Goal: Task Accomplishment & Management: Use online tool/utility

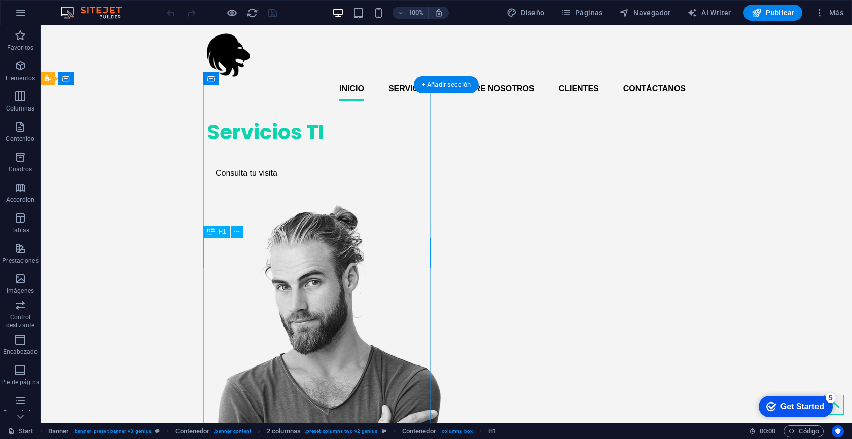
click at [302, 148] on div "Servicios TI" at bounding box center [320, 132] width 227 height 30
click at [309, 148] on div "Servicios TI" at bounding box center [320, 132] width 227 height 30
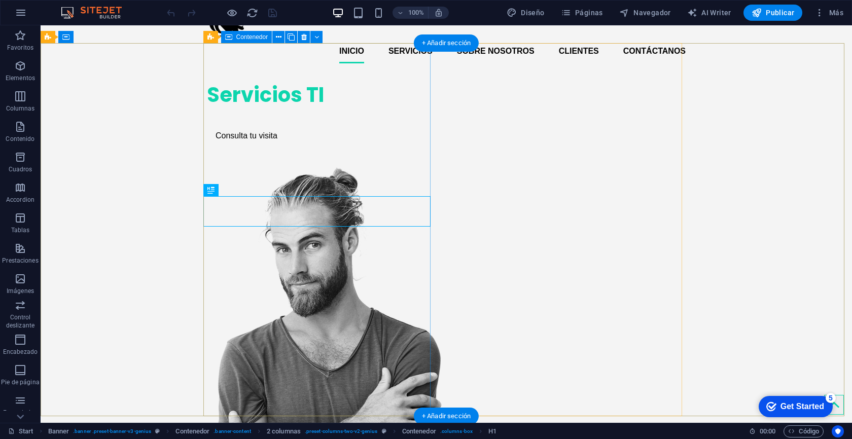
scroll to position [43, 0]
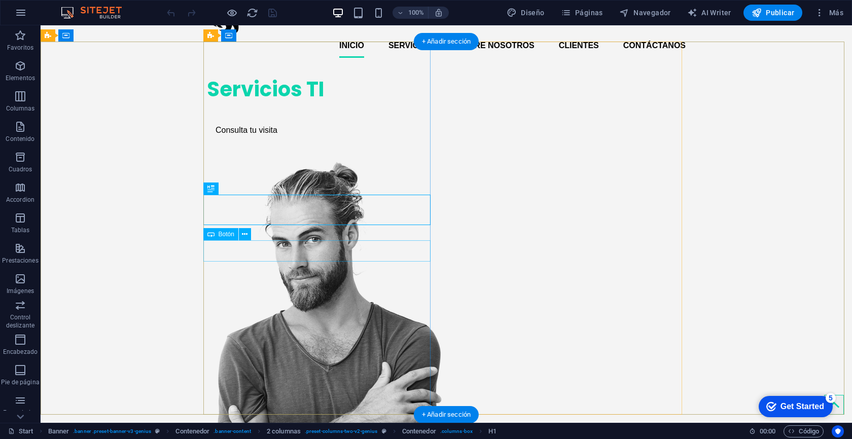
click at [273, 141] on div "Consulta tu visita" at bounding box center [320, 130] width 227 height 21
click at [243, 236] on icon at bounding box center [245, 234] width 6 height 11
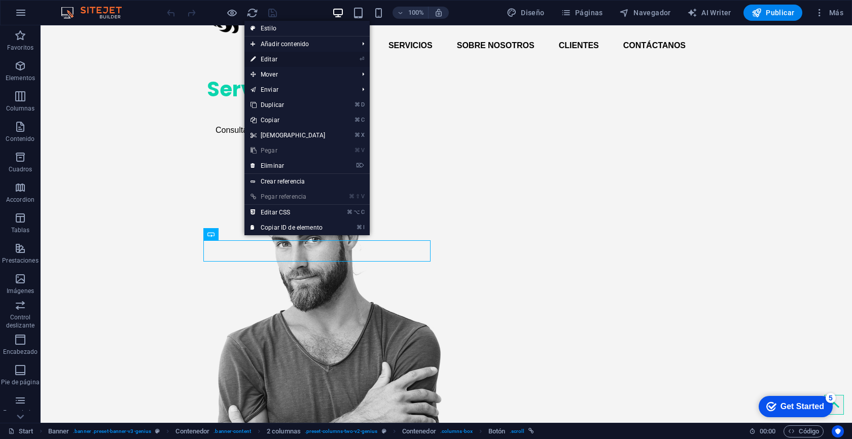
click at [280, 61] on link "⏎ Editar" at bounding box center [288, 59] width 87 height 15
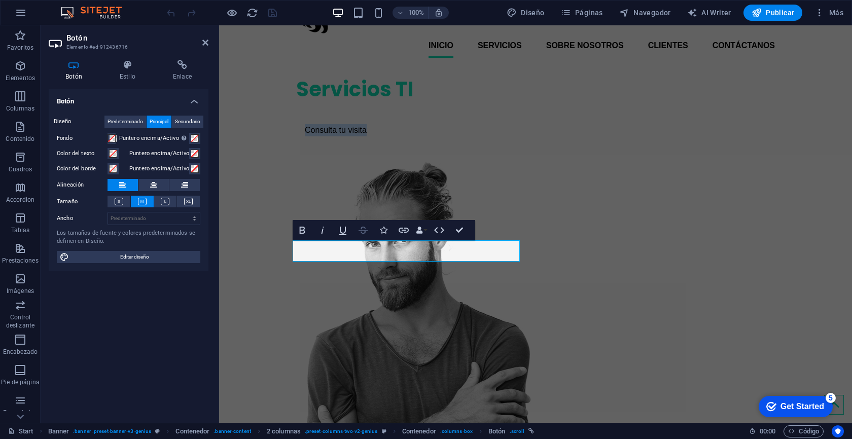
click at [364, 230] on icon "button" at bounding box center [363, 230] width 12 height 12
click at [403, 231] on icon "button" at bounding box center [404, 230] width 12 height 12
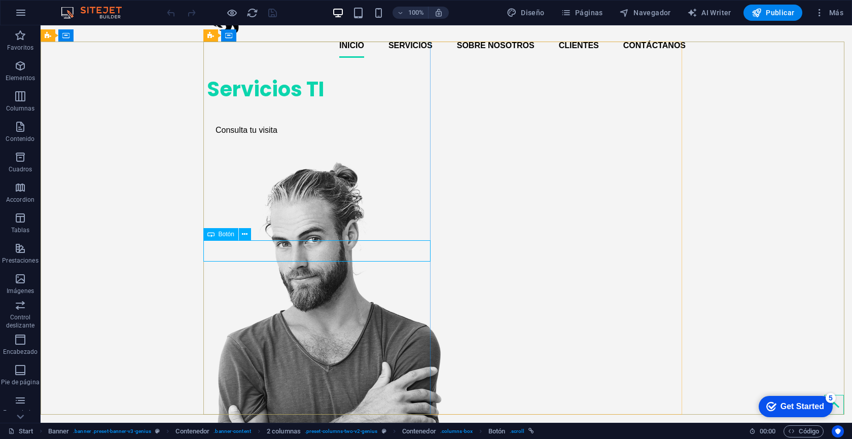
click at [210, 236] on icon at bounding box center [210, 234] width 7 height 12
click at [223, 235] on span "Botón" at bounding box center [227, 234] width 16 height 6
click at [244, 235] on icon at bounding box center [245, 234] width 6 height 11
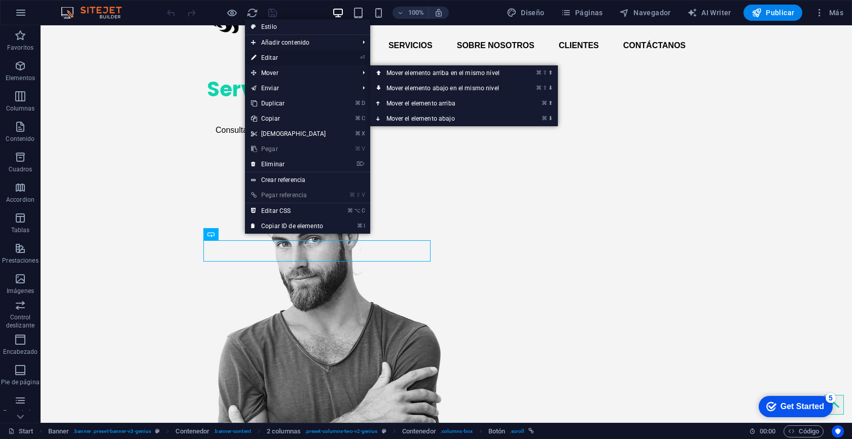
click at [293, 62] on link "⏎ Editar" at bounding box center [288, 57] width 87 height 15
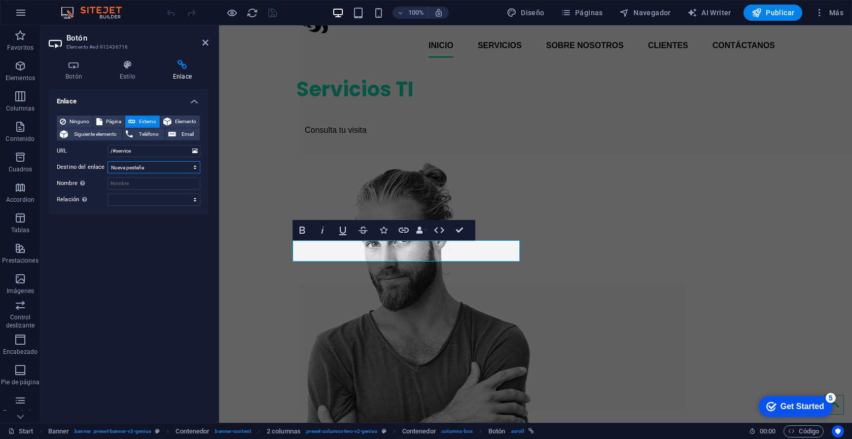
click at [161, 169] on select "Nueva pestaña Misma pestaña Superposición" at bounding box center [154, 167] width 93 height 12
click at [147, 132] on span "Teléfono" at bounding box center [148, 134] width 25 height 12
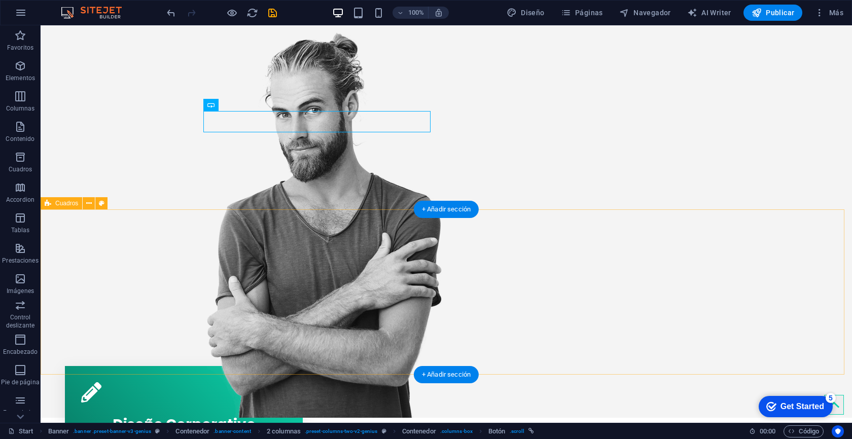
scroll to position [174, 0]
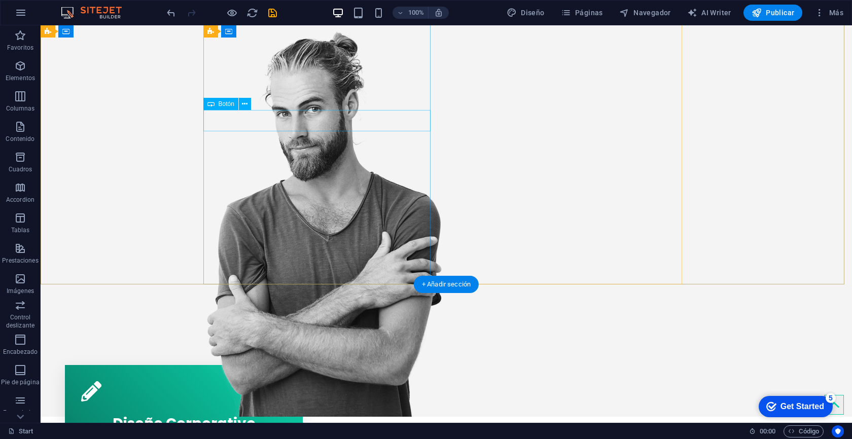
scroll to position [0, 0]
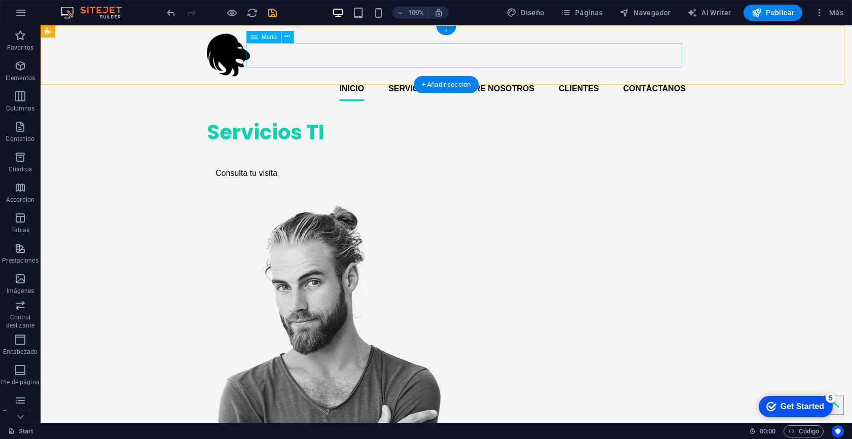
click at [408, 77] on nav "Inicio Servicios Sobre Nosotros Clientes Contáctanos" at bounding box center [446, 89] width 479 height 24
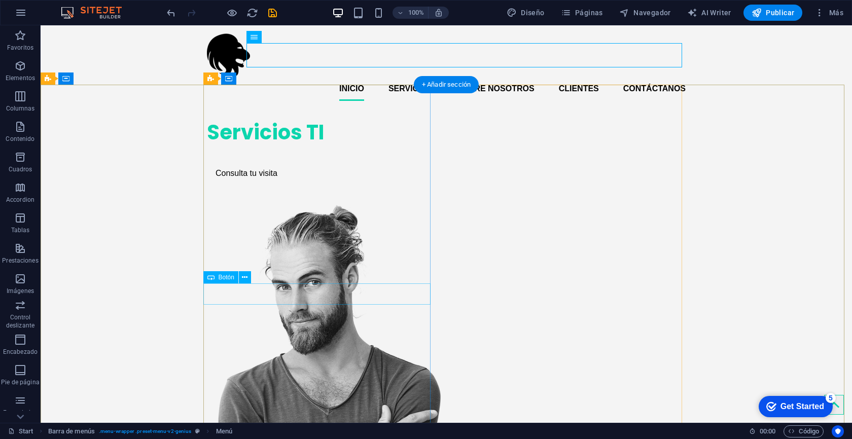
click at [215, 184] on div "Consulta tu visita" at bounding box center [320, 173] width 227 height 21
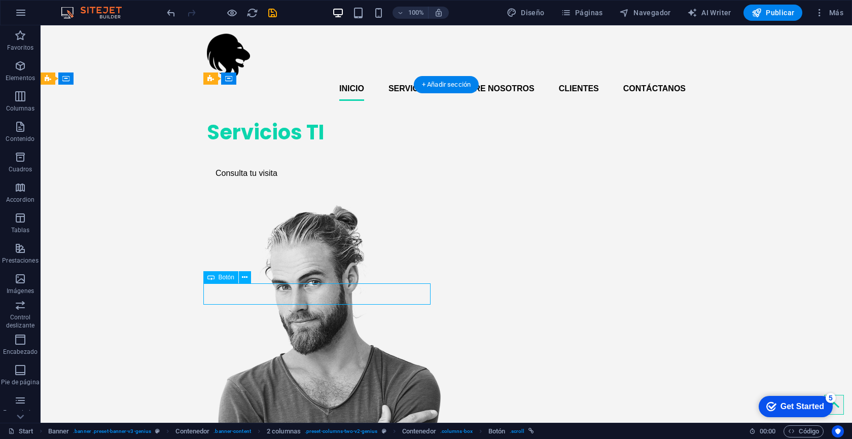
click at [248, 184] on div "Consulta tu visita" at bounding box center [320, 173] width 227 height 21
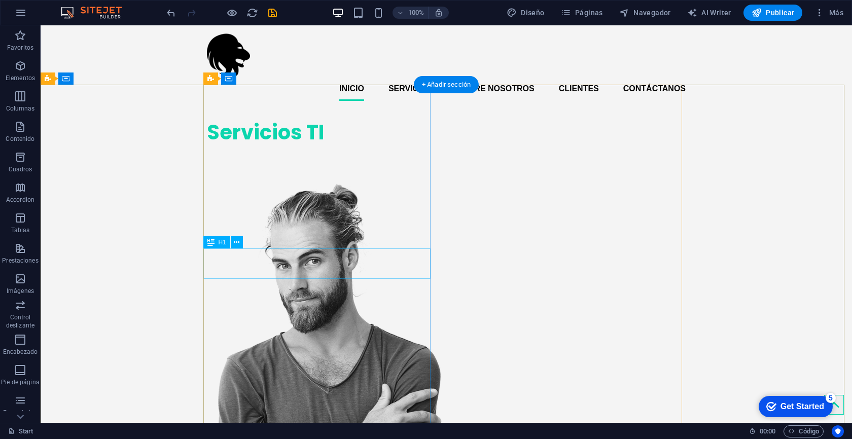
drag, startPoint x: 302, startPoint y: 369, endPoint x: 319, endPoint y: 263, distance: 107.3
click at [319, 171] on div "Servicios TI" at bounding box center [320, 140] width 227 height 62
click at [263, 163] on div at bounding box center [320, 155] width 227 height 15
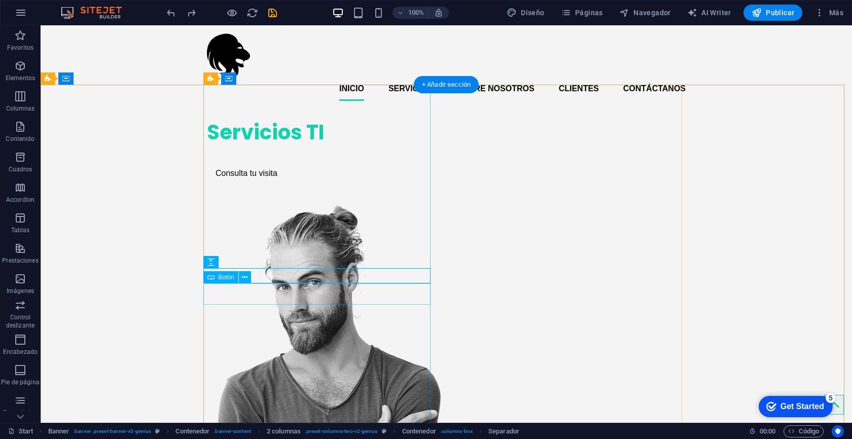
click at [269, 184] on div "Consulta tu visita" at bounding box center [320, 173] width 227 height 21
click at [273, 184] on div "Consulta tu visita" at bounding box center [320, 173] width 227 height 21
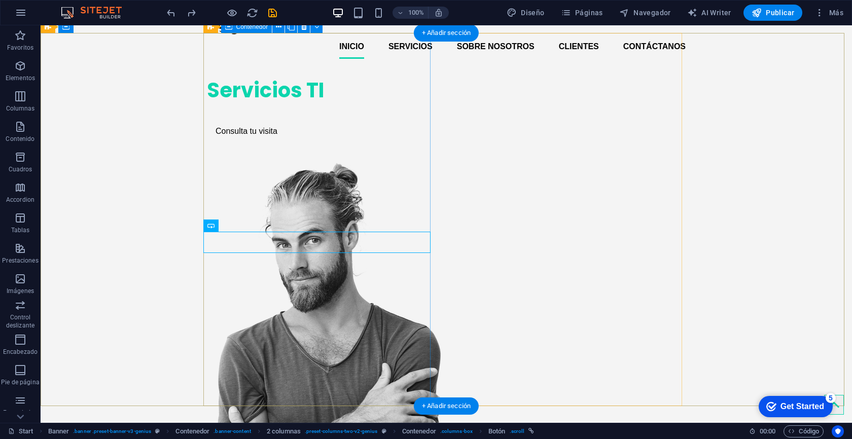
scroll to position [171, 0]
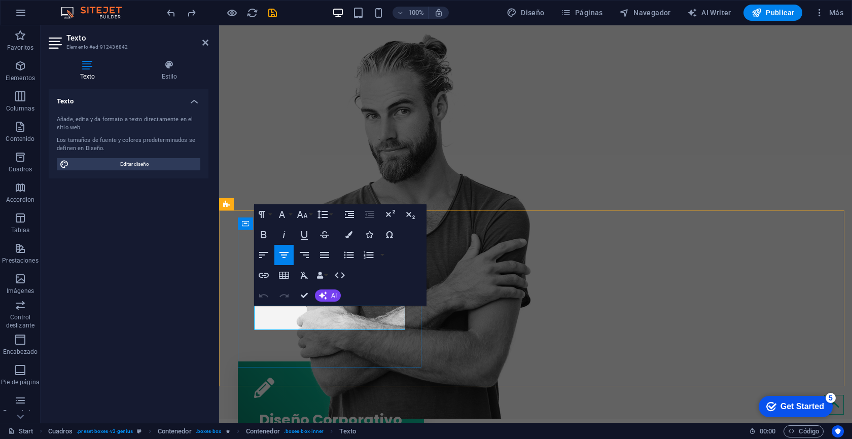
drag, startPoint x: 269, startPoint y: 315, endPoint x: 397, endPoint y: 327, distance: 128.9
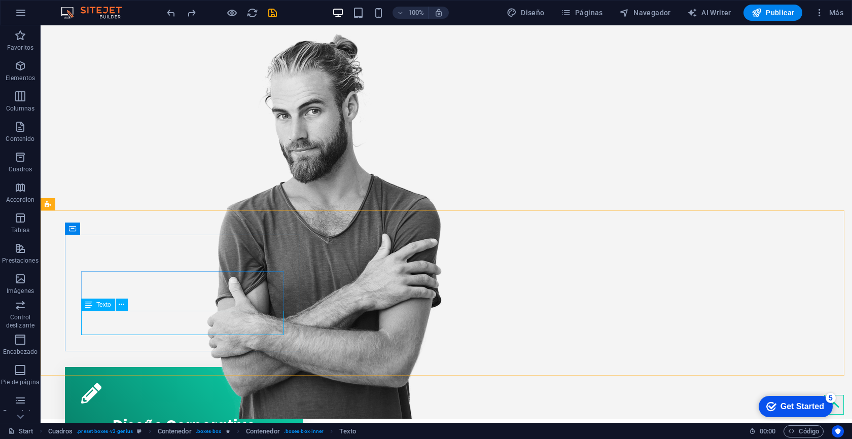
click at [133, 408] on div "Diseño Corporativo" at bounding box center [183, 423] width 205 height 31
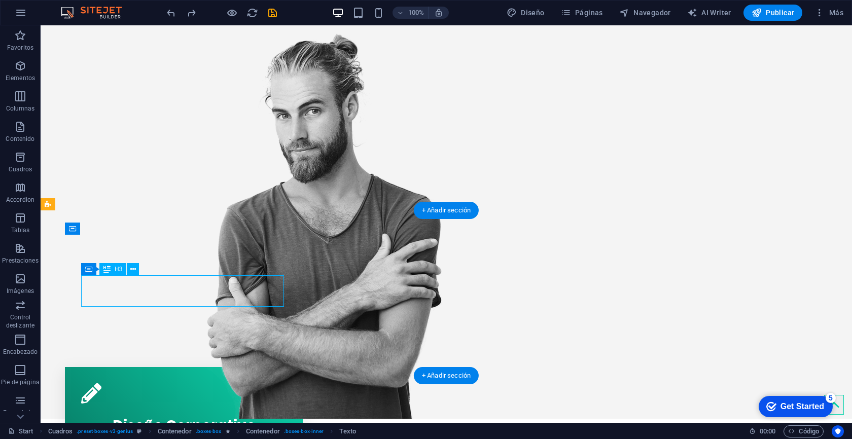
click at [133, 408] on div "Diseño Corporativo" at bounding box center [183, 423] width 205 height 31
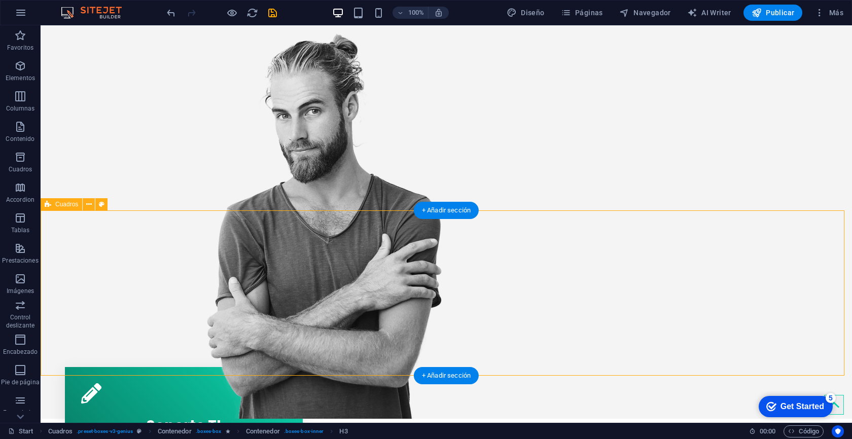
drag, startPoint x: 248, startPoint y: 317, endPoint x: 254, endPoint y: 317, distance: 6.6
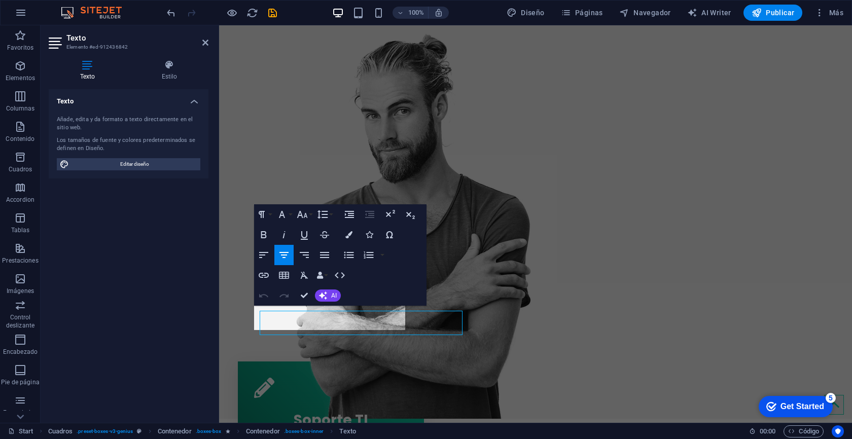
click at [94, 320] on div "Texto Añade, edita y da formato a texto directamente en el sitio web. Los tamañ…" at bounding box center [129, 252] width 160 height 326
drag, startPoint x: 266, startPoint y: 312, endPoint x: 438, endPoint y: 326, distance: 172.0
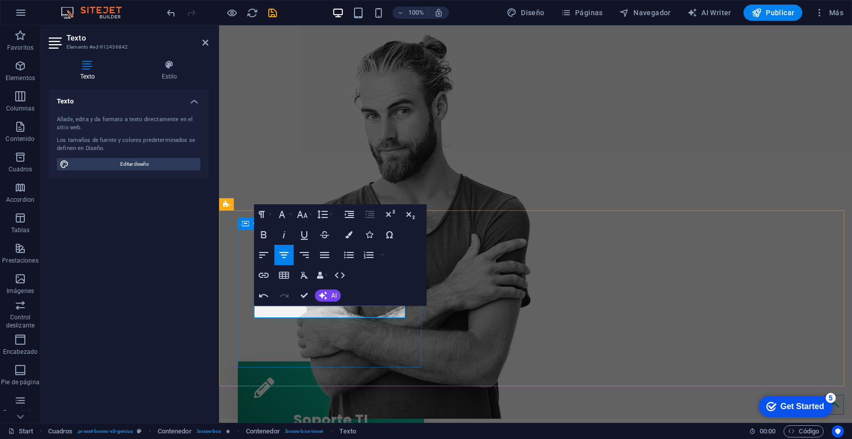
click at [364, 362] on div "Soporte TI Servicios de Soporte ofimatico EUS" at bounding box center [331, 414] width 186 height 104
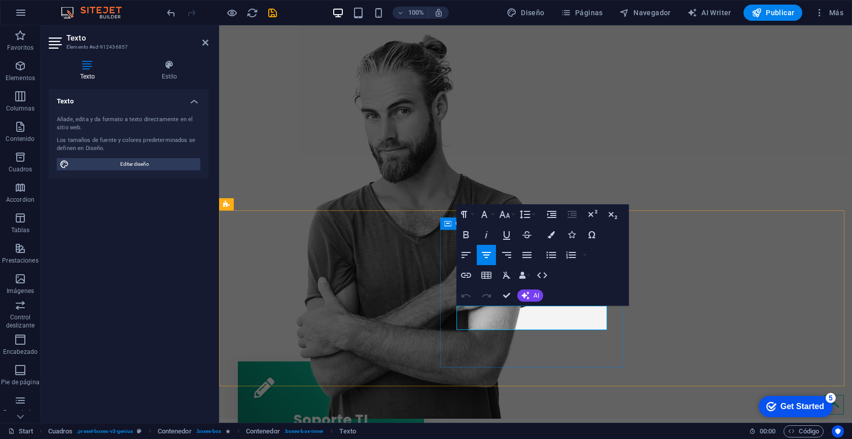
drag, startPoint x: 460, startPoint y: 312, endPoint x: 617, endPoint y: 326, distance: 158.4
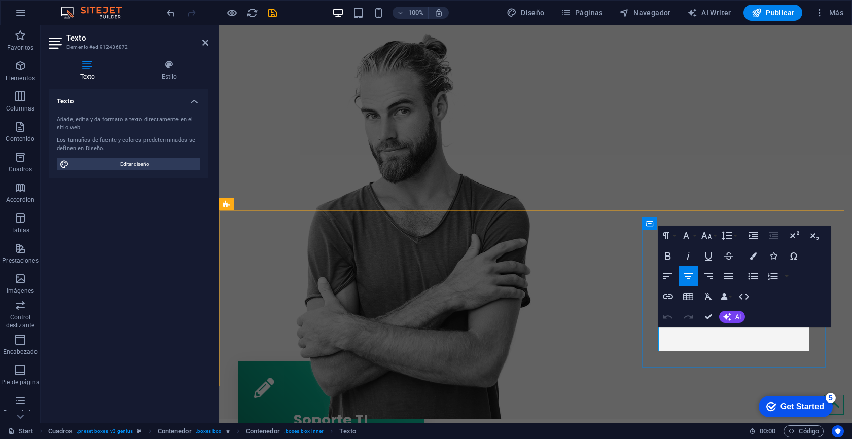
drag, startPoint x: 668, startPoint y: 333, endPoint x: 800, endPoint y: 342, distance: 132.2
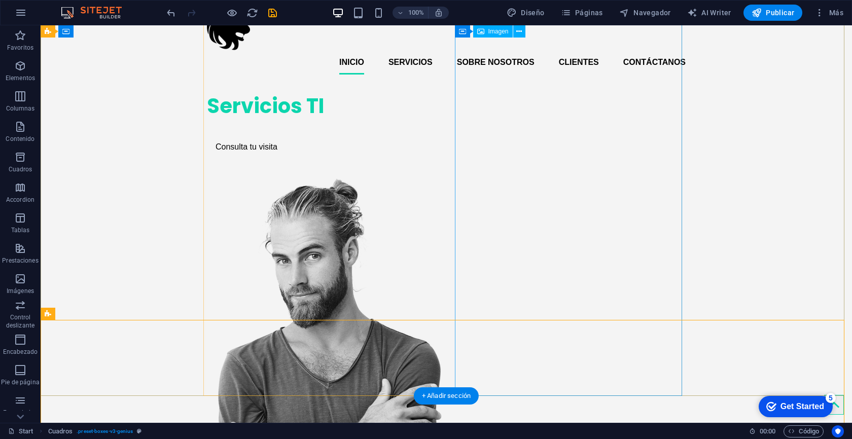
scroll to position [23, 0]
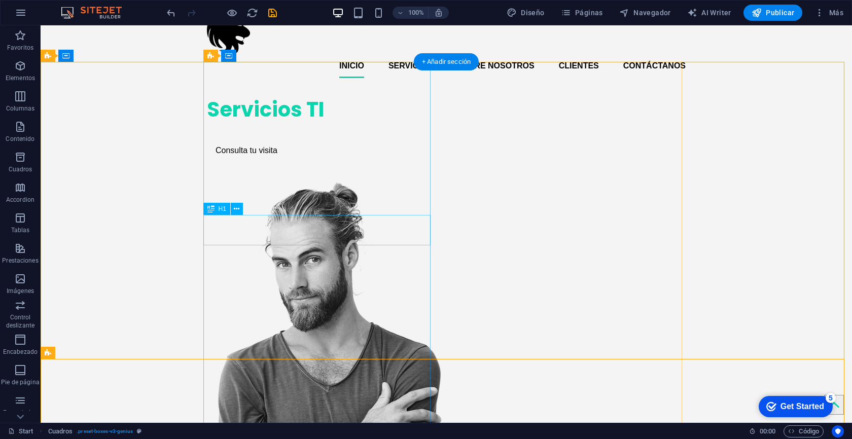
click at [299, 125] on div "Servicios TI" at bounding box center [320, 109] width 227 height 30
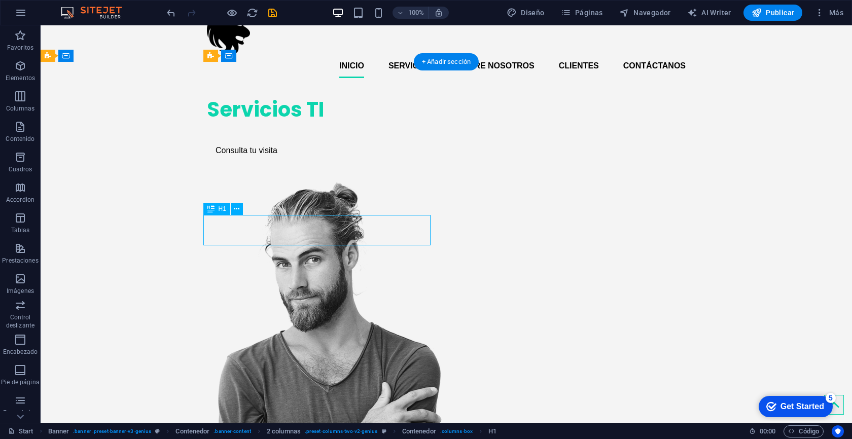
click at [306, 125] on div "Servicios TI" at bounding box center [320, 109] width 227 height 30
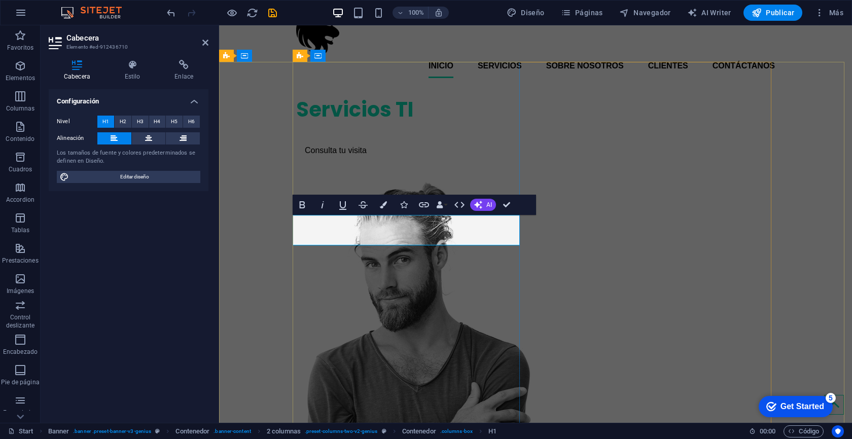
click at [394, 125] on h1 "Servicios TI" at bounding box center [409, 109] width 227 height 30
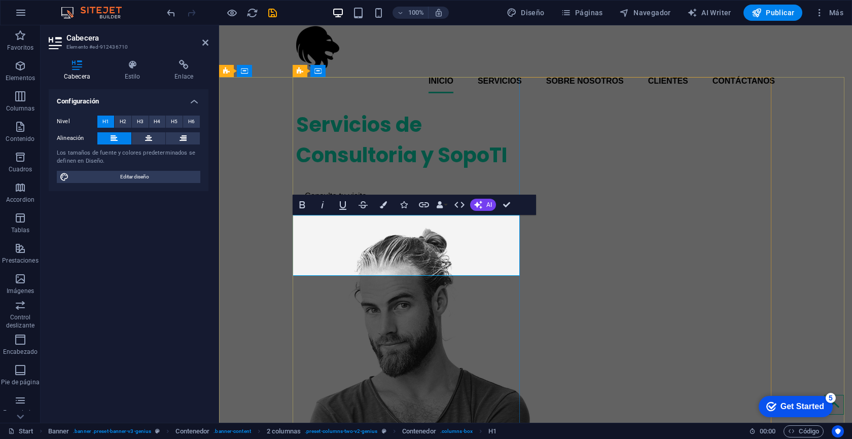
scroll to position [0, 0]
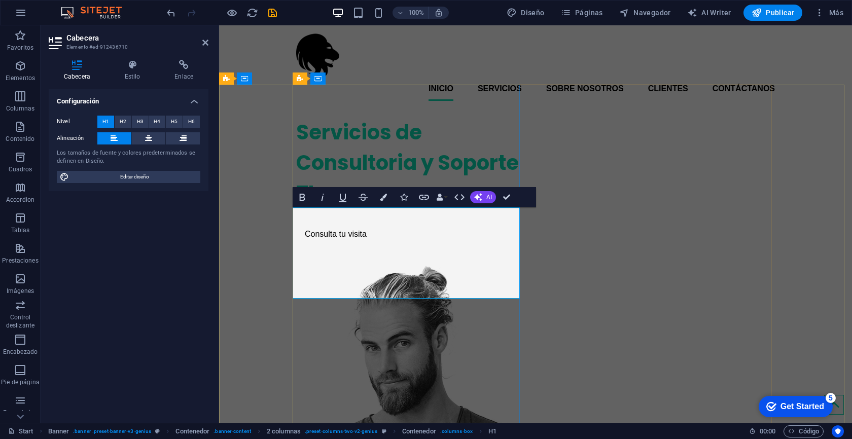
click at [406, 208] on h1 "Servicios de Consultoria y Soporte TI" at bounding box center [409, 162] width 227 height 91
click at [403, 208] on h1 "Servicios de Consultoria y Soporte TI" at bounding box center [409, 162] width 227 height 91
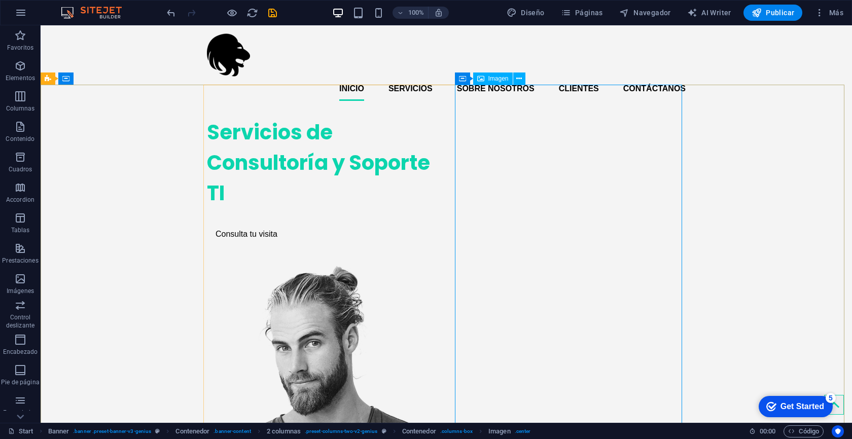
click at [246, 198] on span "Imagen" at bounding box center [205, 208] width 79 height 21
click at [519, 78] on icon at bounding box center [519, 79] width 6 height 11
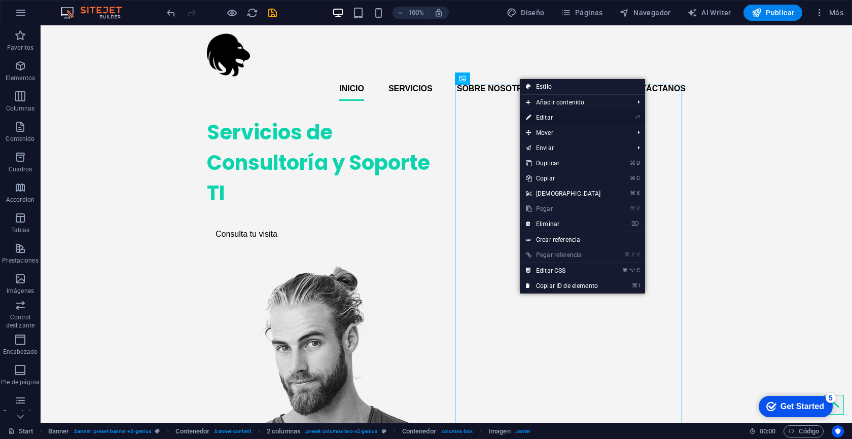
click at [549, 121] on link "⏎ Editar" at bounding box center [563, 117] width 87 height 15
select select "px"
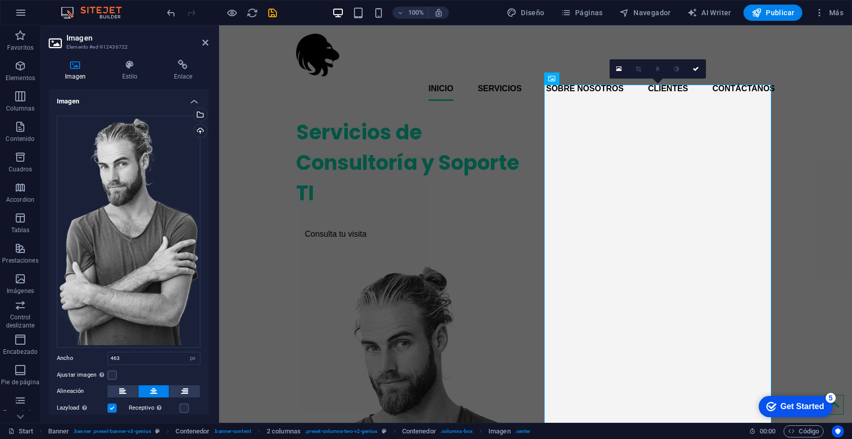
click at [195, 103] on h4 "Imagen" at bounding box center [129, 98] width 160 height 18
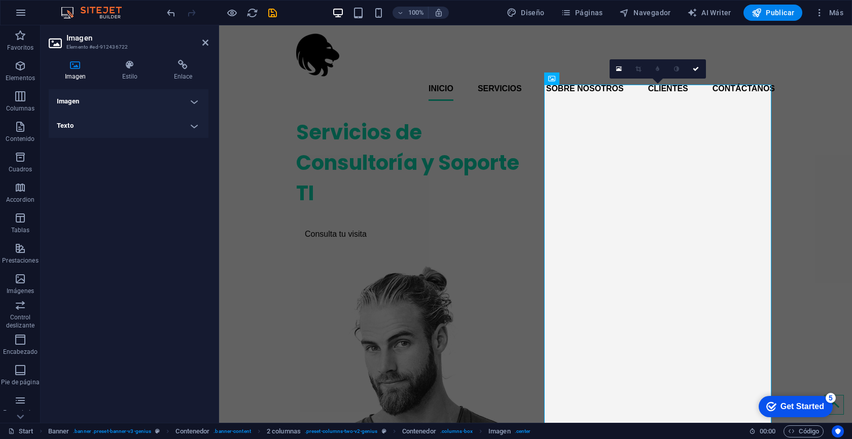
click at [195, 103] on h4 "Imagen" at bounding box center [129, 101] width 160 height 24
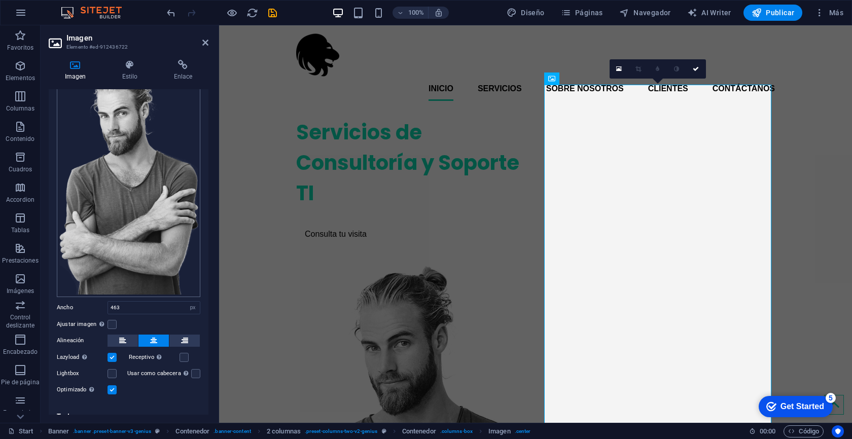
scroll to position [61, 0]
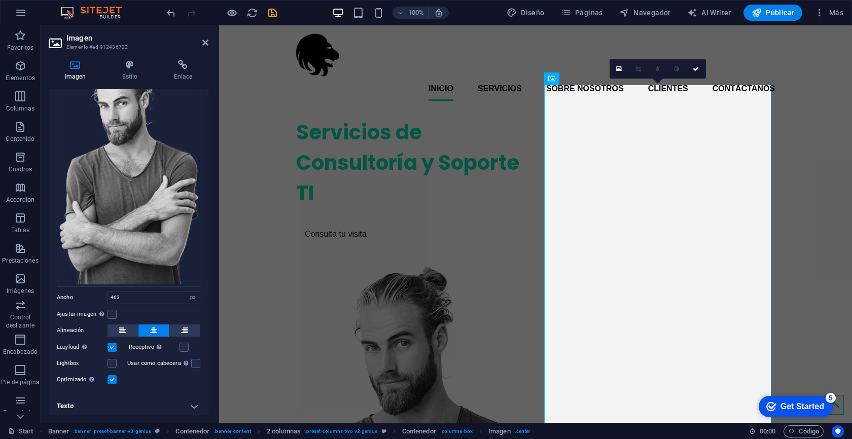
click at [111, 343] on label at bounding box center [112, 347] width 9 height 9
click at [0, 0] on input "Lazyload La carga de imágenes tras la carga de la página mejora la velocidad de…" at bounding box center [0, 0] width 0 height 0
click at [111, 343] on label at bounding box center [112, 347] width 9 height 9
click at [0, 0] on input "Lazyload La carga de imágenes tras la carga de la página mejora la velocidad de…" at bounding box center [0, 0] width 0 height 0
click at [85, 341] on div "La carga de imágenes tras la carga de la página mejora la velocidad de la págin…" at bounding box center [114, 326] width 81 height 30
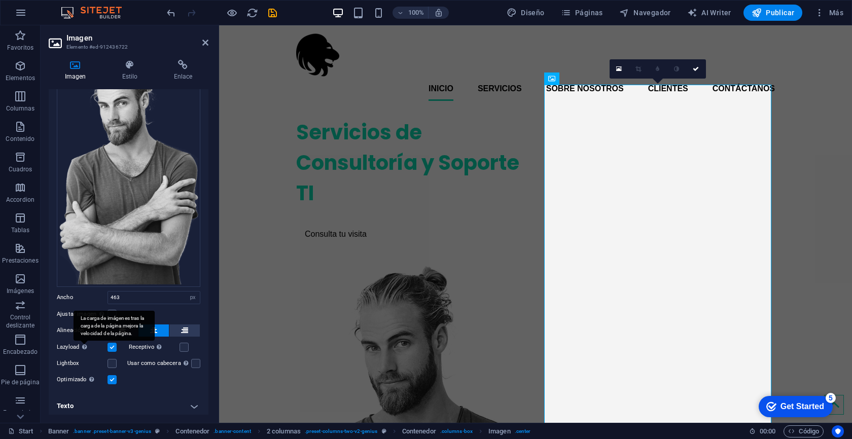
click at [0, 0] on input "Lazyload La carga de imágenes tras la carga de la página mejora la velocidad de…" at bounding box center [0, 0] width 0 height 0
click at [117, 345] on div "Lazyload La carga de imágenes tras la carga de la página mejora la velocidad de…" at bounding box center [93, 347] width 72 height 12
click at [114, 345] on label at bounding box center [112, 347] width 9 height 9
click at [0, 0] on input "Lazyload La carga de imágenes tras la carga de la página mejora la velocidad de…" at bounding box center [0, 0] width 0 height 0
click at [156, 341] on div "Automáticamente cargar tamaños optimizados de smartphone e imagen retina." at bounding box center [129, 326] width 81 height 30
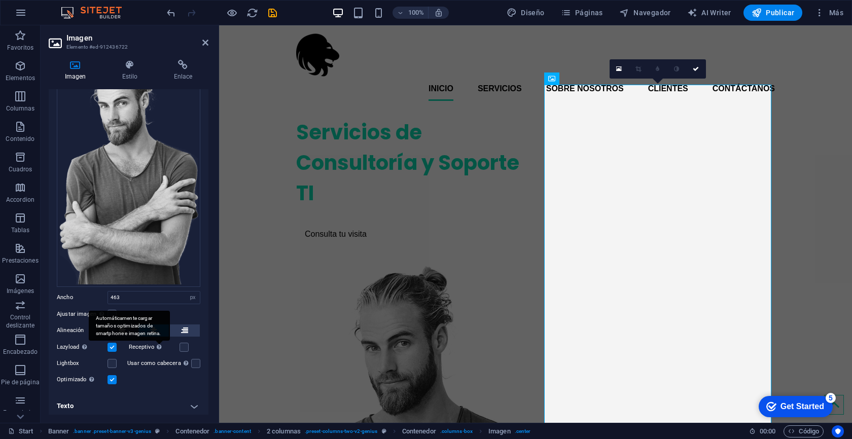
click at [0, 0] on input "Receptivo Automáticamente cargar tamaños optimizados de smartphone e imagen ret…" at bounding box center [0, 0] width 0 height 0
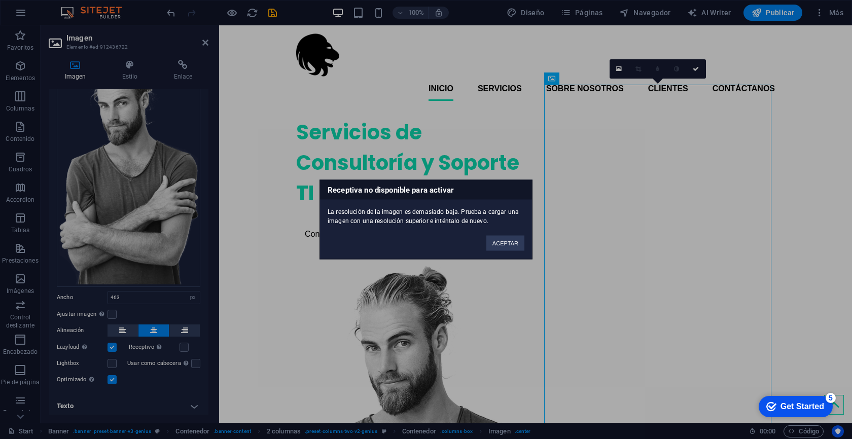
click at [155, 386] on div "Receptiva no disponible para activar La resolución de la imagen es demasiado ba…" at bounding box center [426, 219] width 852 height 439
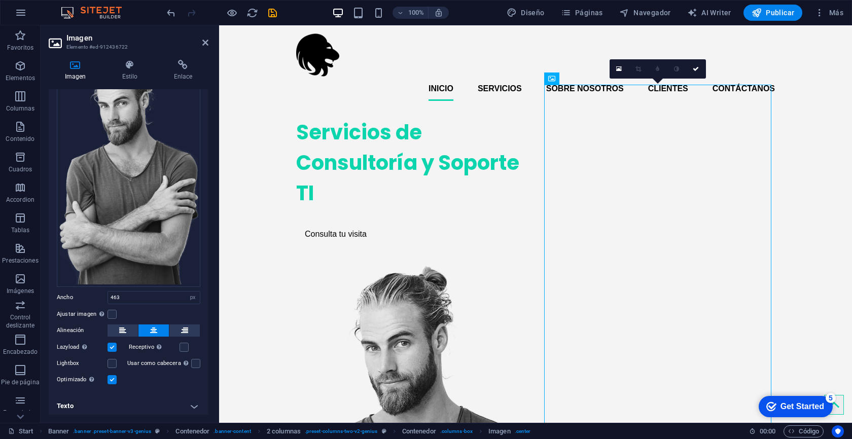
click at [189, 404] on h4 "Texto" at bounding box center [129, 406] width 160 height 24
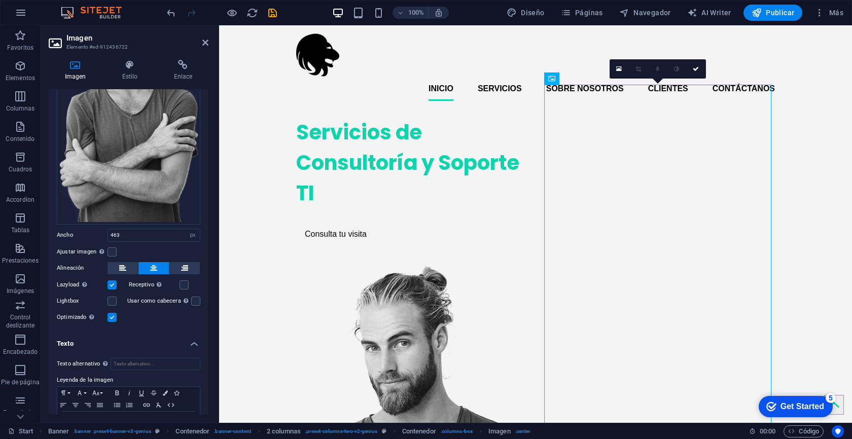
scroll to position [156, 0]
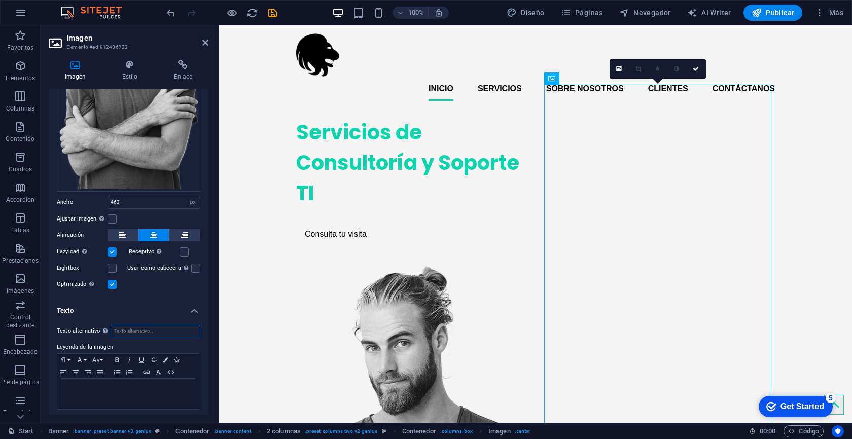
click at [150, 331] on input "Texto alternativo El texto alternativo es usado por aquellos dispositivos que n…" at bounding box center [156, 331] width 90 height 12
type input "dfvfcvrfrcrc"
click at [129, 287] on div "Arrastra archivos aquí, haz clic para escoger archivos o selecciona archivos de…" at bounding box center [129, 124] width 160 height 347
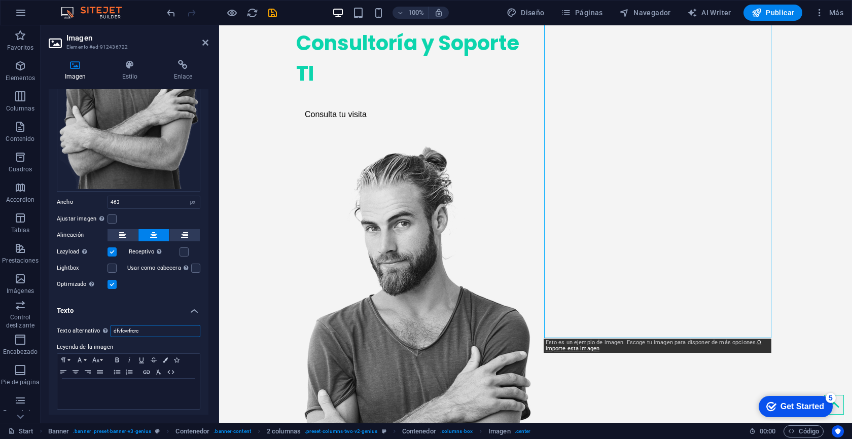
click at [155, 325] on input "dfvfcvrfrcrc" at bounding box center [156, 331] width 90 height 12
click at [195, 305] on h4 "Texto" at bounding box center [129, 308] width 160 height 18
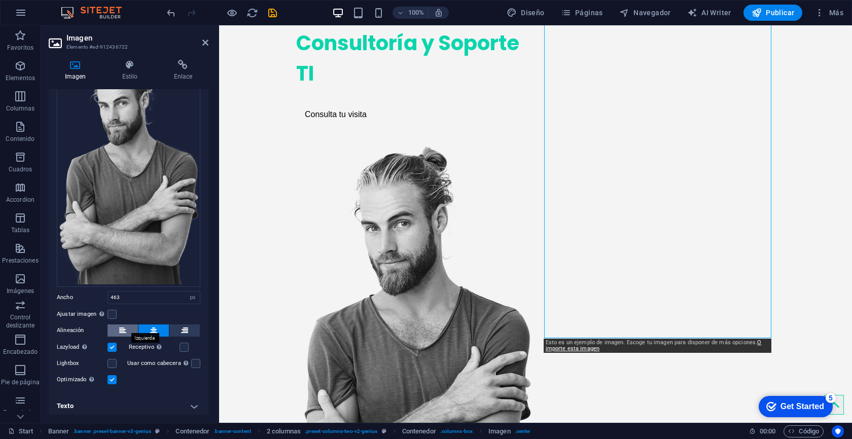
click at [119, 326] on icon at bounding box center [122, 331] width 7 height 12
click at [152, 325] on icon at bounding box center [153, 331] width 7 height 12
click at [117, 313] on div "Ajustar imagen Ajustar imagen automáticamente a un ancho y alto fijo" at bounding box center [129, 314] width 144 height 12
click at [115, 313] on label at bounding box center [112, 314] width 9 height 9
click at [0, 0] on input "Ajustar imagen Ajustar imagen automáticamente a un ancho y alto fijo" at bounding box center [0, 0] width 0 height 0
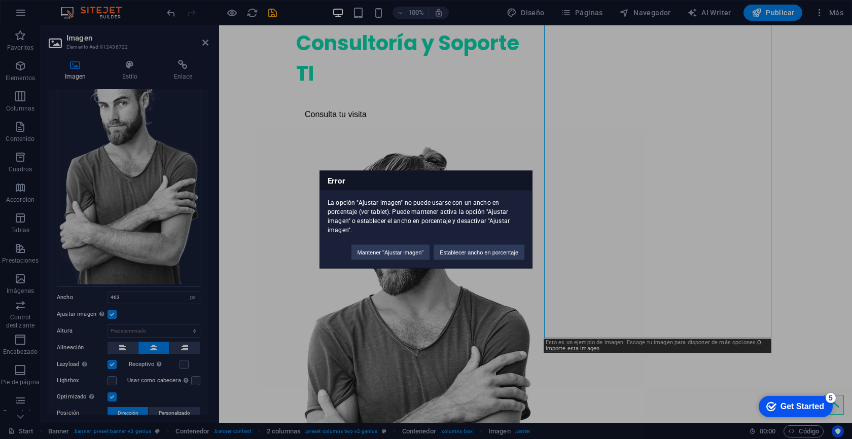
click at [115, 313] on div "Error La opción "Ajustar imagen" no puede usarse con un ancho en porcentaje (ve…" at bounding box center [426, 219] width 852 height 439
click at [407, 255] on button "Mantener "Ajustar imagen"" at bounding box center [391, 252] width 79 height 15
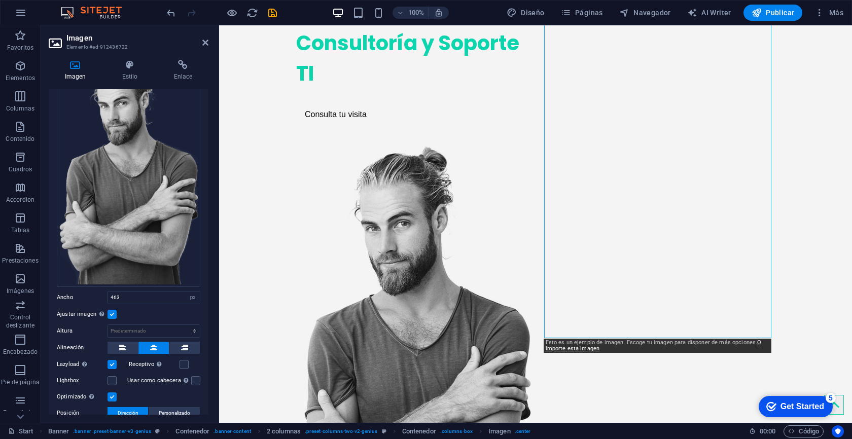
click at [114, 310] on label at bounding box center [112, 314] width 9 height 9
click at [0, 0] on input "Ajustar imagen Ajustar imagen automáticamente a un ancho y alto fijo" at bounding box center [0, 0] width 0 height 0
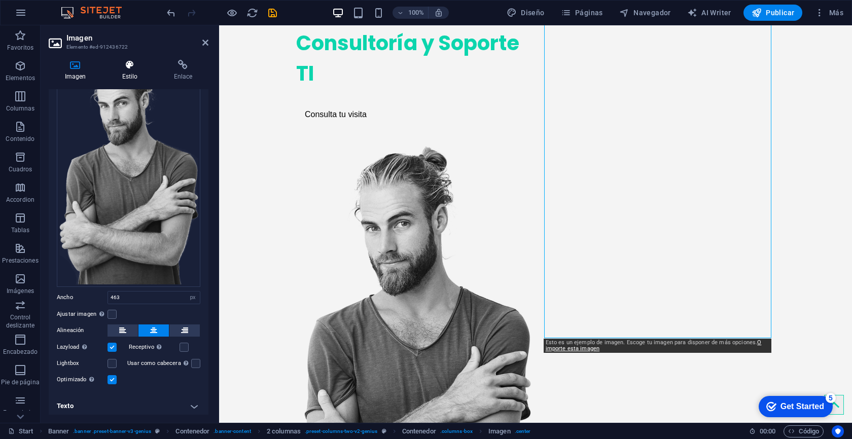
click at [130, 66] on icon at bounding box center [130, 65] width 48 height 10
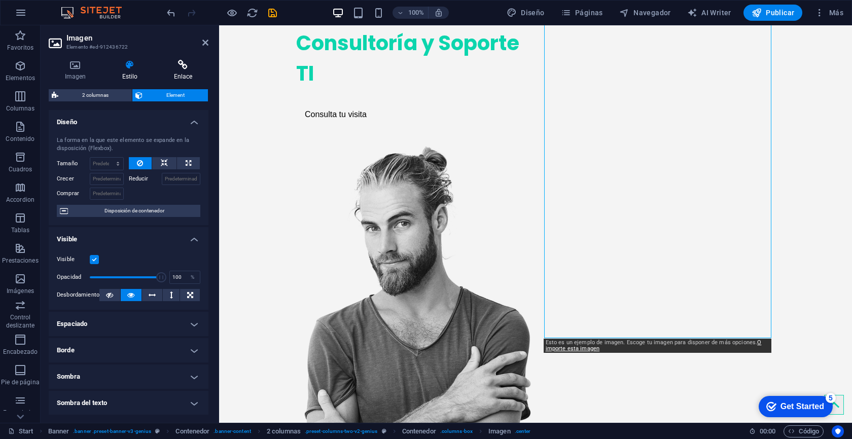
click at [174, 71] on h4 "Enlace" at bounding box center [183, 70] width 51 height 21
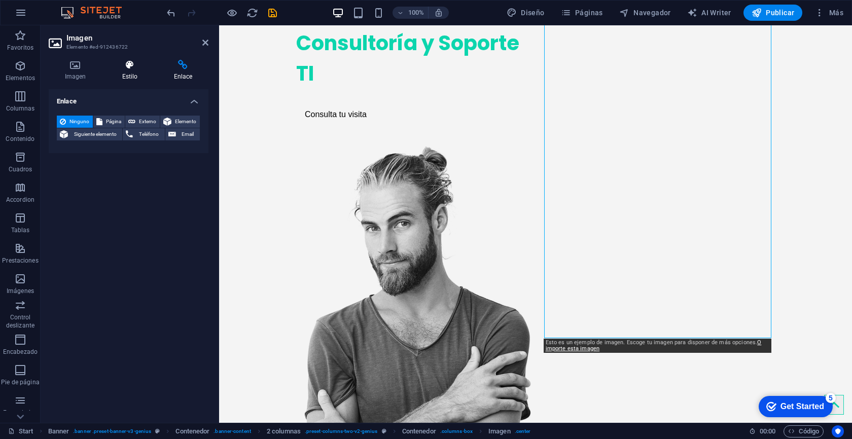
click at [137, 80] on h4 "Estilo" at bounding box center [132, 70] width 52 height 21
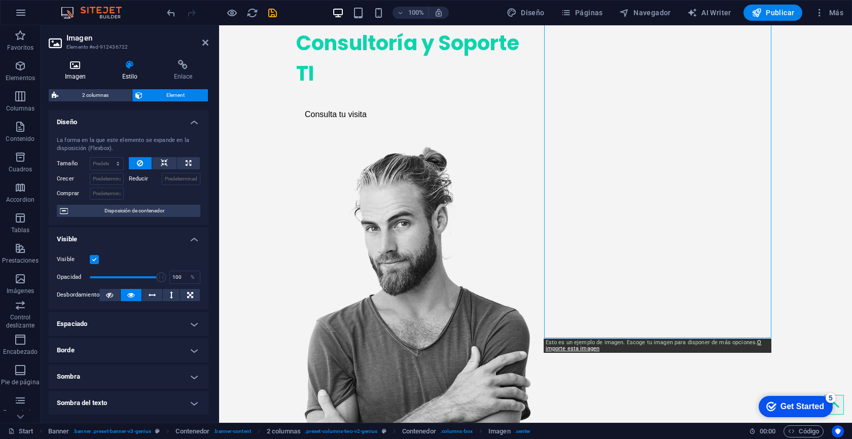
click at [78, 77] on h4 "Imagen" at bounding box center [77, 70] width 57 height 21
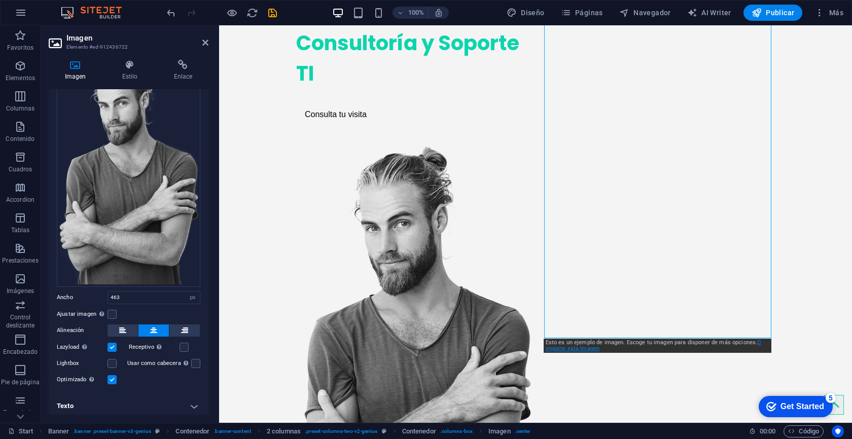
click at [589, 351] on link "O importe esta imagen" at bounding box center [654, 345] width 216 height 13
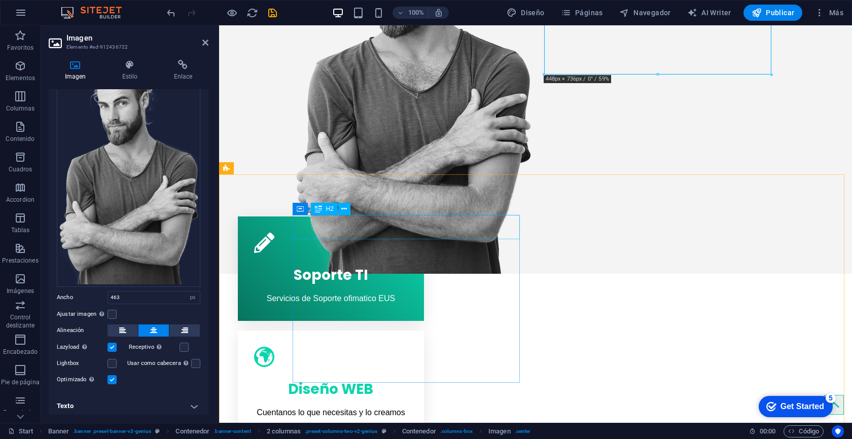
scroll to position [386, 0]
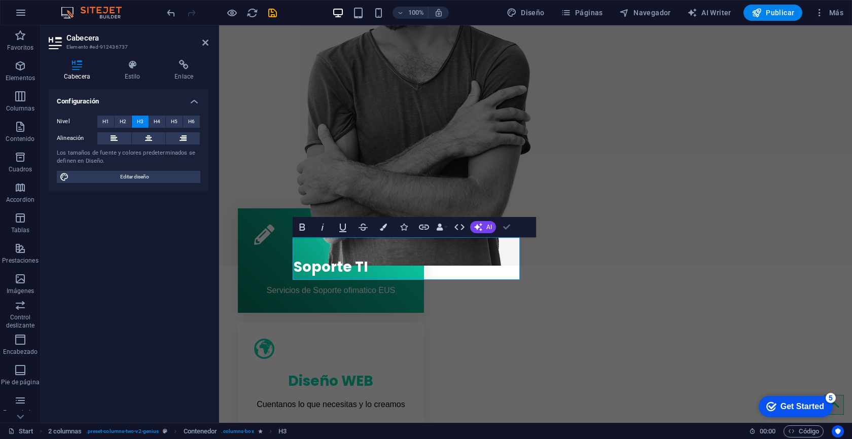
scroll to position [363, 0]
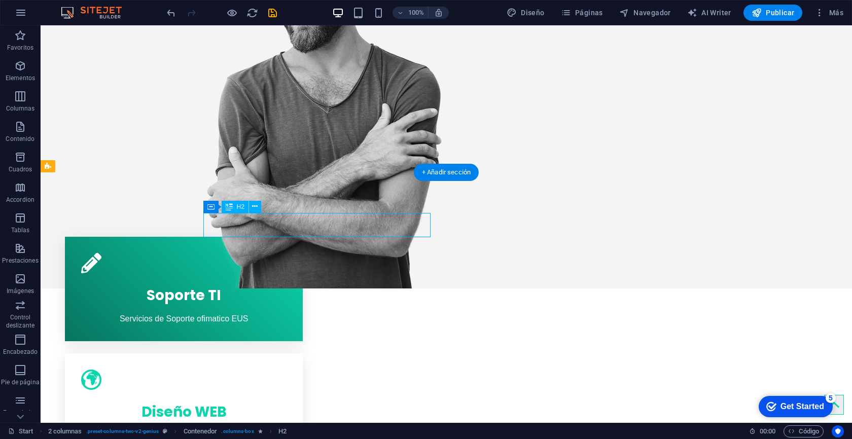
click at [220, 233] on span "H3" at bounding box center [223, 231] width 8 height 6
click at [212, 231] on icon at bounding box center [210, 231] width 7 height 12
click at [236, 232] on icon at bounding box center [237, 231] width 6 height 11
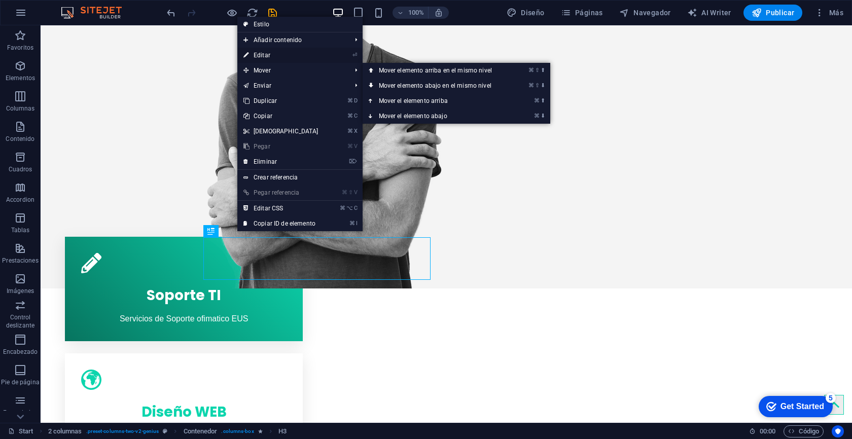
click at [297, 60] on link "⏎ Editar" at bounding box center [280, 55] width 87 height 15
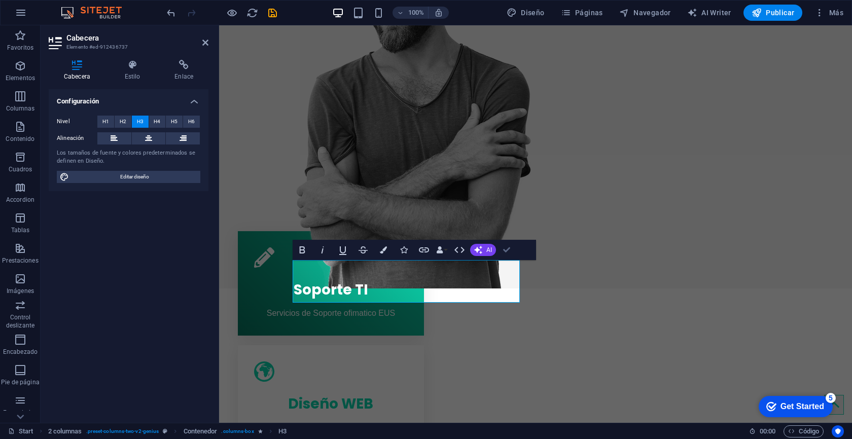
scroll to position [340, 0]
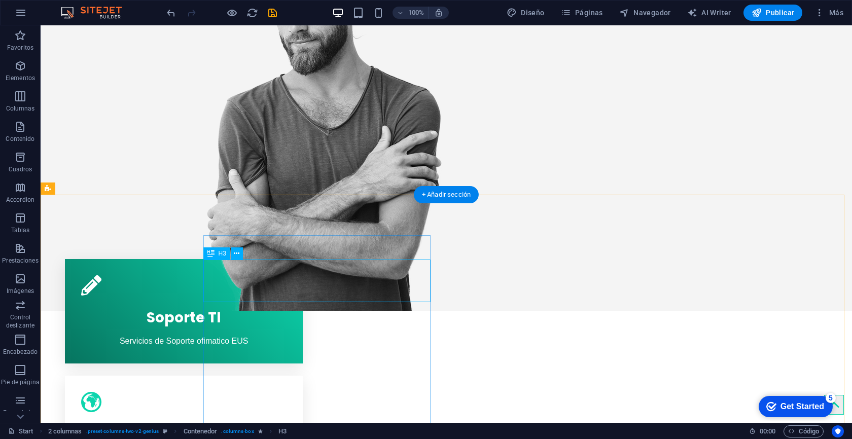
click at [235, 254] on icon at bounding box center [237, 254] width 6 height 11
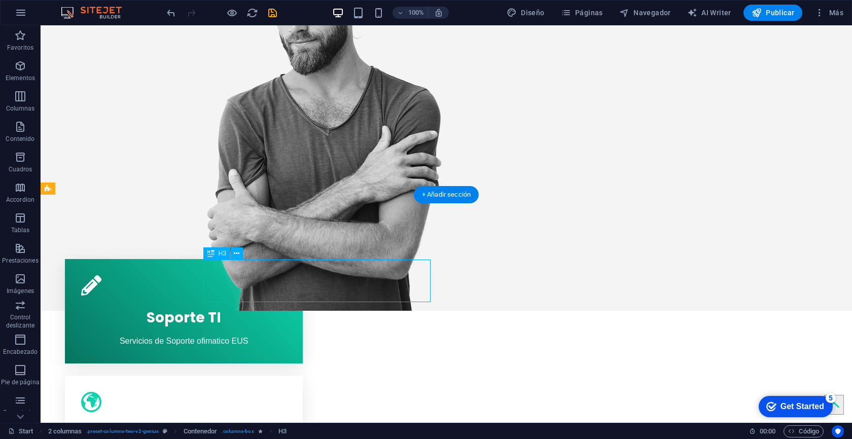
drag, startPoint x: 262, startPoint y: 292, endPoint x: 213, endPoint y: 273, distance: 52.8
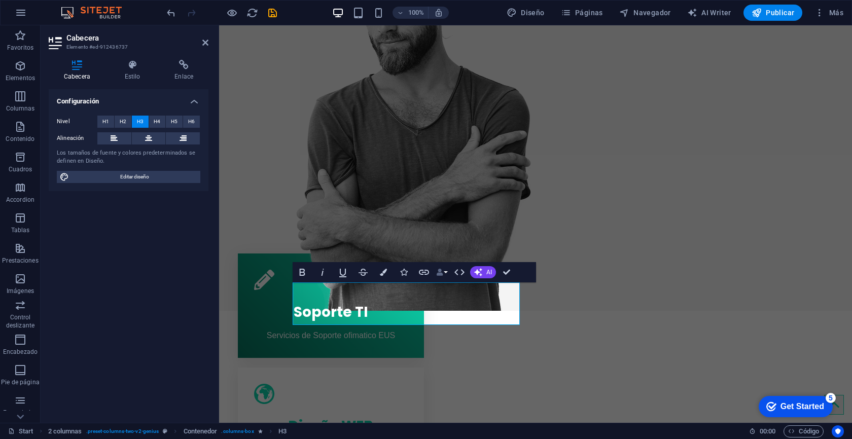
click at [447, 273] on button "Data Bindings" at bounding box center [442, 272] width 14 height 20
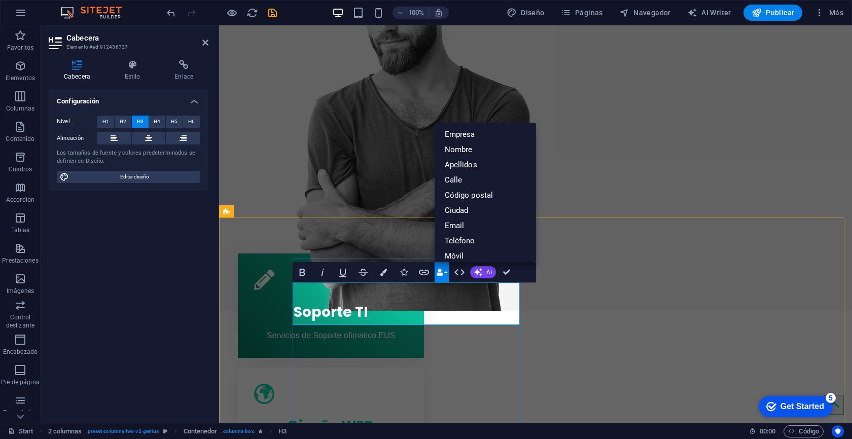
click at [463, 269] on icon "button" at bounding box center [460, 272] width 12 height 12
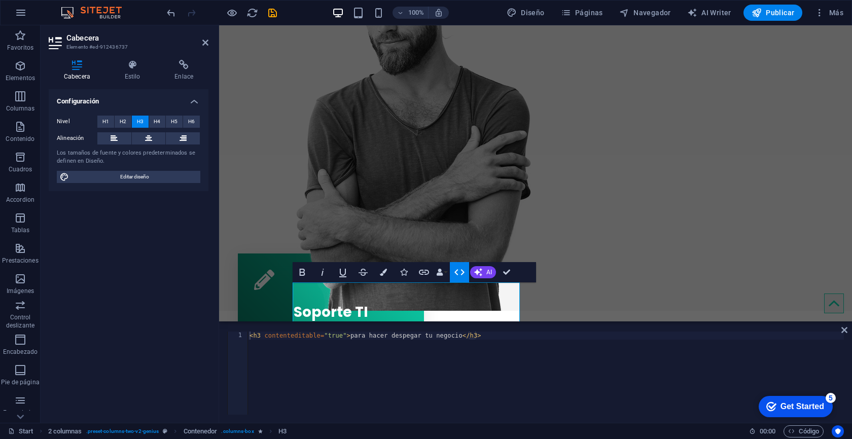
click at [454, 272] on icon "button" at bounding box center [460, 272] width 12 height 12
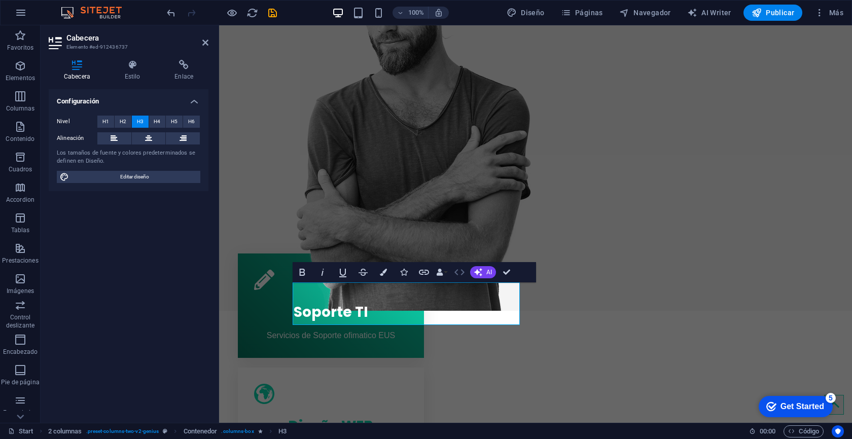
click at [454, 272] on icon "button" at bounding box center [460, 272] width 12 height 12
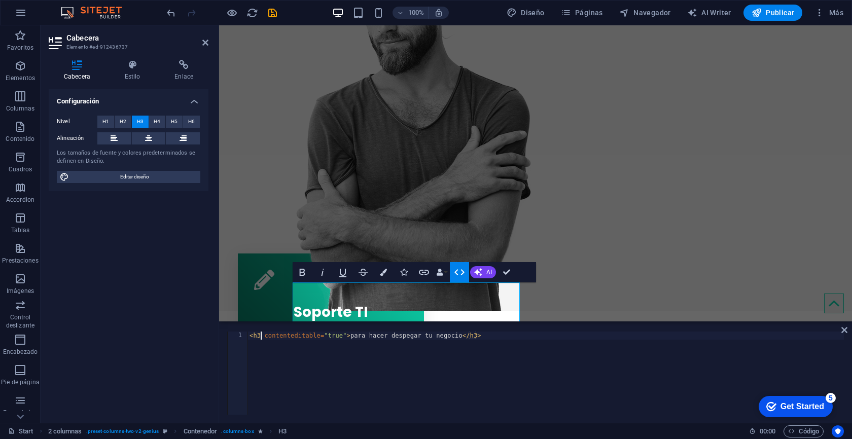
click at [261, 336] on div "< h3 contenteditable = "true" > para hacer despegar tu negocio </ h3 >" at bounding box center [546, 381] width 597 height 99
click at [475, 336] on div "< h2 contenteditable = "true" > para hacer despegar tu negocio </ h3 >" at bounding box center [546, 381] width 597 height 99
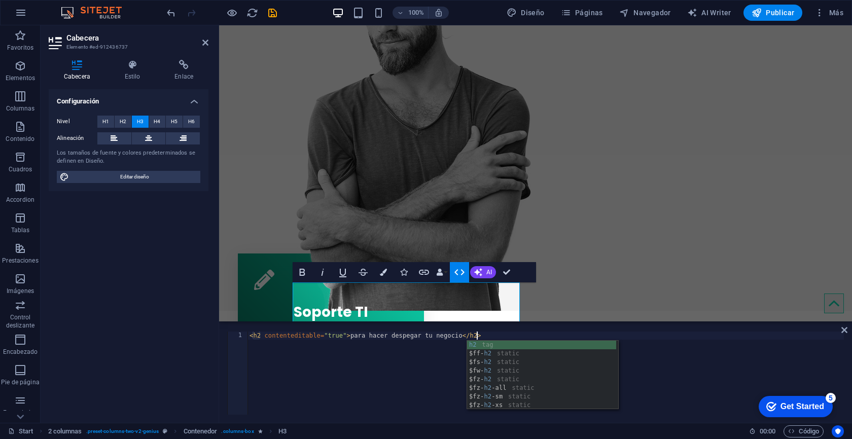
scroll to position [0, 18]
click at [260, 336] on div "< h2 contenteditable = "true" > para hacer despegar tu negocio </ h2 >" at bounding box center [546, 381] width 597 height 99
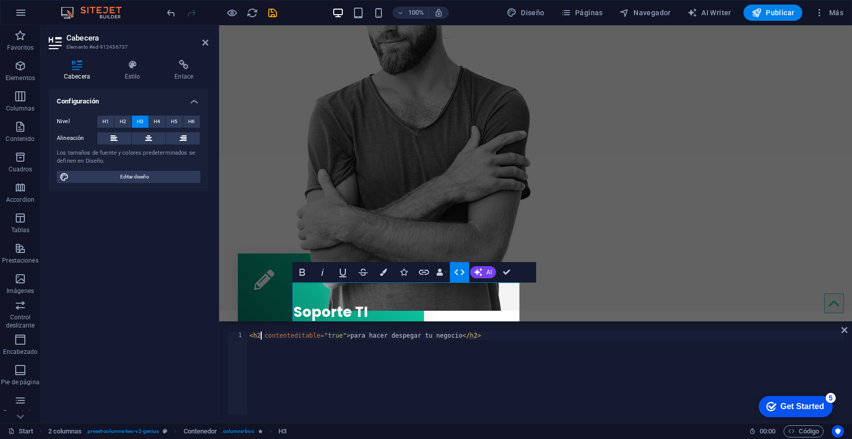
scroll to position [0, 1]
click at [476, 336] on div "< h4 contenteditable = "true" > para hacer despegar tu negocio </ h2 >" at bounding box center [546, 381] width 597 height 99
type textarea "<h4 contenteditable="true">para hacer despegar tu negocio</h4>"
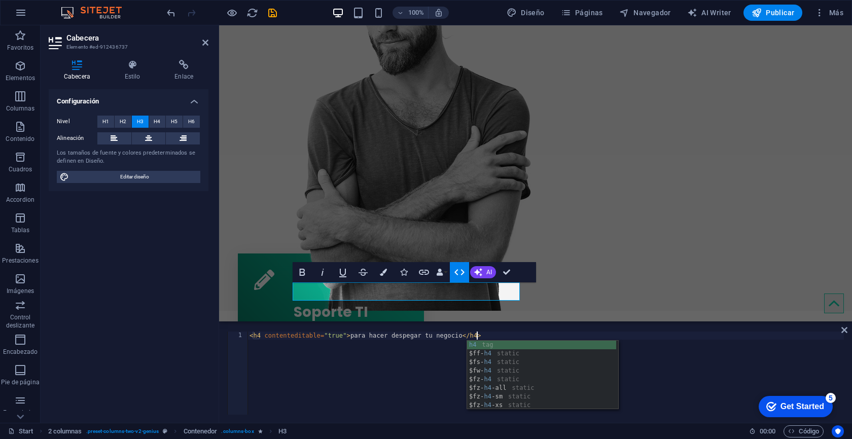
click at [684, 361] on div "< h4 contenteditable = "true" > para hacer despegar tu negocio </ h4 >" at bounding box center [546, 381] width 597 height 99
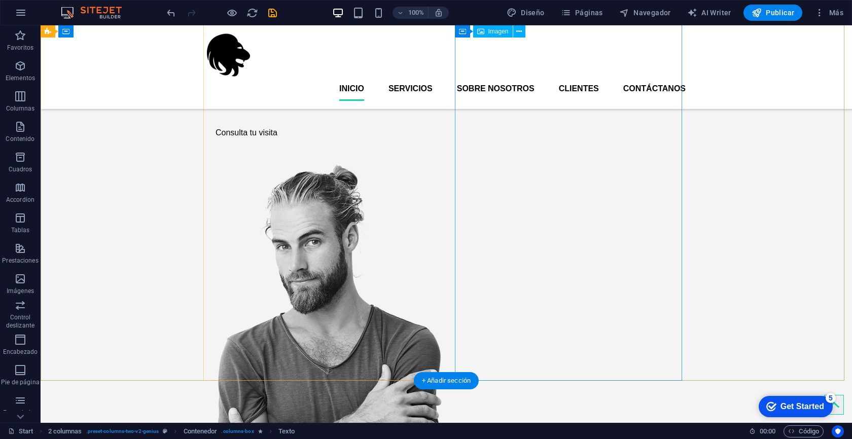
scroll to position [0, 0]
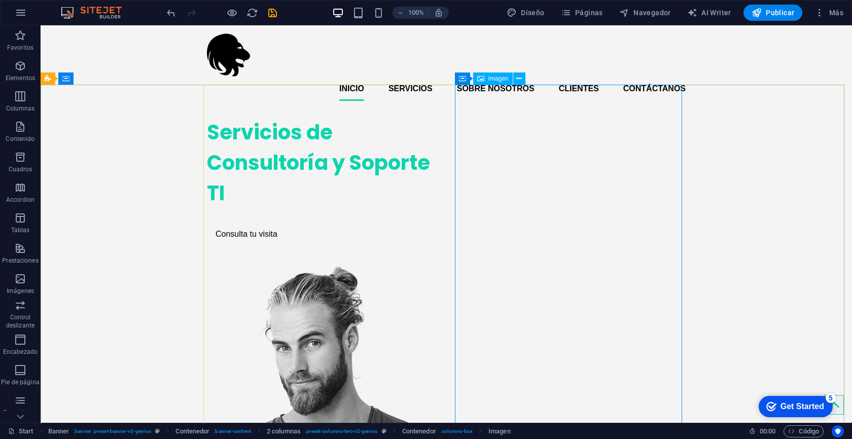
click at [495, 82] on div "Imagen" at bounding box center [493, 79] width 40 height 12
click at [0, 0] on button at bounding box center [0, 0] width 0 height 0
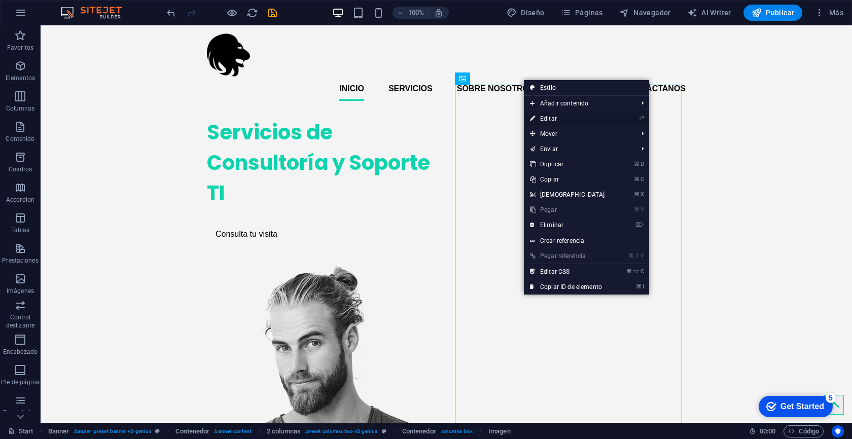
click at [565, 120] on link "⏎ Editar" at bounding box center [567, 118] width 87 height 15
select select "px"
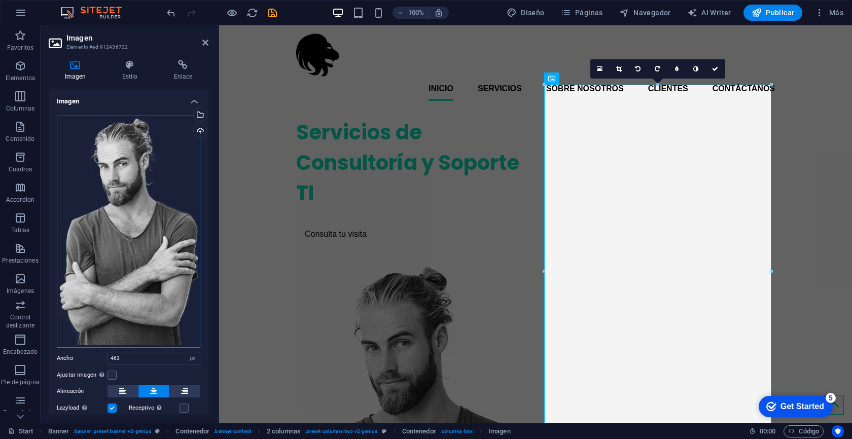
click at [148, 221] on div "Arrastra archivos aquí, haz clic para escoger archivos o selecciona archivos de…" at bounding box center [129, 232] width 144 height 232
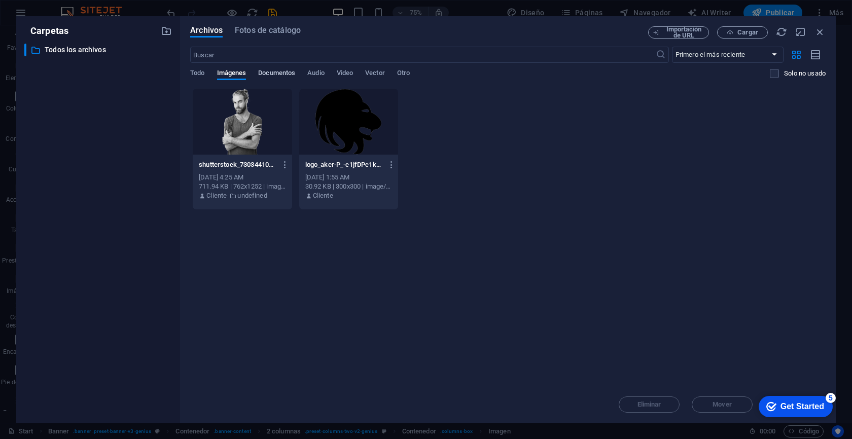
click at [276, 74] on span "Documentos" at bounding box center [276, 74] width 37 height 14
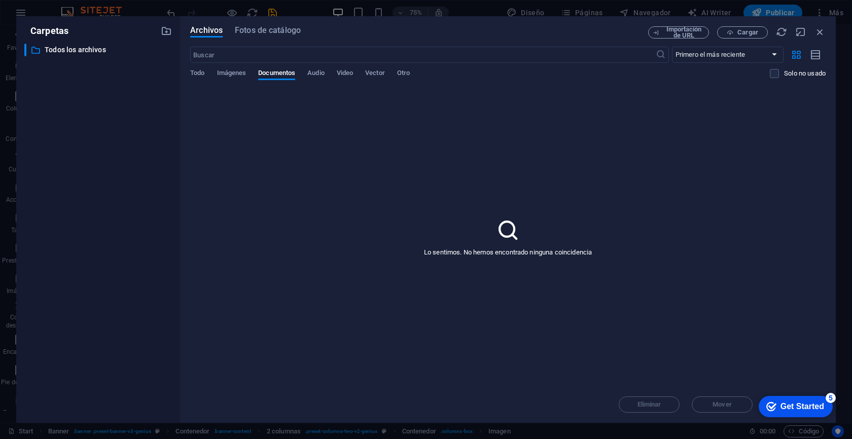
click at [307, 69] on div "Todo Imágenes Documentos Audio Video Vector Otro" at bounding box center [480, 78] width 580 height 19
click at [318, 71] on span "Audio" at bounding box center [315, 74] width 17 height 14
click at [740, 31] on span "Cargar" at bounding box center [748, 32] width 21 height 6
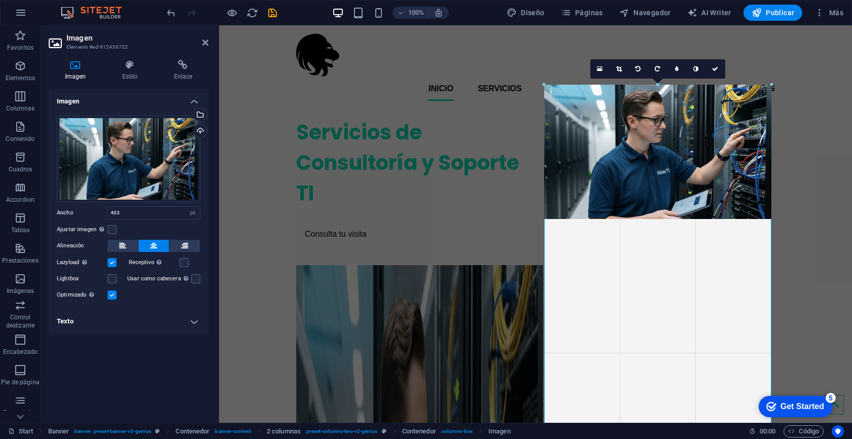
drag, startPoint x: 770, startPoint y: 198, endPoint x: 790, endPoint y: 152, distance: 50.2
click at [790, 152] on div "Arrastra aquí para reemplazar el contenido existente. Si quieres crear un eleme…" at bounding box center [535, 224] width 633 height 398
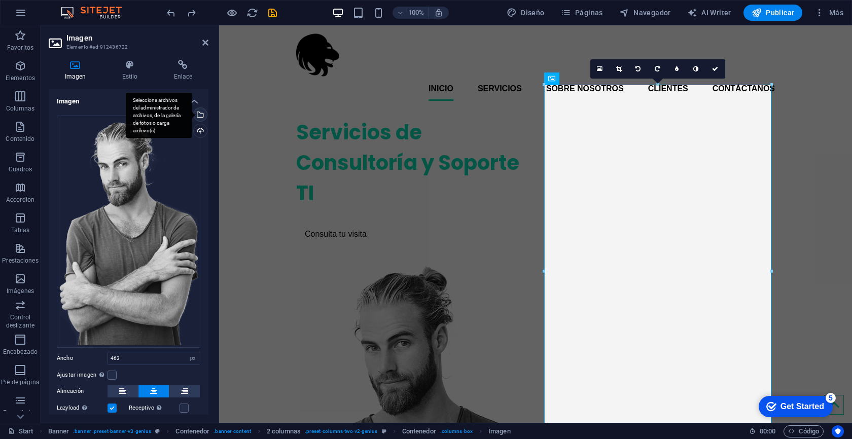
click at [200, 116] on div "Selecciona archivos del administrador de archivos, de la galería de fotos o car…" at bounding box center [199, 115] width 15 height 15
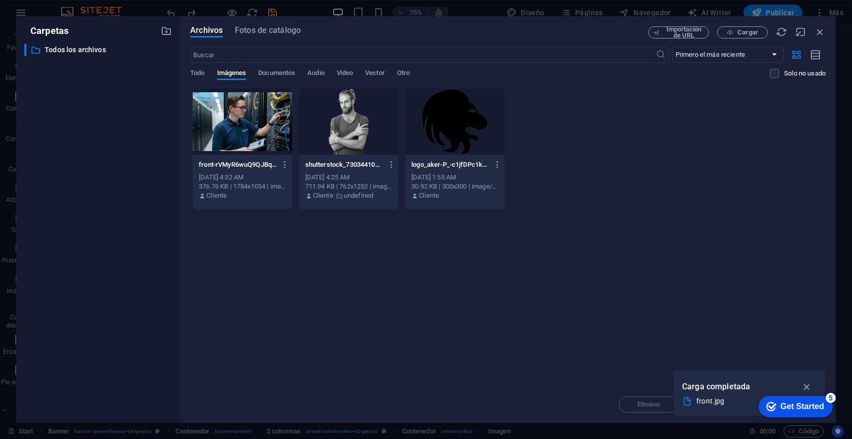
click at [259, 123] on div at bounding box center [242, 122] width 99 height 66
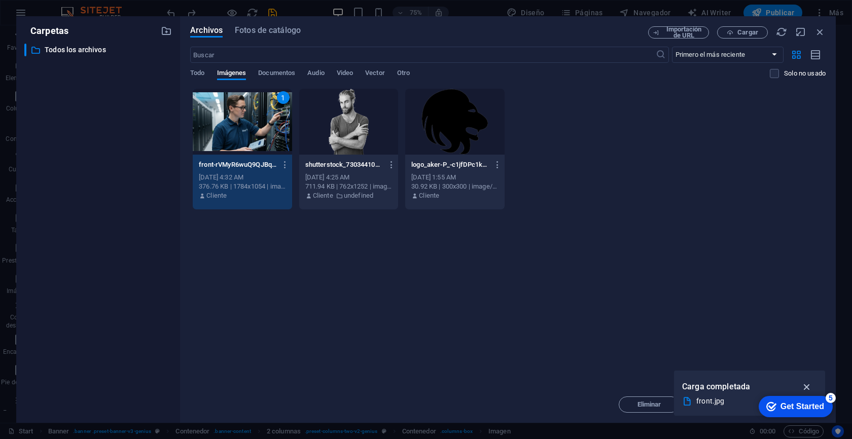
click at [807, 388] on icon "button" at bounding box center [808, 386] width 12 height 11
click at [251, 128] on div "1" at bounding box center [242, 122] width 99 height 66
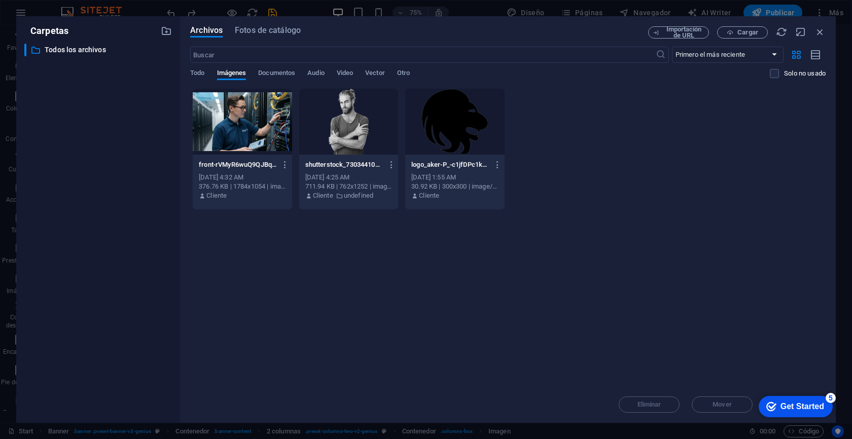
click at [251, 128] on div at bounding box center [242, 122] width 99 height 66
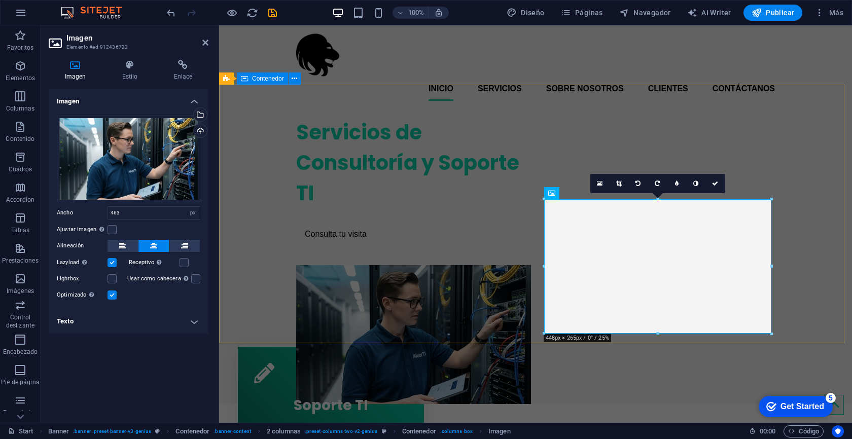
click at [547, 175] on div "Servicios de Consultoría y Soporte TI Consulta tu visita" at bounding box center [535, 256] width 633 height 295
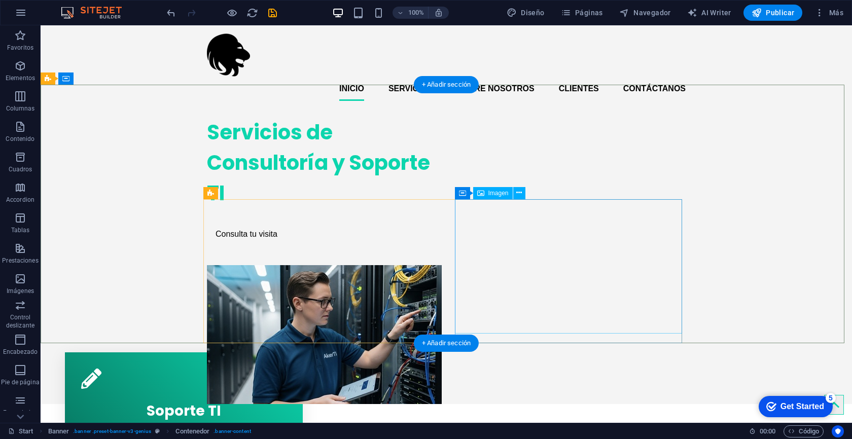
click at [434, 265] on figure at bounding box center [320, 334] width 227 height 139
click at [401, 265] on figure at bounding box center [320, 334] width 227 height 139
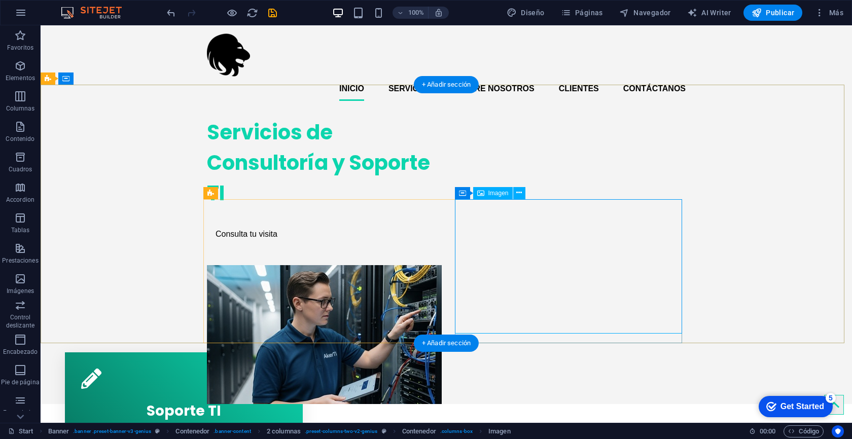
select select "px"
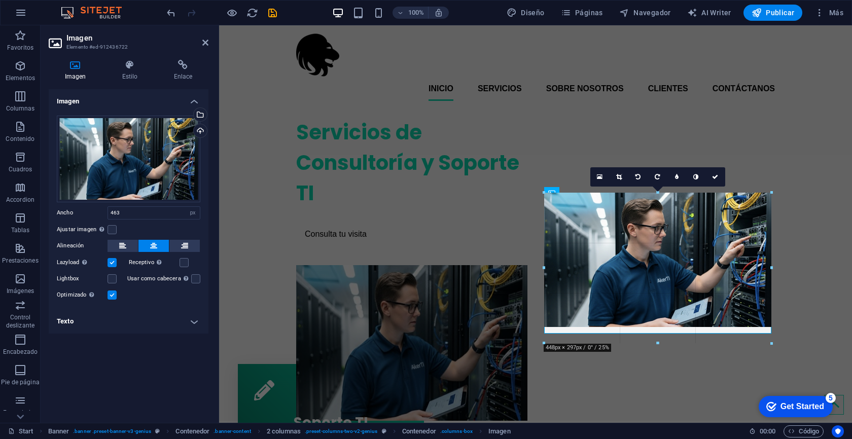
drag, startPoint x: 771, startPoint y: 200, endPoint x: 776, endPoint y: 183, distance: 17.4
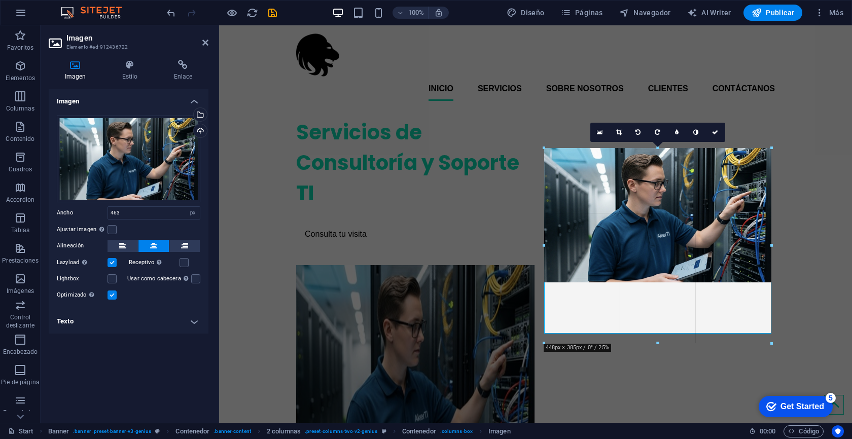
drag, startPoint x: 771, startPoint y: 198, endPoint x: 787, endPoint y: 152, distance: 48.8
click at [787, 152] on div "Arrastra aquí para reemplazar el contenido existente. Si quieres crear un eleme…" at bounding box center [535, 224] width 633 height 398
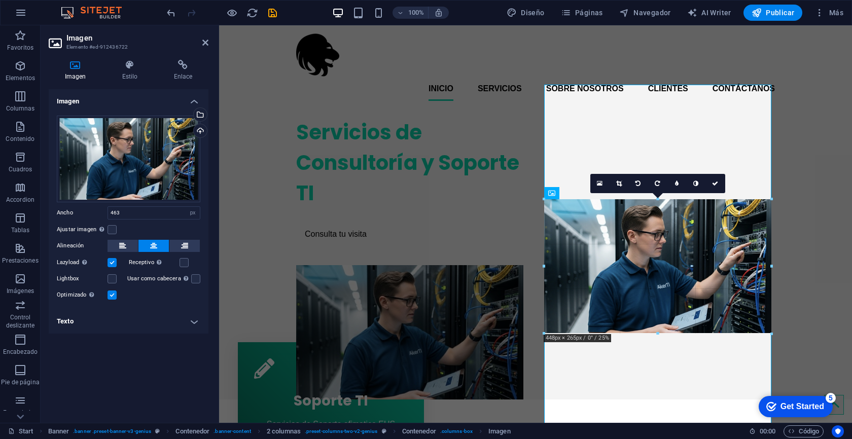
drag, startPoint x: 771, startPoint y: 85, endPoint x: 768, endPoint y: 138, distance: 52.8
click at [768, 138] on div "Arrastra aquí para reemplazar el contenido existente. Si quieres crear un eleme…" at bounding box center [535, 224] width 633 height 398
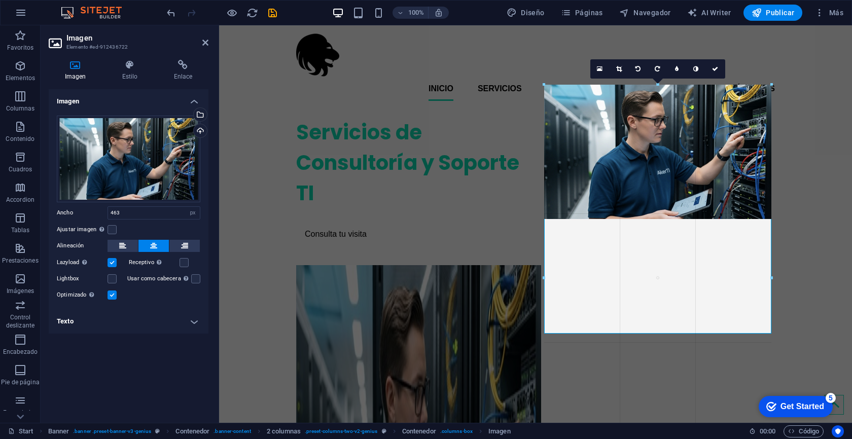
drag, startPoint x: 544, startPoint y: 199, endPoint x: 526, endPoint y: 193, distance: 18.9
click at [526, 193] on div "Arrastra aquí para reemplazar el contenido existente. Si quieres crear un eleme…" at bounding box center [535, 224] width 633 height 398
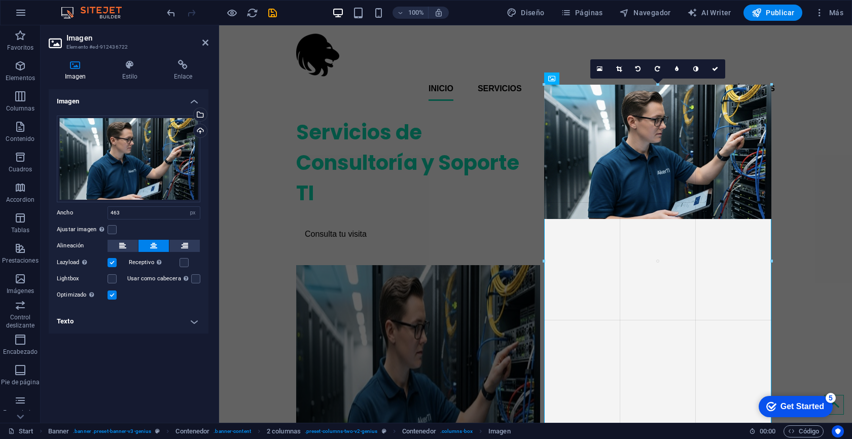
drag, startPoint x: 771, startPoint y: 150, endPoint x: 791, endPoint y: 150, distance: 19.8
click at [791, 150] on div "Arrastra aquí para reemplazar el contenido existente. Si quieres crear un eleme…" at bounding box center [535, 224] width 633 height 398
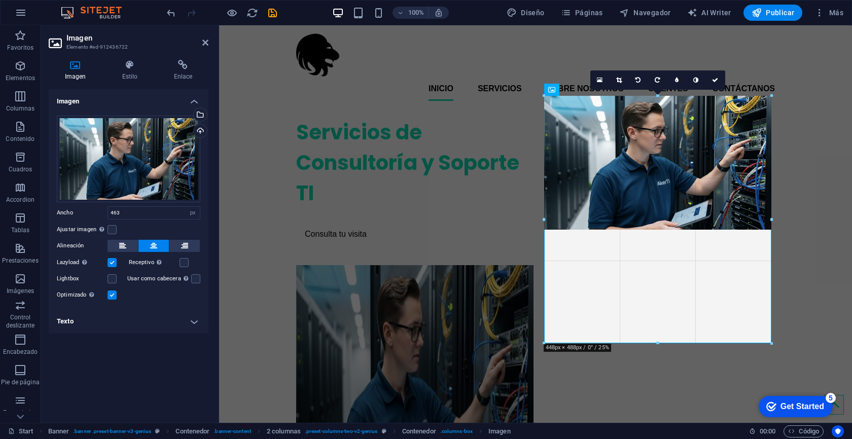
drag, startPoint x: 543, startPoint y: 86, endPoint x: 533, endPoint y: 98, distance: 15.5
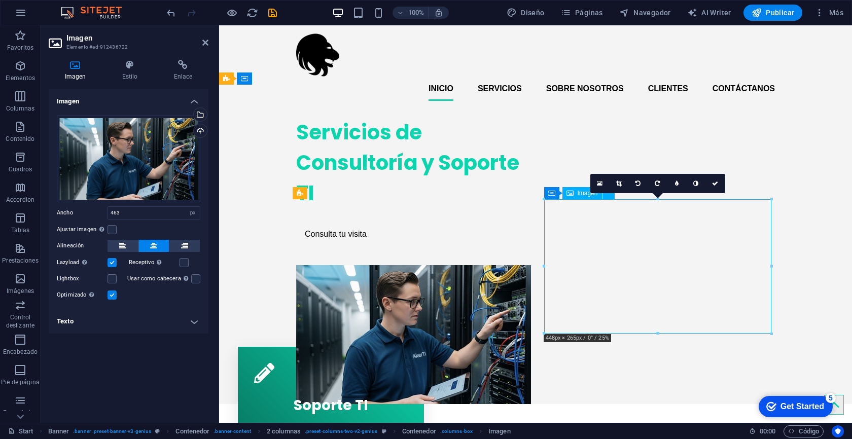
drag, startPoint x: 609, startPoint y: 241, endPoint x: 610, endPoint y: 201, distance: 39.6
click at [524, 265] on figure at bounding box center [409, 334] width 227 height 139
click at [112, 233] on label at bounding box center [112, 229] width 9 height 9
click at [0, 0] on input "Ajustar imagen Ajustar imagen automáticamente a un ancho y alto fijo" at bounding box center [0, 0] width 0 height 0
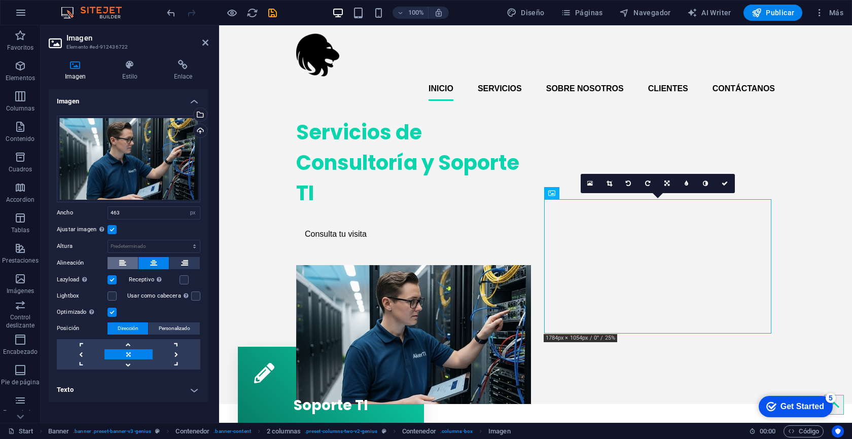
click at [125, 262] on icon at bounding box center [122, 263] width 7 height 12
click at [151, 262] on icon at bounding box center [153, 263] width 7 height 12
click at [177, 251] on select "Predeterminado automático px" at bounding box center [154, 246] width 92 height 12
click at [108, 240] on select "Predeterminado automático px" at bounding box center [154, 246] width 92 height 12
click at [161, 247] on select "Predeterminado automático px" at bounding box center [154, 246] width 92 height 12
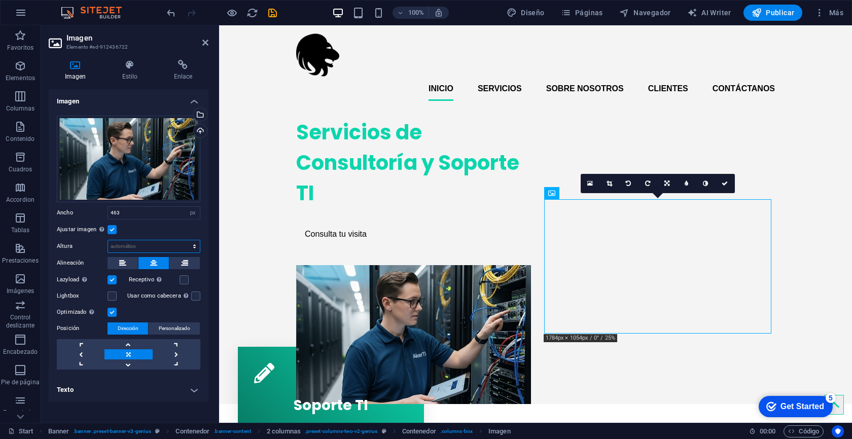
select select "px"
click at [186, 240] on select "Predeterminado automático px" at bounding box center [154, 246] width 92 height 12
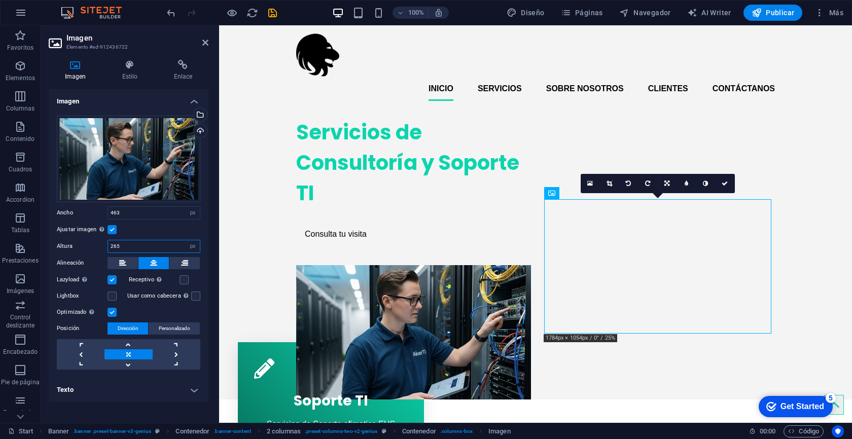
click at [138, 248] on input "265" at bounding box center [154, 246] width 92 height 12
type input "2"
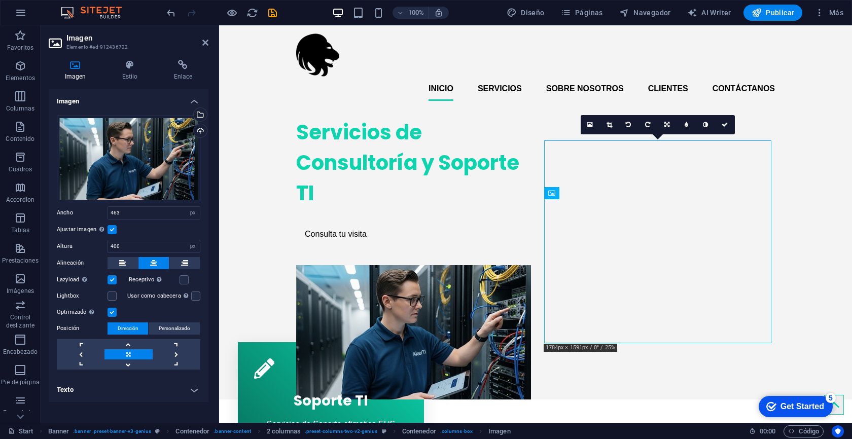
click at [150, 225] on div "Ajustar imagen Ajustar imagen automáticamente a un ancho y alto fijo" at bounding box center [129, 230] width 144 height 12
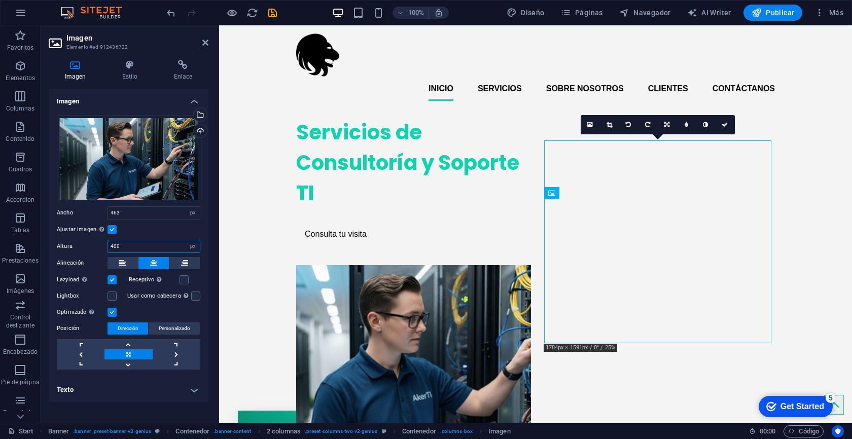
click at [135, 246] on input "400" at bounding box center [154, 246] width 92 height 12
drag, startPoint x: 135, startPoint y: 246, endPoint x: 120, endPoint y: 246, distance: 15.7
click at [120, 246] on input "400" at bounding box center [154, 246] width 92 height 12
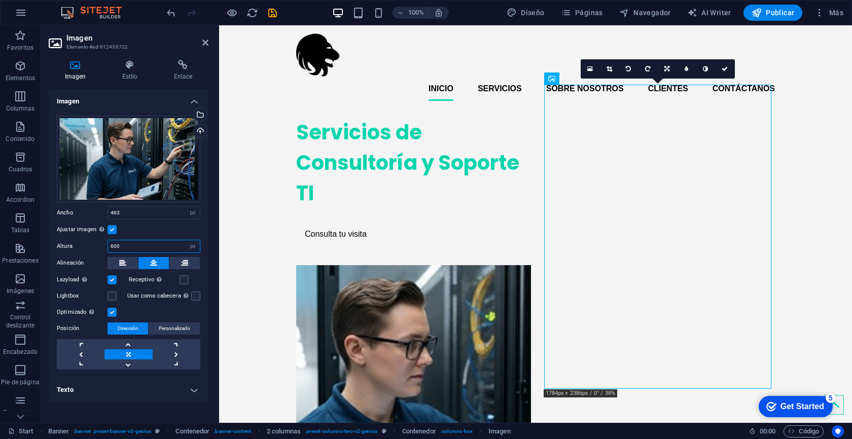
click at [133, 248] on input "600" at bounding box center [154, 246] width 92 height 12
drag, startPoint x: 133, startPoint y: 248, endPoint x: 112, endPoint y: 248, distance: 21.3
click at [112, 248] on input "600" at bounding box center [154, 246] width 92 height 12
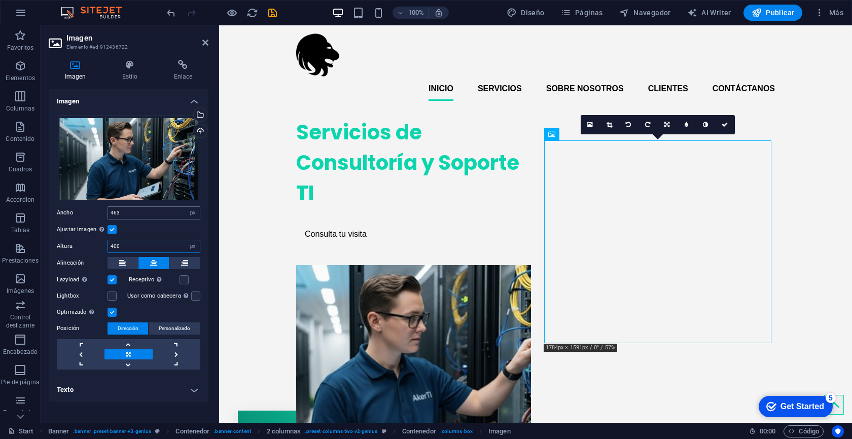
type input "400"
click at [145, 218] on input "463" at bounding box center [154, 213] width 92 height 12
click at [524, 265] on figure at bounding box center [409, 366] width 227 height 203
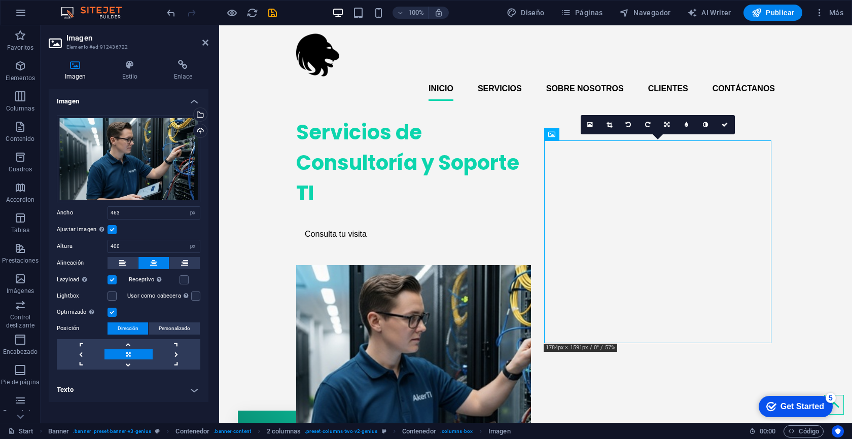
click at [115, 230] on label at bounding box center [112, 229] width 9 height 9
click at [0, 0] on input "Ajustar imagen Ajustar imagen automáticamente a un ancho y alto fijo" at bounding box center [0, 0] width 0 height 0
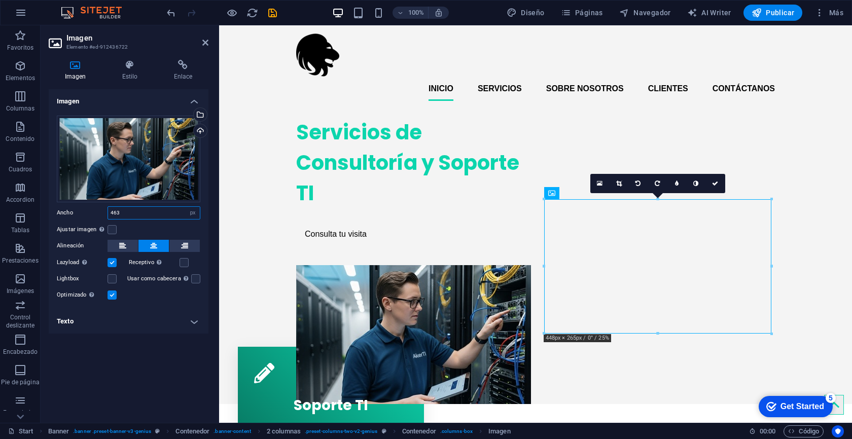
click at [135, 214] on input "463" at bounding box center [154, 213] width 92 height 12
drag, startPoint x: 135, startPoint y: 214, endPoint x: 118, endPoint y: 214, distance: 17.2
click at [118, 214] on input "463" at bounding box center [154, 213] width 92 height 12
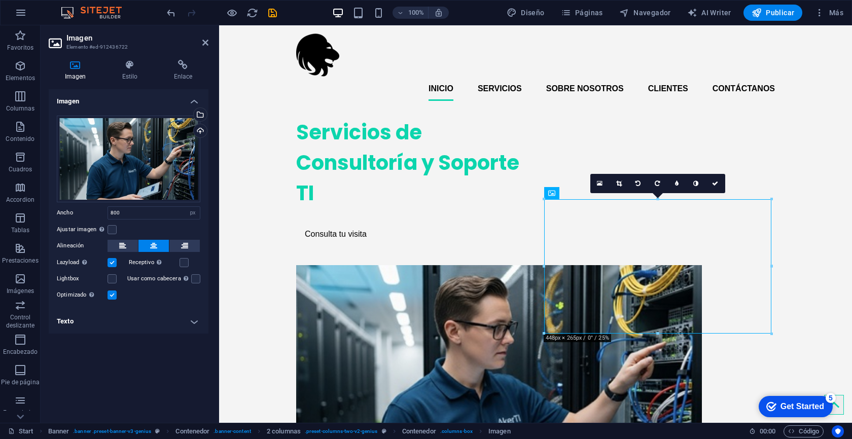
click at [131, 233] on div "Ajustar imagen Ajustar imagen automáticamente a un ancho y alto fijo" at bounding box center [129, 230] width 144 height 12
click at [127, 215] on input "800" at bounding box center [154, 213] width 92 height 12
type input "463"
click at [133, 224] on div "Ajustar imagen Ajustar imagen automáticamente a un ancho y alto fijo" at bounding box center [129, 230] width 144 height 12
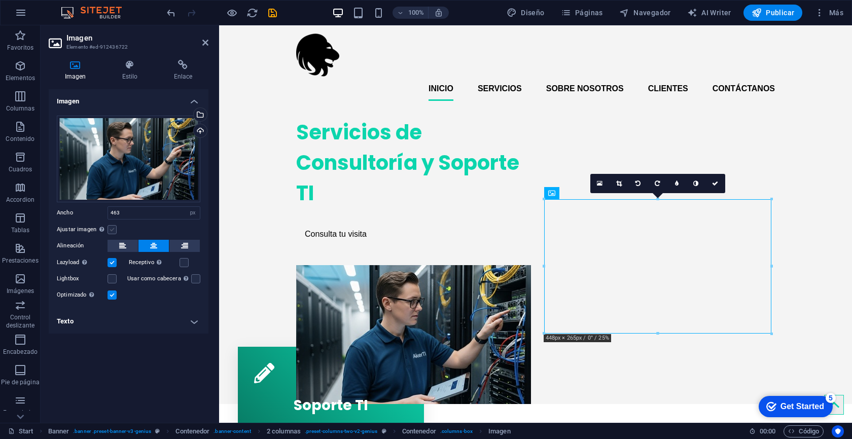
click at [116, 229] on label at bounding box center [112, 229] width 9 height 9
click at [0, 0] on input "Ajustar imagen Ajustar imagen automáticamente a un ancho y alto fijo" at bounding box center [0, 0] width 0 height 0
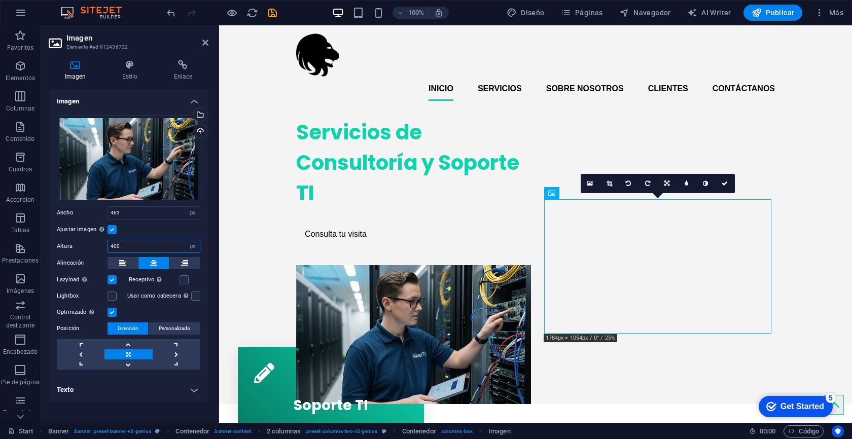
click at [145, 245] on input "400" at bounding box center [154, 246] width 92 height 12
type input "4"
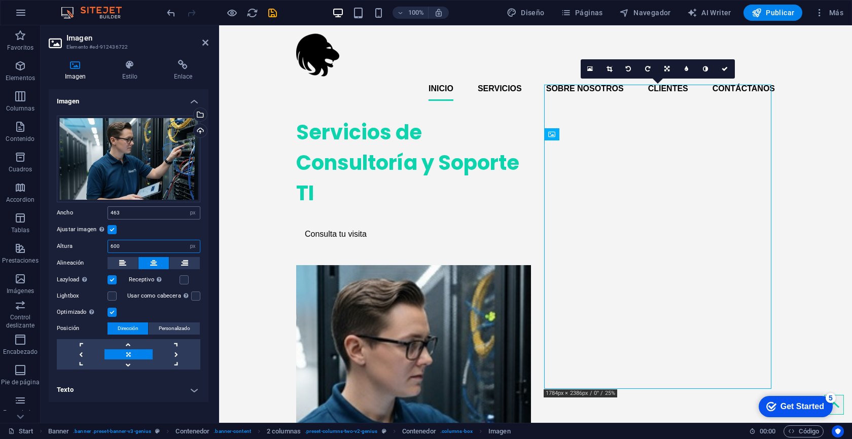
type input "600"
click at [146, 214] on input "463" at bounding box center [154, 213] width 92 height 12
click at [667, 68] on icon at bounding box center [667, 69] width 5 height 6
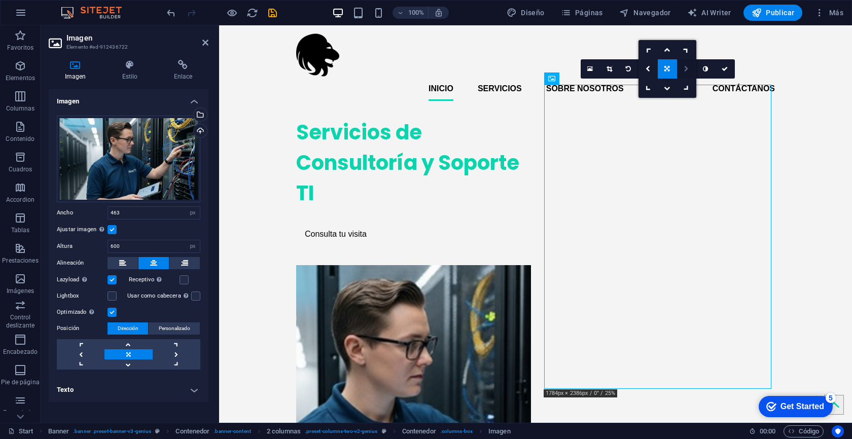
click at [685, 73] on link at bounding box center [686, 68] width 19 height 19
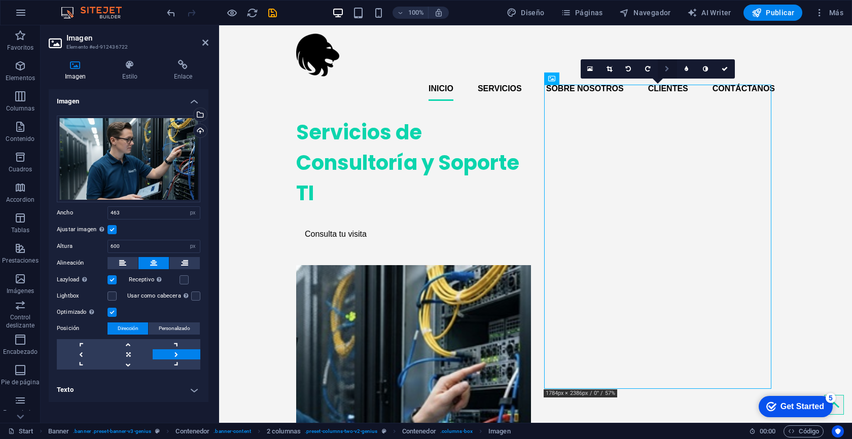
click at [671, 71] on link at bounding box center [667, 68] width 19 height 19
click at [667, 70] on icon at bounding box center [667, 69] width 5 height 6
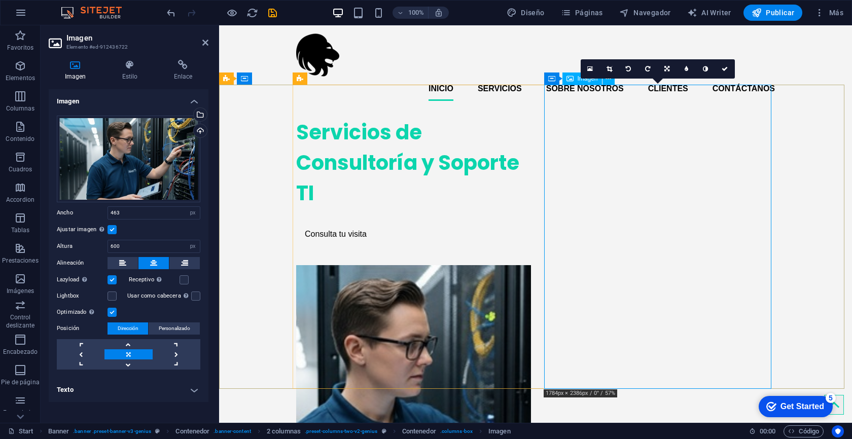
click at [524, 265] on figure at bounding box center [409, 417] width 227 height 304
click at [173, 353] on link at bounding box center [177, 355] width 48 height 10
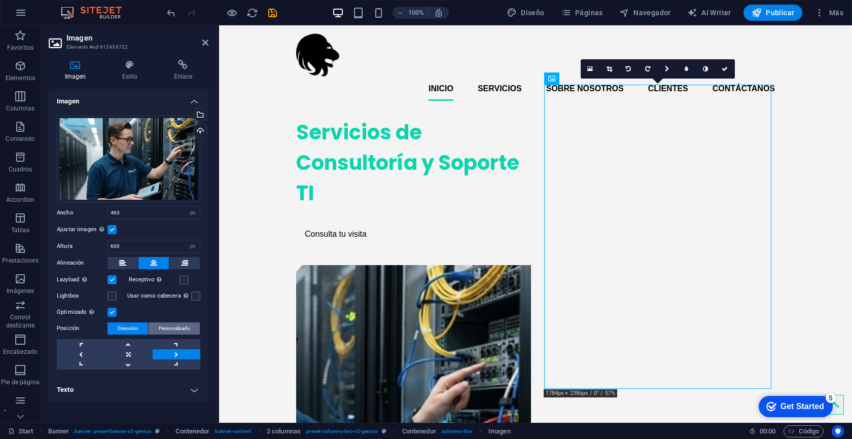
click at [170, 330] on span "Personalizado" at bounding box center [174, 329] width 31 height 12
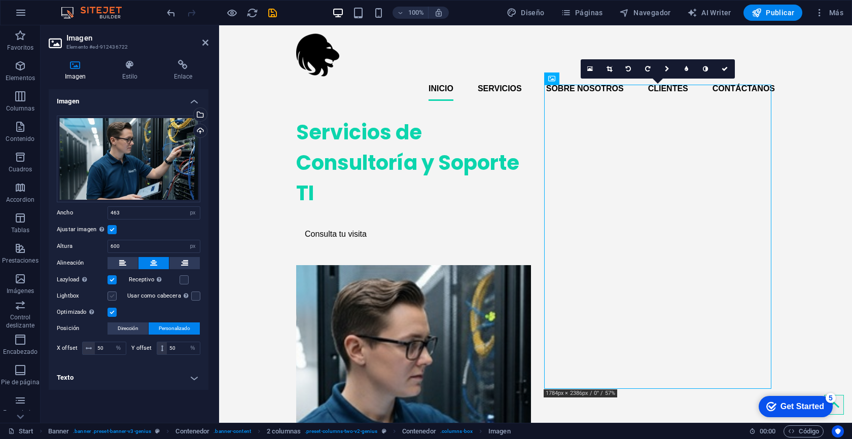
click at [114, 298] on label at bounding box center [112, 296] width 9 height 9
click at [0, 0] on input "Lightbox" at bounding box center [0, 0] width 0 height 0
click at [114, 298] on label at bounding box center [112, 296] width 9 height 9
click at [0, 0] on input "Lightbox" at bounding box center [0, 0] width 0 height 0
click at [191, 298] on label at bounding box center [195, 296] width 9 height 9
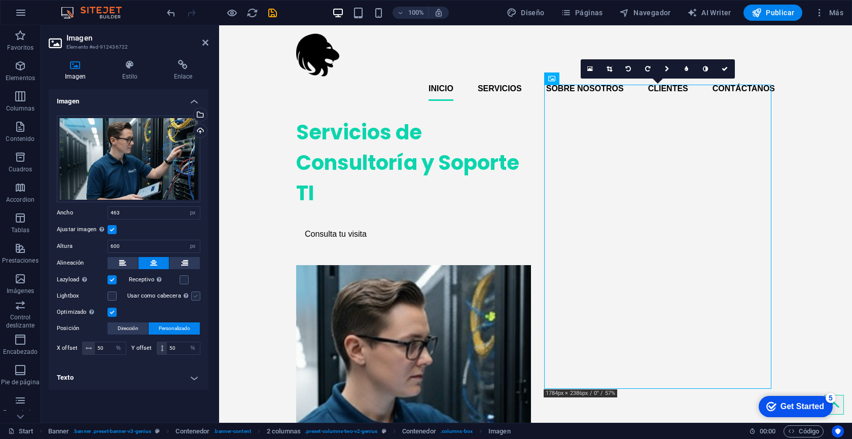
click at [0, 0] on input "Usar como cabecera La imagen se ajustará en una etiqueta de cabecera H1. Result…" at bounding box center [0, 0] width 0 height 0
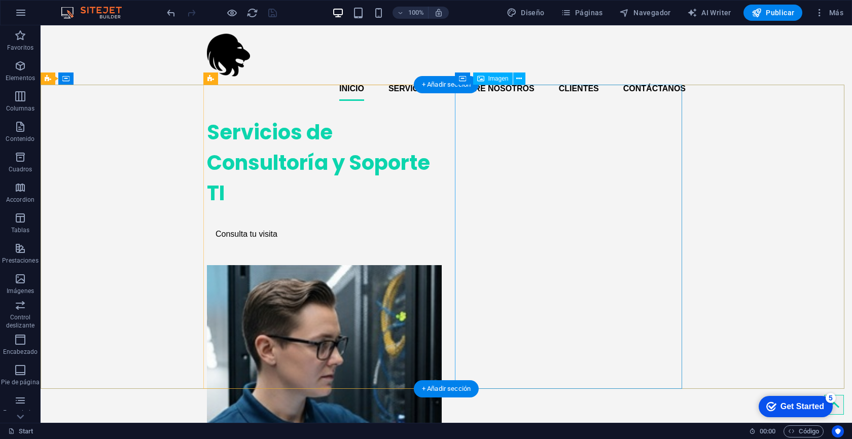
click at [434, 265] on figure at bounding box center [320, 417] width 227 height 304
select select "px"
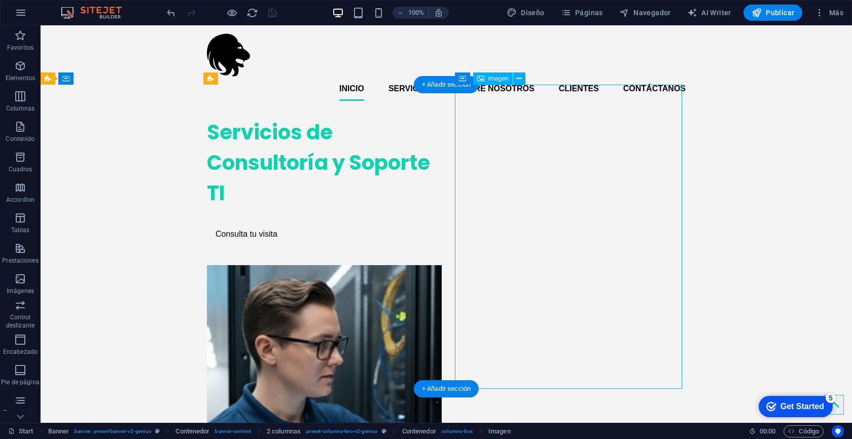
select select "%"
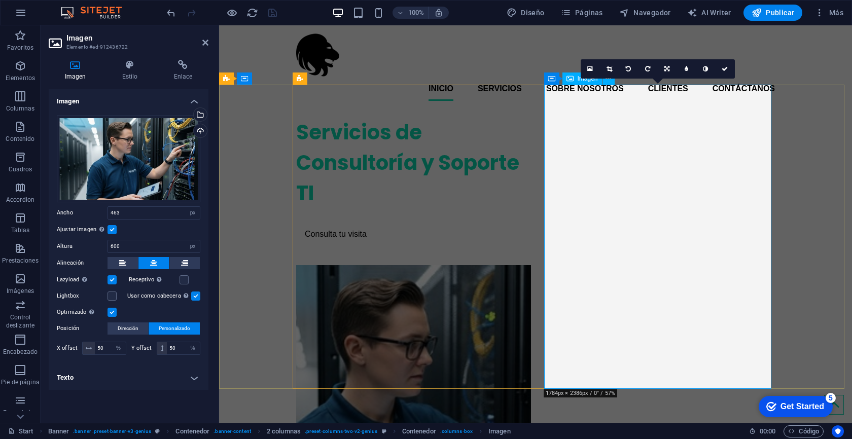
click at [524, 265] on figure at bounding box center [409, 417] width 227 height 304
click at [550, 80] on icon at bounding box center [551, 79] width 7 height 12
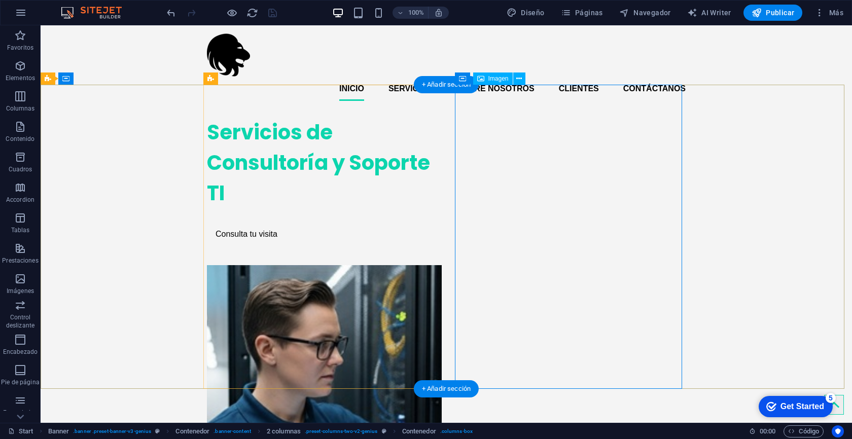
click at [434, 265] on figure at bounding box center [320, 417] width 227 height 304
select select "px"
select select "%"
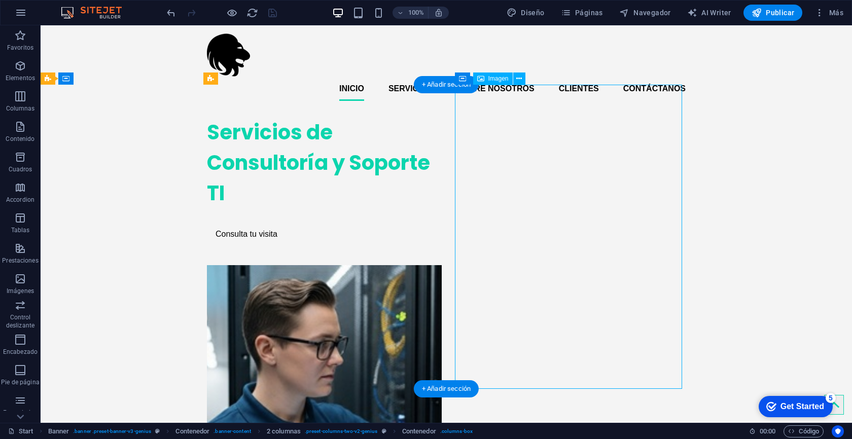
select select "%"
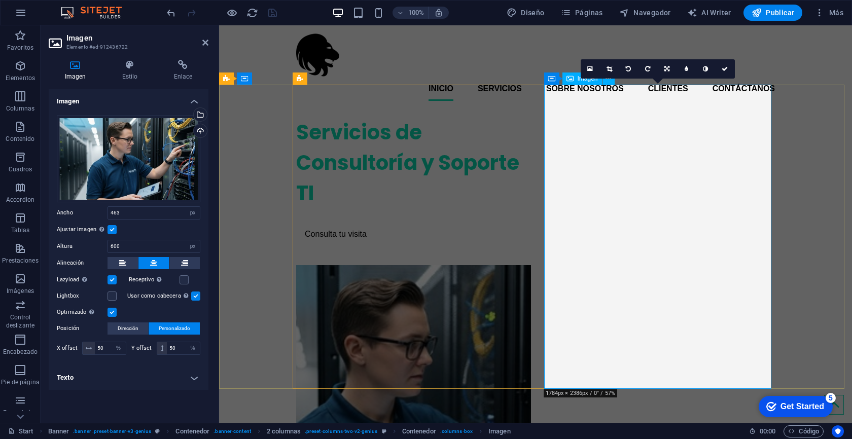
click at [524, 265] on figure at bounding box center [409, 417] width 227 height 304
click at [106, 349] on input "50" at bounding box center [110, 348] width 31 height 12
type input "80"
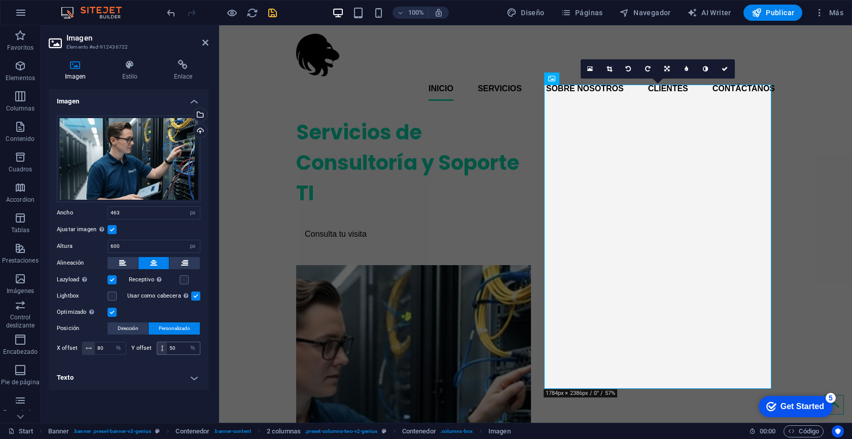
click at [164, 347] on span at bounding box center [162, 348] width 10 height 12
click at [178, 346] on input "50" at bounding box center [183, 348] width 33 height 12
type input "80"
click at [175, 375] on h4 "Texto" at bounding box center [129, 378] width 160 height 24
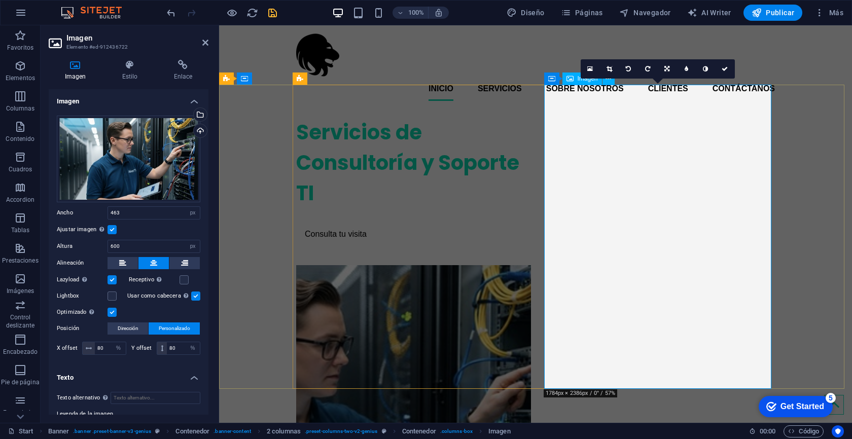
click at [524, 265] on figure at bounding box center [409, 417] width 227 height 304
click at [0, 0] on div at bounding box center [0, 0] width 0 height 0
click at [272, 14] on icon "save" at bounding box center [273, 13] width 12 height 12
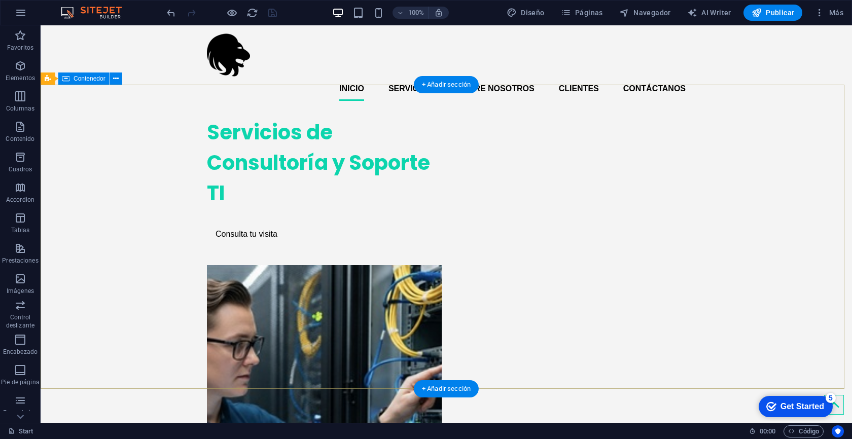
click at [757, 187] on div "Servicios de Consultoría y Soporte TI Consulta tu visita" at bounding box center [447, 339] width 812 height 461
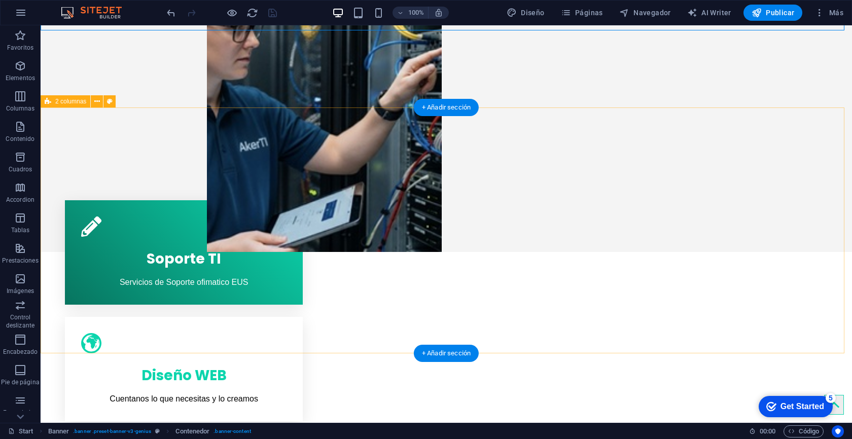
scroll to position [361, 0]
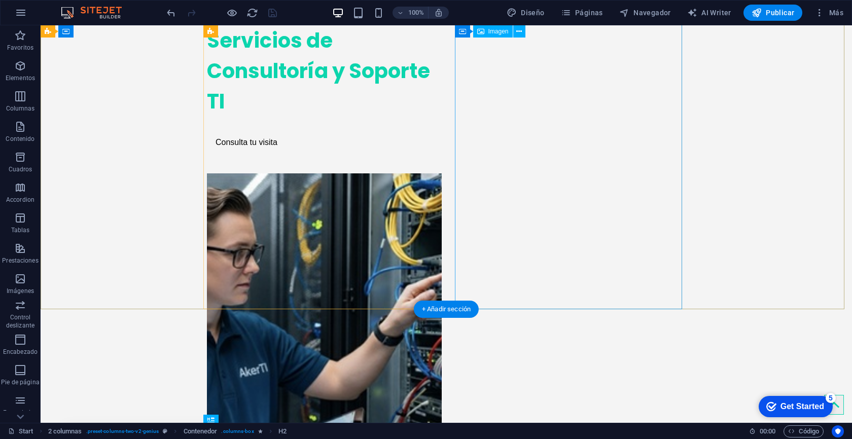
scroll to position [0, 0]
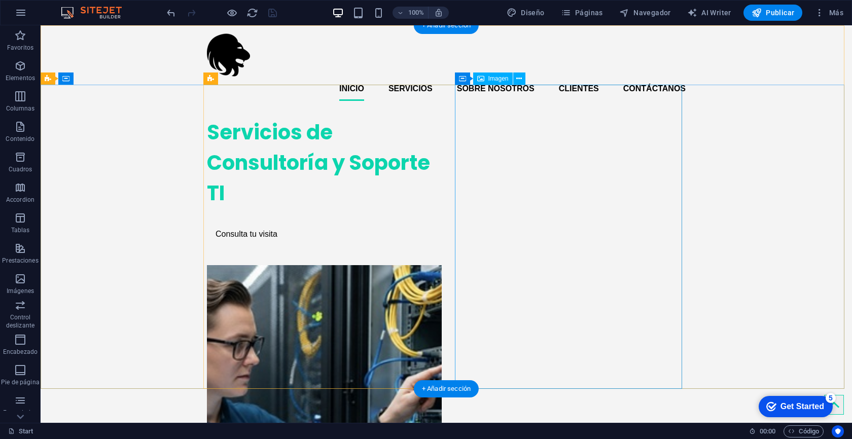
click at [434, 265] on figure at bounding box center [320, 417] width 227 height 304
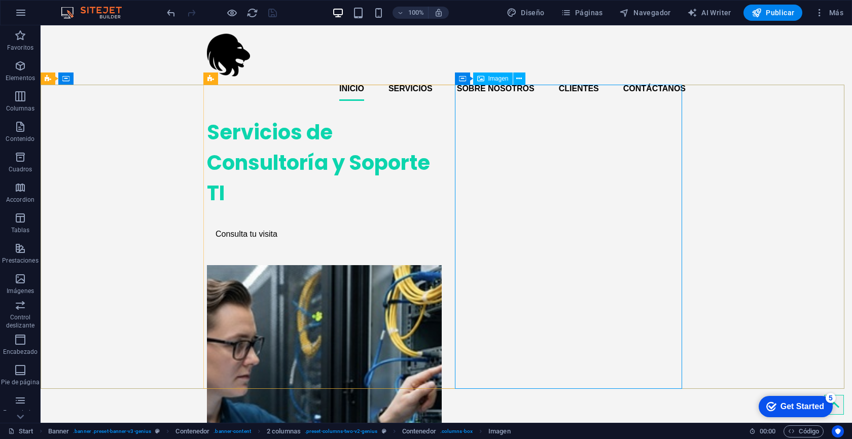
click at [246, 198] on span "Imagen" at bounding box center [205, 208] width 79 height 21
click at [434, 265] on figure at bounding box center [320, 417] width 227 height 304
select select "px"
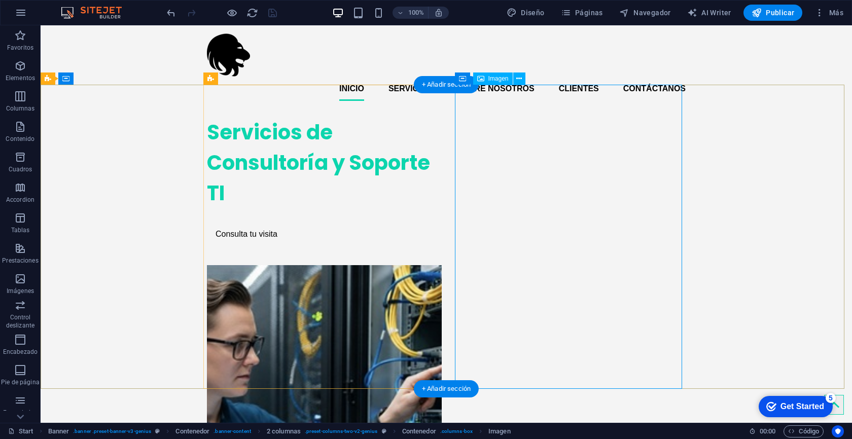
select select "%"
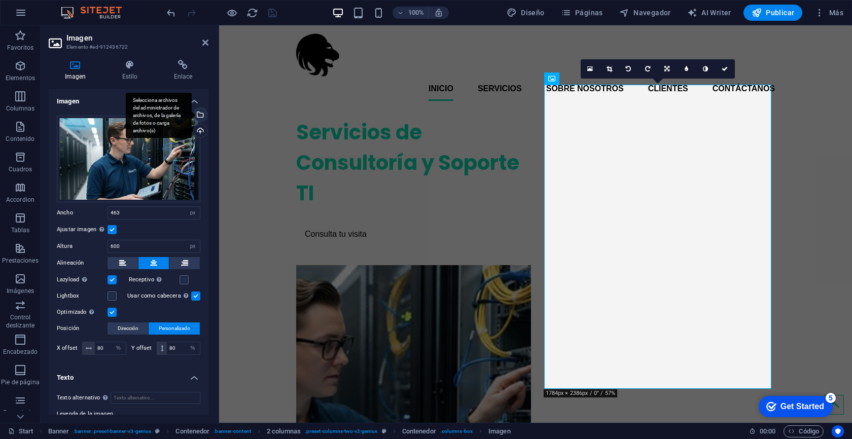
click at [199, 115] on div "Selecciona archivos del administrador de archivos, de la galería de fotos o car…" at bounding box center [199, 115] width 15 height 15
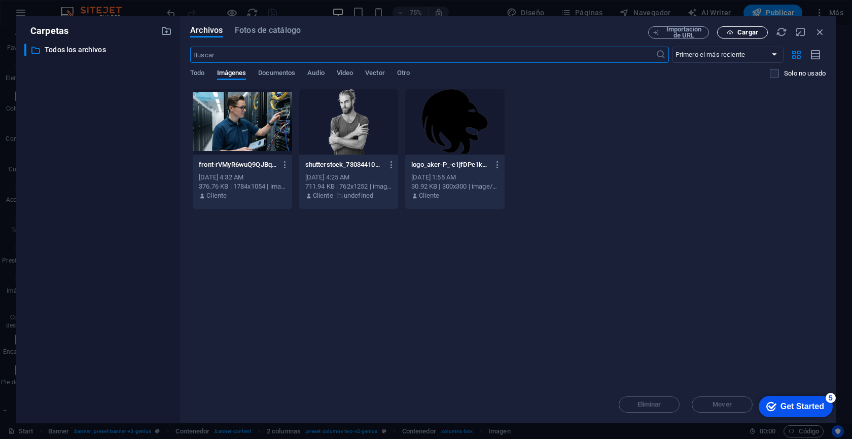
click at [745, 30] on span "Cargar" at bounding box center [748, 32] width 21 height 6
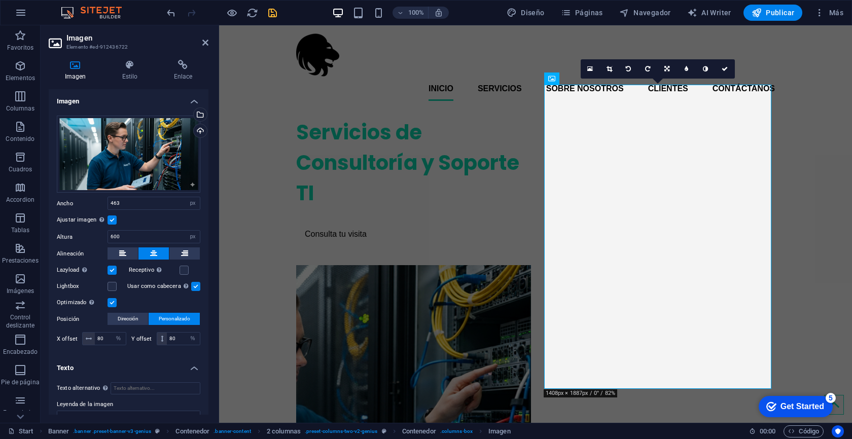
scroll to position [60, 0]
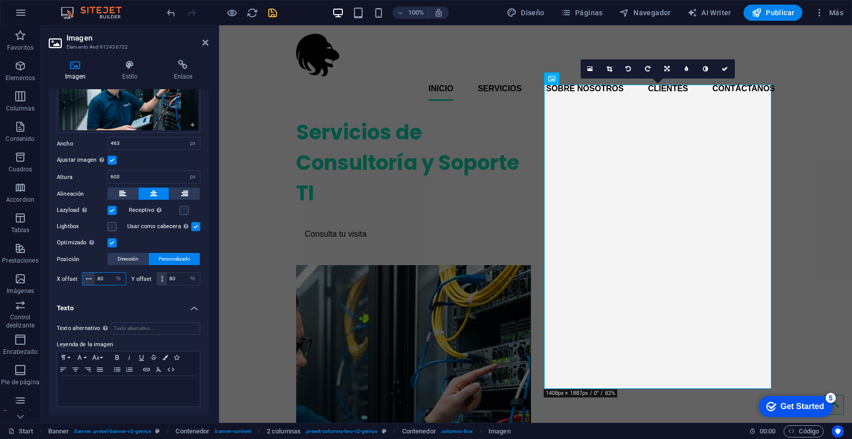
click at [104, 278] on input "80" at bounding box center [110, 279] width 31 height 12
type input "8"
type input "60"
click at [128, 298] on h4 "Texto" at bounding box center [129, 305] width 160 height 18
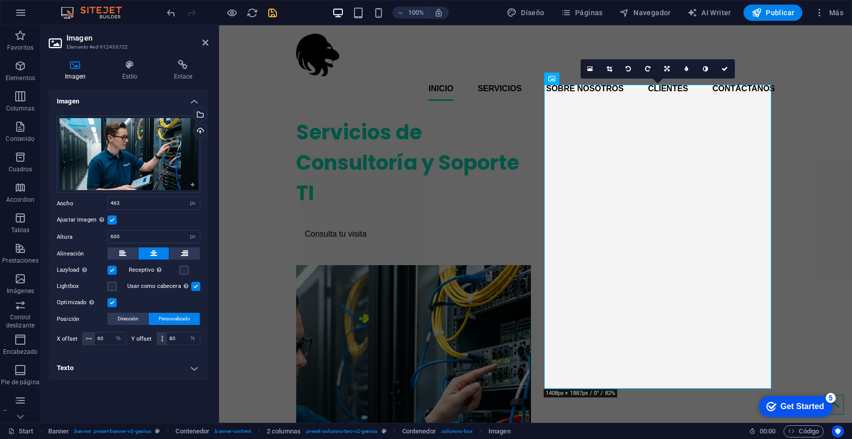
scroll to position [0, 0]
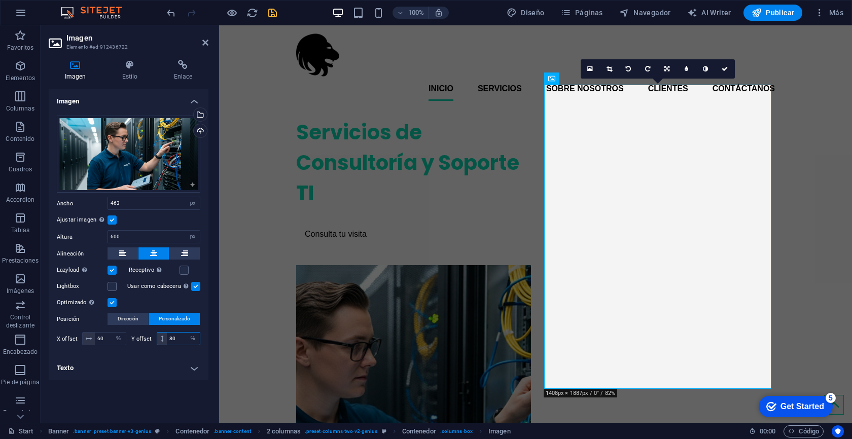
drag, startPoint x: 177, startPoint y: 341, endPoint x: 154, endPoint y: 341, distance: 22.8
click at [154, 341] on div "Y offset 80 px rem % vh vw" at bounding box center [165, 338] width 69 height 13
type input "40"
click at [128, 360] on h4 "Texto" at bounding box center [129, 368] width 160 height 24
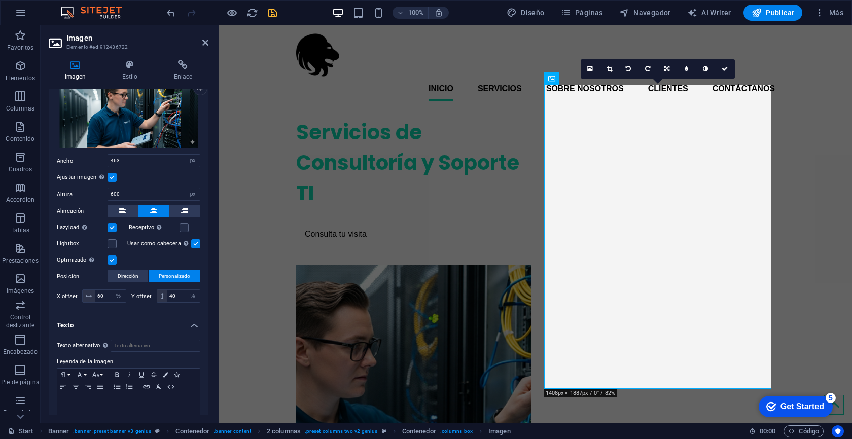
scroll to position [48, 0]
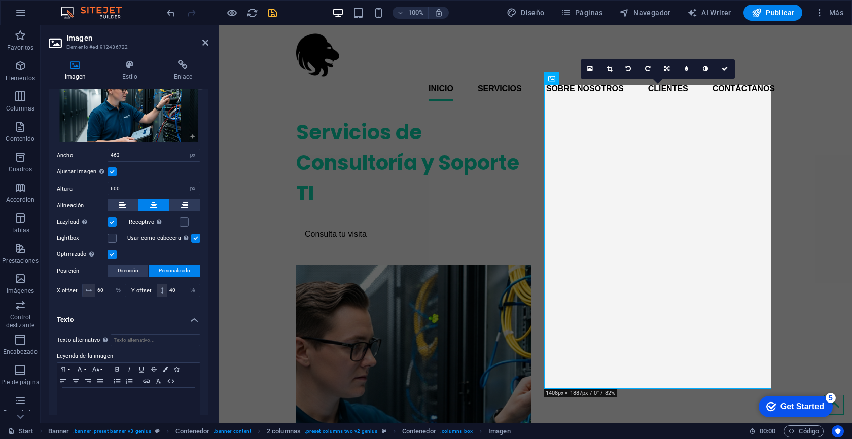
click at [200, 316] on h4 "Texto" at bounding box center [129, 317] width 160 height 18
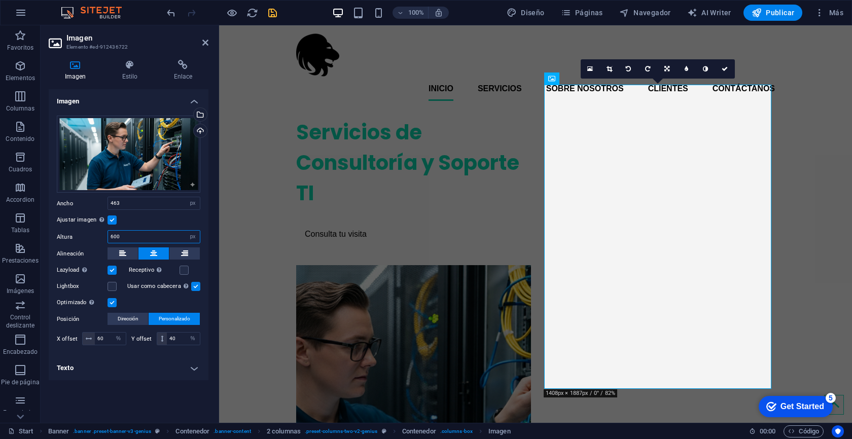
click at [128, 239] on input "600" at bounding box center [154, 237] width 92 height 12
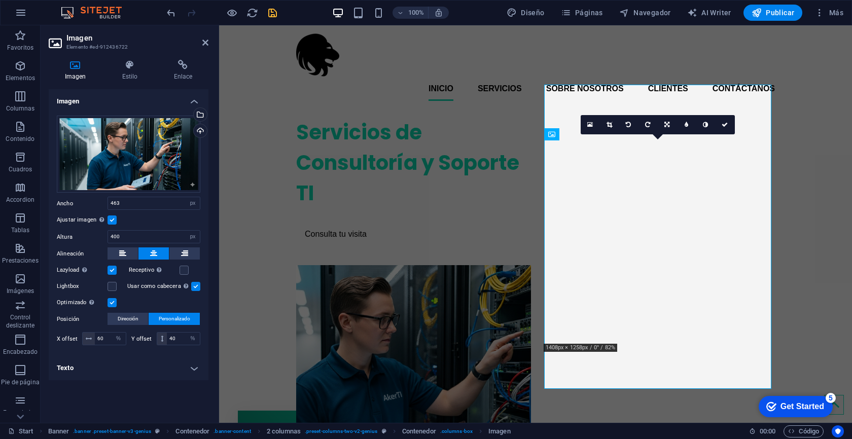
click at [145, 374] on h4 "Texto" at bounding box center [129, 368] width 160 height 24
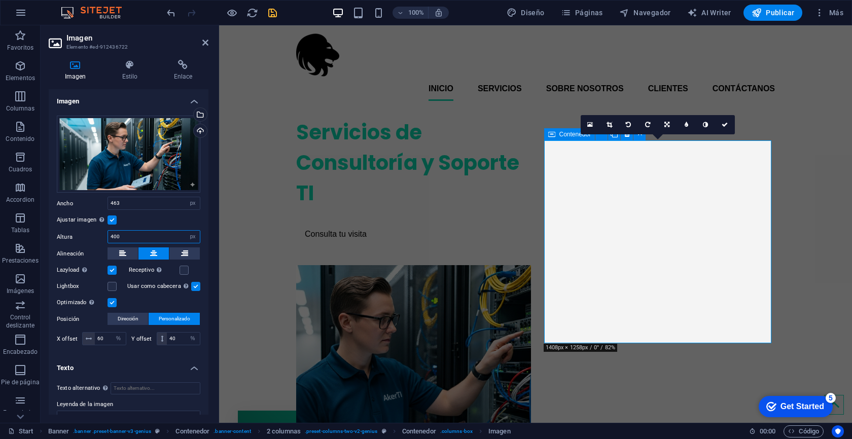
drag, startPoint x: 124, startPoint y: 236, endPoint x: 87, endPoint y: 236, distance: 37.0
click at [87, 236] on div "Altura 400 Predeterminado automático px" at bounding box center [129, 236] width 144 height 13
type input "450"
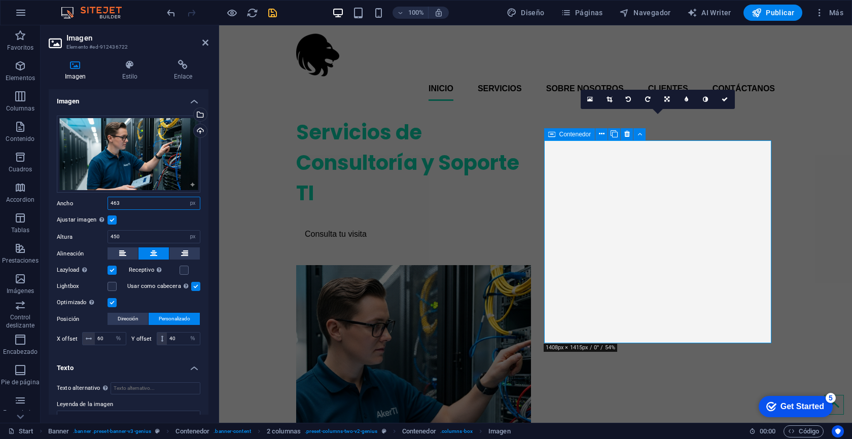
click at [137, 203] on input "463" at bounding box center [154, 203] width 92 height 12
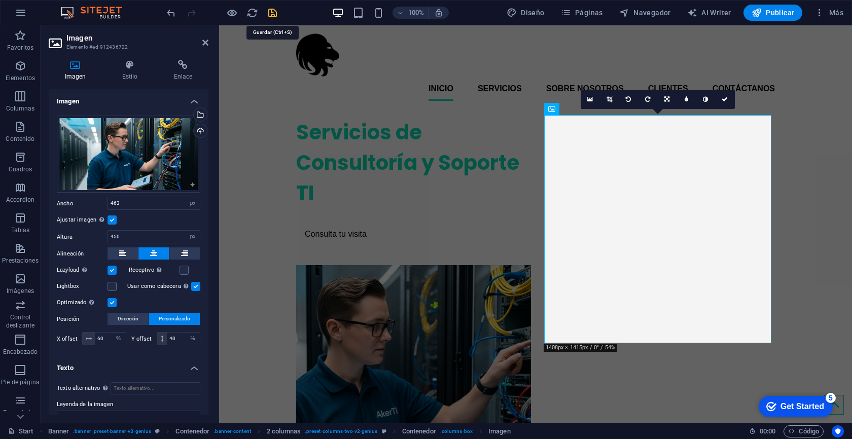
click at [273, 11] on icon "save" at bounding box center [273, 13] width 12 height 12
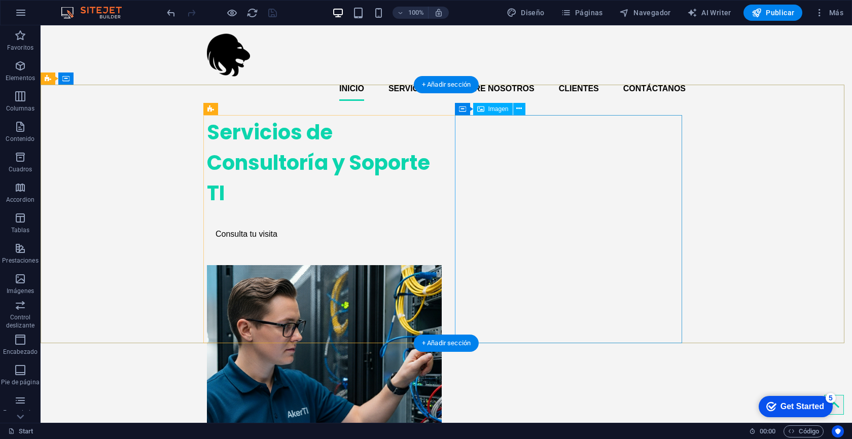
click at [434, 265] on figure at bounding box center [320, 379] width 227 height 228
select select "px"
select select "%"
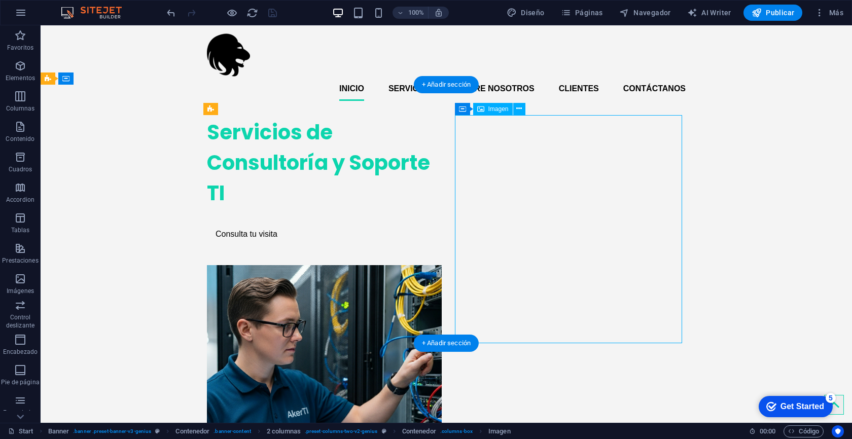
select select "%"
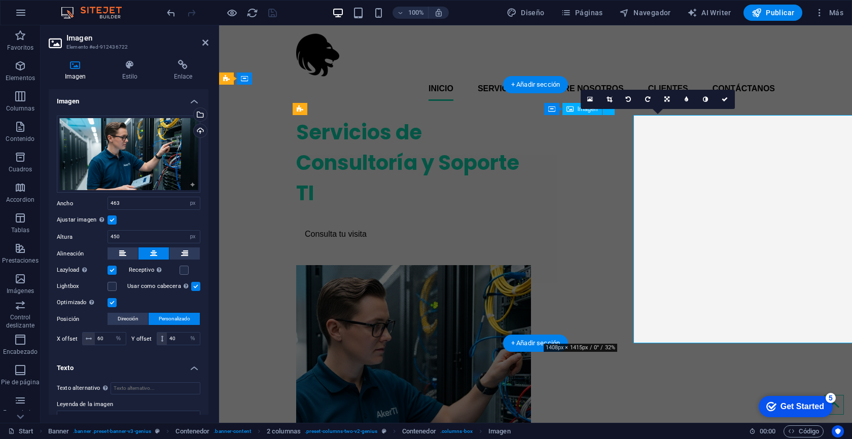
click at [524, 265] on figure at bounding box center [409, 379] width 227 height 228
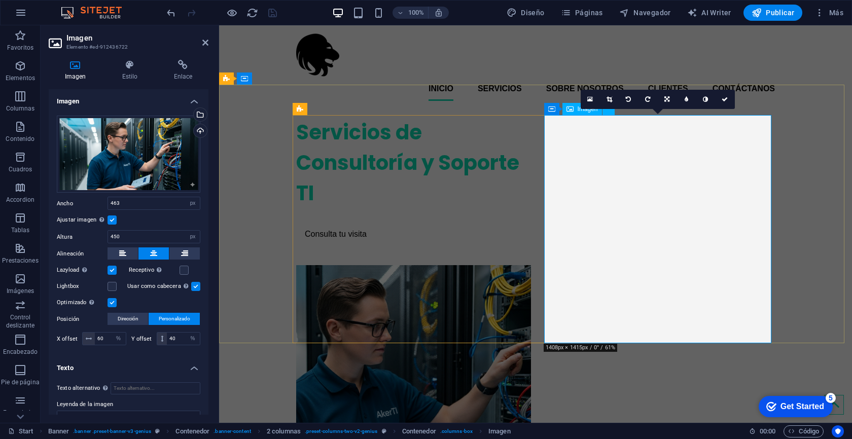
click at [524, 265] on figure at bounding box center [409, 379] width 227 height 228
click at [608, 100] on icon at bounding box center [610, 99] width 6 height 6
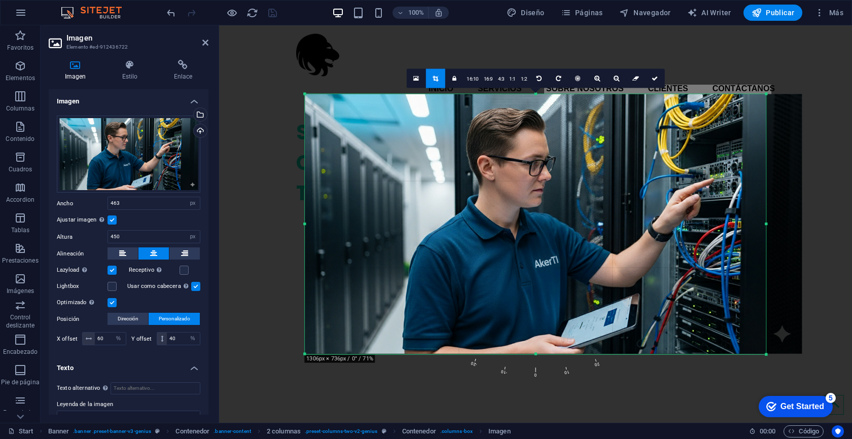
drag, startPoint x: 790, startPoint y: 226, endPoint x: 745, endPoint y: 230, distance: 45.3
click at [745, 230] on div "180 170 160 150 140 130 120 110 100 90 80 70 60 50 40 30 20 10 0 -10 -20 -30 -4…" at bounding box center [535, 224] width 461 height 260
click at [654, 77] on icon at bounding box center [655, 79] width 6 height 6
type input "909"
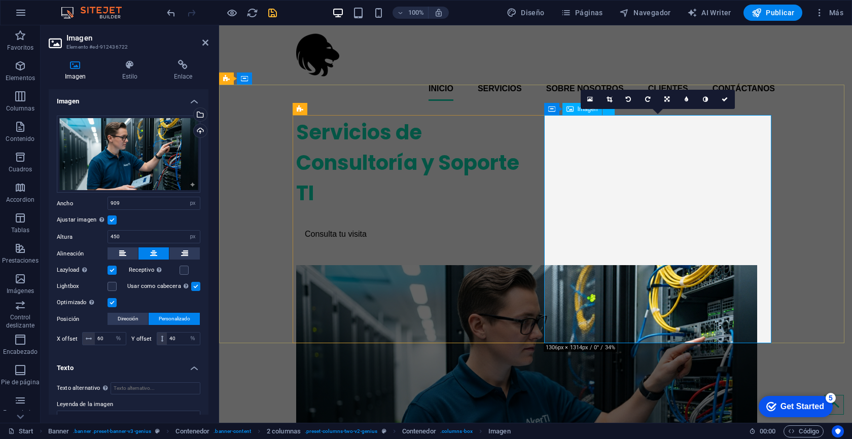
click at [524, 265] on figure at bounding box center [409, 379] width 227 height 228
click at [728, 98] on icon at bounding box center [725, 99] width 6 height 6
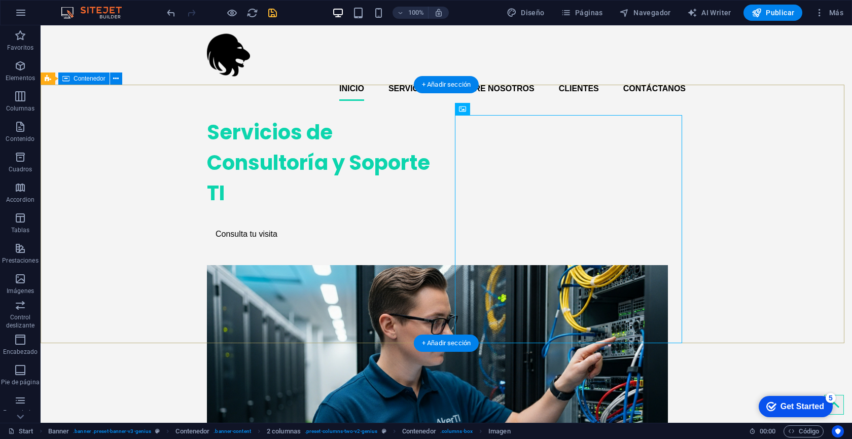
click at [734, 117] on div "Servicios de Consultoría y Soporte TI Consulta tu visita" at bounding box center [447, 301] width 812 height 385
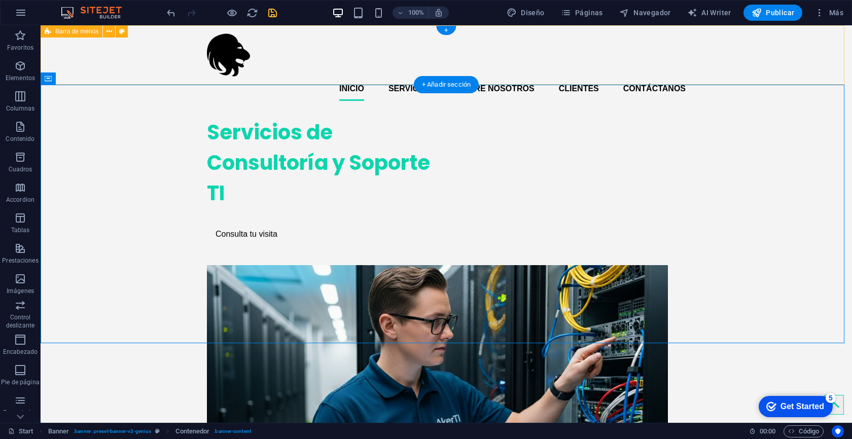
click at [789, 76] on div "Inicio Servicios Sobre Nosotros Clientes Contáctanos" at bounding box center [447, 67] width 812 height 84
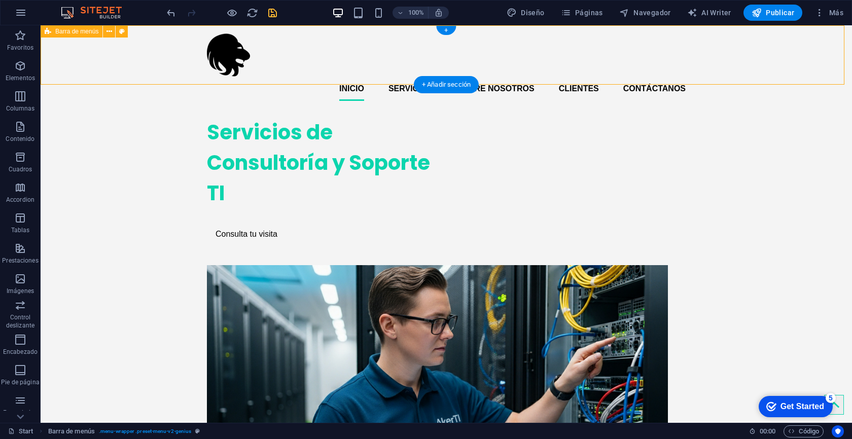
click at [789, 55] on div "Inicio Servicios Sobre Nosotros Clientes Contáctanos" at bounding box center [447, 67] width 812 height 84
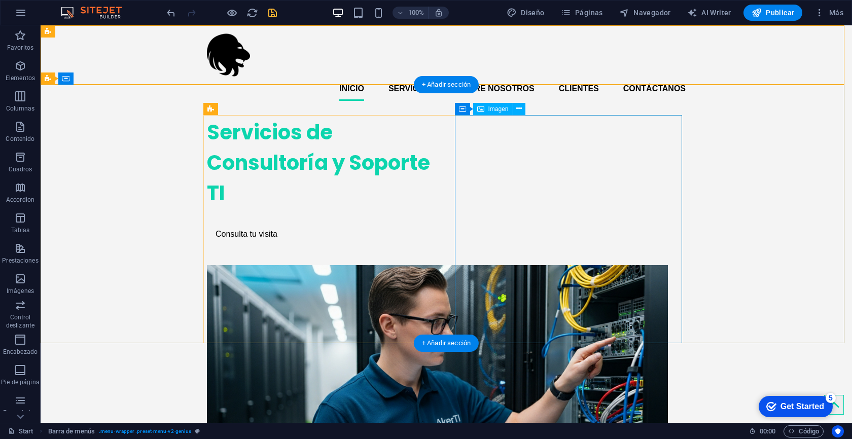
click at [434, 265] on figure at bounding box center [320, 379] width 227 height 228
select select "px"
select select "%"
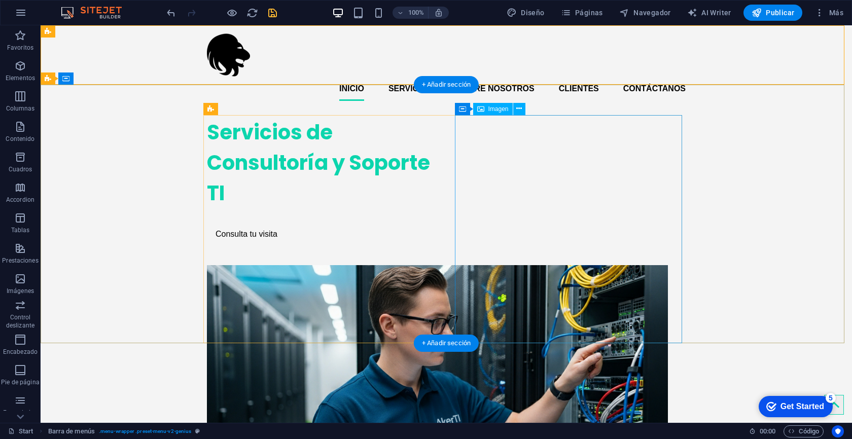
select select "%"
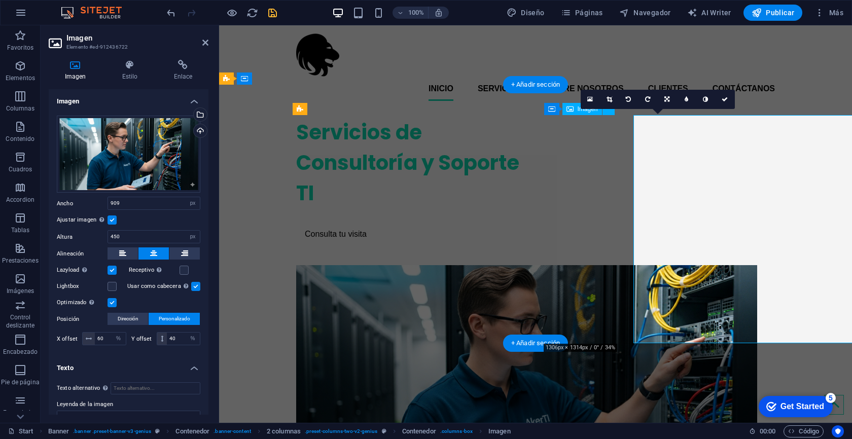
click at [524, 265] on figure at bounding box center [409, 379] width 227 height 228
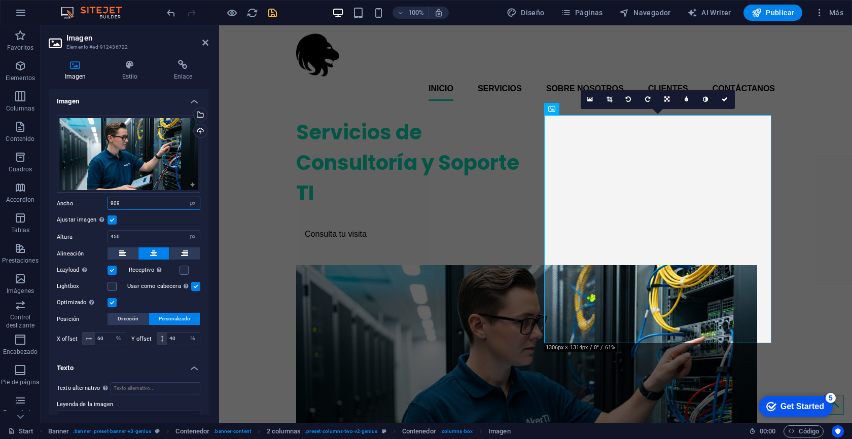
click at [142, 205] on input "909" at bounding box center [154, 203] width 92 height 12
drag, startPoint x: 137, startPoint y: 235, endPoint x: 95, endPoint y: 234, distance: 42.1
click at [95, 234] on div "Altura 450 Predeterminado automático px" at bounding box center [129, 236] width 144 height 13
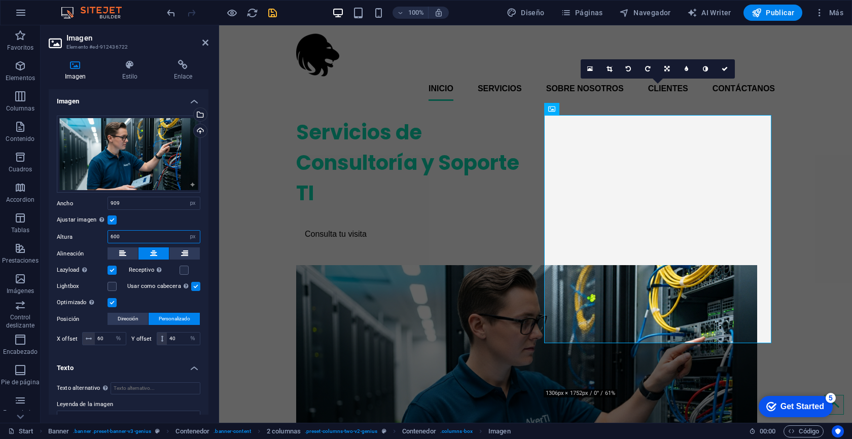
type input "600"
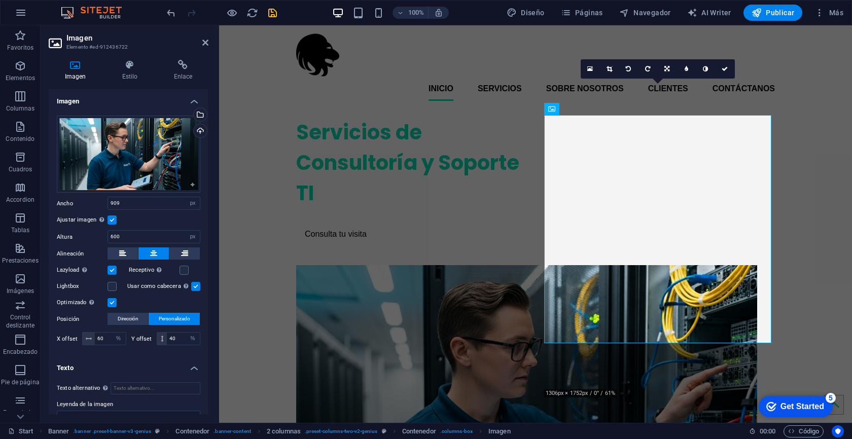
click at [139, 219] on div "Ajustar imagen Ajustar imagen automáticamente a un ancho y alto fijo" at bounding box center [129, 220] width 144 height 12
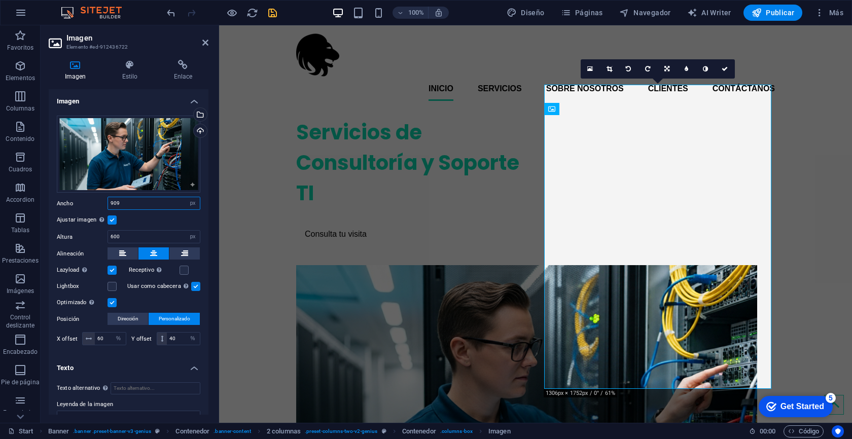
click at [135, 207] on input "909" at bounding box center [154, 203] width 92 height 12
type input "9"
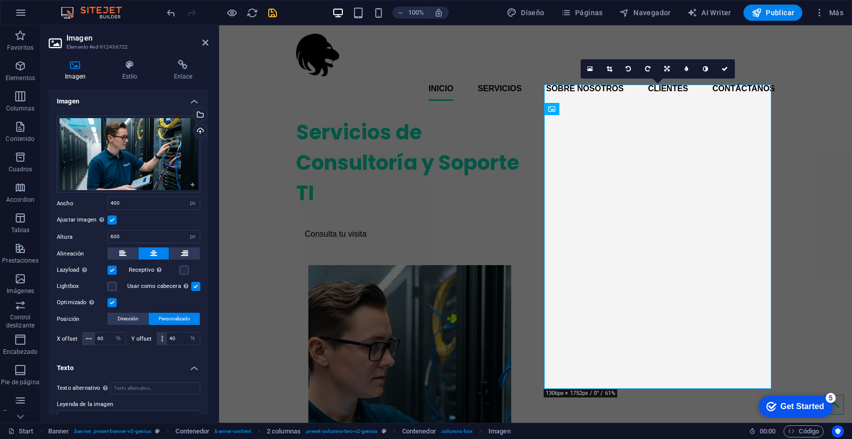
click at [153, 220] on div "Ajustar imagen Ajustar imagen automáticamente a un ancho y alto fijo" at bounding box center [129, 220] width 144 height 12
drag, startPoint x: 135, startPoint y: 203, endPoint x: 85, endPoint y: 203, distance: 50.7
click at [85, 203] on div "Ancho 400 Predeterminado automático px rem % em vh vw" at bounding box center [129, 203] width 144 height 13
click at [144, 216] on div "Ajustar imagen Ajustar imagen automáticamente a un ancho y alto fijo" at bounding box center [129, 220] width 144 height 12
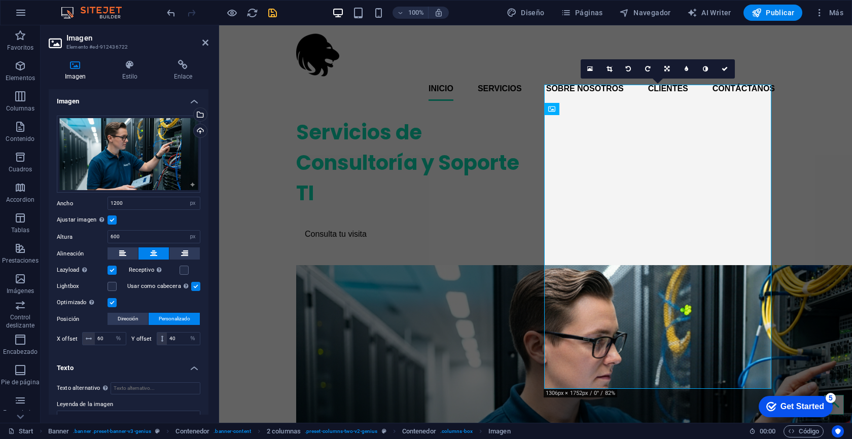
click at [146, 226] on div "Arrastra archivos aquí, haz clic para escoger archivos o selecciona archivos de…" at bounding box center [129, 232] width 160 height 249
drag, startPoint x: 129, startPoint y: 203, endPoint x: 87, endPoint y: 201, distance: 42.2
click at [87, 201] on div "Ancho 1200 Predeterminado automático px rem % em vh vw" at bounding box center [129, 203] width 144 height 13
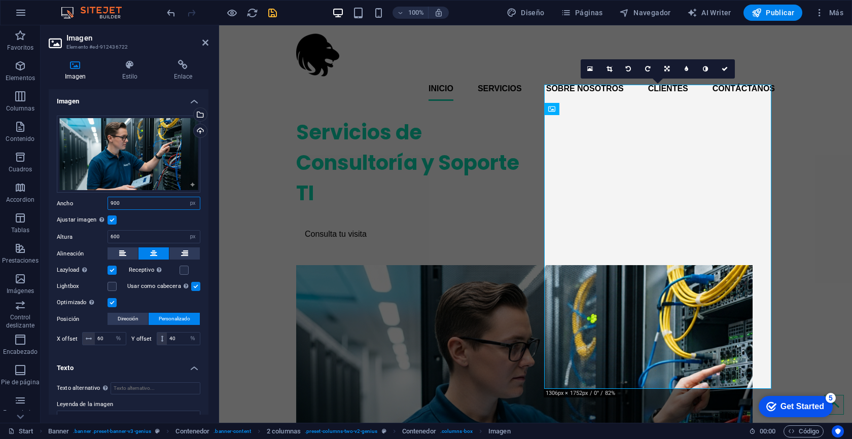
type input "900"
click at [152, 224] on div "Ajustar imagen Ajustar imagen automáticamente a un ancho y alto fijo" at bounding box center [129, 220] width 144 height 12
click at [722, 70] on icon at bounding box center [725, 69] width 6 height 6
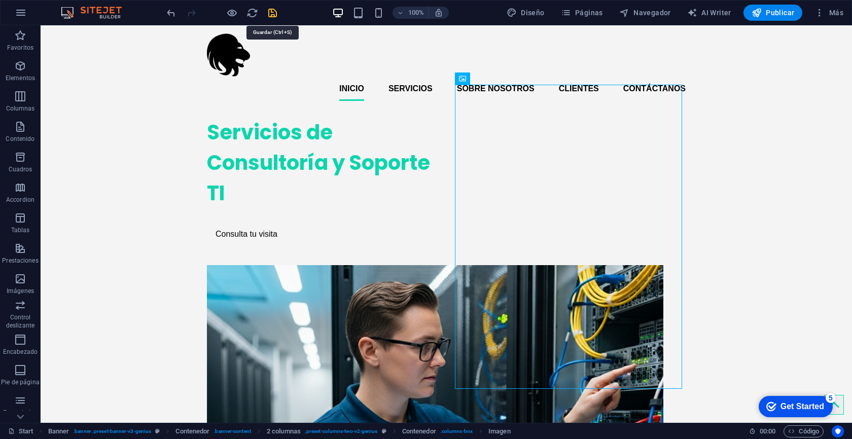
click at [272, 15] on icon "save" at bounding box center [273, 13] width 12 height 12
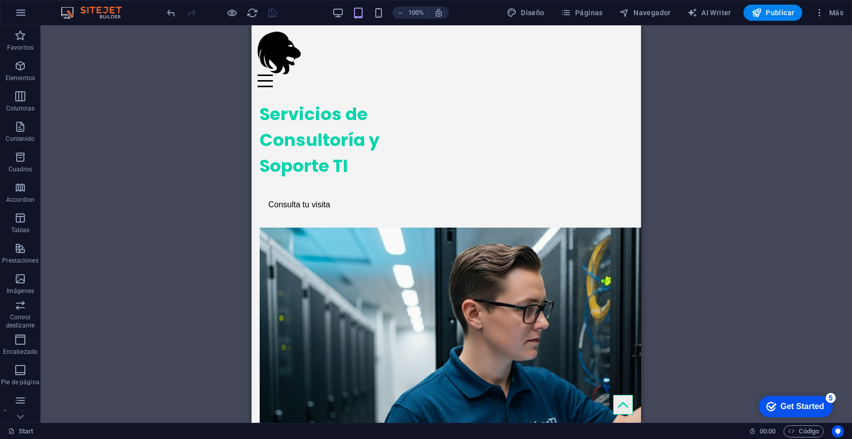
click at [769, 158] on div "Arrastra aquí para reemplazar el contenido existente. Si quieres crear un eleme…" at bounding box center [447, 224] width 812 height 398
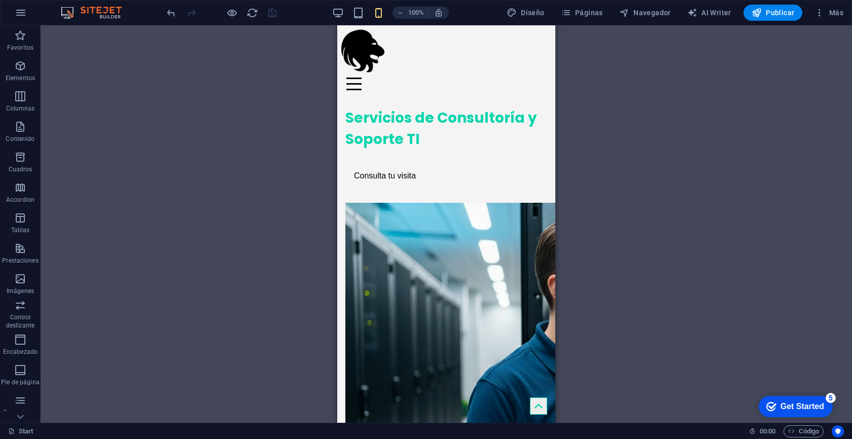
click at [579, 136] on div "Arrastra aquí para reemplazar el contenido existente. Si quieres crear un eleme…" at bounding box center [447, 224] width 812 height 398
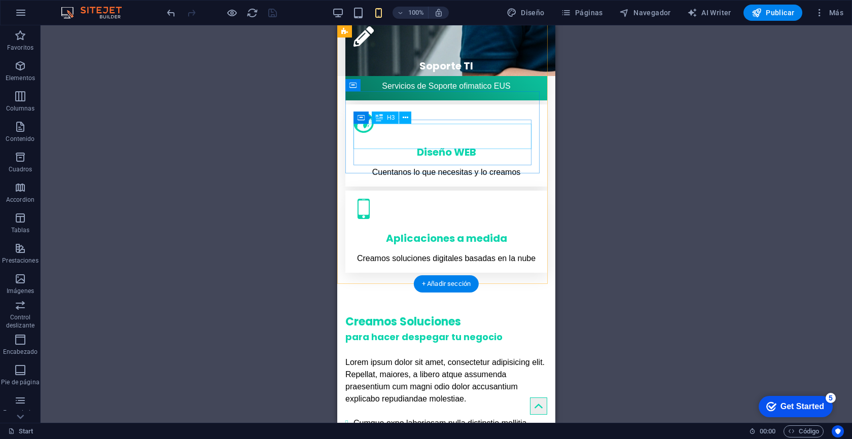
scroll to position [435, 0]
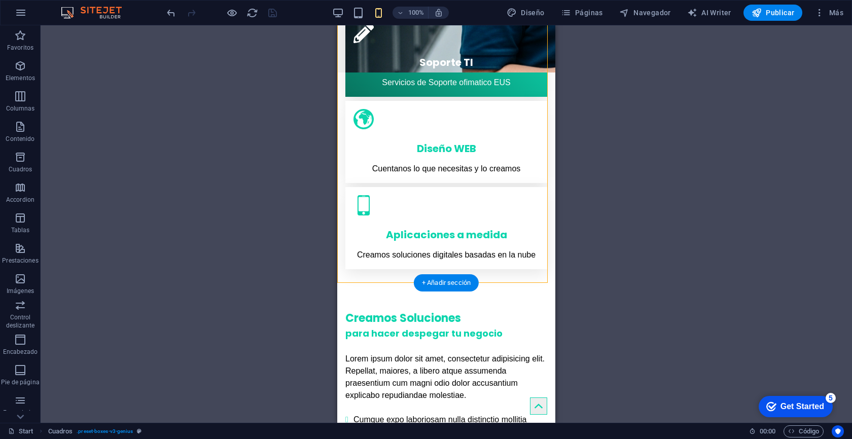
drag, startPoint x: 482, startPoint y: 130, endPoint x: 481, endPoint y: 206, distance: 76.1
click at [481, 206] on div "Soporte TI Servicios de Soporte ofimatico EUS Diseño WEB Cuentanos lo que neces…" at bounding box center [446, 142] width 210 height 263
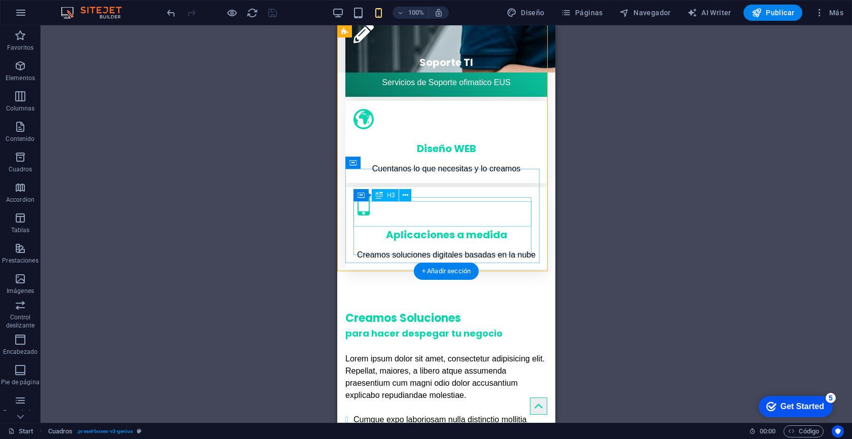
scroll to position [538, 0]
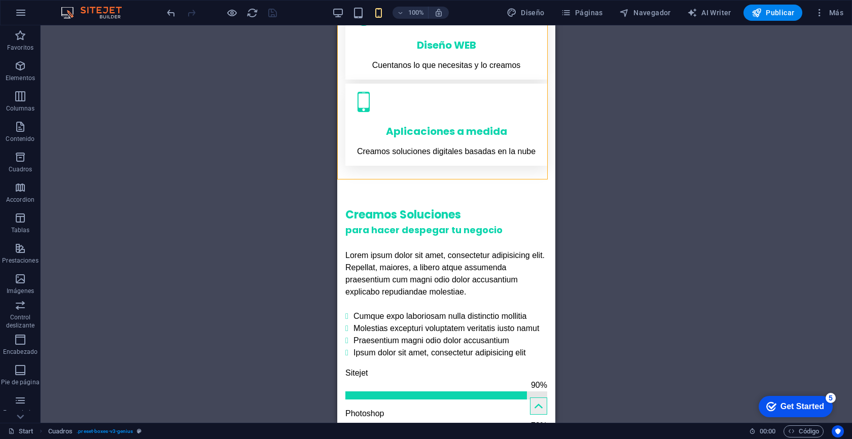
click at [178, 156] on div "Arrastra aquí para reemplazar el contenido existente. Si quieres crear un eleme…" at bounding box center [447, 224] width 812 height 398
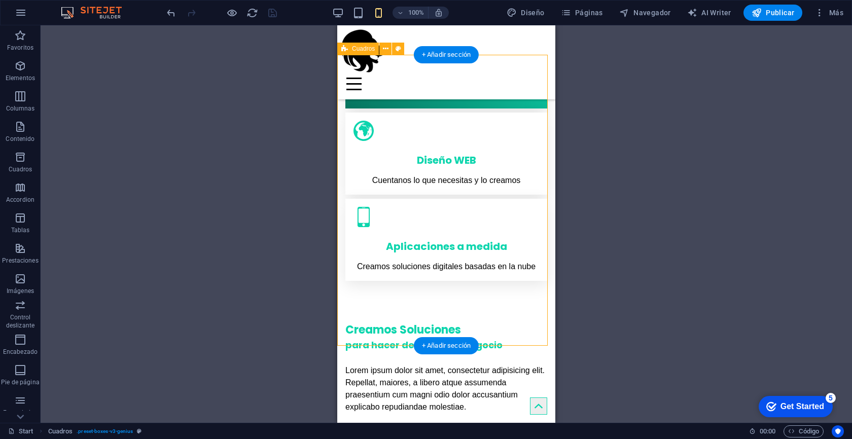
scroll to position [190, 0]
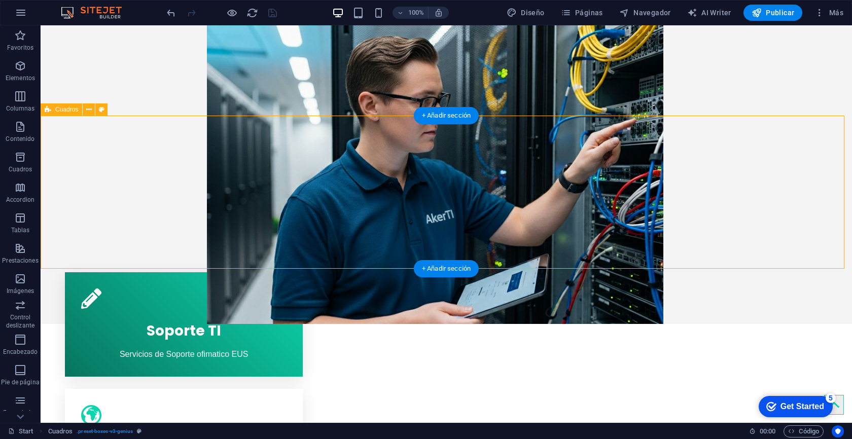
scroll to position [267, 0]
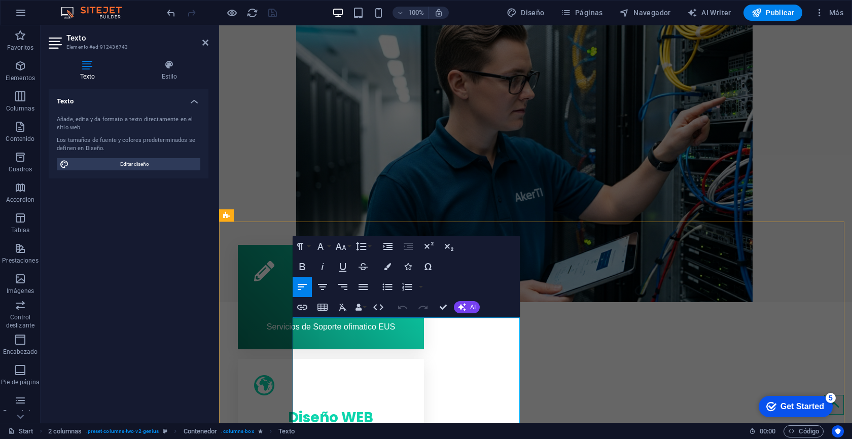
drag, startPoint x: 294, startPoint y: 325, endPoint x: 344, endPoint y: 355, distance: 58.5
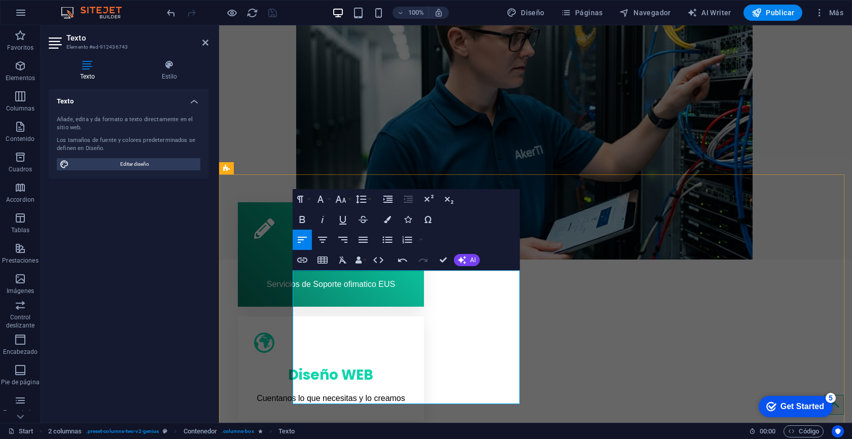
scroll to position [315, 0]
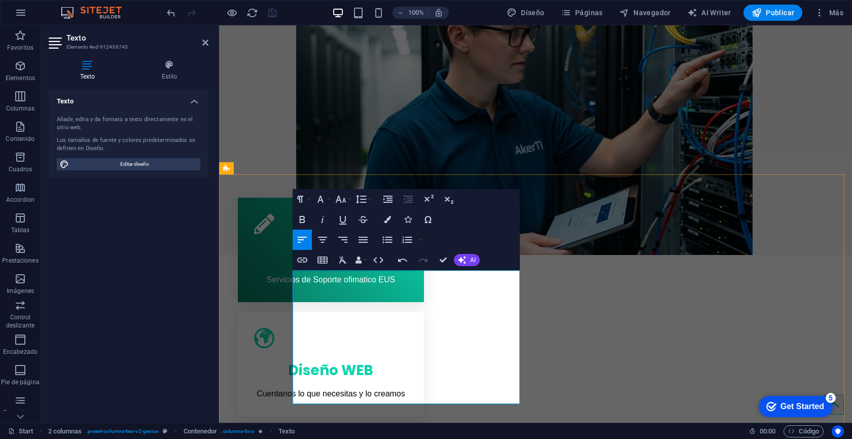
drag, startPoint x: 303, startPoint y: 360, endPoint x: 476, endPoint y: 397, distance: 177.0
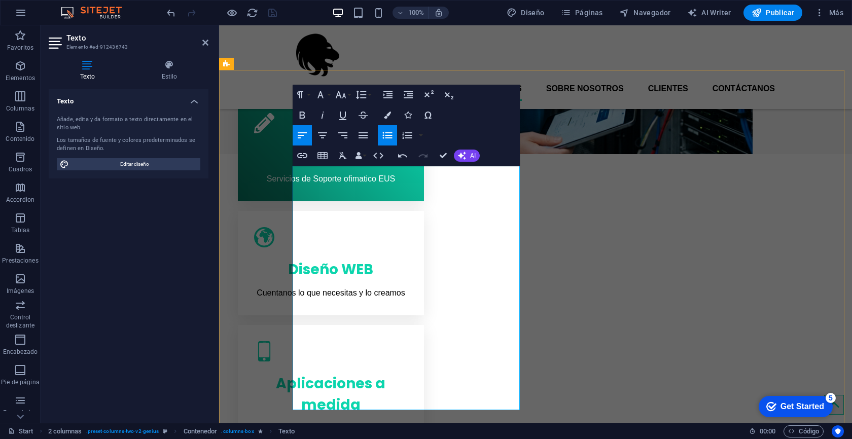
scroll to position [391, 0]
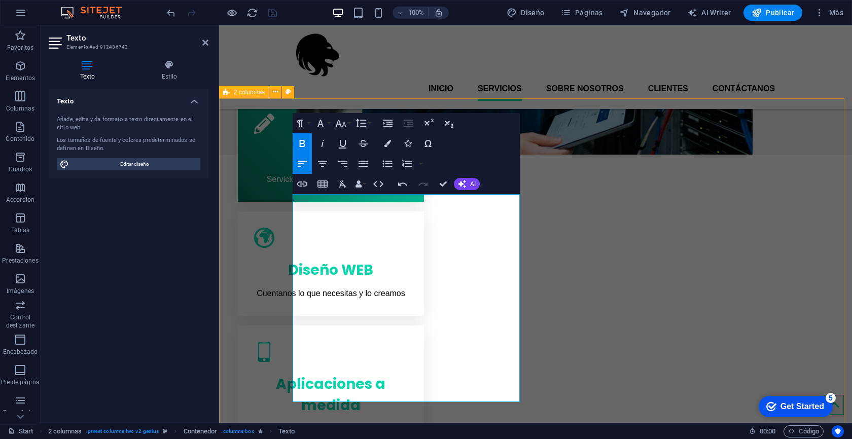
drag, startPoint x: 492, startPoint y: 363, endPoint x: 270, endPoint y: 347, distance: 222.7
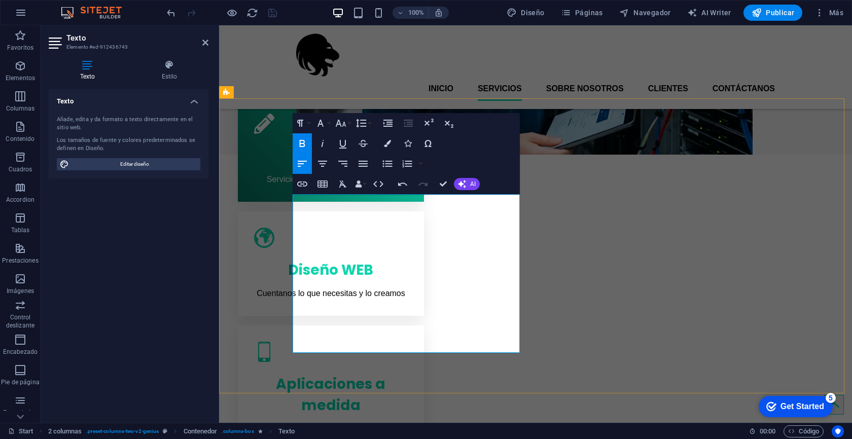
click at [388, 164] on icon "button" at bounding box center [387, 164] width 12 height 12
click at [389, 165] on icon "button" at bounding box center [387, 164] width 12 height 12
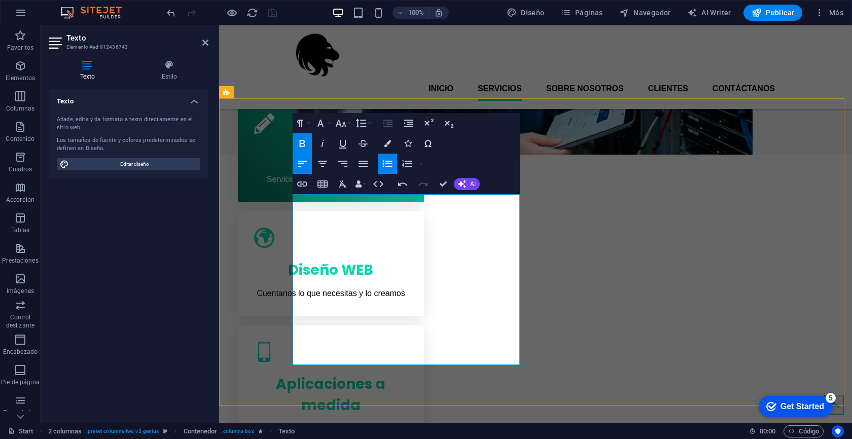
click at [390, 166] on icon "button" at bounding box center [387, 163] width 10 height 7
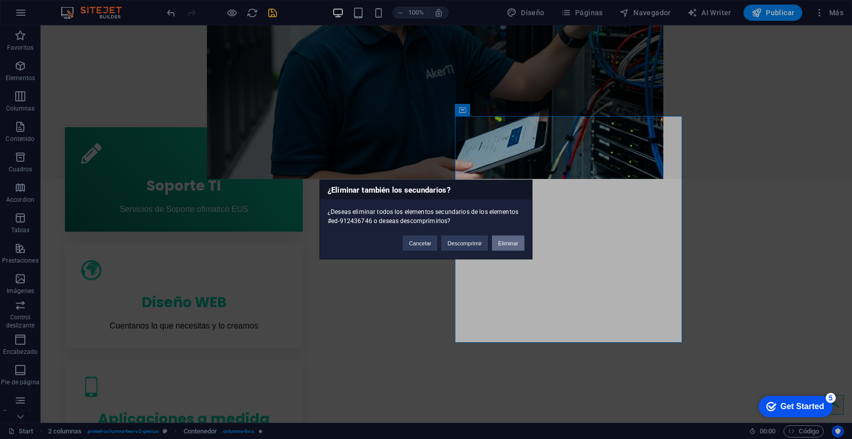
click at [511, 245] on button "Eliminar" at bounding box center [508, 243] width 32 height 15
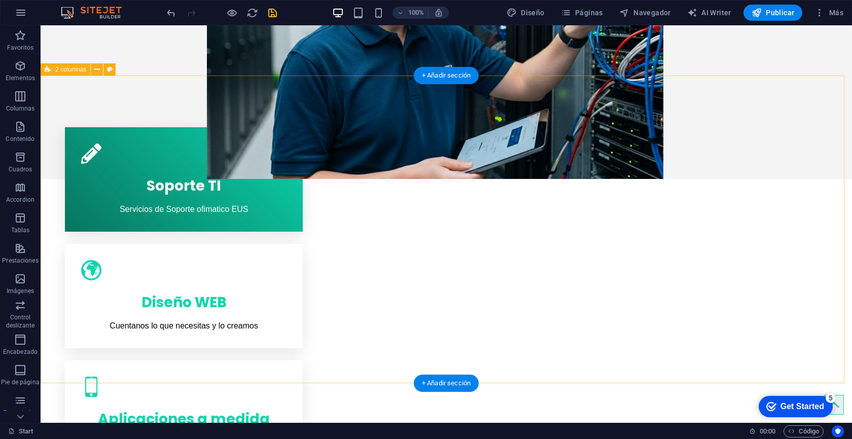
click at [455, 79] on div "+ Añadir sección" at bounding box center [446, 75] width 65 height 17
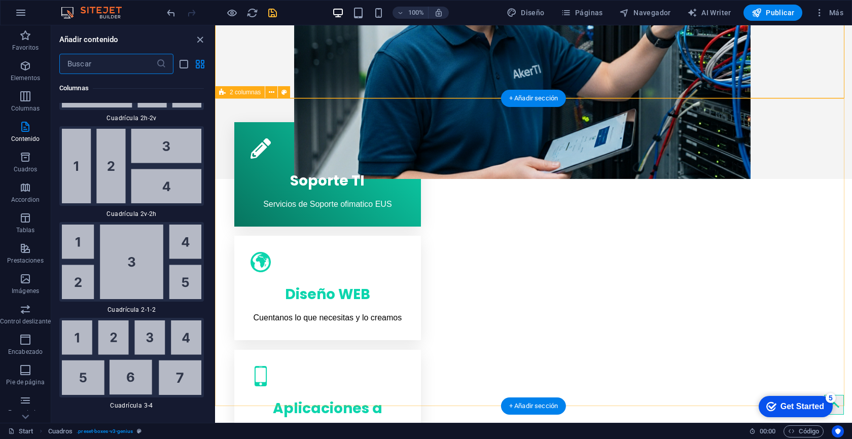
scroll to position [3119, 0]
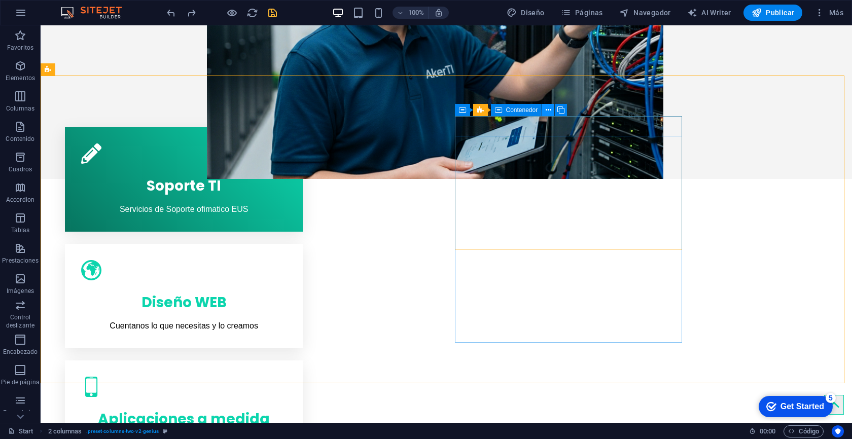
click at [547, 111] on icon at bounding box center [549, 110] width 6 height 11
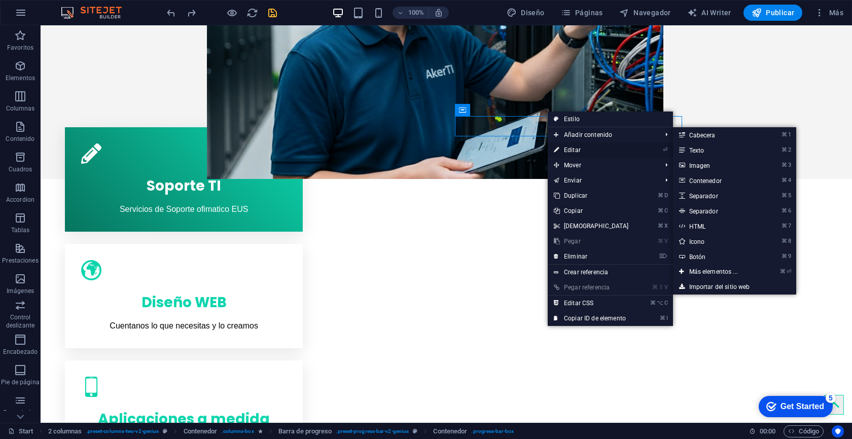
click at [578, 148] on link "⏎ Editar" at bounding box center [591, 150] width 87 height 15
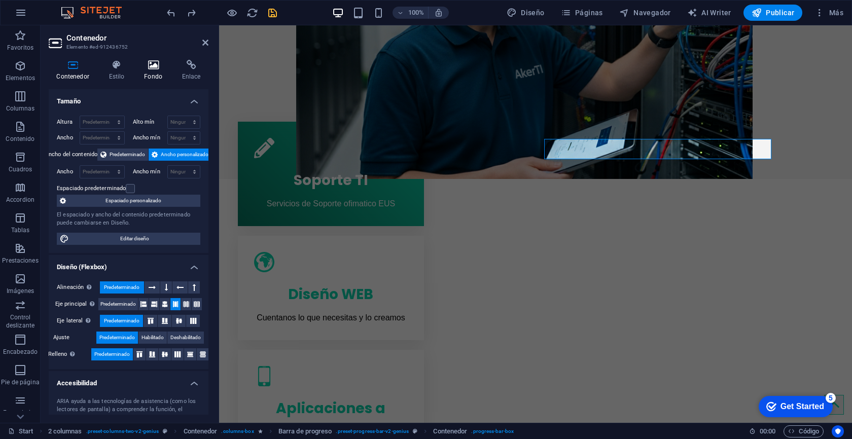
click at [150, 70] on h4 "Fondo" at bounding box center [155, 70] width 38 height 21
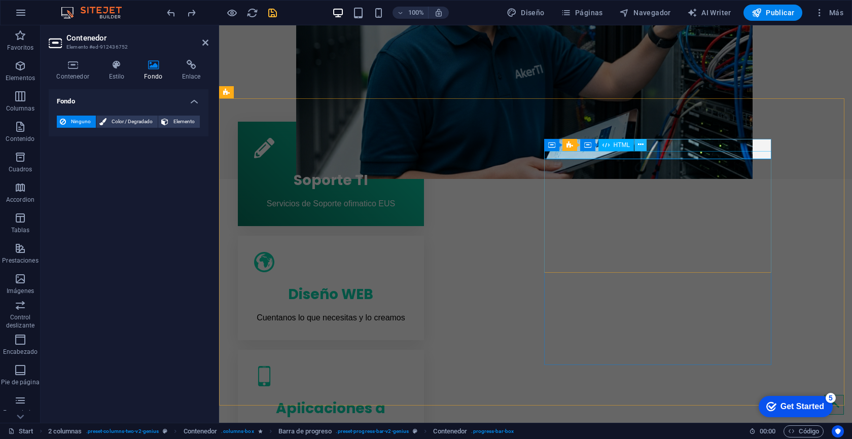
click at [640, 145] on icon at bounding box center [641, 145] width 6 height 11
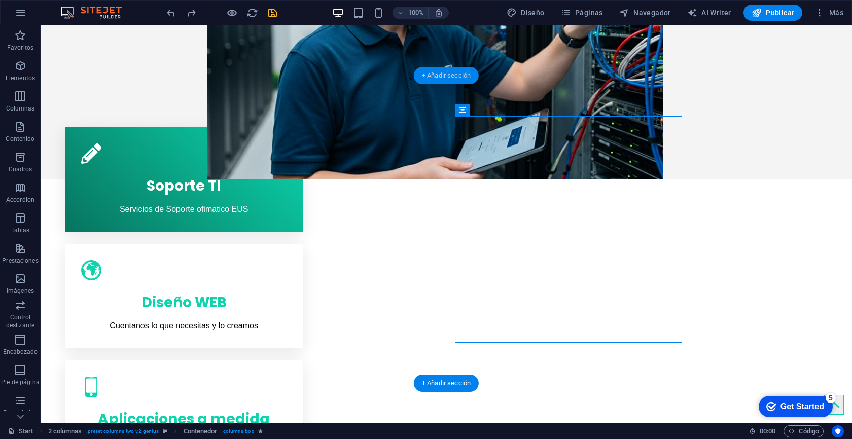
click at [448, 77] on div "+ Añadir sección" at bounding box center [446, 75] width 65 height 17
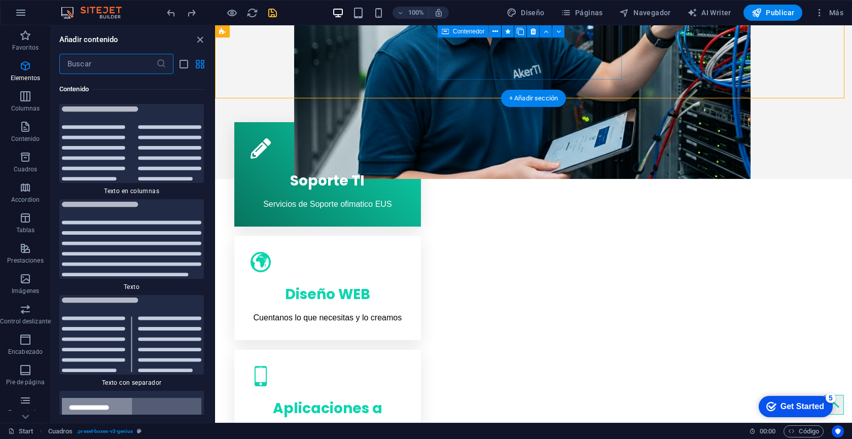
scroll to position [3441, 0]
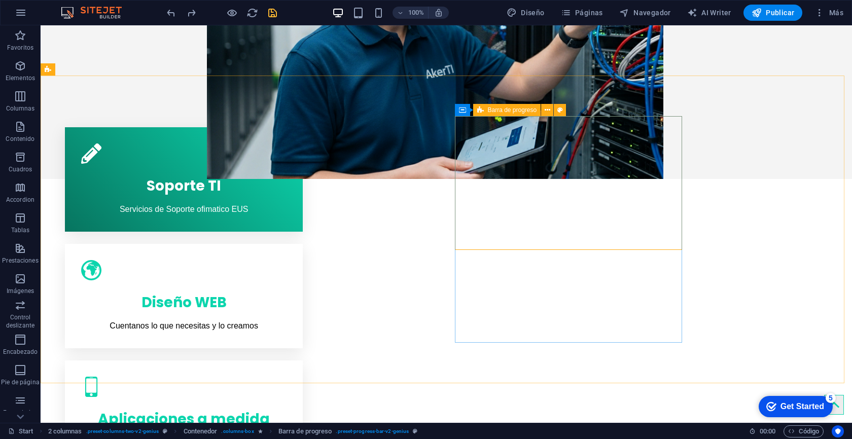
click at [478, 110] on icon at bounding box center [480, 110] width 7 height 12
click at [463, 110] on icon at bounding box center [462, 110] width 7 height 12
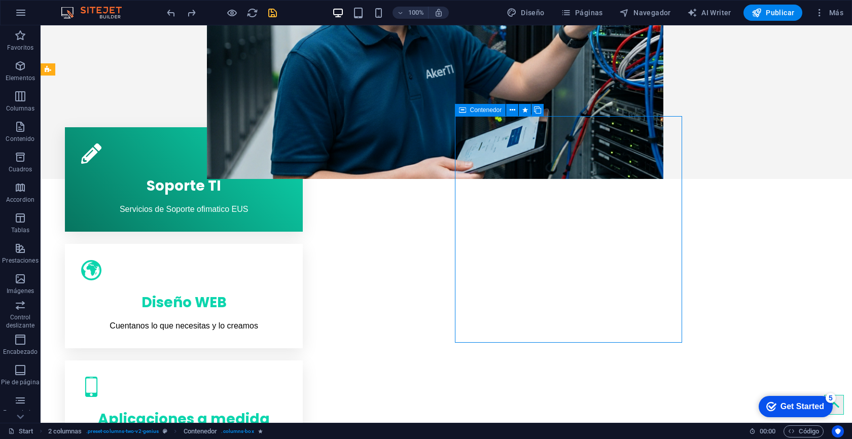
click at [470, 110] on span "Contenedor" at bounding box center [486, 110] width 32 height 6
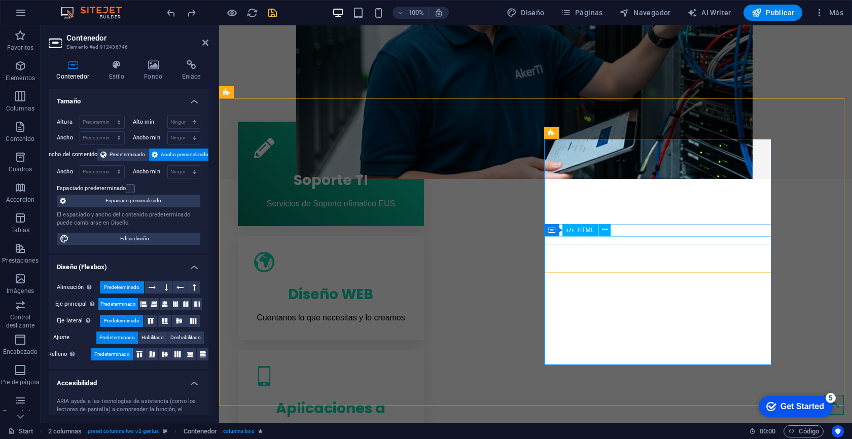
click at [603, 231] on icon at bounding box center [605, 230] width 6 height 11
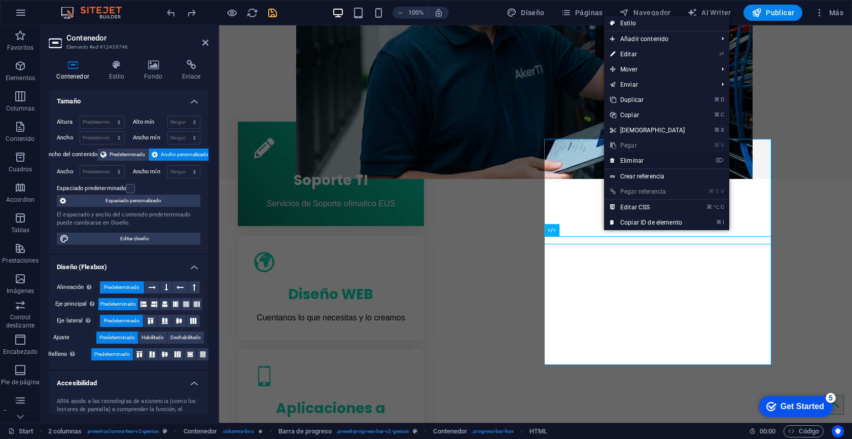
click at [641, 160] on link "⌦ Eliminar" at bounding box center [647, 160] width 87 height 15
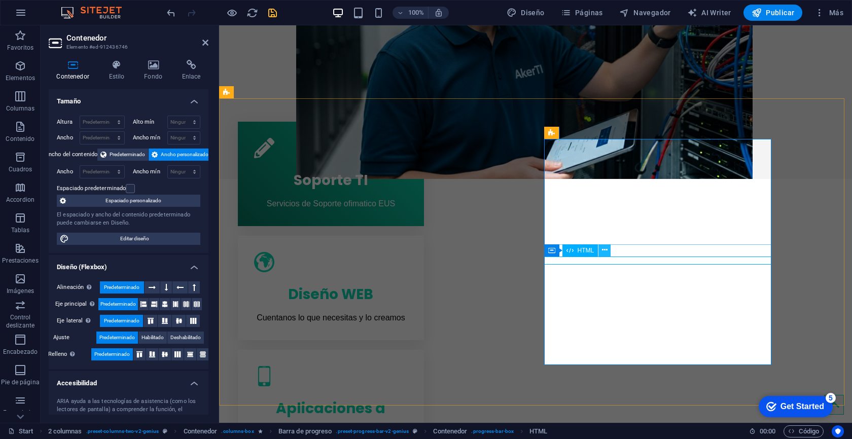
click at [604, 252] on icon at bounding box center [605, 250] width 6 height 11
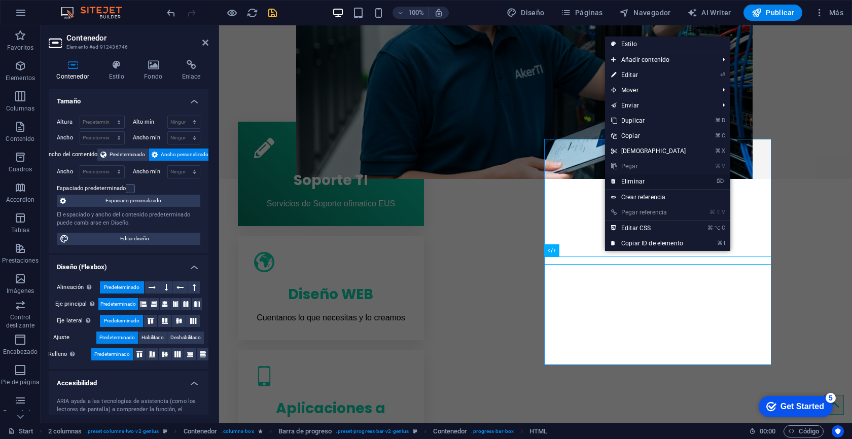
click at [639, 184] on link "⌦ Eliminar" at bounding box center [648, 181] width 87 height 15
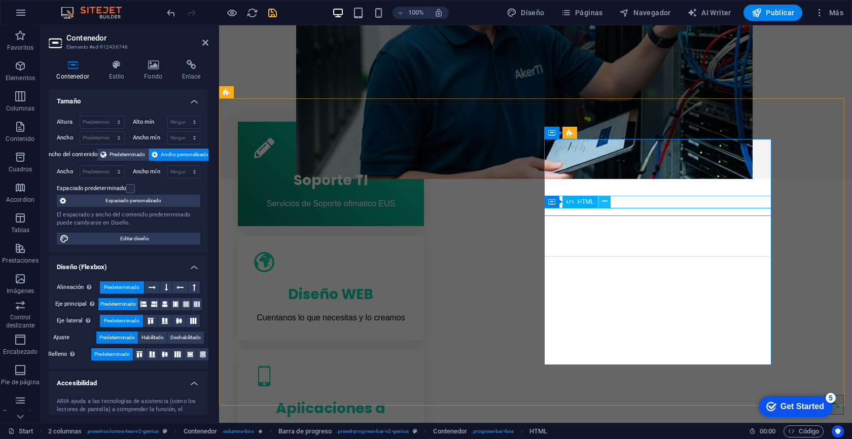
click at [601, 204] on button at bounding box center [605, 202] width 12 height 12
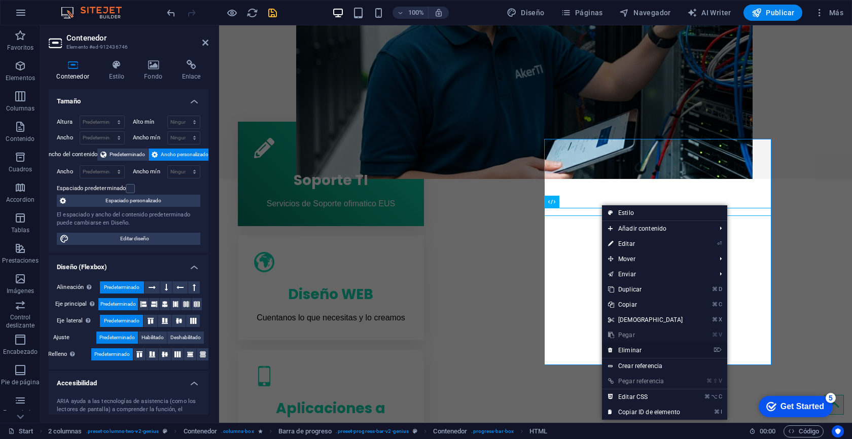
click at [629, 349] on link "⌦ Eliminar" at bounding box center [645, 350] width 87 height 15
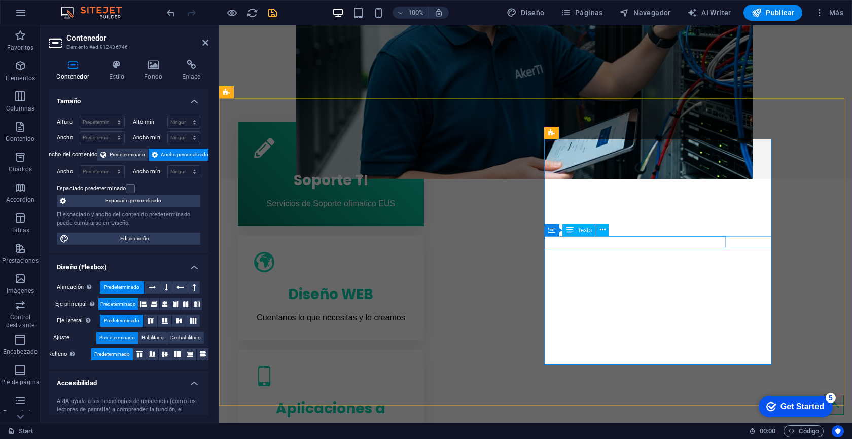
click at [587, 225] on div "Texto" at bounding box center [580, 230] width 34 height 12
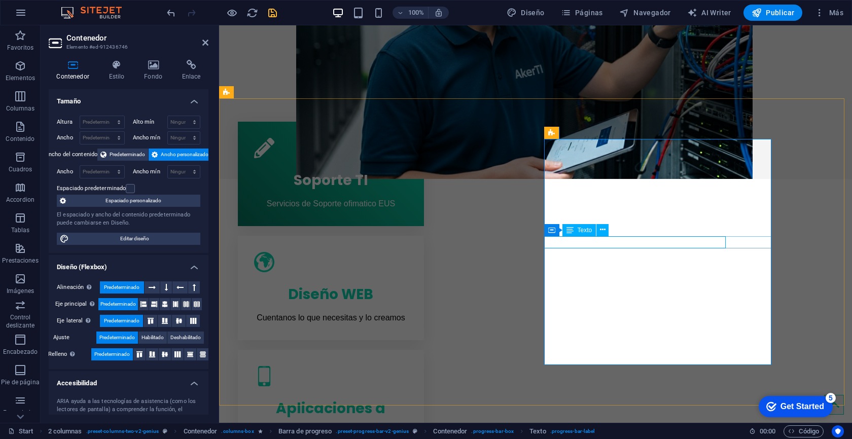
click at [599, 230] on button at bounding box center [603, 230] width 12 height 12
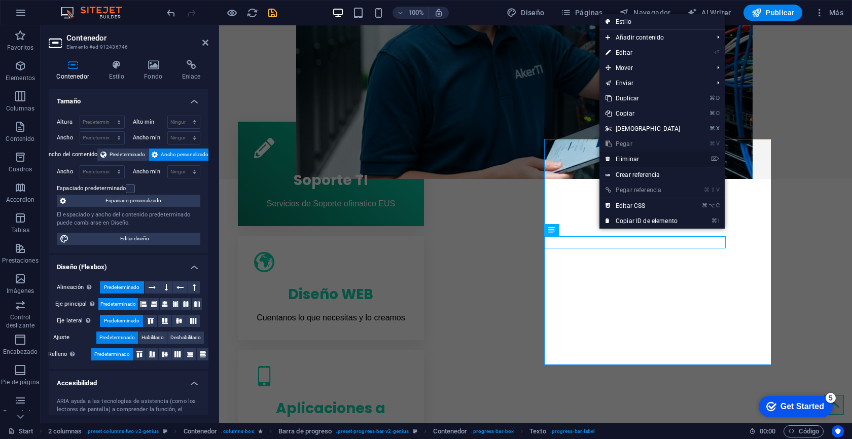
click at [638, 163] on link "⌦ Eliminar" at bounding box center [643, 159] width 87 height 15
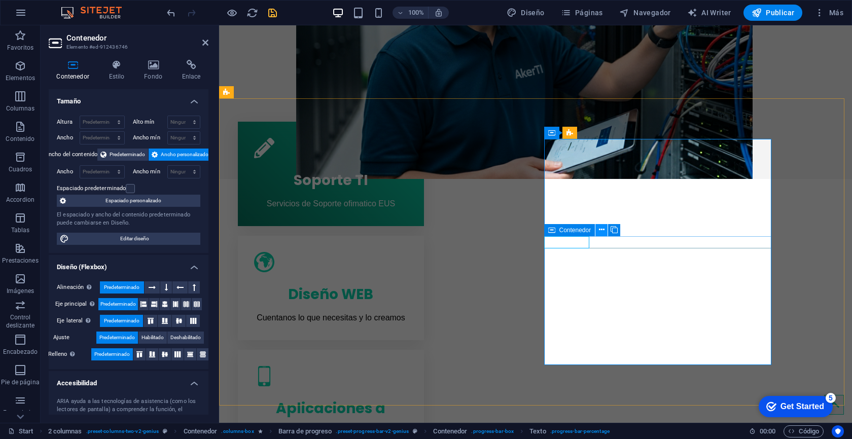
click at [607, 233] on button at bounding box center [602, 230] width 12 height 12
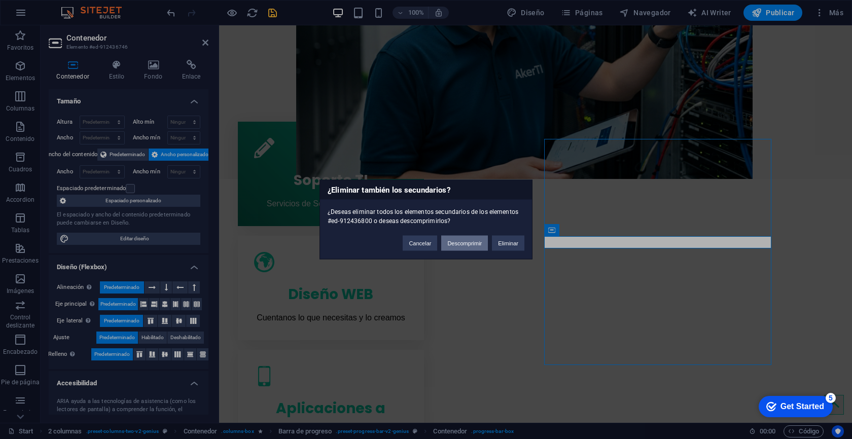
click at [475, 248] on button "Descomprimir" at bounding box center [464, 243] width 47 height 15
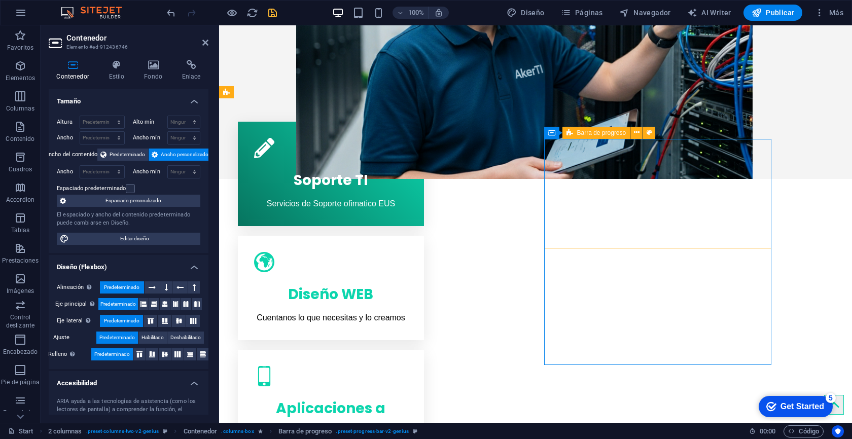
click at [603, 231] on icon at bounding box center [602, 230] width 6 height 11
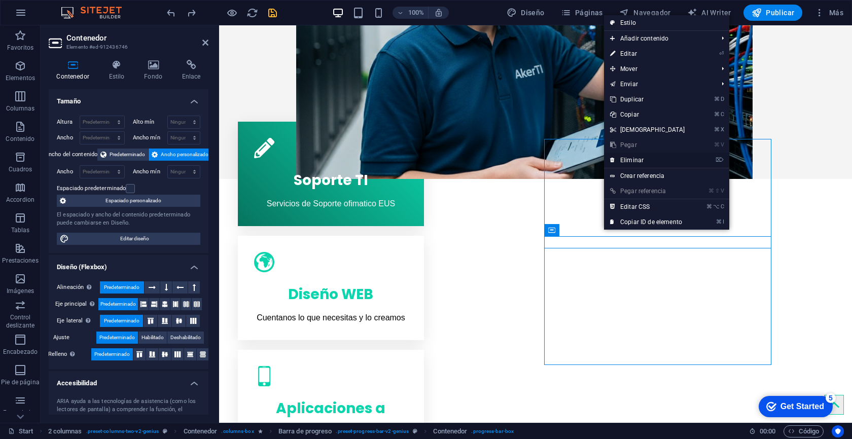
click at [626, 160] on link "⌦ Eliminar" at bounding box center [647, 160] width 87 height 15
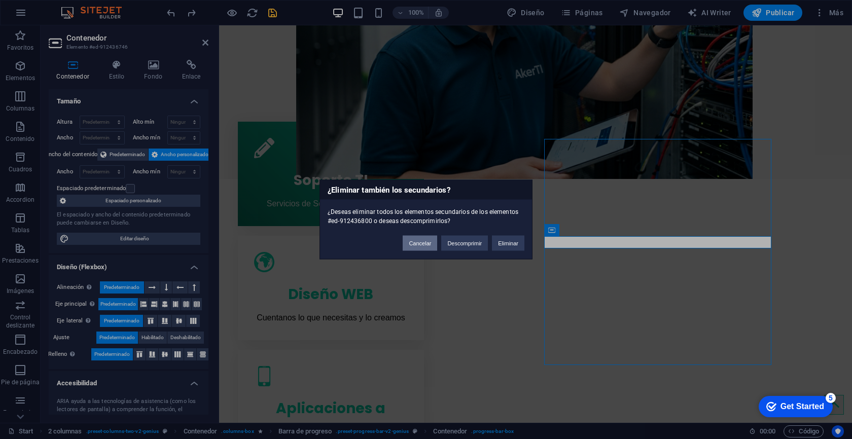
click at [432, 243] on button "Cancelar" at bounding box center [420, 243] width 34 height 15
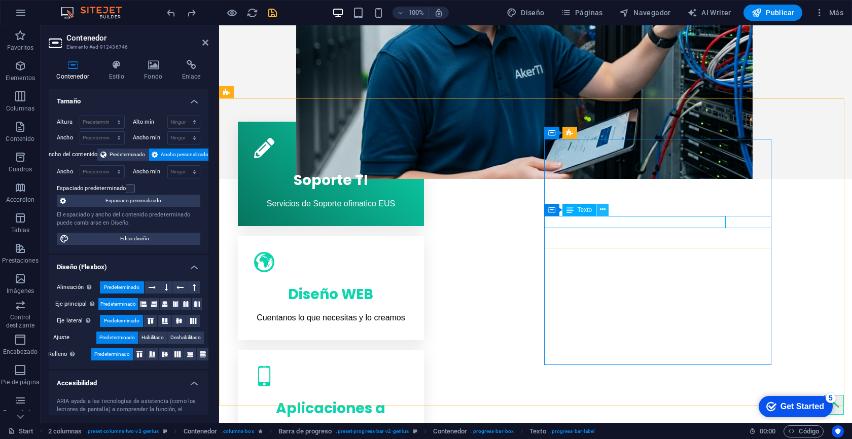
click at [601, 210] on icon at bounding box center [603, 209] width 6 height 11
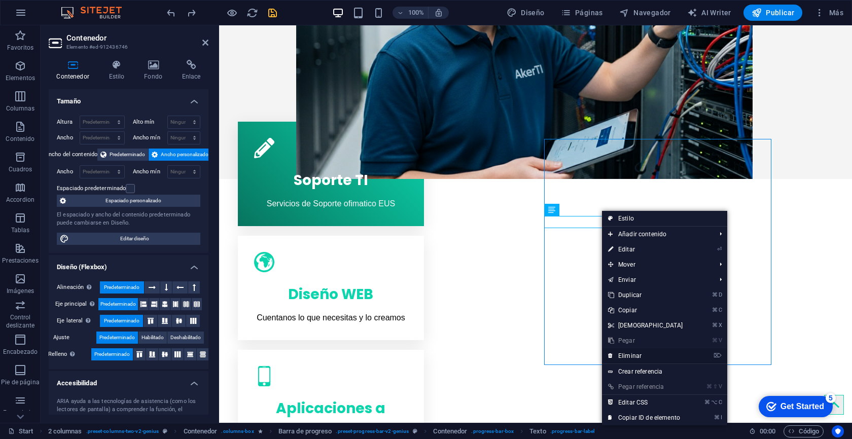
click at [640, 355] on link "⌦ Eliminar" at bounding box center [645, 356] width 87 height 15
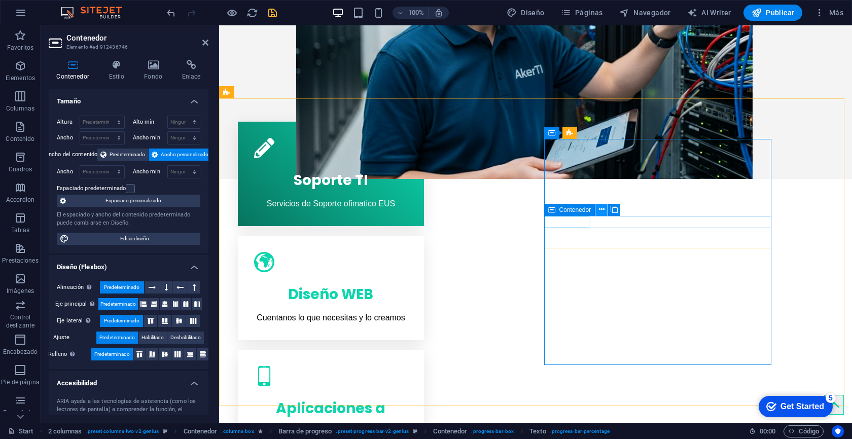
click at [601, 214] on icon at bounding box center [602, 209] width 6 height 11
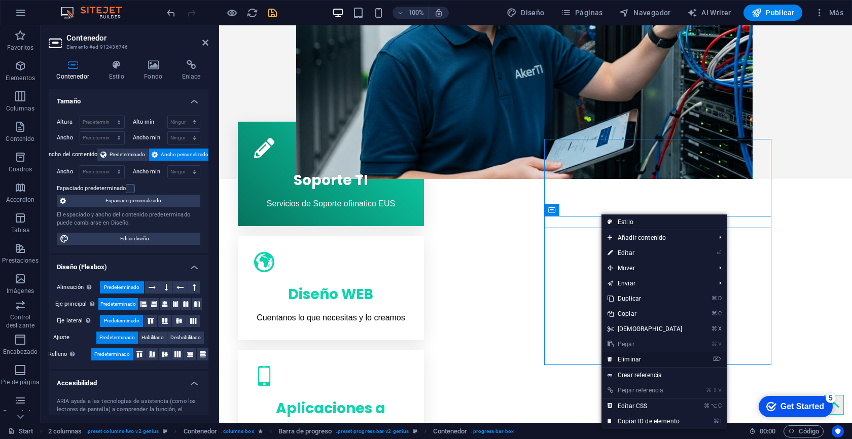
click at [628, 359] on link "⌦ Eliminar" at bounding box center [645, 359] width 87 height 15
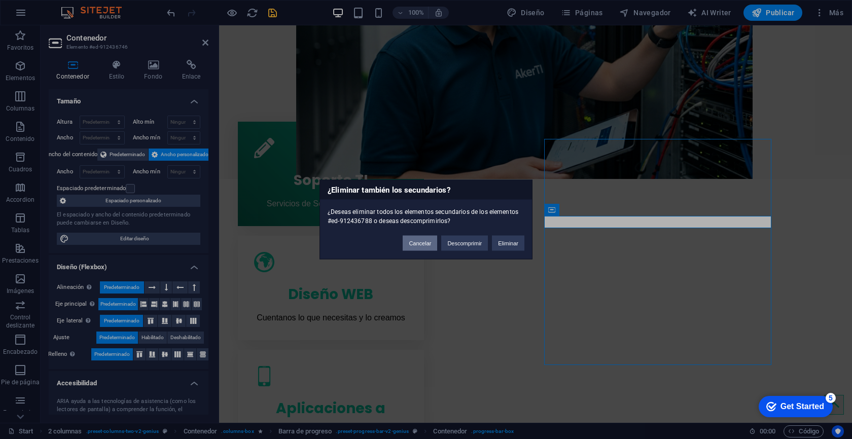
click at [416, 243] on button "Cancelar" at bounding box center [420, 243] width 34 height 15
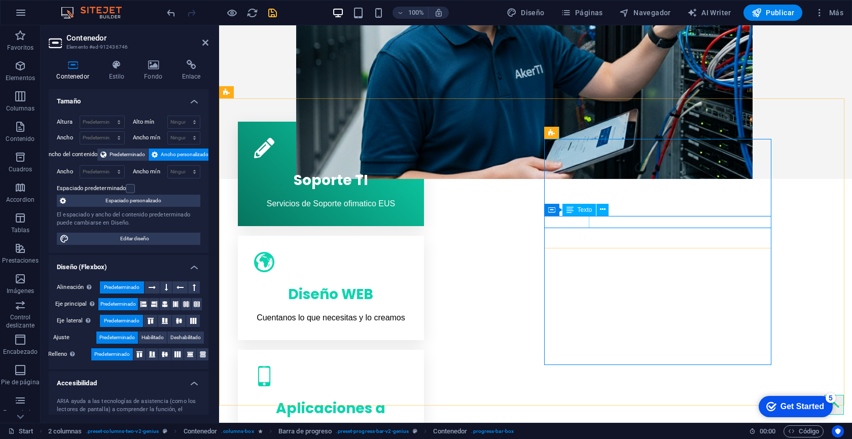
click at [601, 211] on icon at bounding box center [603, 209] width 6 height 11
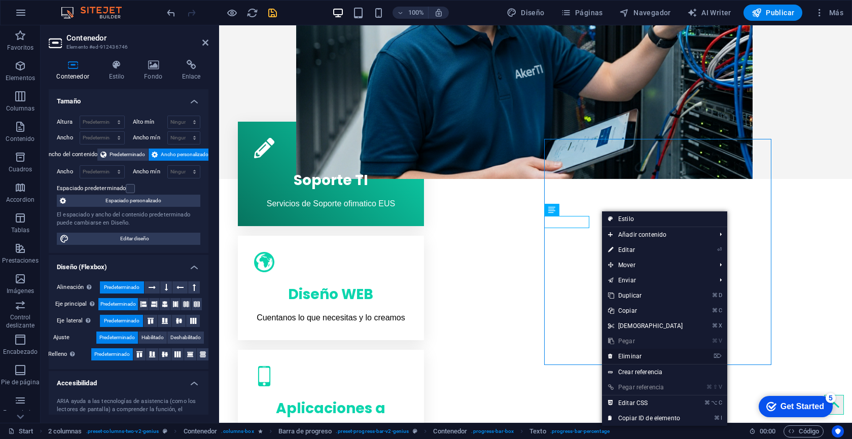
click at [628, 355] on link "⌦ Eliminar" at bounding box center [645, 356] width 87 height 15
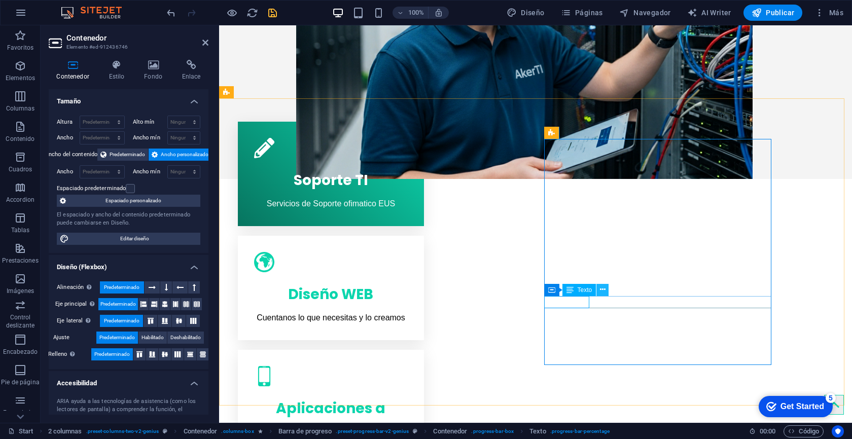
click at [600, 292] on icon at bounding box center [603, 290] width 6 height 11
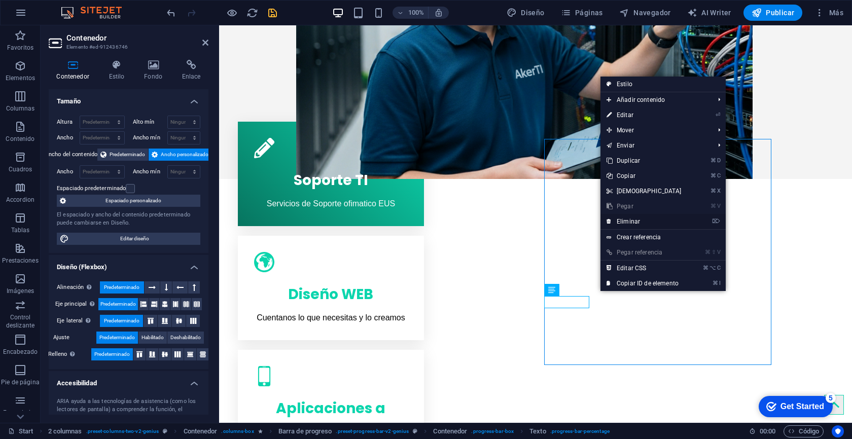
click at [630, 224] on link "⌦ Eliminar" at bounding box center [644, 221] width 87 height 15
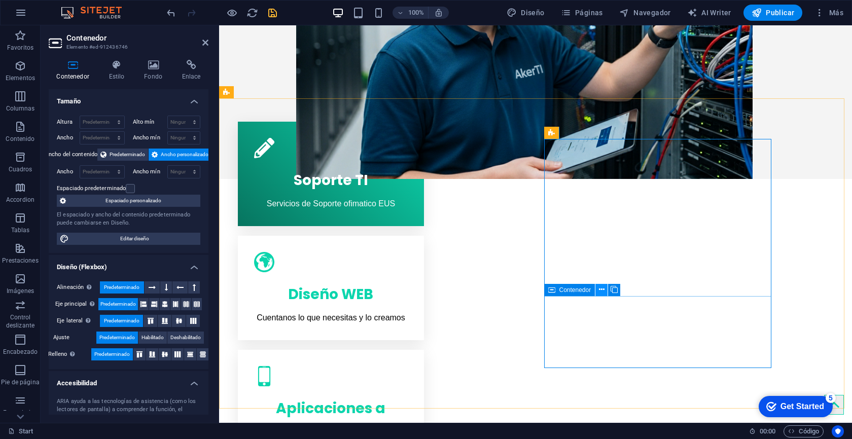
click at [600, 293] on icon at bounding box center [602, 290] width 6 height 11
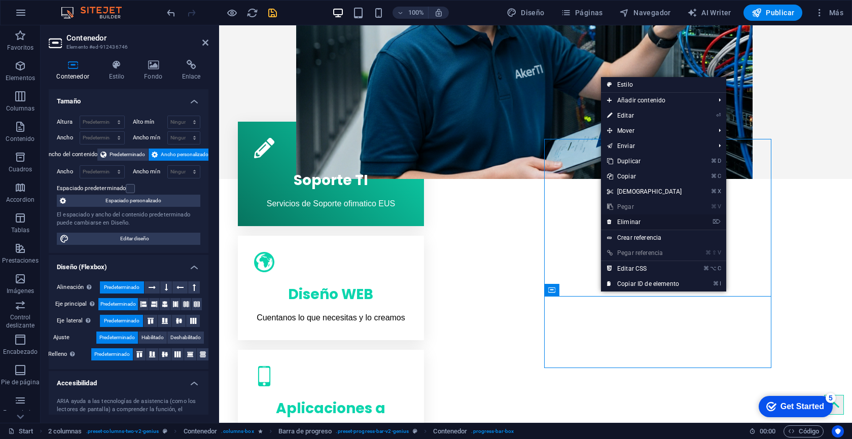
click at [638, 223] on link "⌦ Eliminar" at bounding box center [644, 222] width 87 height 15
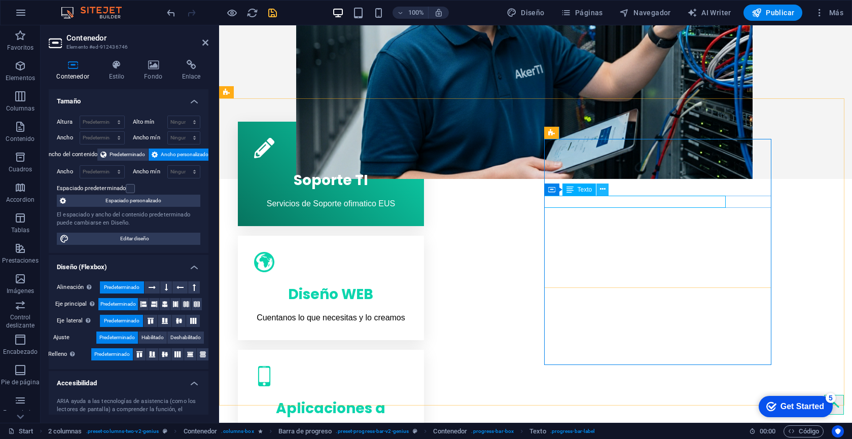
click at [601, 191] on icon at bounding box center [603, 189] width 6 height 11
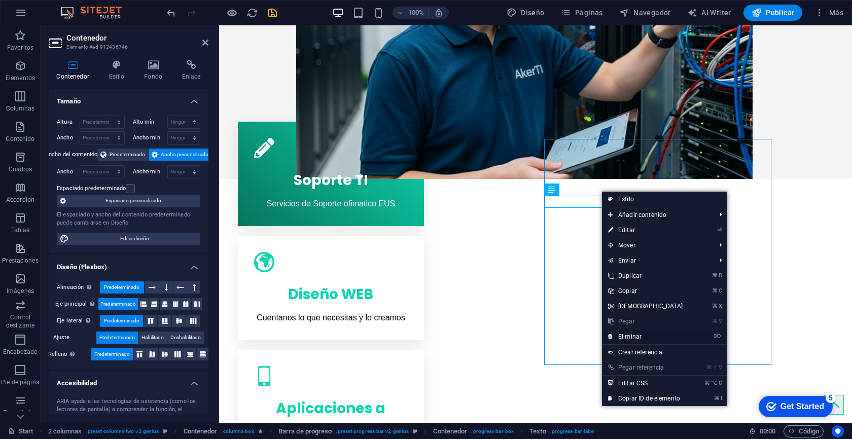
click at [622, 332] on link "⌦ Eliminar" at bounding box center [645, 336] width 87 height 15
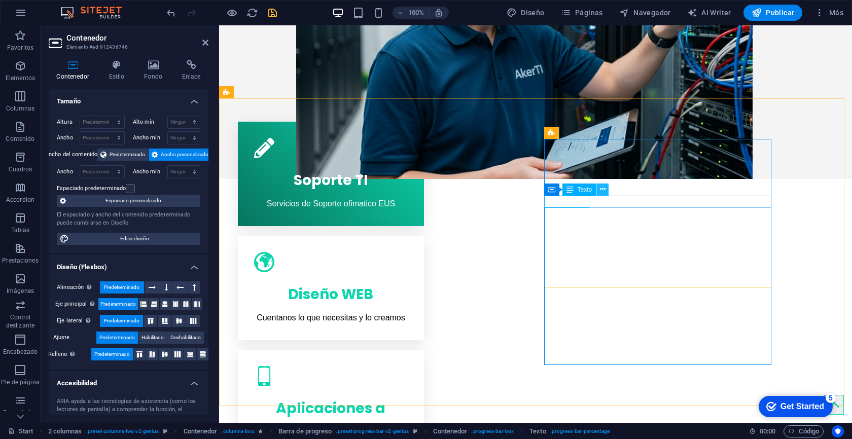
click at [602, 190] on icon at bounding box center [603, 189] width 6 height 11
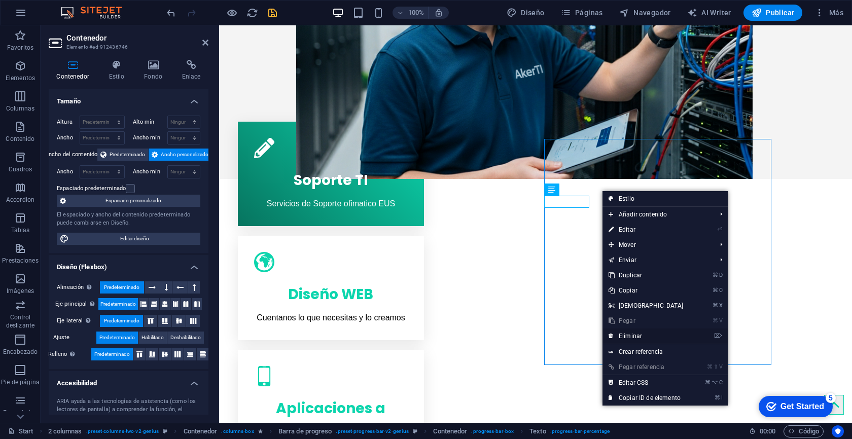
click at [629, 340] on link "⌦ Eliminar" at bounding box center [646, 336] width 87 height 15
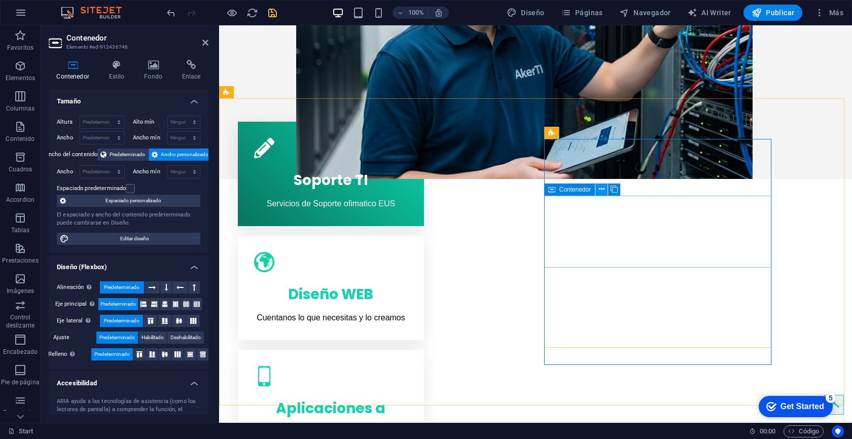
click at [602, 190] on icon at bounding box center [602, 189] width 6 height 11
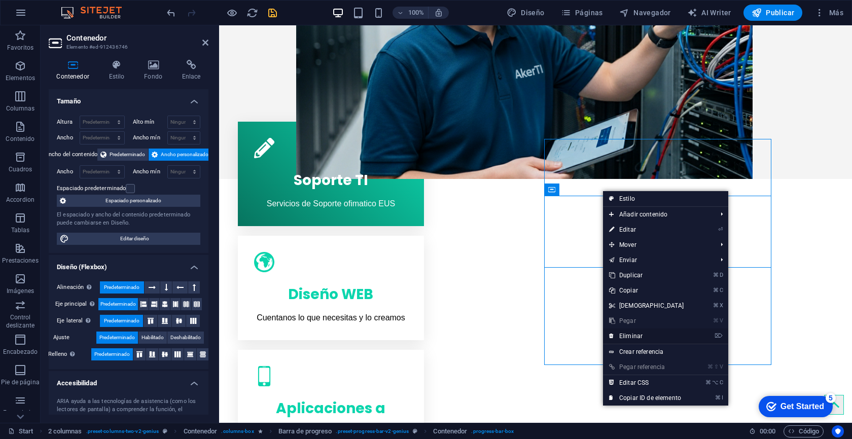
click at [634, 339] on link "⌦ Eliminar" at bounding box center [646, 336] width 87 height 15
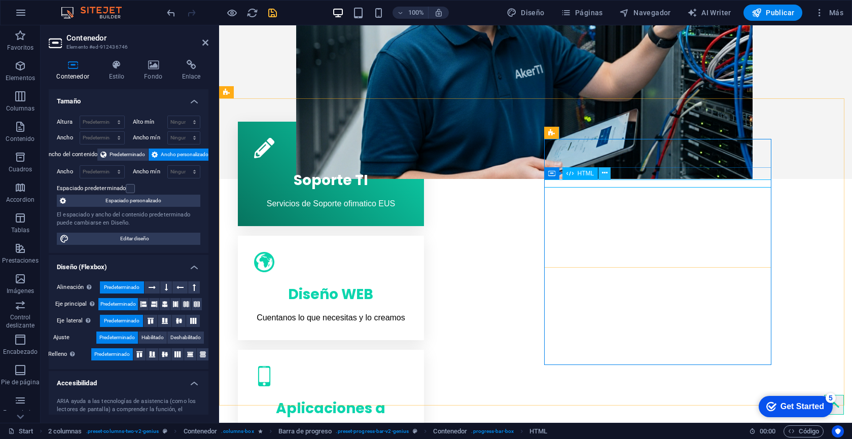
click at [604, 176] on icon at bounding box center [605, 173] width 6 height 11
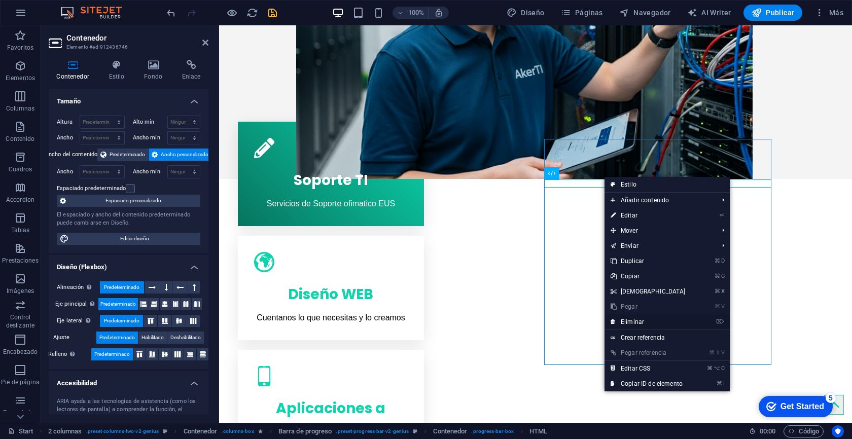
click at [634, 321] on link "⌦ Eliminar" at bounding box center [648, 322] width 87 height 15
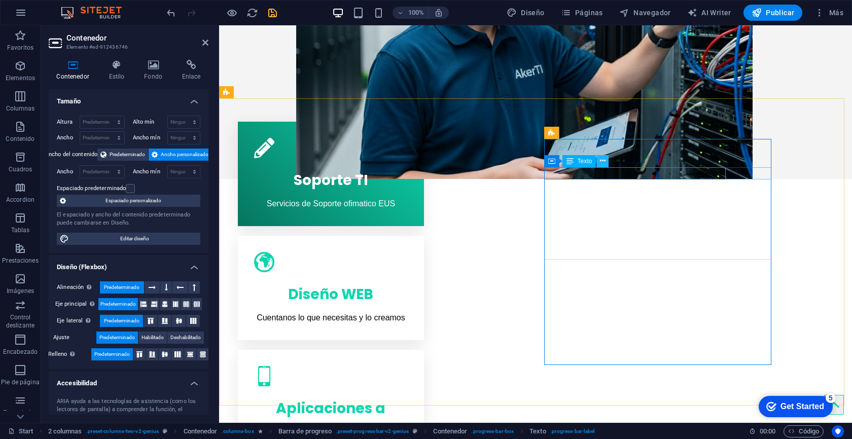
click at [602, 163] on icon at bounding box center [603, 161] width 6 height 11
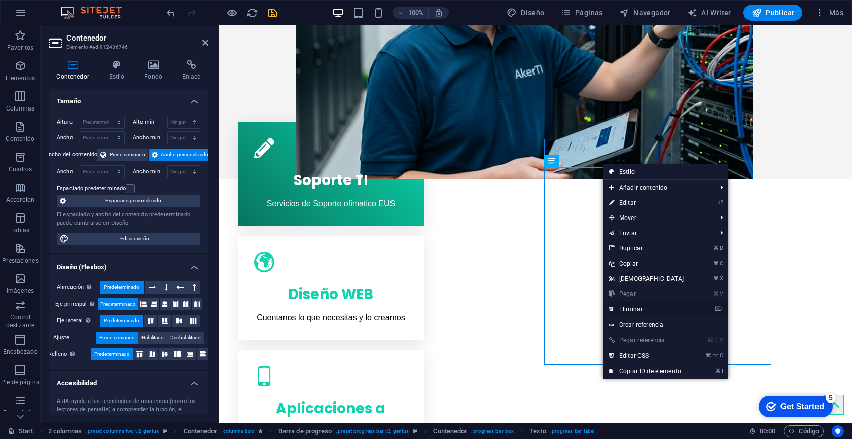
click at [632, 309] on link "⌦ Eliminar" at bounding box center [646, 309] width 87 height 15
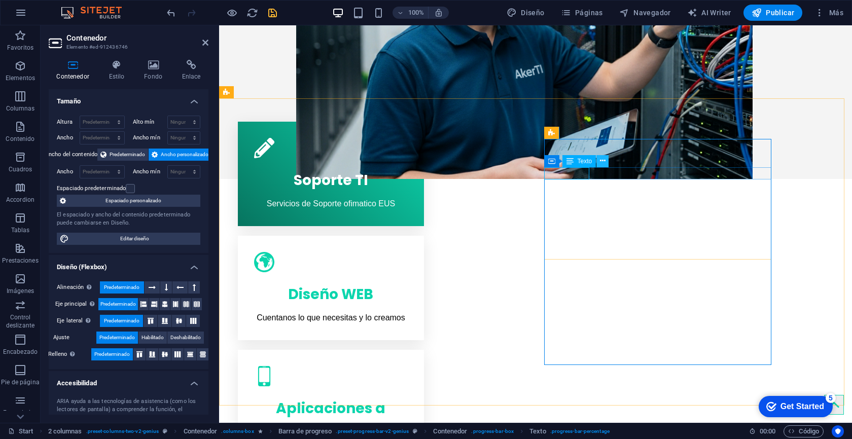
click at [598, 162] on button at bounding box center [603, 161] width 12 height 12
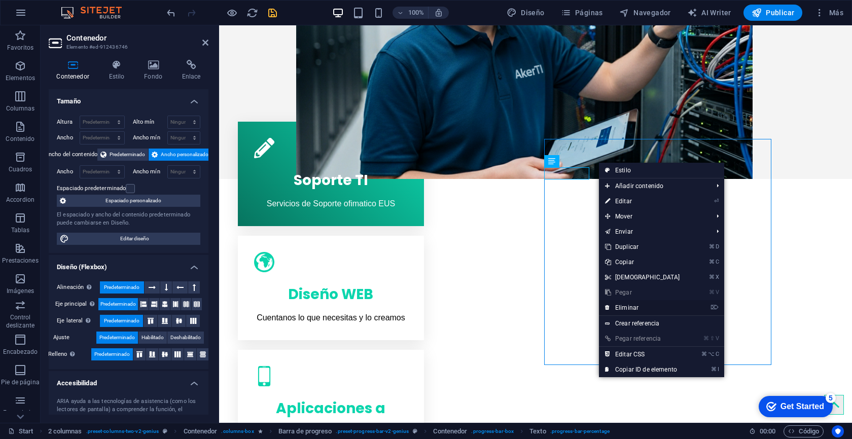
click at [636, 307] on link "⌦ Eliminar" at bounding box center [642, 307] width 87 height 15
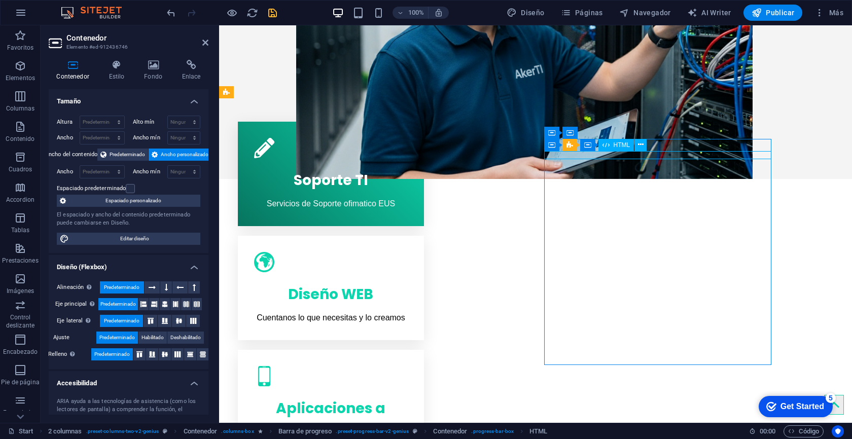
click at [638, 149] on icon at bounding box center [641, 145] width 6 height 11
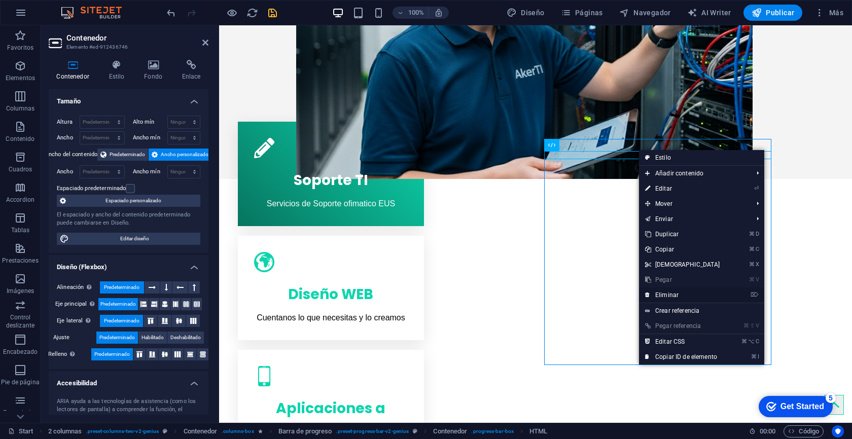
click at [661, 298] on link "⌦ Eliminar" at bounding box center [682, 295] width 87 height 15
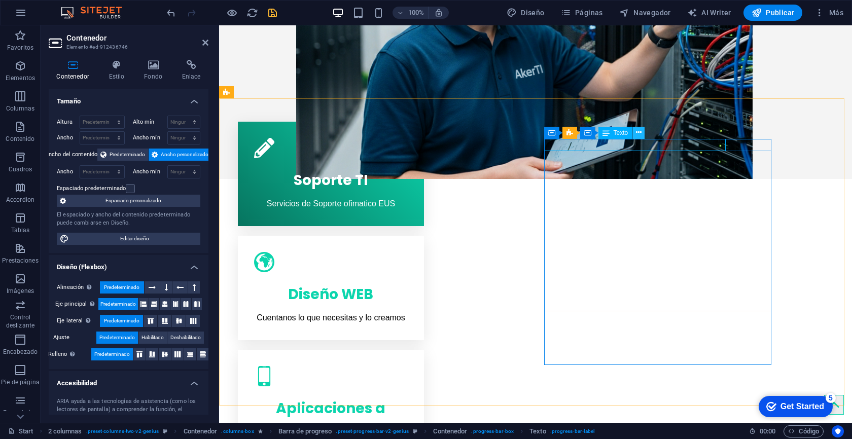
click at [636, 133] on icon at bounding box center [639, 132] width 6 height 11
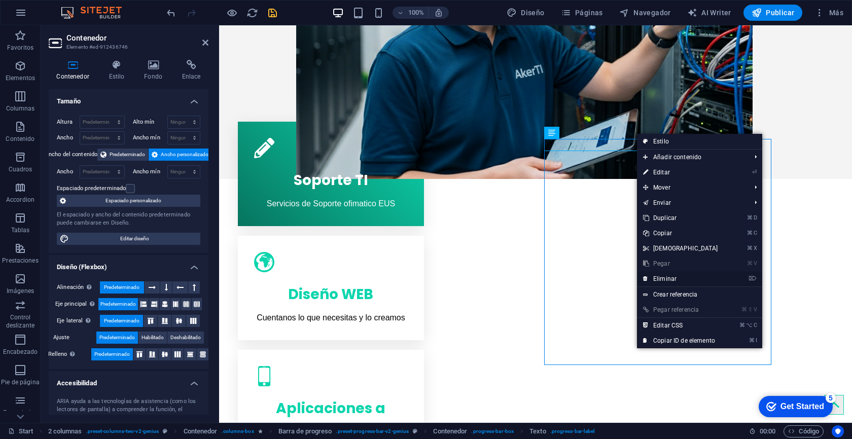
click at [666, 279] on link "⌦ Eliminar" at bounding box center [680, 278] width 87 height 15
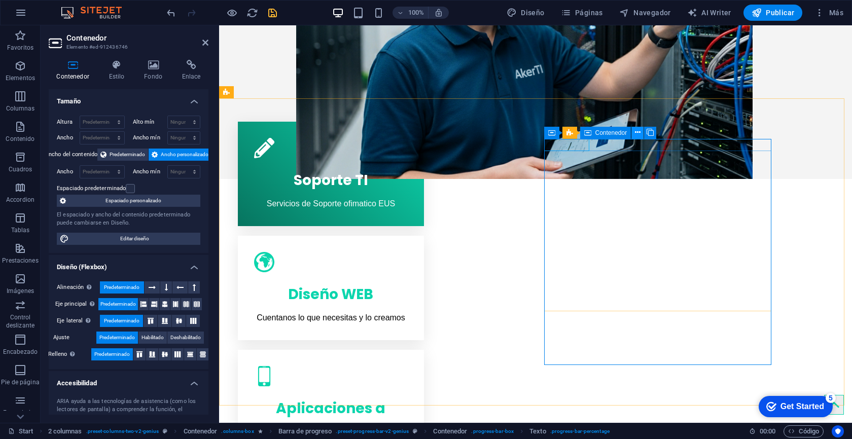
click at [638, 136] on icon at bounding box center [638, 132] width 6 height 11
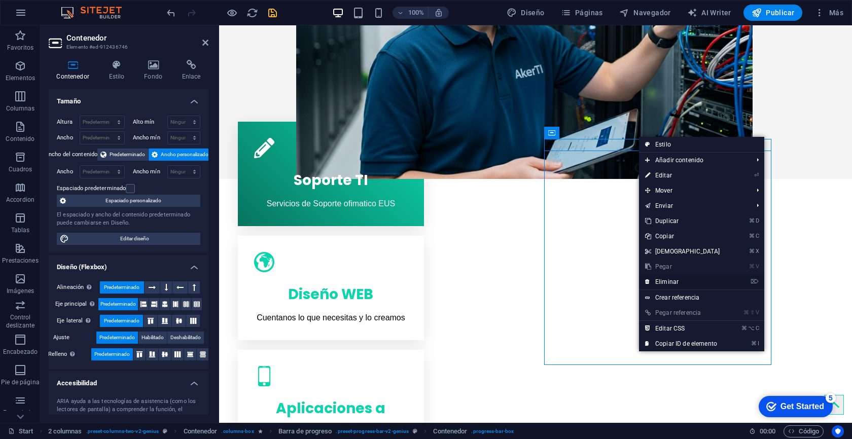
click at [672, 283] on link "⌦ Eliminar" at bounding box center [682, 281] width 87 height 15
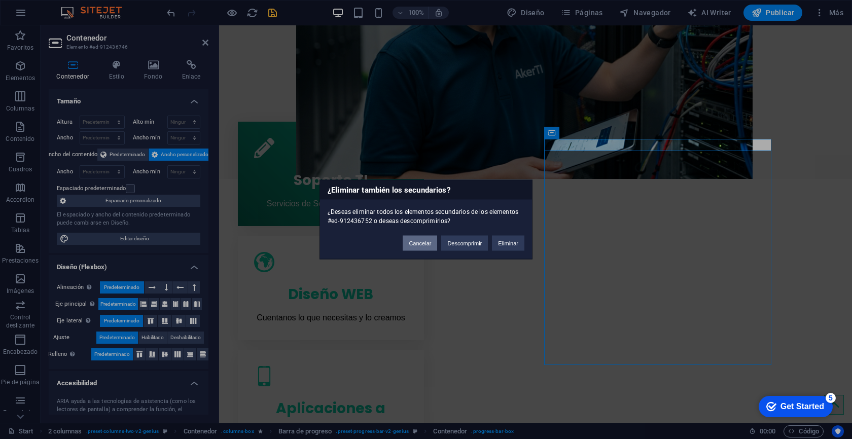
click at [430, 248] on button "Cancelar" at bounding box center [420, 243] width 34 height 15
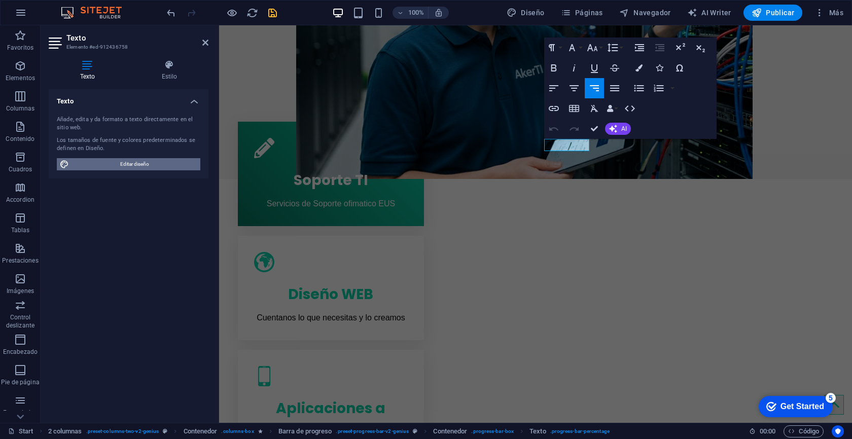
drag, startPoint x: 154, startPoint y: 163, endPoint x: 309, endPoint y: 224, distance: 167.4
click at [154, 163] on span "Editar diseño" at bounding box center [134, 164] width 125 height 12
select select "px"
select select "400"
select select "px"
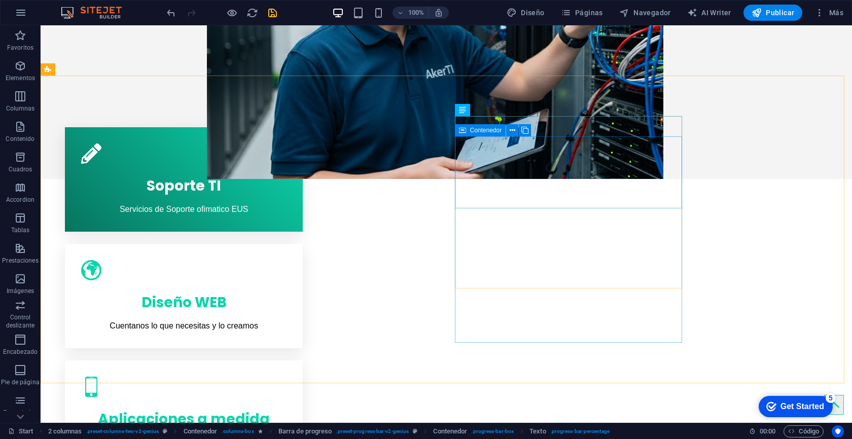
click at [491, 125] on div "Contenedor" at bounding box center [480, 130] width 51 height 12
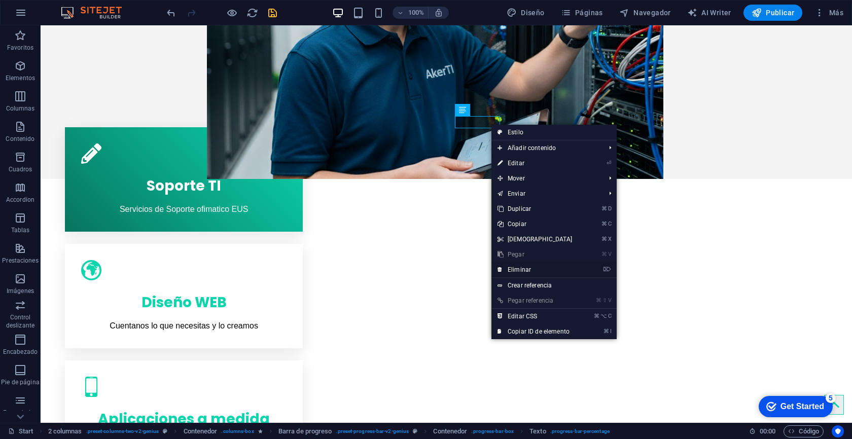
click at [528, 268] on link "⌦ Eliminar" at bounding box center [535, 269] width 87 height 15
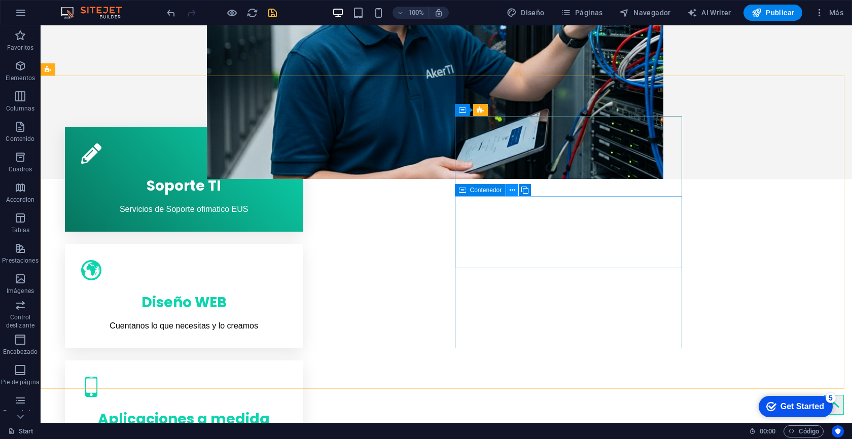
click at [514, 190] on icon at bounding box center [513, 190] width 6 height 11
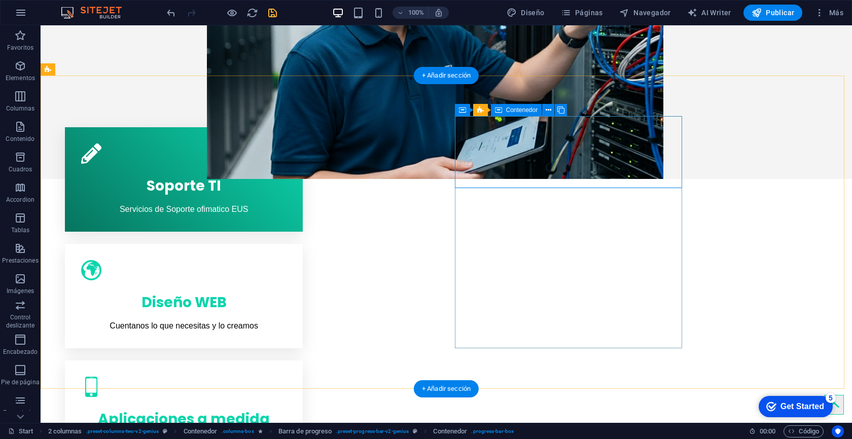
click at [548, 110] on icon at bounding box center [549, 110] width 6 height 11
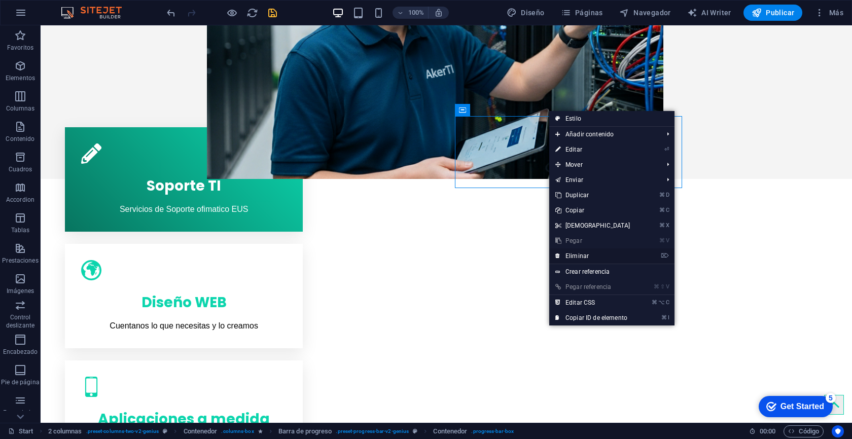
click at [577, 259] on link "⌦ Eliminar" at bounding box center [592, 256] width 87 height 15
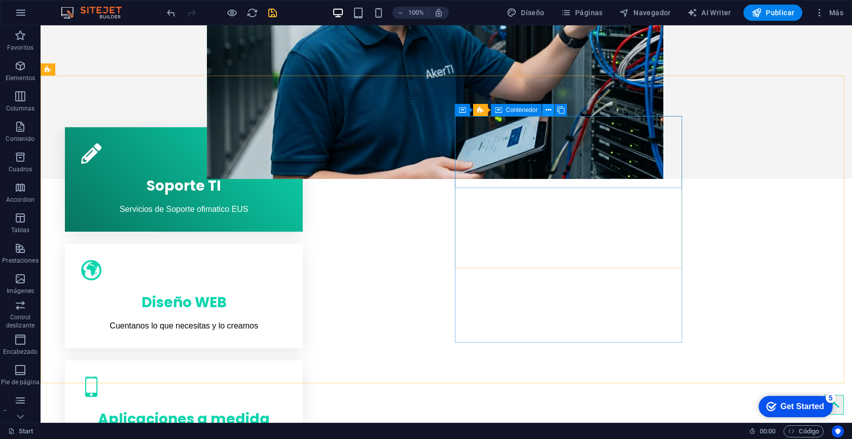
click at [550, 111] on icon at bounding box center [549, 110] width 6 height 11
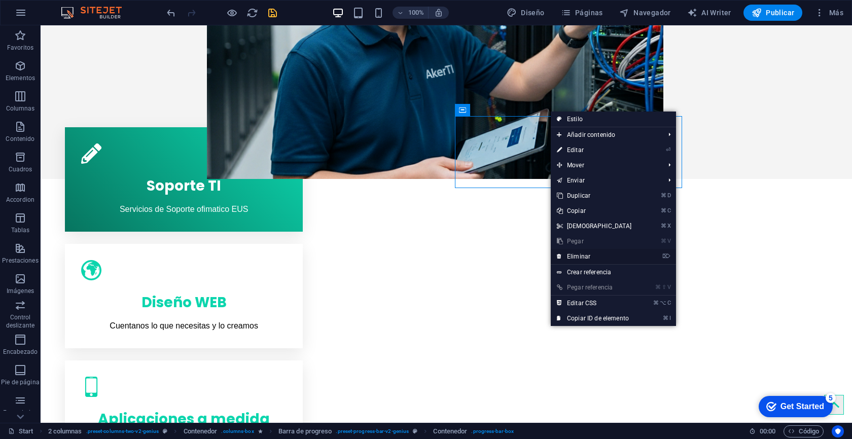
click at [577, 256] on link "⌦ Eliminar" at bounding box center [594, 256] width 87 height 15
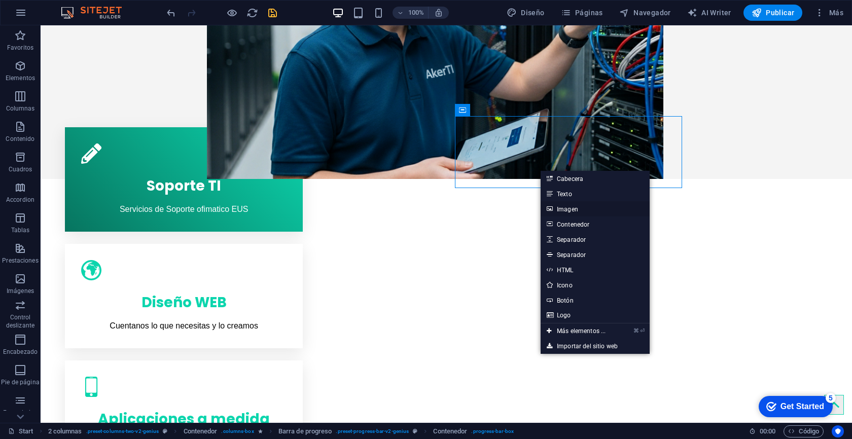
click at [577, 213] on link "Imagen" at bounding box center [595, 208] width 109 height 15
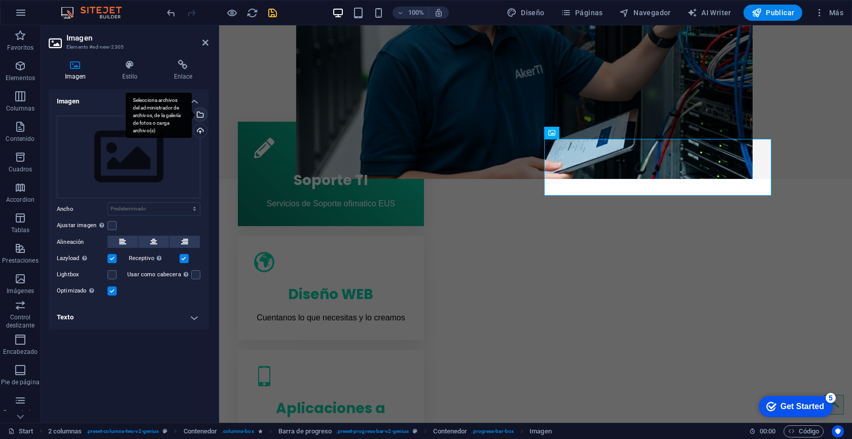
click at [201, 114] on div "Selecciona archivos del administrador de archivos, de la galería de fotos o car…" at bounding box center [199, 115] width 15 height 15
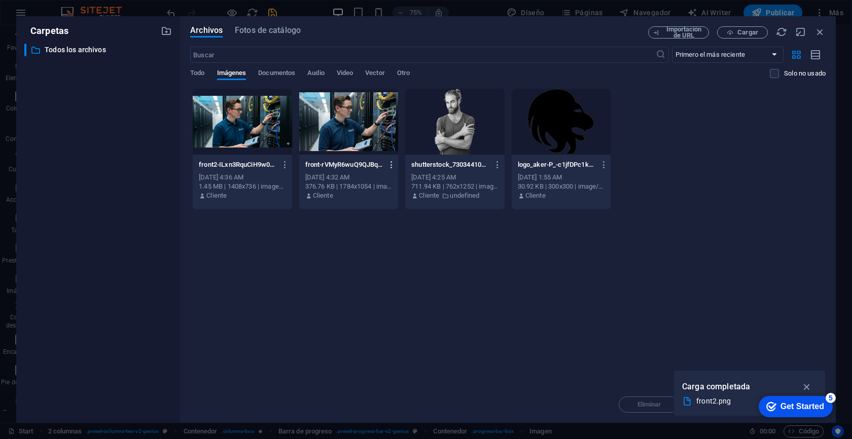
click at [393, 166] on icon "button" at bounding box center [392, 164] width 10 height 9
click at [398, 358] on h6 "Eliminar" at bounding box center [398, 362] width 49 height 12
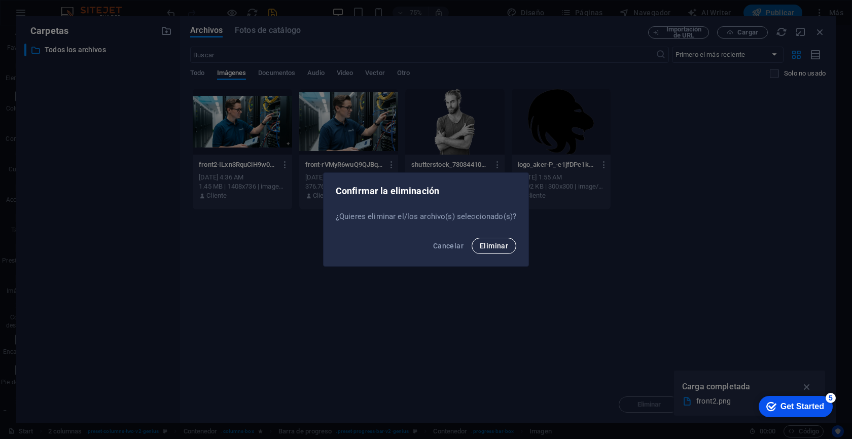
click at [488, 246] on span "Eliminar" at bounding box center [494, 246] width 28 height 8
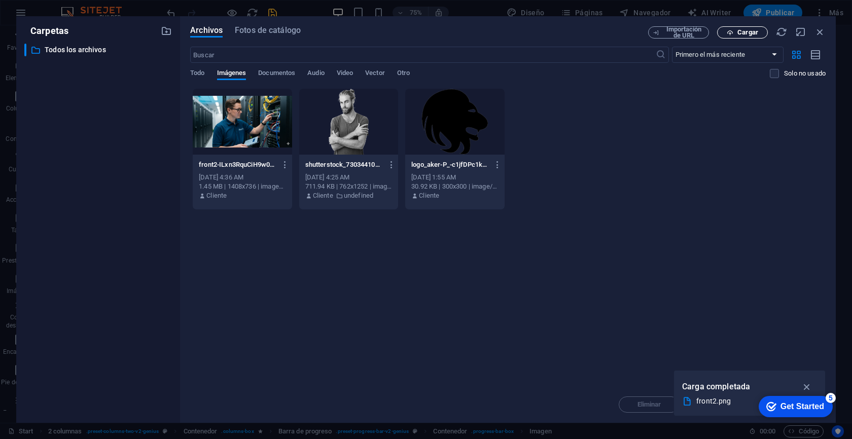
click at [753, 32] on span "Cargar" at bounding box center [748, 32] width 21 height 6
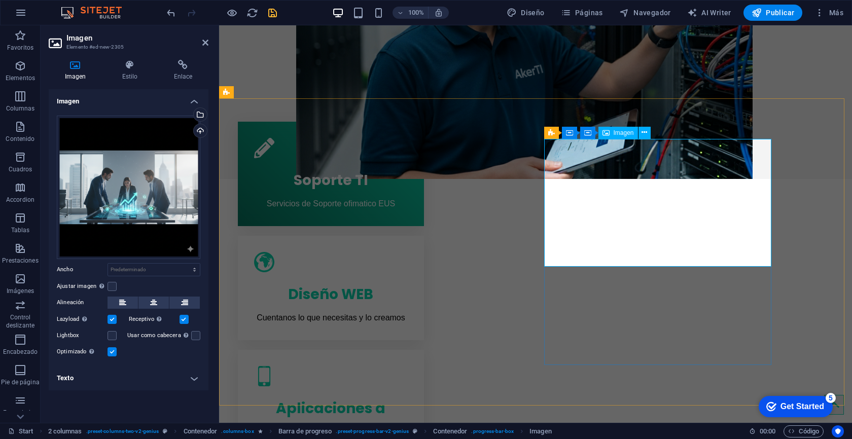
click at [135, 264] on select "Predeterminado automático px rem % em vh vw" at bounding box center [154, 270] width 92 height 12
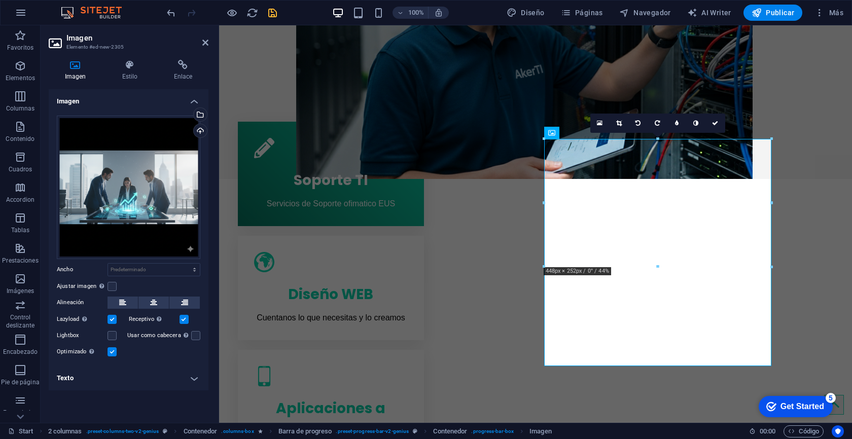
click at [267, 7] on icon "save" at bounding box center [273, 13] width 12 height 12
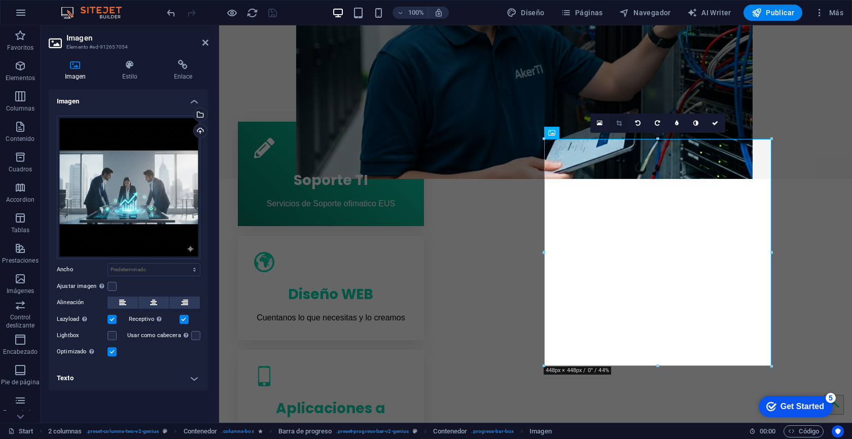
click at [620, 121] on icon at bounding box center [619, 123] width 6 height 6
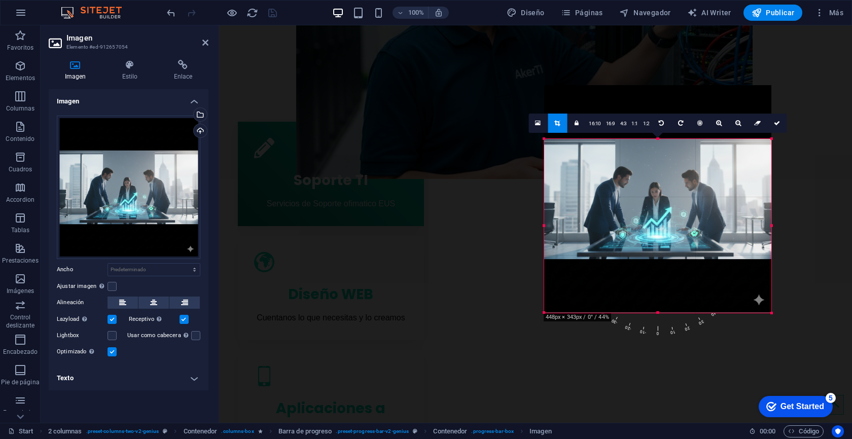
drag, startPoint x: 657, startPoint y: 139, endPoint x: 661, endPoint y: 193, distance: 53.9
click at [661, 193] on div "180 170 160 150 140 130 120 110 100 90 80 70 60 50 40 30 20 10 0 -10 -20 -30 -4…" at bounding box center [657, 226] width 227 height 174
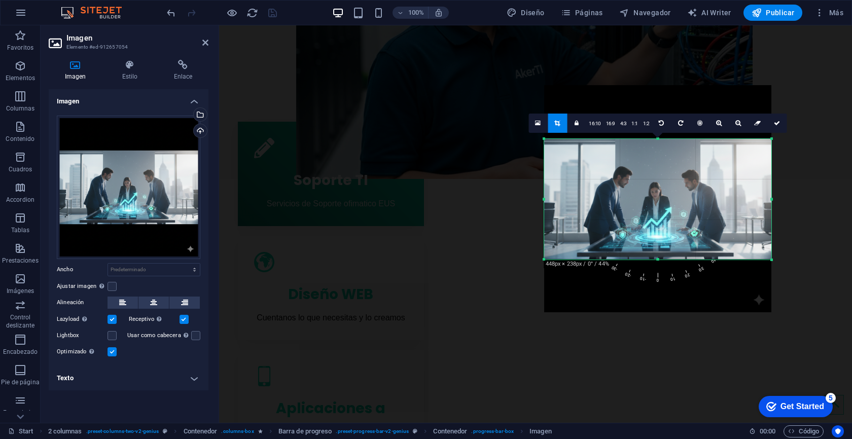
drag, startPoint x: 658, startPoint y: 313, endPoint x: 657, endPoint y: 260, distance: 52.8
click at [657, 260] on div at bounding box center [657, 260] width 227 height 4
click at [778, 122] on icon at bounding box center [777, 123] width 6 height 6
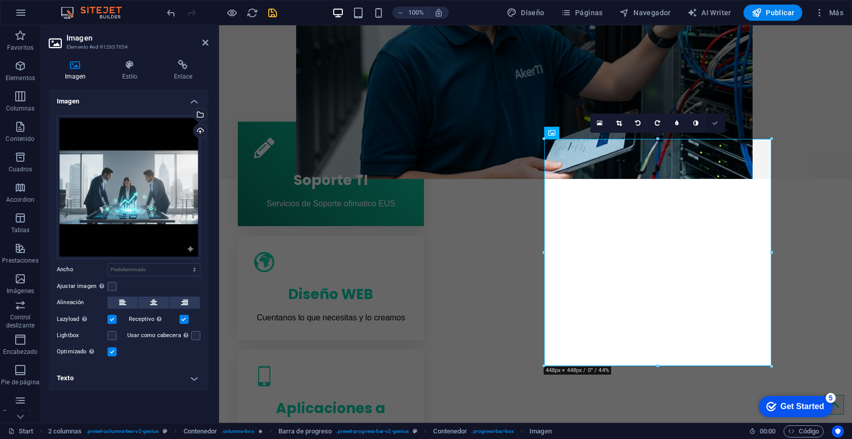
click at [715, 123] on icon at bounding box center [715, 123] width 6 height 6
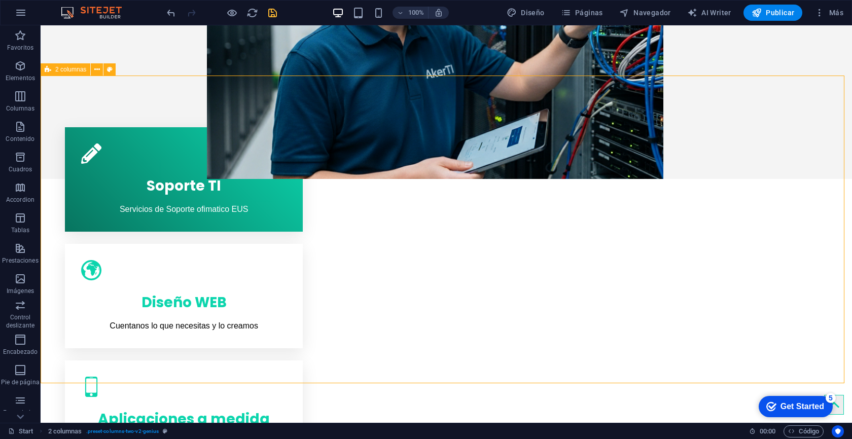
drag, startPoint x: 658, startPoint y: 211, endPoint x: 720, endPoint y: 222, distance: 62.9
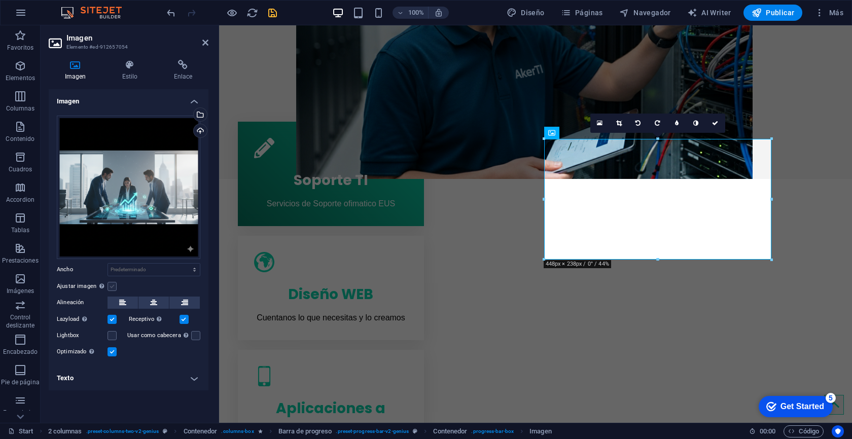
click at [113, 288] on label at bounding box center [112, 286] width 9 height 9
click at [0, 0] on input "Ajustar imagen Ajustar imagen automáticamente a un ancho y alto fijo" at bounding box center [0, 0] width 0 height 0
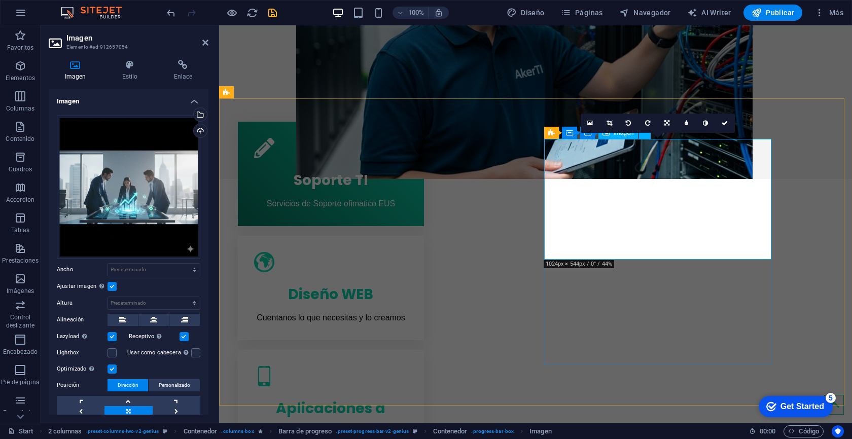
click at [154, 318] on icon at bounding box center [153, 320] width 7 height 12
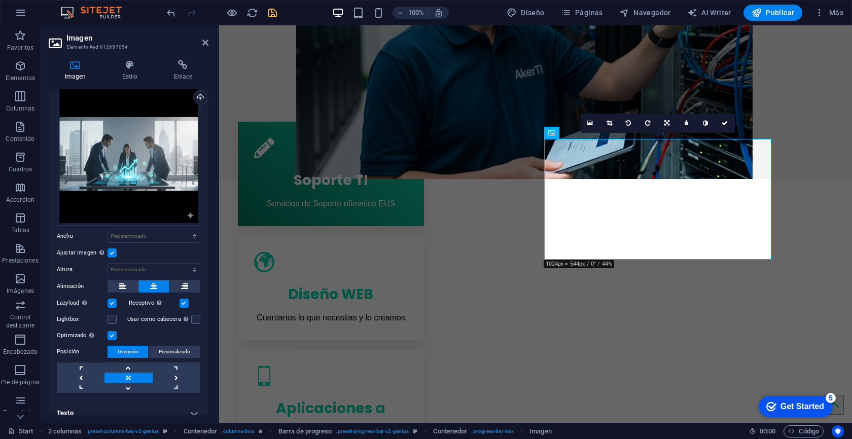
scroll to position [42, 0]
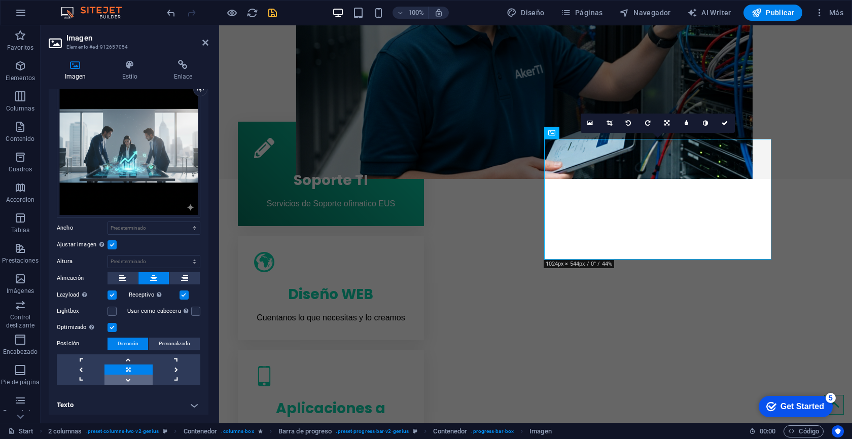
click at [129, 377] on link at bounding box center [128, 380] width 48 height 10
click at [131, 359] on link at bounding box center [128, 360] width 48 height 10
click at [130, 368] on link at bounding box center [128, 370] width 48 height 10
click at [132, 67] on icon at bounding box center [130, 65] width 48 height 10
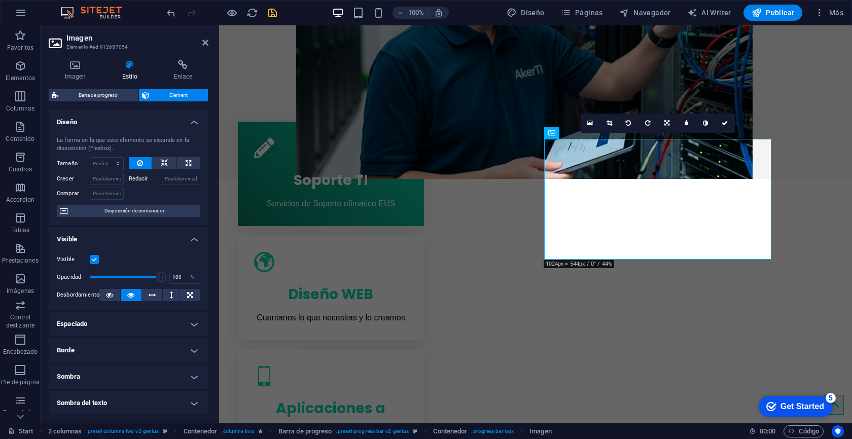
click at [153, 317] on h4 "Espaciado" at bounding box center [129, 324] width 160 height 24
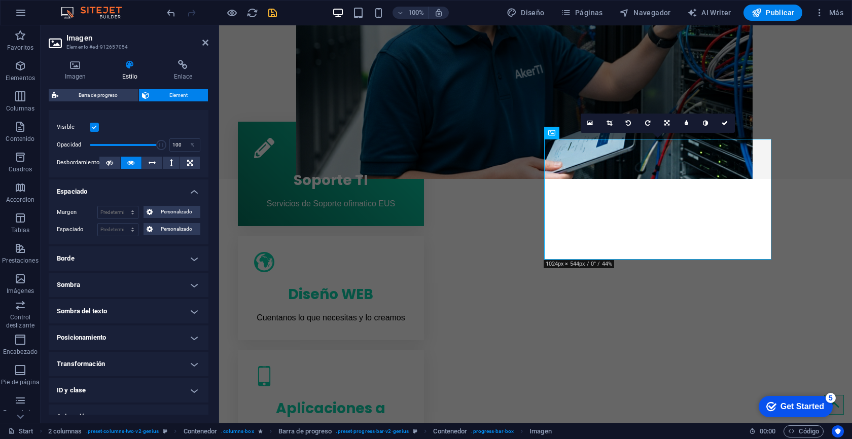
scroll to position [144, 0]
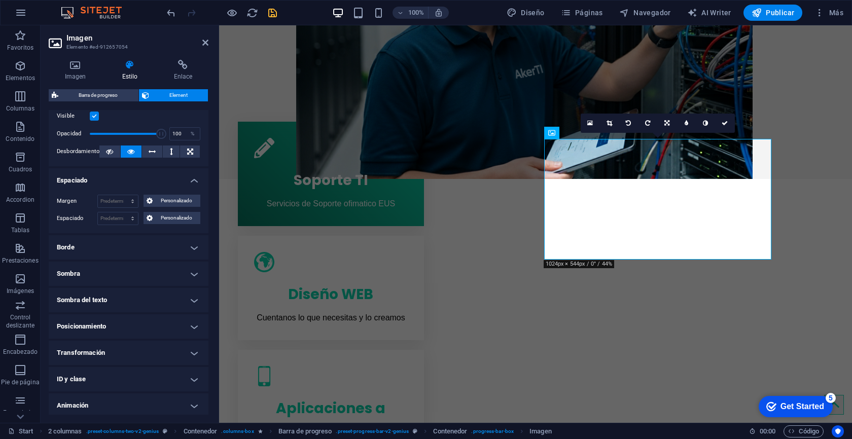
click at [141, 322] on h4 "Posicionamiento" at bounding box center [129, 327] width 160 height 24
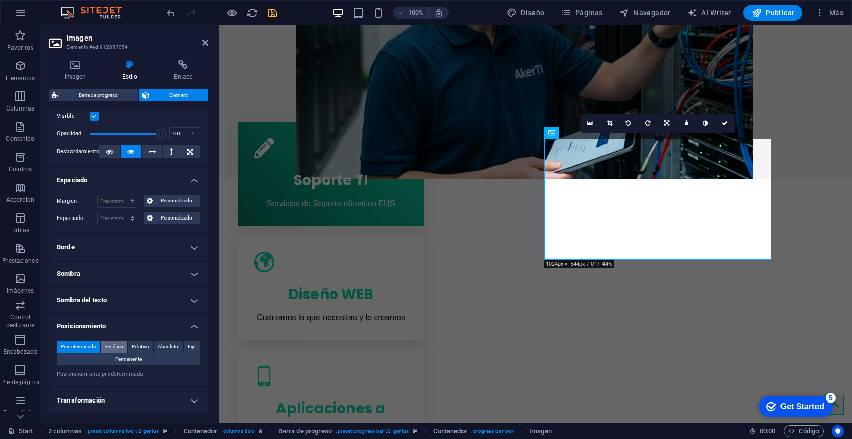
click at [120, 349] on span "Estático" at bounding box center [115, 347] width 18 height 12
click at [138, 347] on span "Relativo" at bounding box center [140, 347] width 17 height 12
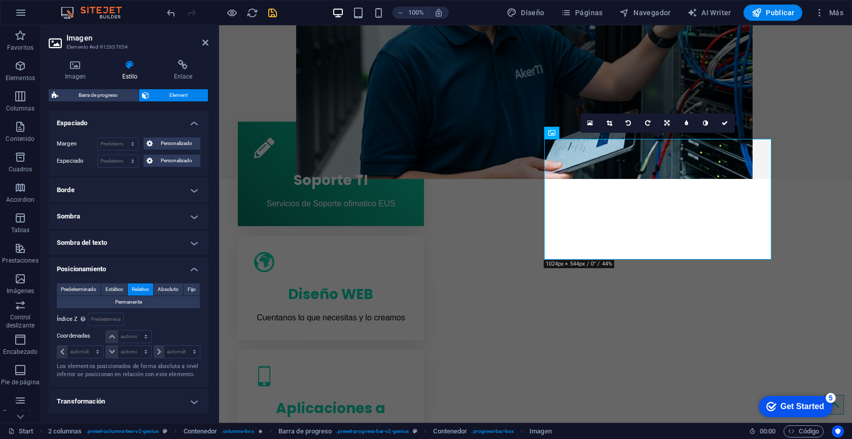
scroll to position [205, 0]
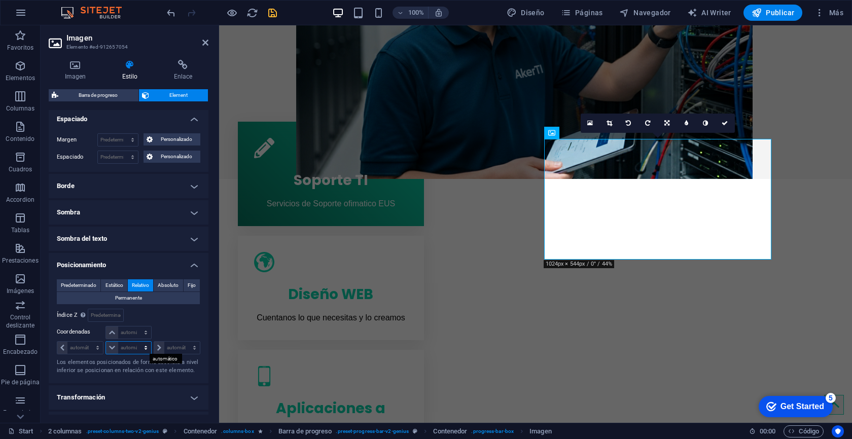
click at [113, 350] on select "automático px rem % em" at bounding box center [128, 348] width 45 height 12
click at [171, 285] on span "Absoluto" at bounding box center [168, 286] width 21 height 12
click at [141, 285] on span "Relativo" at bounding box center [140, 286] width 17 height 12
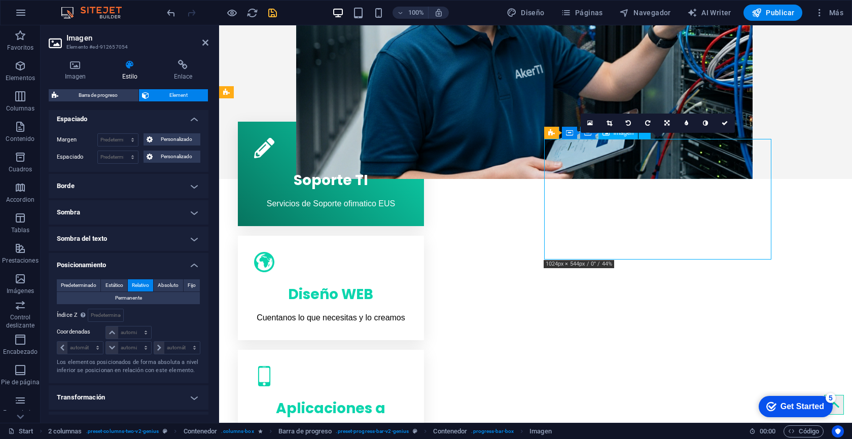
drag, startPoint x: 659, startPoint y: 228, endPoint x: 647, endPoint y: 239, distance: 16.6
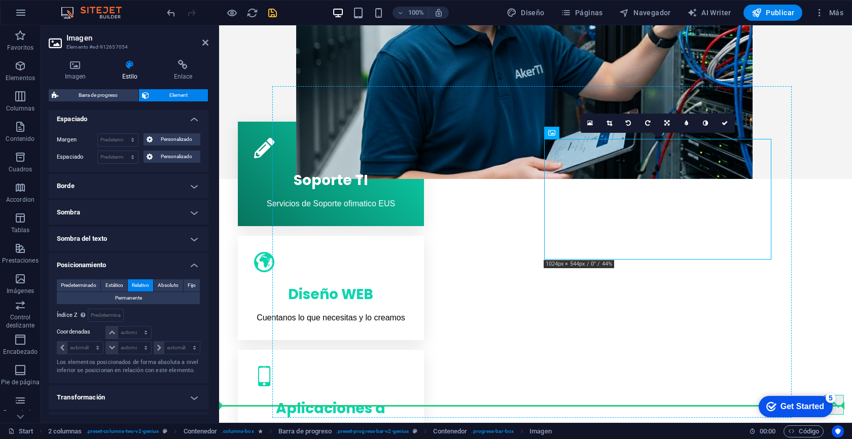
drag, startPoint x: 647, startPoint y: 239, endPoint x: 648, endPoint y: 283, distance: 44.1
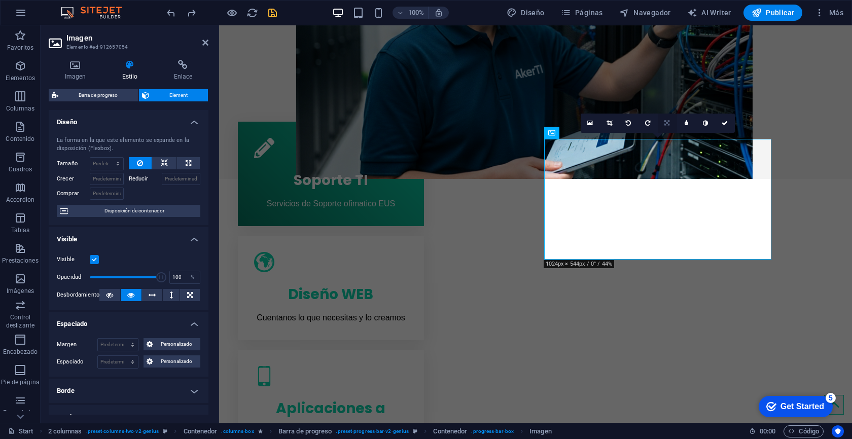
click at [667, 123] on icon at bounding box center [667, 123] width 5 height 6
click at [271, 12] on icon "save" at bounding box center [273, 13] width 12 height 12
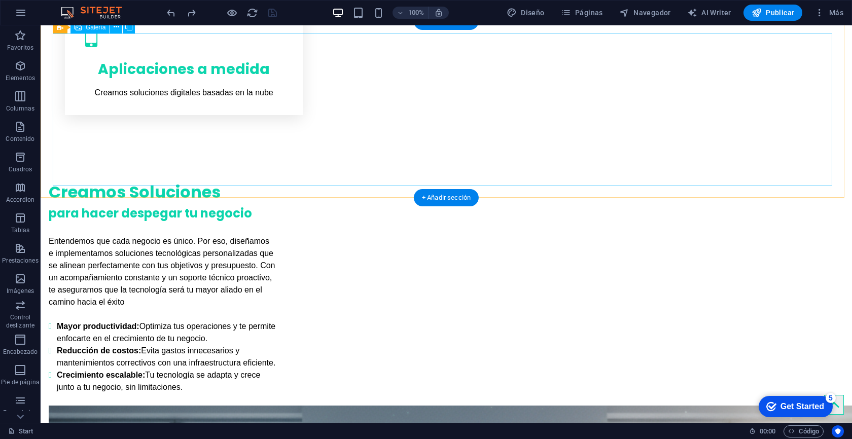
scroll to position [835, 0]
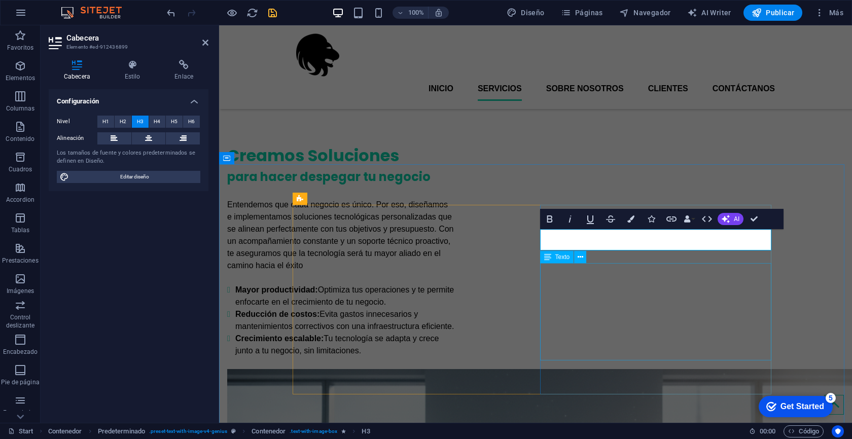
scroll to position [769, 0]
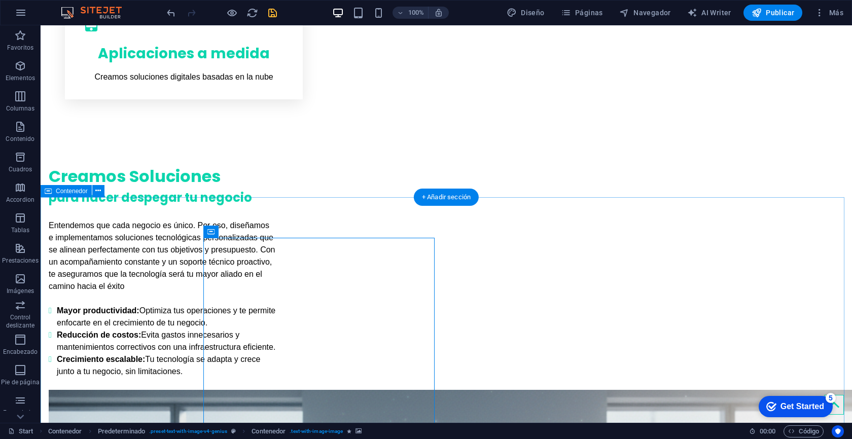
scroll to position [759, 0]
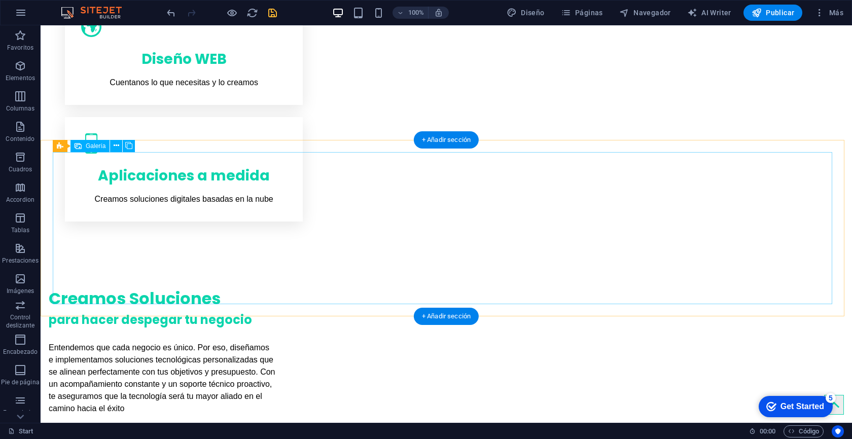
scroll to position [818, 0]
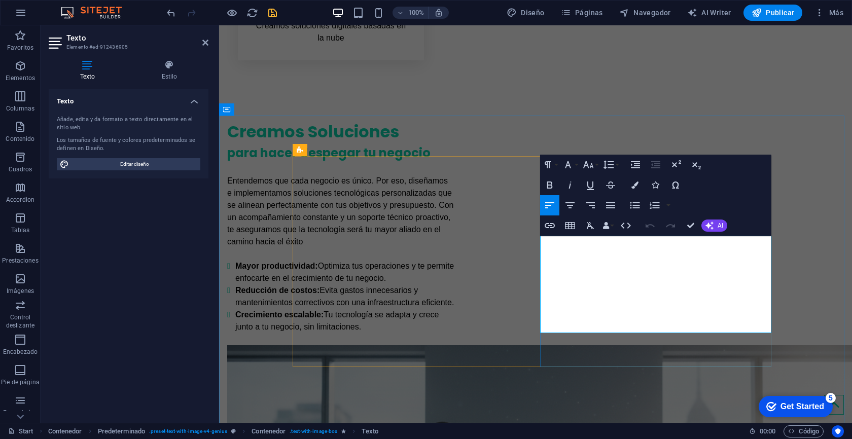
drag, startPoint x: 542, startPoint y: 243, endPoint x: 688, endPoint y: 325, distance: 166.9
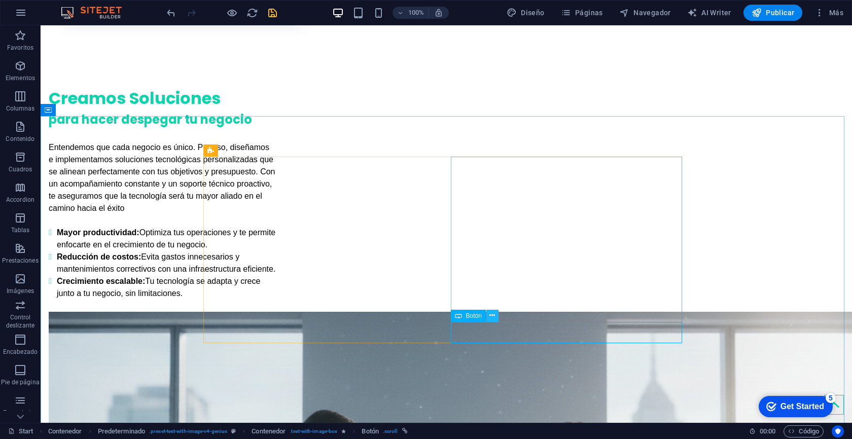
click at [492, 320] on icon at bounding box center [493, 315] width 6 height 11
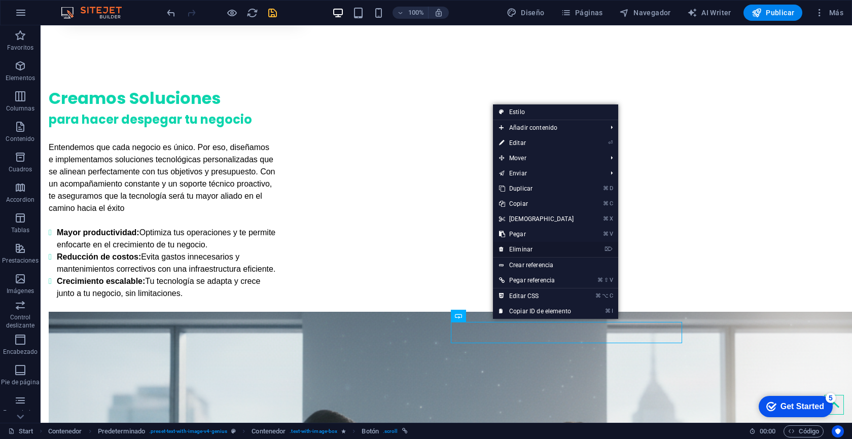
click at [532, 251] on link "⌦ Eliminar" at bounding box center [536, 249] width 87 height 15
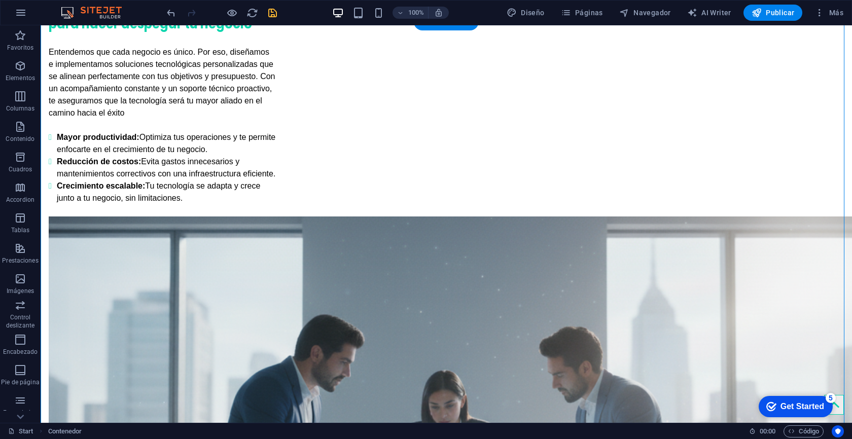
scroll to position [932, 0]
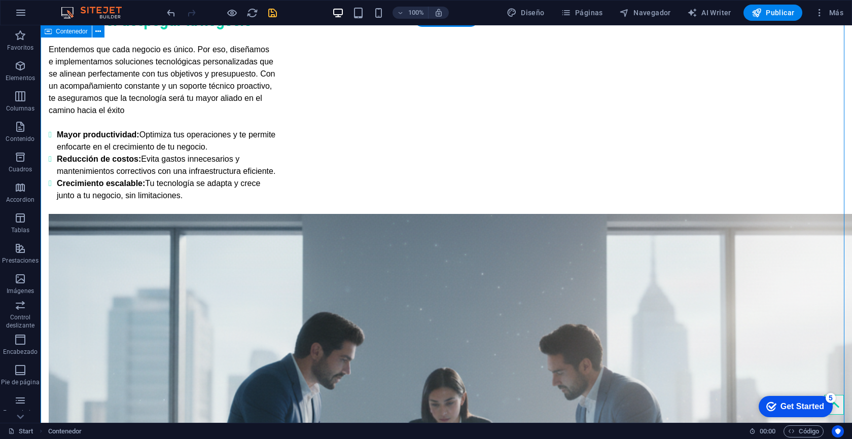
click at [273, 11] on icon "save" at bounding box center [273, 13] width 12 height 12
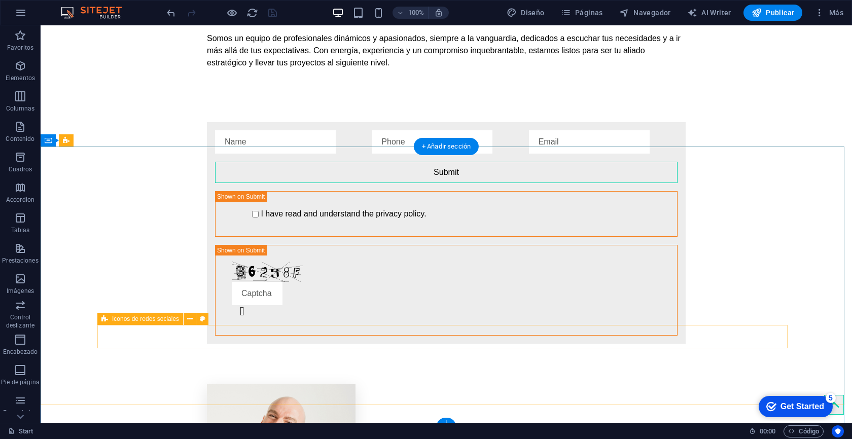
scroll to position [2113, 0]
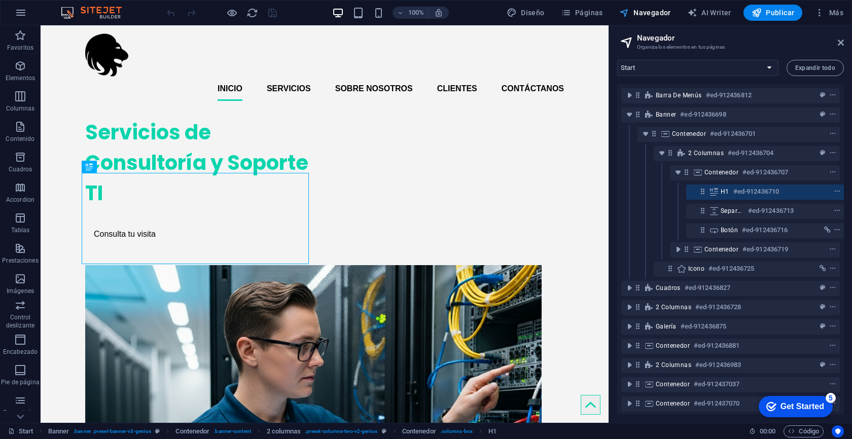
scroll to position [0, 3]
click at [613, 11] on div "Diseño Páginas Navegador AI Writer Publicar Más" at bounding box center [675, 13] width 345 height 16
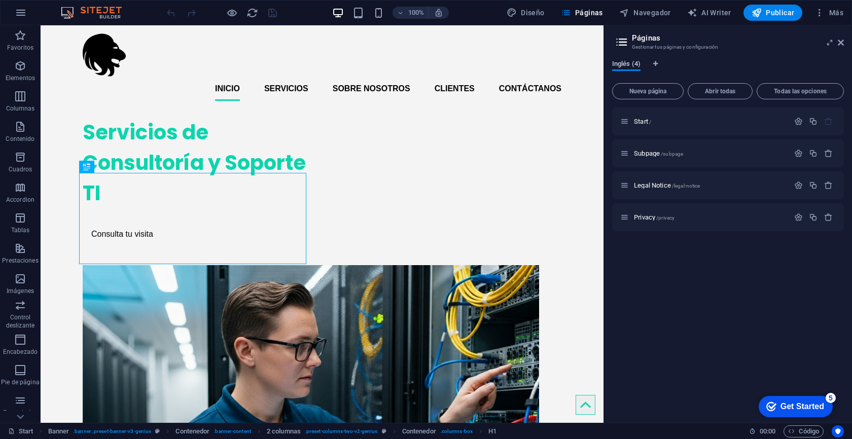
click at [637, 66] on span "Inglés (4)" at bounding box center [626, 65] width 28 height 14
click at [656, 63] on icon "Pestañas de idiomas" at bounding box center [655, 64] width 5 height 6
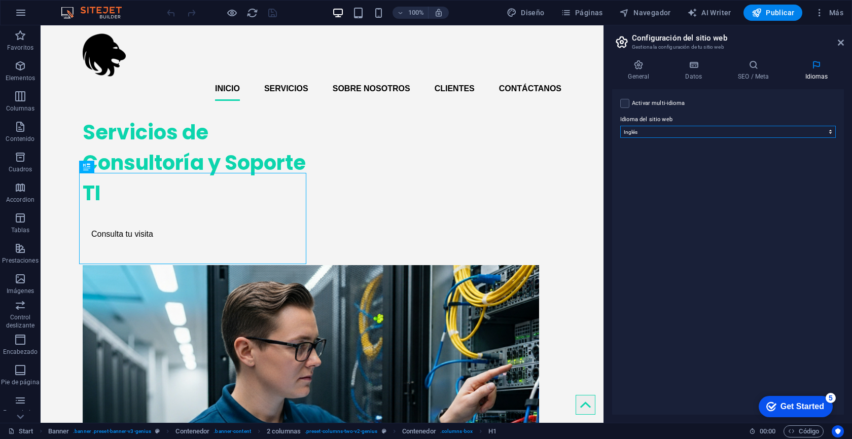
click at [665, 133] on select "Abkhazian Afar Afrikaans Akan Albanés Alemán Amharic Árabe Aragonese Armenian A…" at bounding box center [728, 132] width 216 height 12
click at [620, 126] on select "Abkhazian Afar Afrikaans Akan Albanés Alemán Amharic Árabe Aragonese Armenian A…" at bounding box center [728, 132] width 216 height 12
click at [665, 133] on select "Abkhazian Afar Afrikaans Akan Albanés Alemán Amharic Árabe Aragonese Armenian A…" at bounding box center [728, 132] width 216 height 12
select select "44"
click at [620, 126] on select "Abkhazian Afar Afrikaans Akan Albanés Alemán Amharic Árabe Aragonese Armenian A…" at bounding box center [728, 132] width 216 height 12
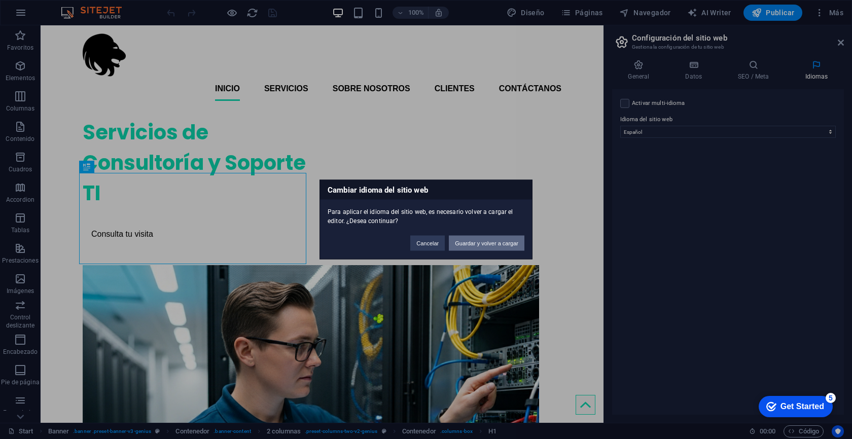
click at [494, 245] on button "Guardar y volver a cargar" at bounding box center [487, 243] width 76 height 15
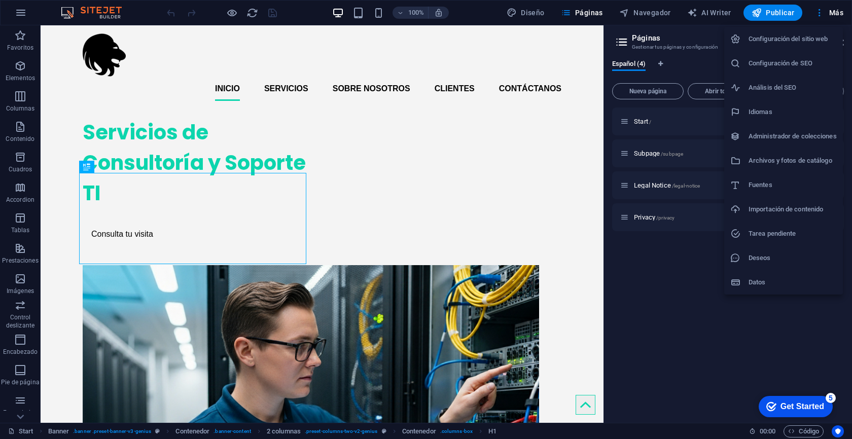
click at [812, 38] on h6 "Configuración del sitio web" at bounding box center [793, 39] width 88 height 12
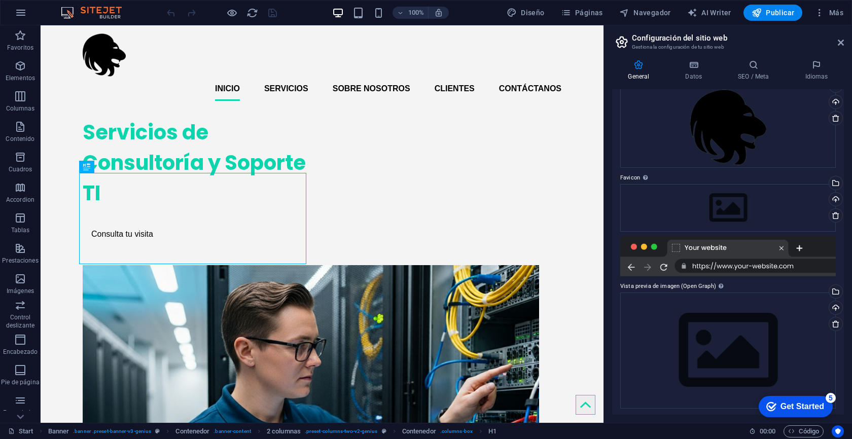
scroll to position [53, 0]
click at [834, 307] on div "Cargar" at bounding box center [834, 306] width 15 height 15
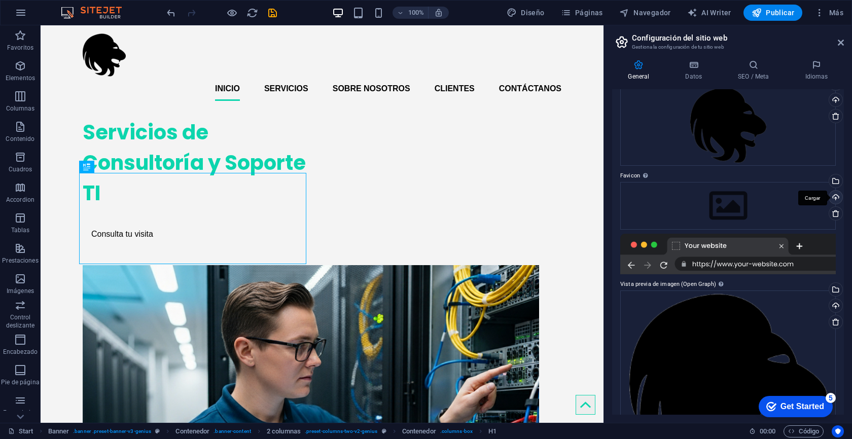
click at [834, 197] on div "Cargar" at bounding box center [834, 198] width 15 height 15
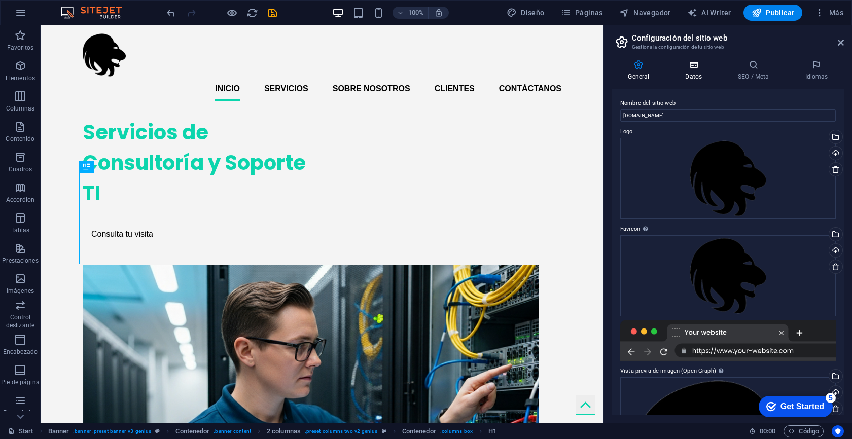
click at [699, 79] on h4 "Datos" at bounding box center [696, 70] width 53 height 21
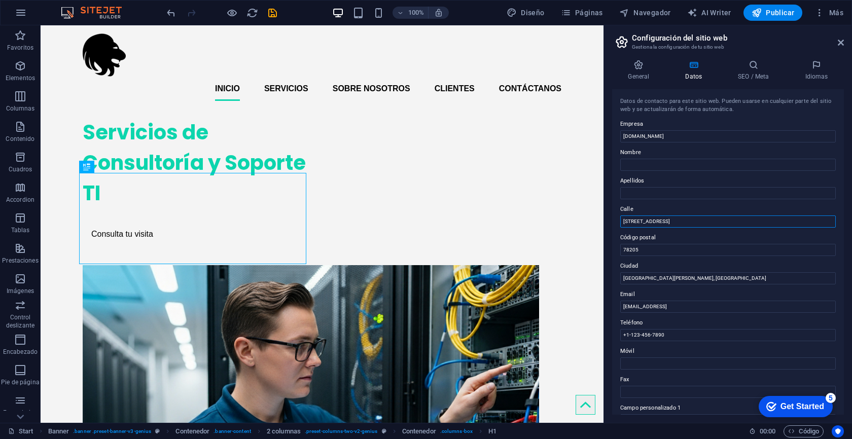
click at [667, 221] on input "[STREET_ADDRESS]" at bounding box center [728, 222] width 216 height 12
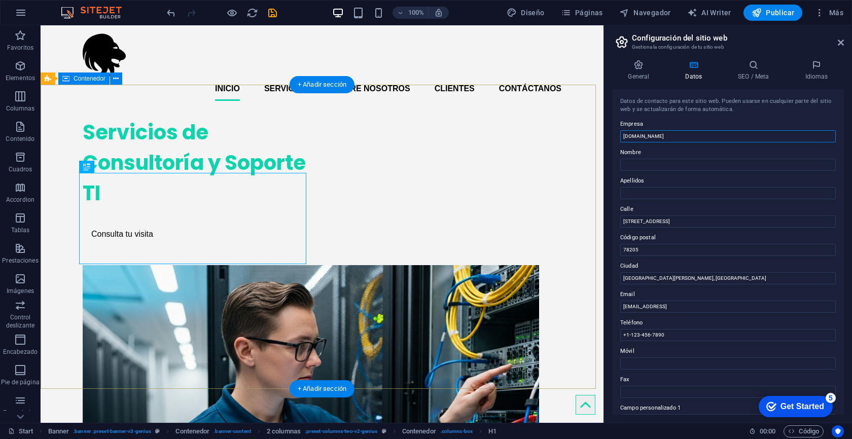
drag, startPoint x: 688, startPoint y: 165, endPoint x: 578, endPoint y: 137, distance: 112.9
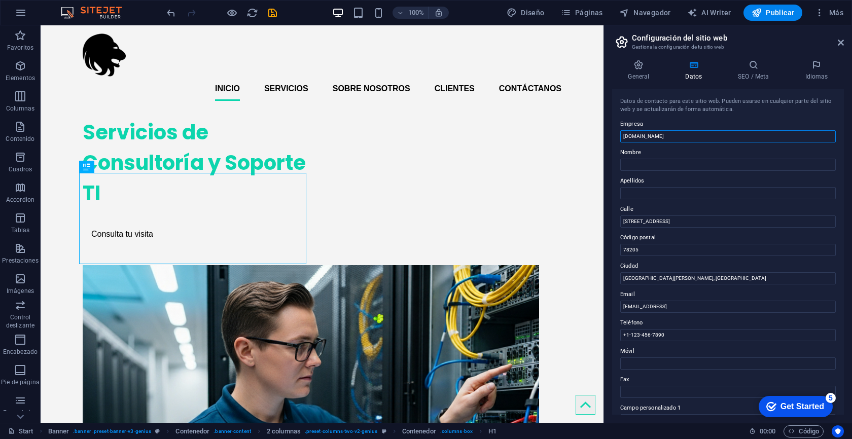
click at [649, 140] on input "[DOMAIN_NAME]" at bounding box center [728, 136] width 216 height 12
drag, startPoint x: 697, startPoint y: 163, endPoint x: 576, endPoint y: 135, distance: 124.3
type input "AkerTI"
drag, startPoint x: 719, startPoint y: 248, endPoint x: 647, endPoint y: 248, distance: 71.5
drag, startPoint x: 651, startPoint y: 249, endPoint x: 608, endPoint y: 249, distance: 43.1
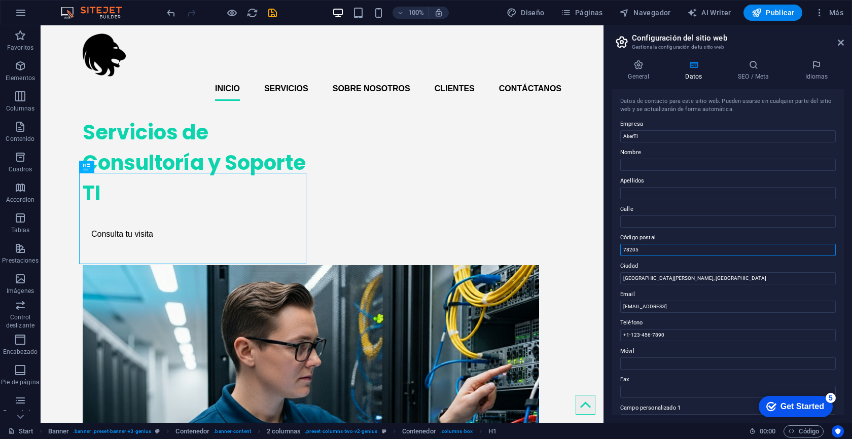
click at [608, 249] on div "General Datos SEO / Meta Idiomas Nombre del sitio web [DOMAIN_NAME] Logo Arrast…" at bounding box center [728, 237] width 248 height 371
drag, startPoint x: 724, startPoint y: 303, endPoint x: 582, endPoint y: 282, distance: 143.6
drag, startPoint x: 745, startPoint y: 307, endPoint x: 627, endPoint y: 300, distance: 117.9
click at [627, 300] on div "Email [EMAIL_ADDRESS]" at bounding box center [728, 301] width 216 height 24
type input "[EMAIL_ADDRESS][DOMAIN_NAME]"
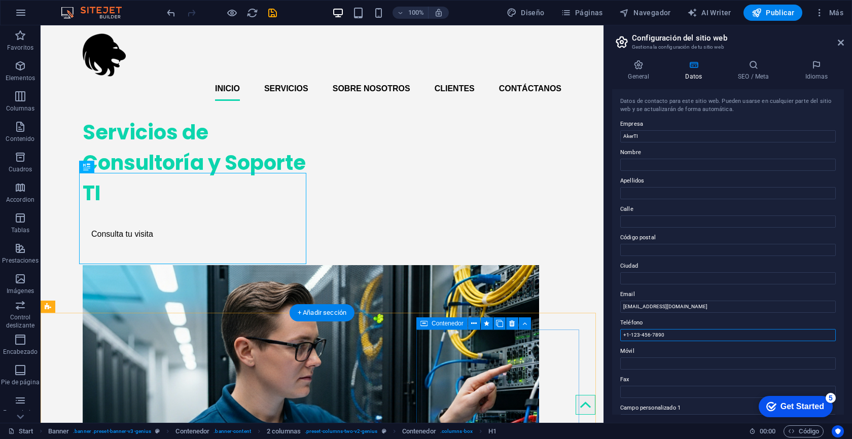
drag, startPoint x: 712, startPoint y: 359, endPoint x: 550, endPoint y: 332, distance: 164.5
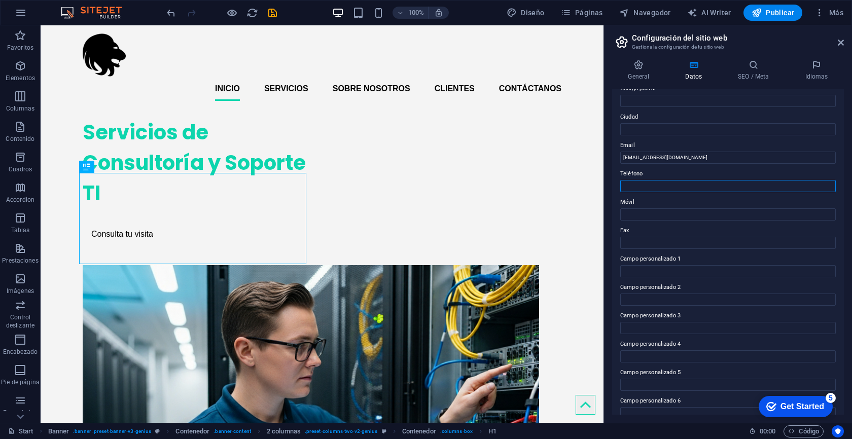
scroll to position [161, 0]
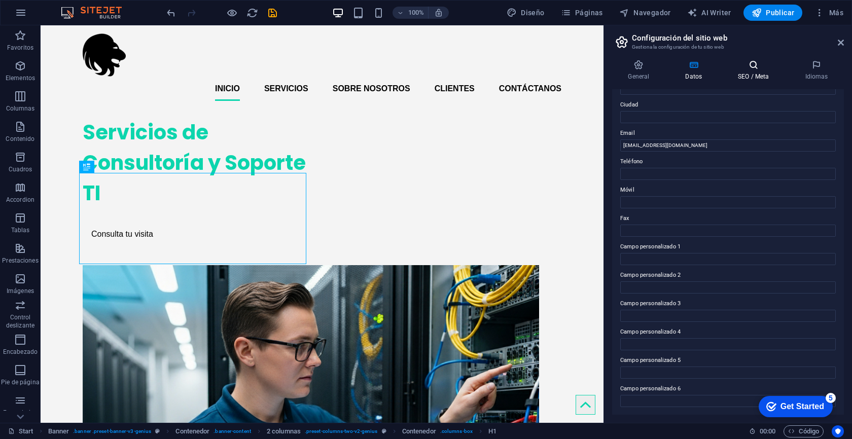
click at [755, 73] on h4 "SEO / Meta" at bounding box center [755, 70] width 67 height 21
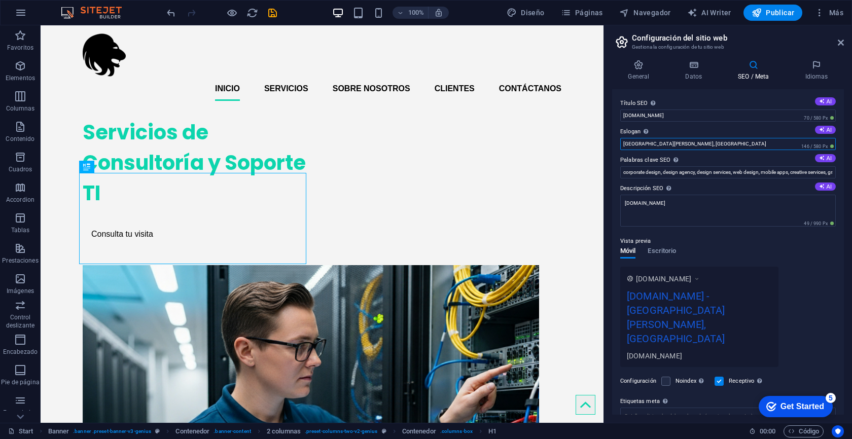
drag, startPoint x: 673, startPoint y: 143, endPoint x: 609, endPoint y: 142, distance: 64.4
click at [609, 142] on div "General Datos SEO / Meta Idiomas Nombre del sitio web [DOMAIN_NAME] Logo Arrast…" at bounding box center [728, 237] width 248 height 371
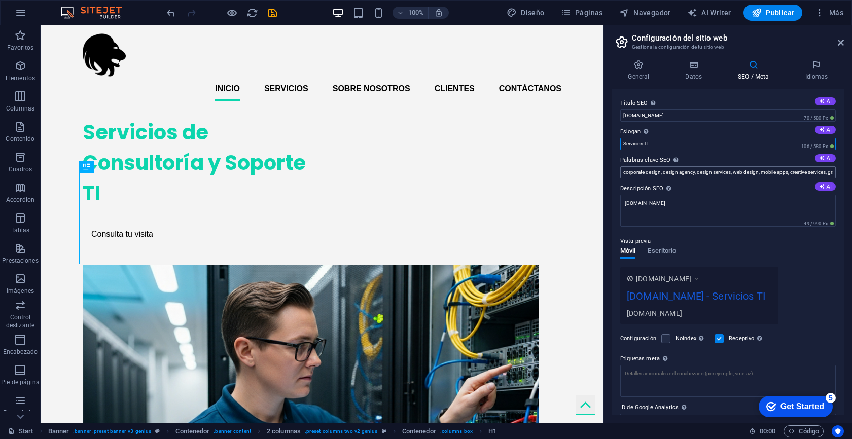
type input "Servicios TI"
drag, startPoint x: 788, startPoint y: 168, endPoint x: 852, endPoint y: 167, distance: 63.9
click at [852, 167] on div "General Datos SEO / Meta Idiomas Nombre del sitio web [DOMAIN_NAME] Logo Arrast…" at bounding box center [728, 237] width 248 height 371
click at [803, 176] on input "corporate design, design agency, design services, web design, mobile apps, crea…" at bounding box center [728, 172] width 216 height 12
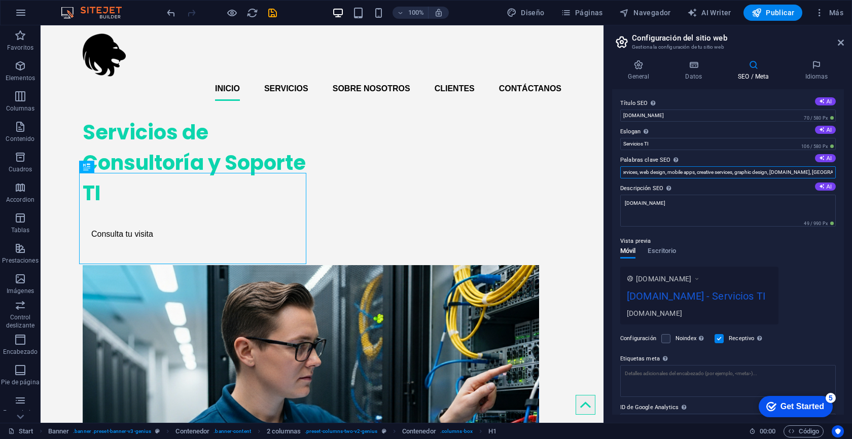
drag, startPoint x: 795, startPoint y: 173, endPoint x: 847, endPoint y: 173, distance: 52.3
click at [847, 173] on div "General Datos SEO / Meta Idiomas Nombre del sitio web [DOMAIN_NAME] Logo Arrast…" at bounding box center [728, 237] width 248 height 371
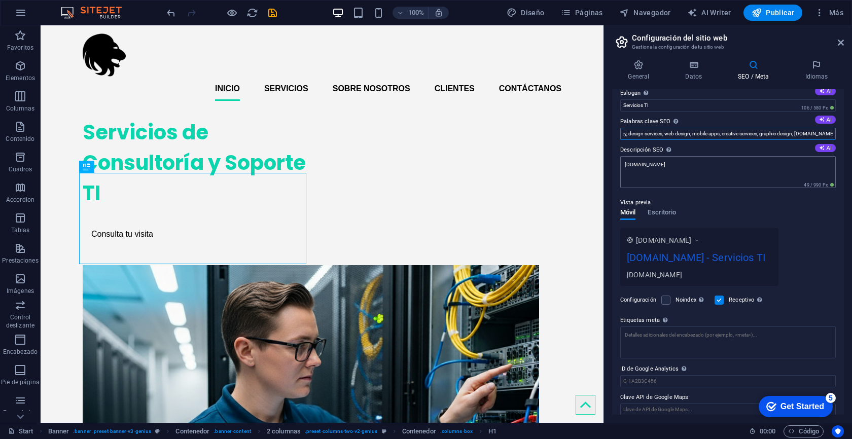
scroll to position [47, 0]
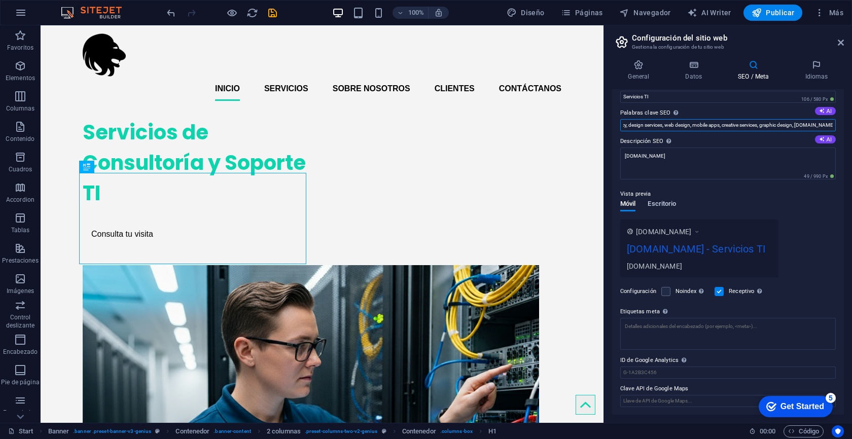
type input "corporate design, design agency, design services, web design, mobile apps, crea…"
click at [662, 204] on span "Escritorio" at bounding box center [662, 205] width 28 height 14
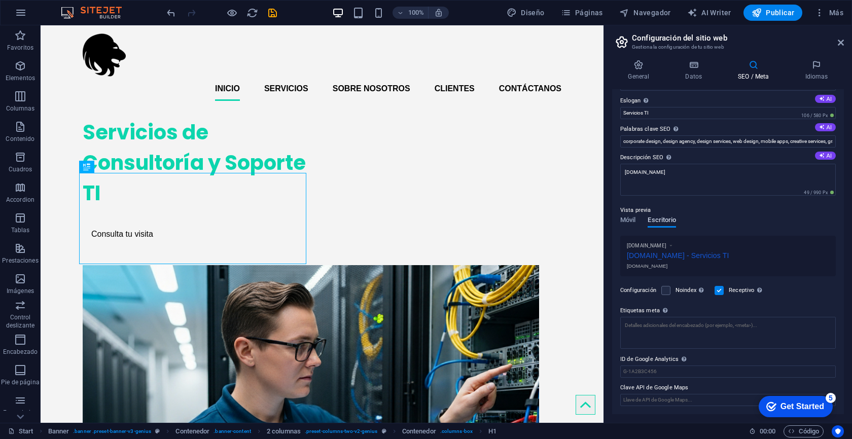
scroll to position [29, 0]
click at [626, 223] on span "Móvil" at bounding box center [627, 223] width 15 height 14
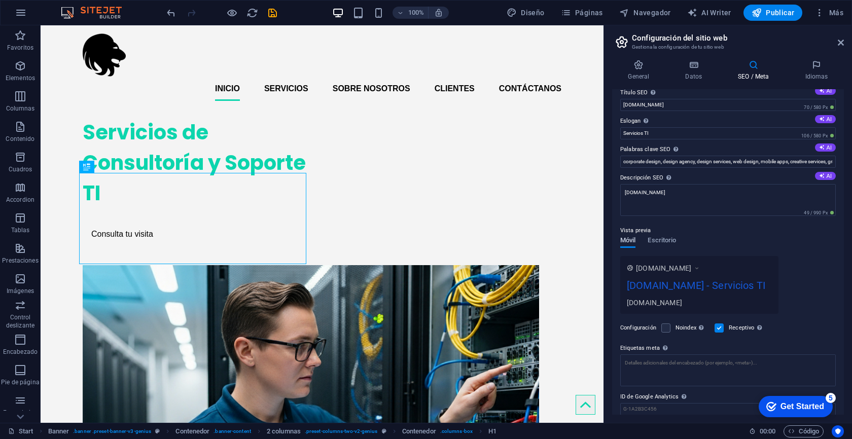
scroll to position [0, 0]
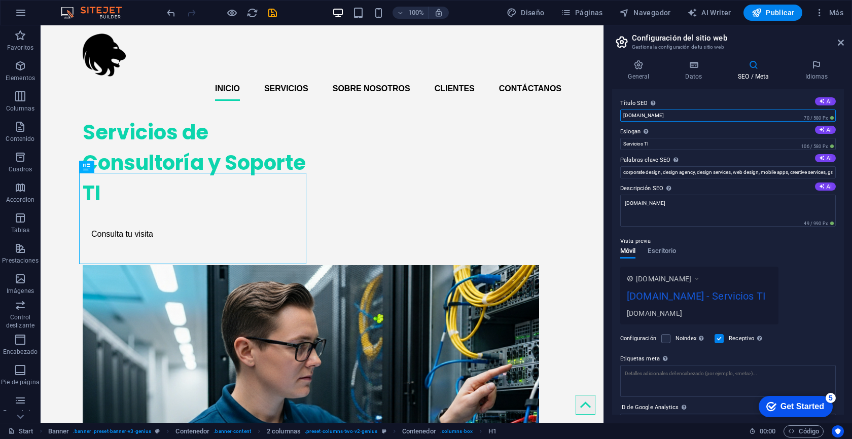
click at [628, 119] on input "[DOMAIN_NAME]" at bounding box center [728, 116] width 216 height 12
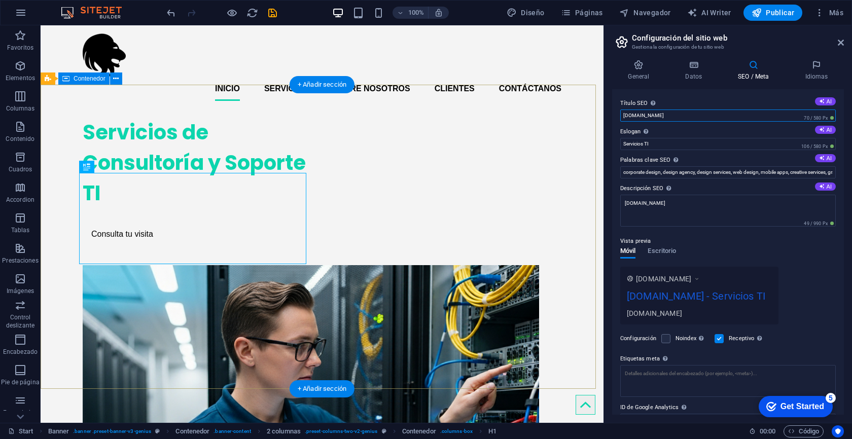
drag, startPoint x: 692, startPoint y: 139, endPoint x: 590, endPoint y: 114, distance: 105.1
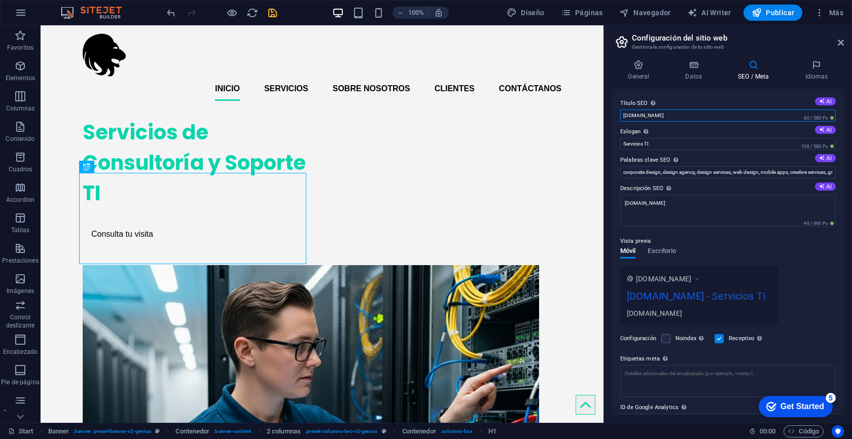
type input "[DOMAIN_NAME]"
click at [0, 0] on icon "save" at bounding box center [0, 0] width 0 height 0
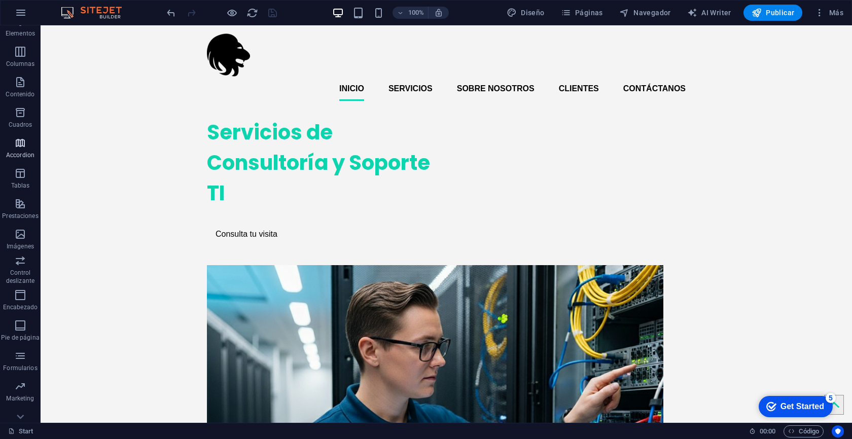
scroll to position [59, 0]
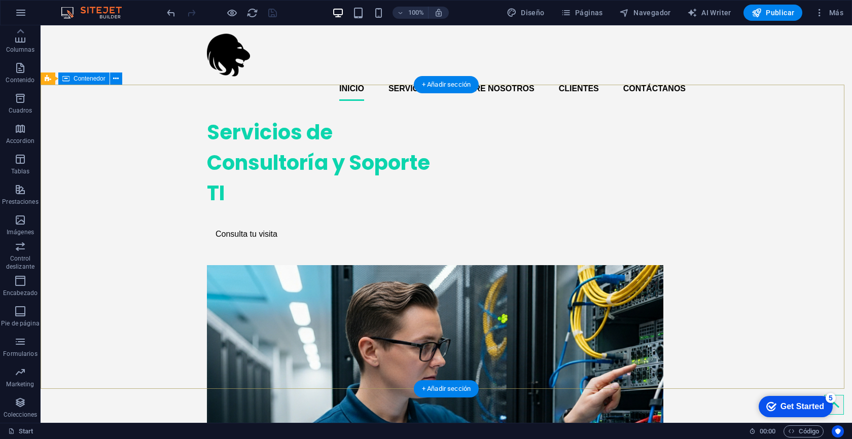
click at [800, 210] on div "Servicios de Consultoría y Soporte TI Consulta tu visita" at bounding box center [447, 339] width 812 height 461
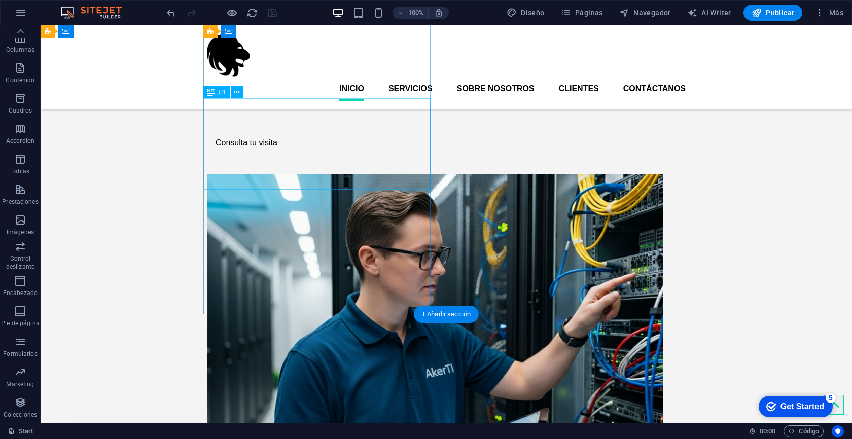
scroll to position [66, 0]
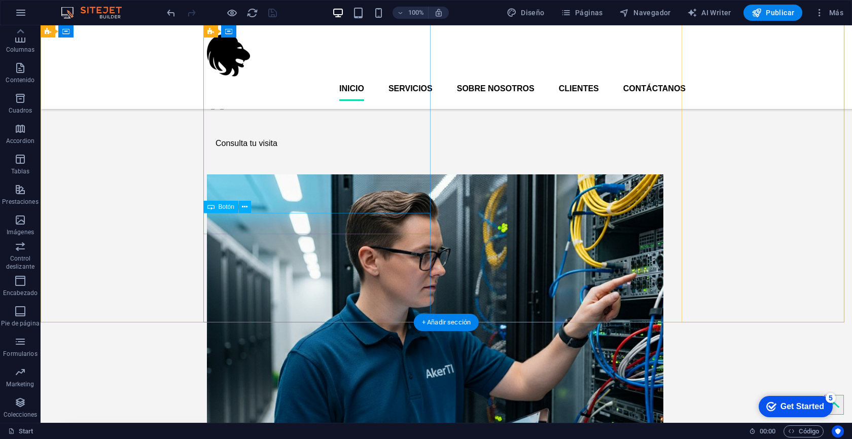
click at [246, 154] on div "Consulta tu visita" at bounding box center [320, 143] width 227 height 21
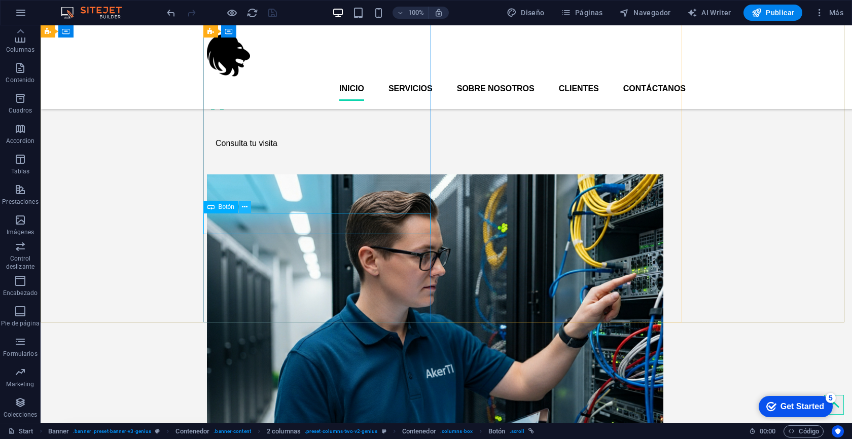
click at [245, 208] on icon at bounding box center [245, 207] width 6 height 11
click at [230, 154] on div "Consulta tu visita" at bounding box center [320, 143] width 227 height 21
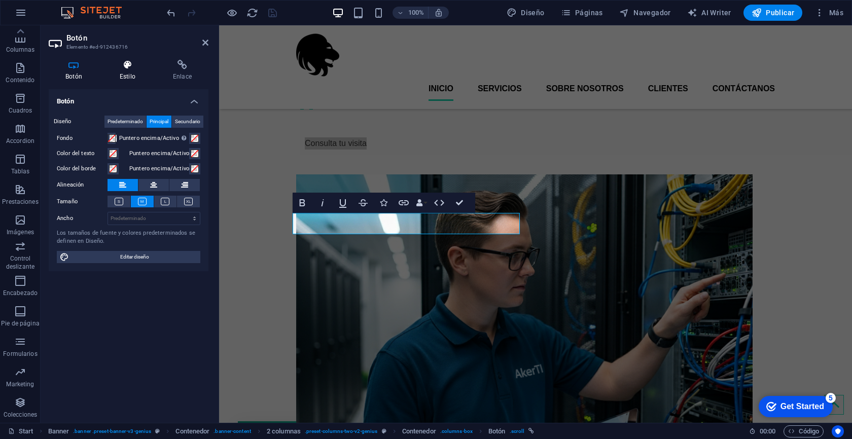
click at [130, 71] on h4 "Estilo" at bounding box center [129, 70] width 53 height 21
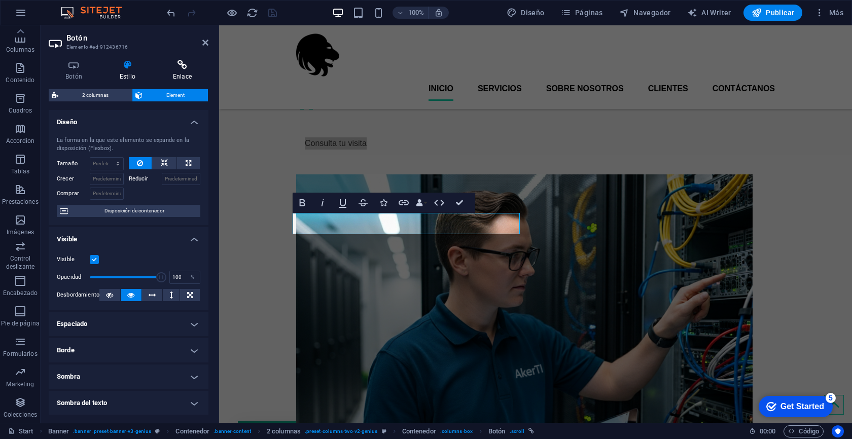
click at [185, 72] on h4 "Enlace" at bounding box center [182, 70] width 52 height 21
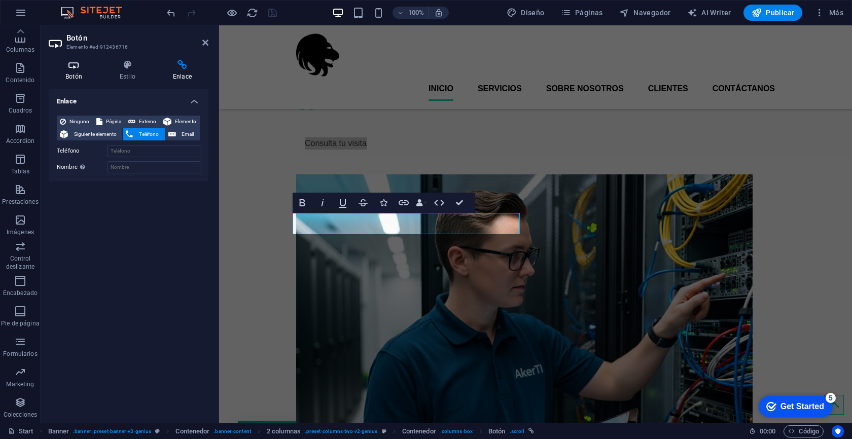
click at [78, 77] on h4 "Botón" at bounding box center [76, 70] width 54 height 21
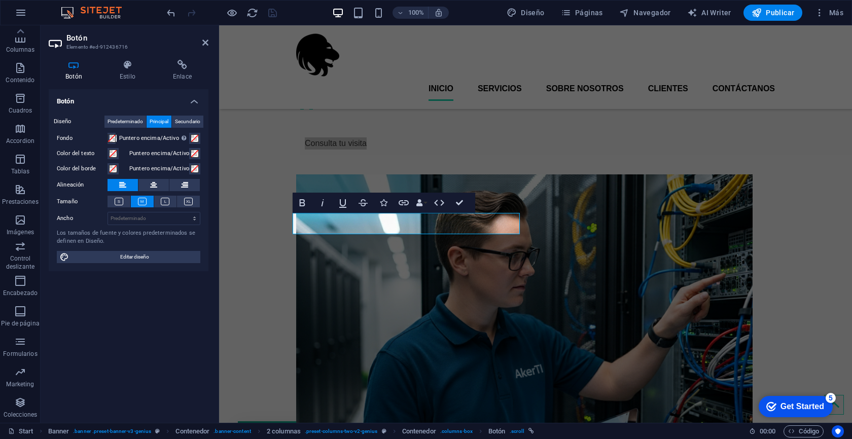
click at [189, 86] on div "Botón Estilo Enlace Botón Diseño Predeterminado Principal Secundario Fondo Punt…" at bounding box center [129, 237] width 160 height 355
click at [188, 80] on h4 "Enlace" at bounding box center [182, 70] width 52 height 21
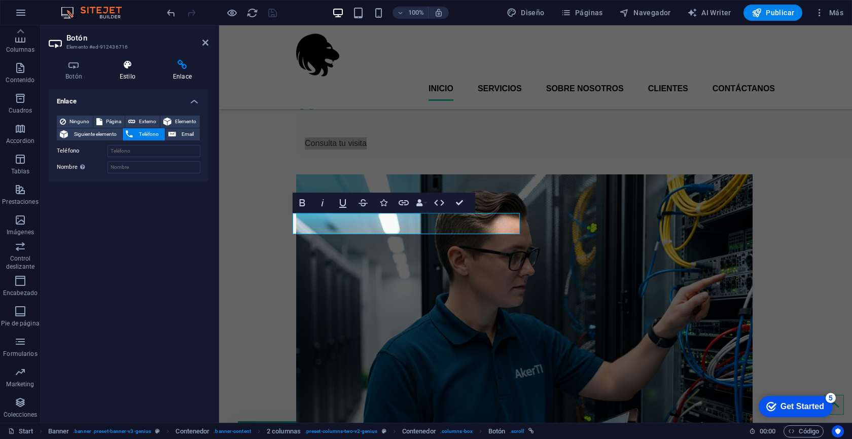
click at [130, 75] on h4 "Estilo" at bounding box center [129, 70] width 53 height 21
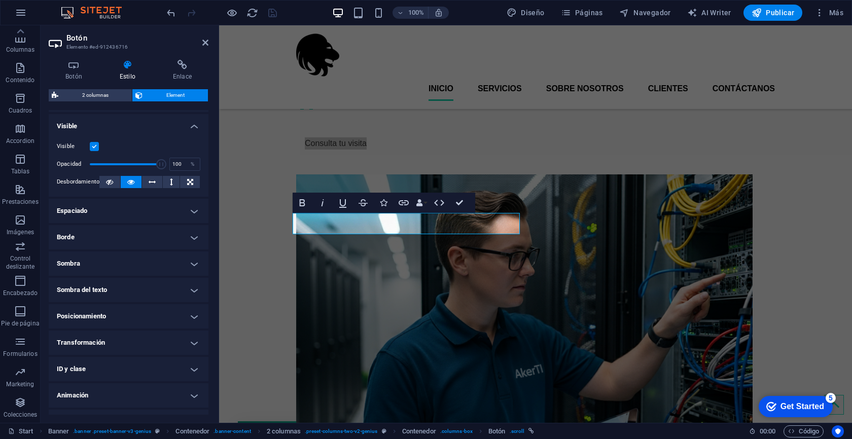
scroll to position [132, 0]
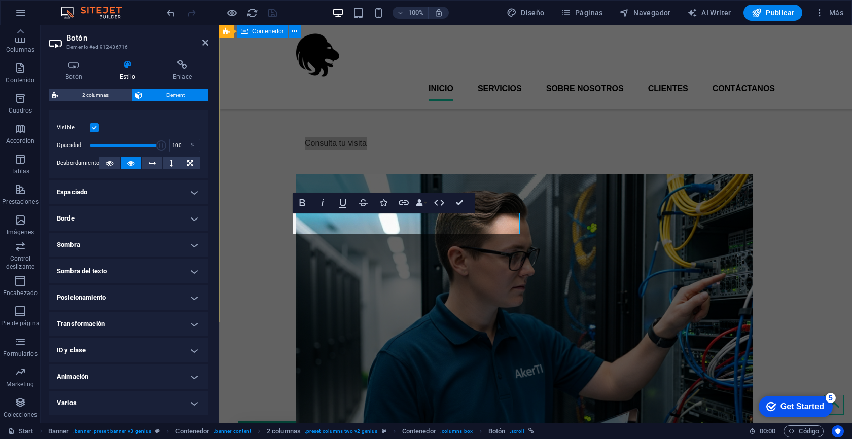
click at [242, 226] on div "Servicios de Consultoría y Soporte TI Consulta tu visita" at bounding box center [535, 248] width 633 height 461
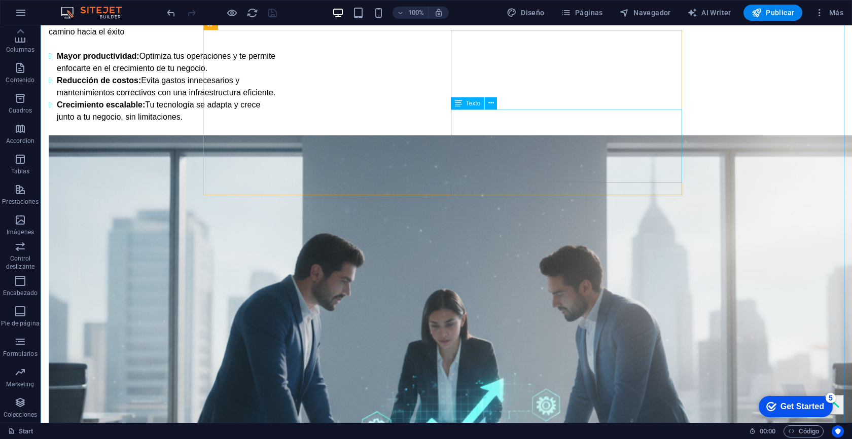
scroll to position [1017, 0]
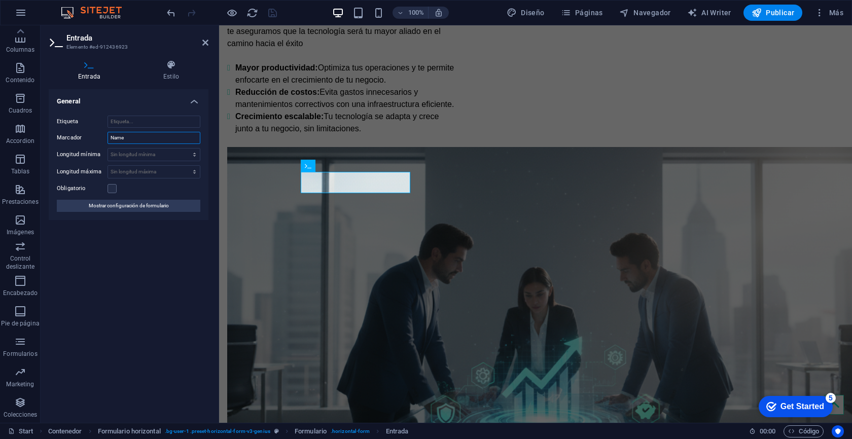
drag, startPoint x: 132, startPoint y: 140, endPoint x: 95, endPoint y: 138, distance: 37.6
click at [95, 138] on div "Marcador Name" at bounding box center [129, 138] width 144 height 12
type input "N"
type input "Tu nombre"
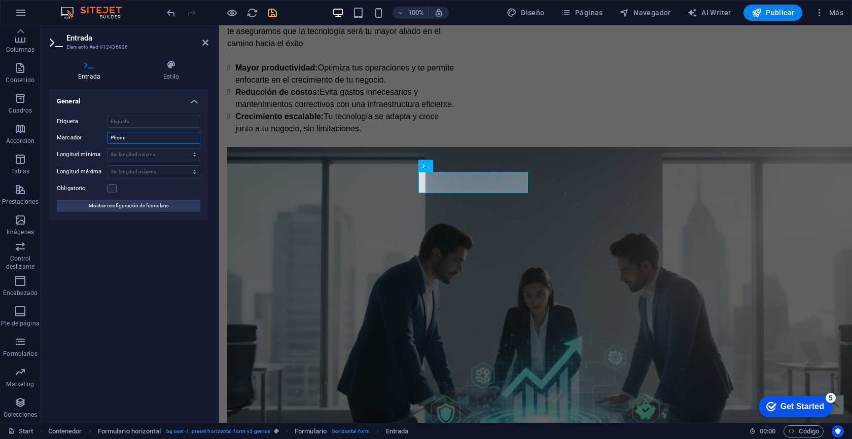
drag, startPoint x: 134, startPoint y: 140, endPoint x: 88, endPoint y: 136, distance: 46.3
click at [88, 136] on div "Marcador Phone" at bounding box center [129, 138] width 144 height 12
type input "m"
type input "Móvil"
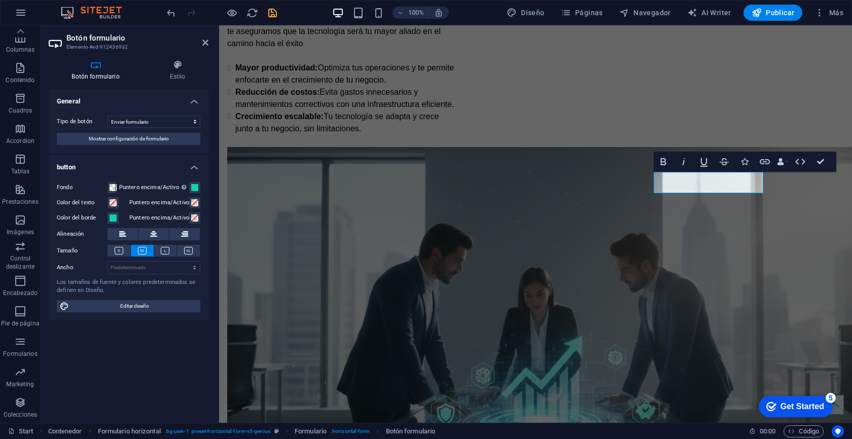
type button "Submit"
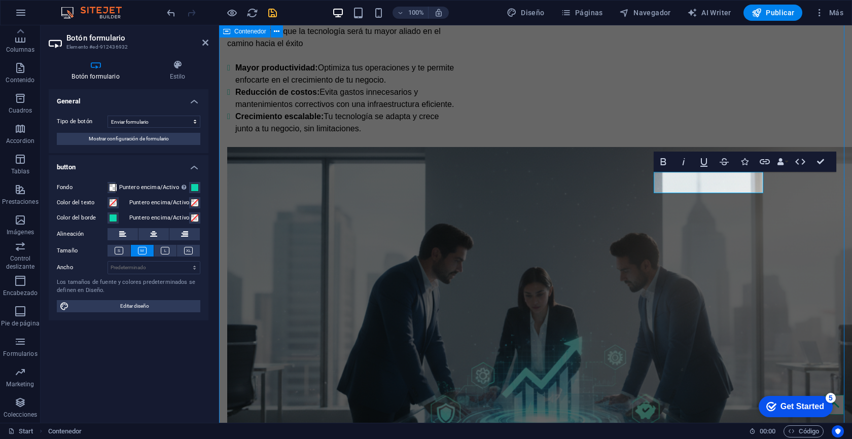
scroll to position [1033, 0]
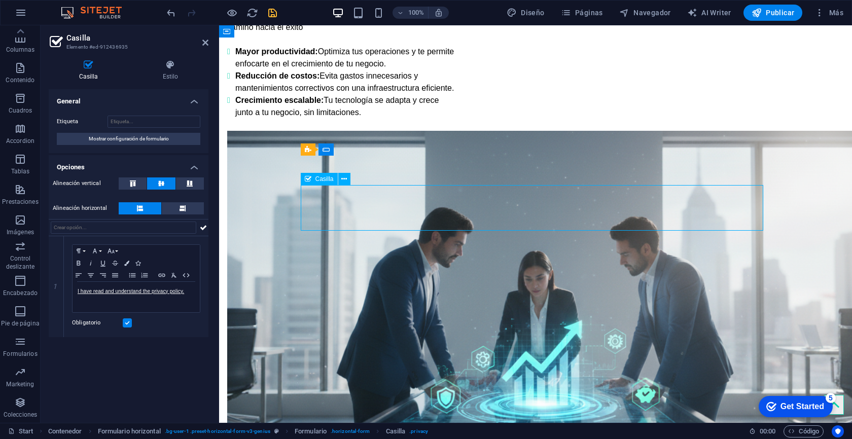
drag, startPoint x: 502, startPoint y: 206, endPoint x: 456, endPoint y: 208, distance: 45.7
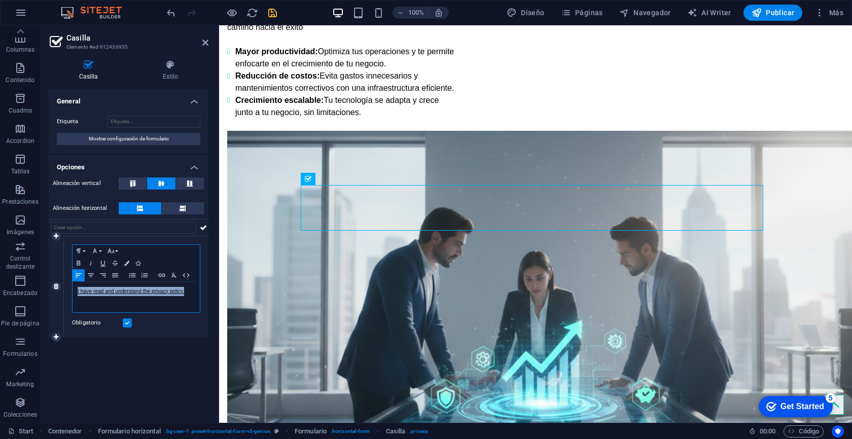
drag, startPoint x: 188, startPoint y: 292, endPoint x: 69, endPoint y: 294, distance: 118.2
click at [69, 294] on div "Paragraph Format Normal Heading 1 Heading 2 Heading 3 Heading 4 Heading 5 Headi…" at bounding box center [136, 286] width 145 height 101
copy link "I have read and understand the privacy policy."
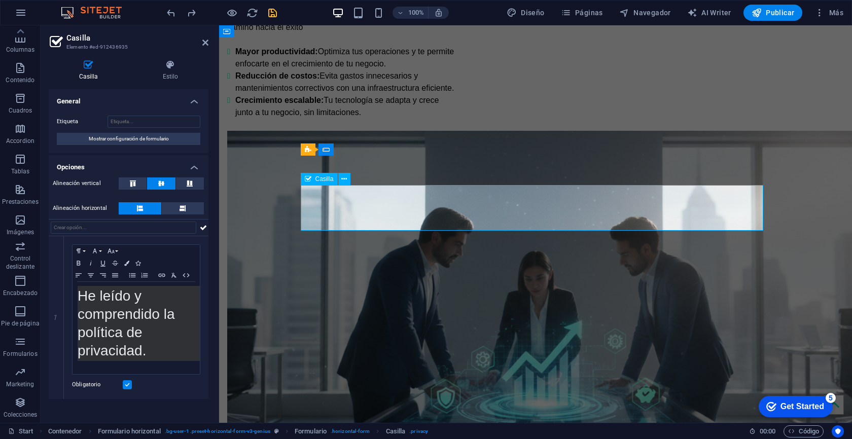
click at [181, 339] on pre "He leído y comprendido la política de privacidad." at bounding box center [146, 323] width 137 height 75
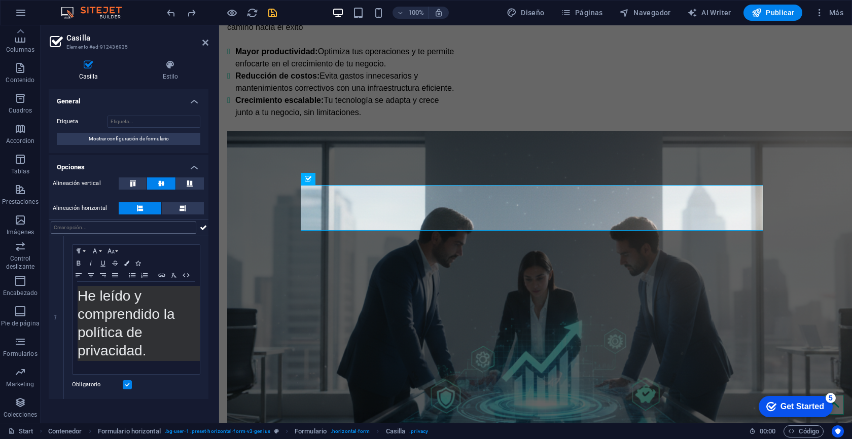
click at [102, 228] on input "text" at bounding box center [124, 228] width 146 height 12
click at [158, 354] on pre "He leído y comprendido la política de privacidad." at bounding box center [146, 323] width 137 height 75
click at [90, 302] on span "He leído y comprendido la política de privacidad." at bounding box center [128, 323] width 101 height 71
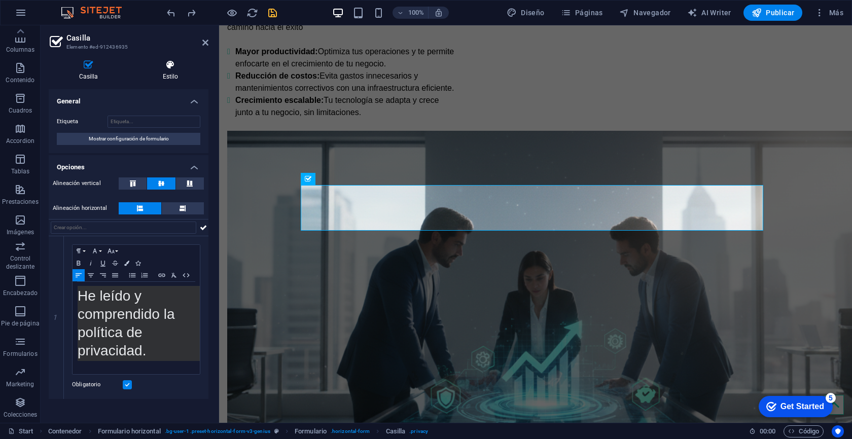
click at [165, 73] on h4 "Estilo" at bounding box center [170, 70] width 76 height 21
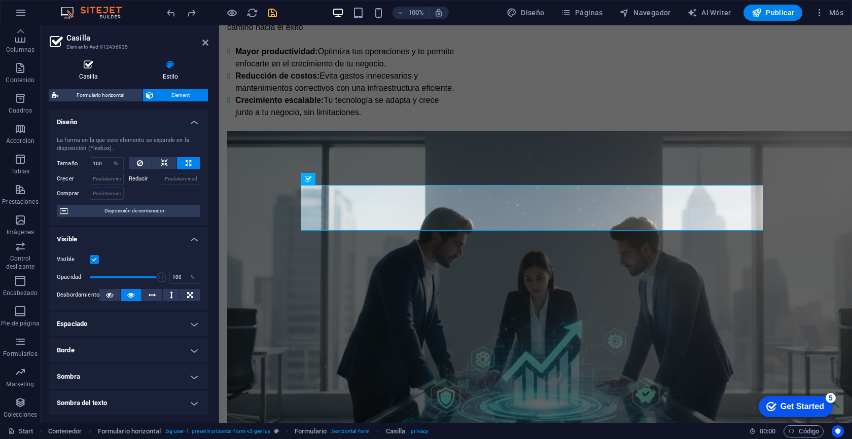
click at [93, 70] on h4 "Casilla" at bounding box center [91, 70] width 84 height 21
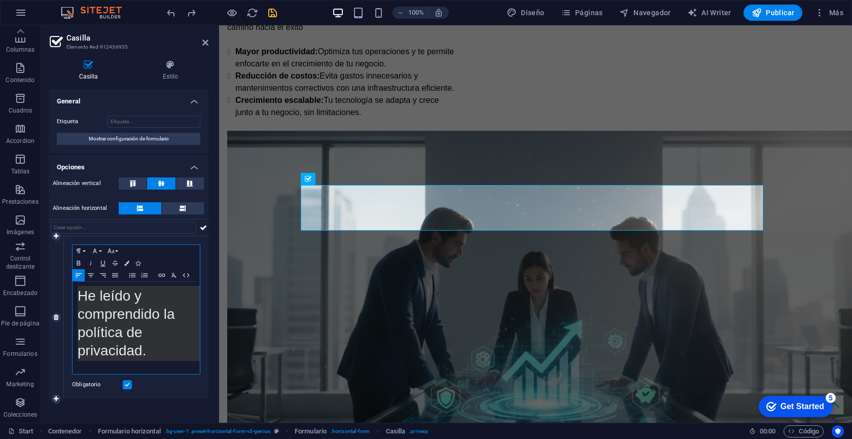
click at [146, 334] on span "He leído y comprendido la política de privacidad." at bounding box center [128, 323] width 101 height 71
click at [149, 359] on pre "He leído y comprendido la política de privacidad." at bounding box center [146, 323] width 137 height 75
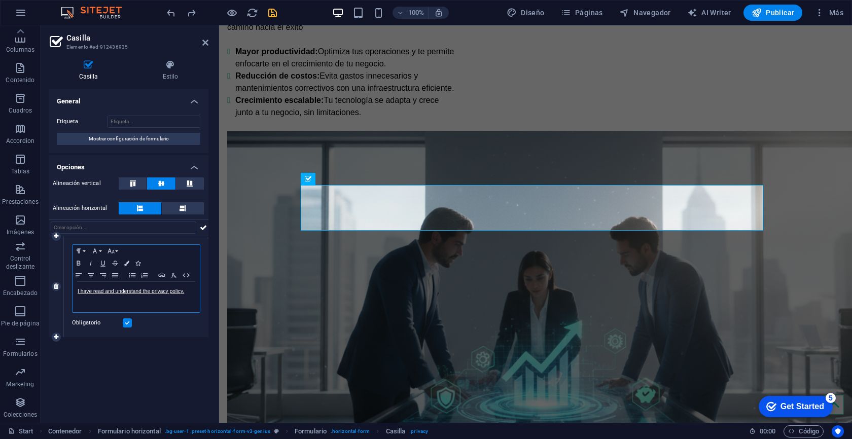
click at [164, 305] on div "I have read and understand the privacy policy." at bounding box center [136, 297] width 127 height 30
drag, startPoint x: 191, startPoint y: 293, endPoint x: 89, endPoint y: 291, distance: 102.0
click at [89, 291] on p "I have read and understand the privacy policy." at bounding box center [136, 291] width 117 height 9
click at [150, 308] on icon "button" at bounding box center [151, 309] width 10 height 9
click at [93, 291] on p "I He" at bounding box center [136, 291] width 117 height 9
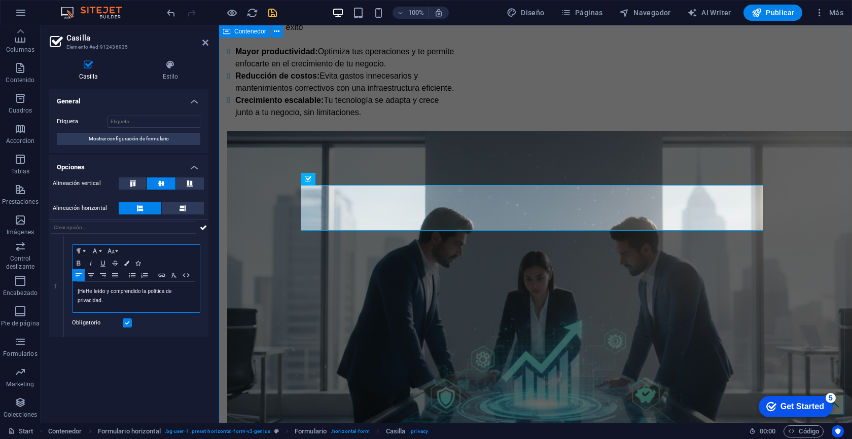
scroll to position [0, 1]
click at [77, 291] on div "I HeHe leído y comprendido la política de privacidad." at bounding box center [136, 297] width 127 height 30
click at [79, 312] on icon "button" at bounding box center [79, 310] width 12 height 12
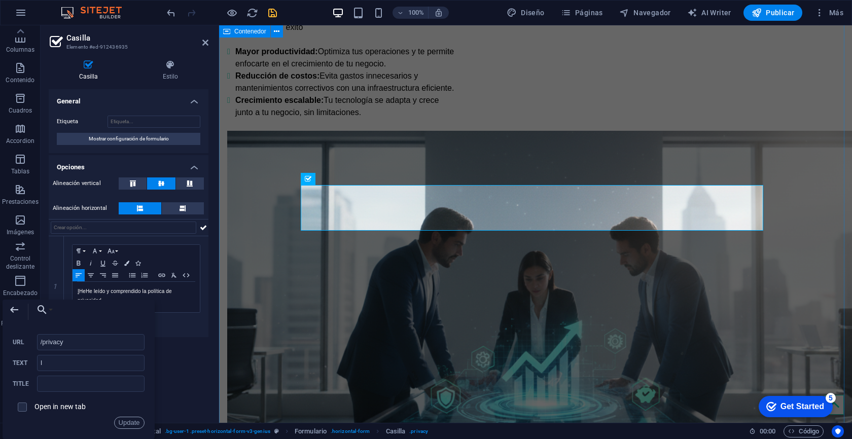
drag, startPoint x: 80, startPoint y: 344, endPoint x: 24, endPoint y: 343, distance: 55.8
click at [24, 343] on div "/privacy URL" at bounding box center [79, 342] width 132 height 17
click at [141, 296] on p "​ ​ I HeHe leído y comprendido la política de privacidad." at bounding box center [136, 296] width 117 height 18
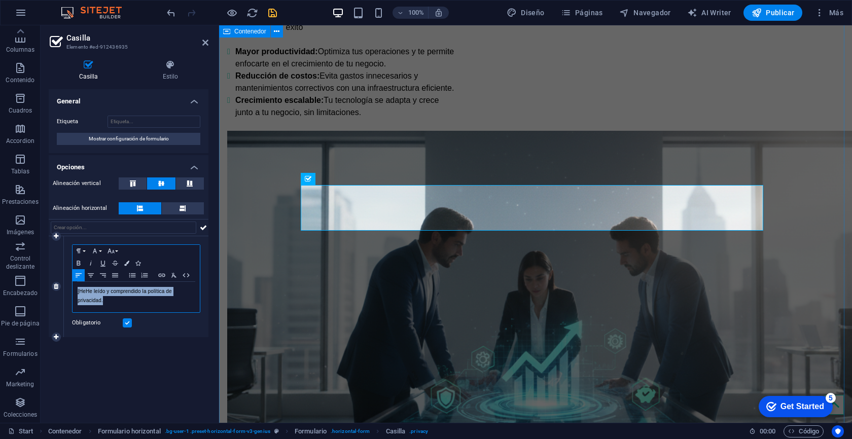
drag, startPoint x: 114, startPoint y: 301, endPoint x: 68, endPoint y: 291, distance: 46.2
click at [68, 291] on div "Paragraph Format Normal Heading 1 Heading 2 Heading 3 Heading 4 Heading 5 Headi…" at bounding box center [136, 286] width 145 height 101
click at [90, 298] on p "I HeHe leído y comprendido la política de privacidad." at bounding box center [136, 296] width 117 height 18
click at [88, 293] on p "I HeHe leído y comprendido la política de privacidad." at bounding box center [136, 296] width 117 height 18
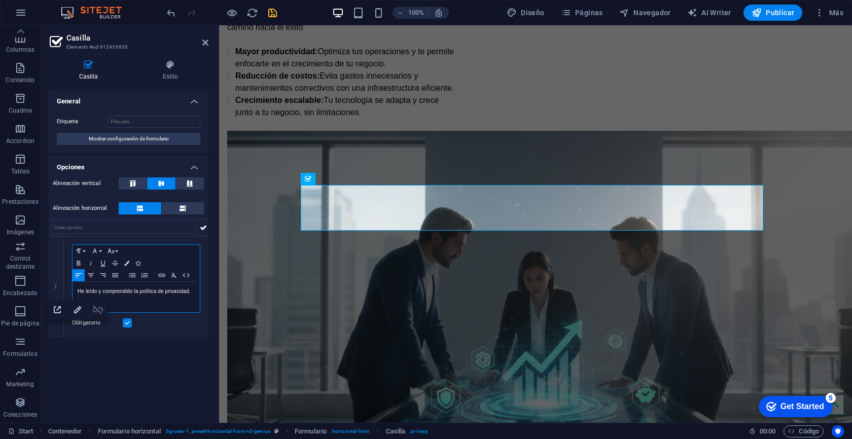
click at [100, 312] on icon "button" at bounding box center [98, 309] width 10 height 9
drag, startPoint x: 192, startPoint y: 293, endPoint x: 37, endPoint y: 293, distance: 155.2
click at [37, 293] on section "Favoritos Elementos Columnas Contenido [PERSON_NAME] Accordion Tablas Prestacio…" at bounding box center [426, 224] width 852 height 398
type input "​He leído y comprendido la política de privacidad."
click at [164, 275] on icon "button" at bounding box center [162, 275] width 12 height 8
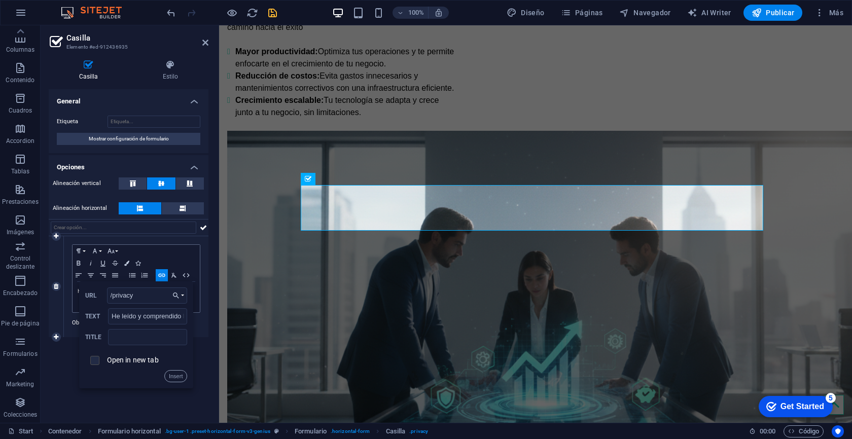
type input "/privacy"
click at [96, 363] on input "checkbox" at bounding box center [93, 359] width 9 height 9
checkbox input "true"
click at [170, 377] on button "Insert" at bounding box center [175, 376] width 23 height 12
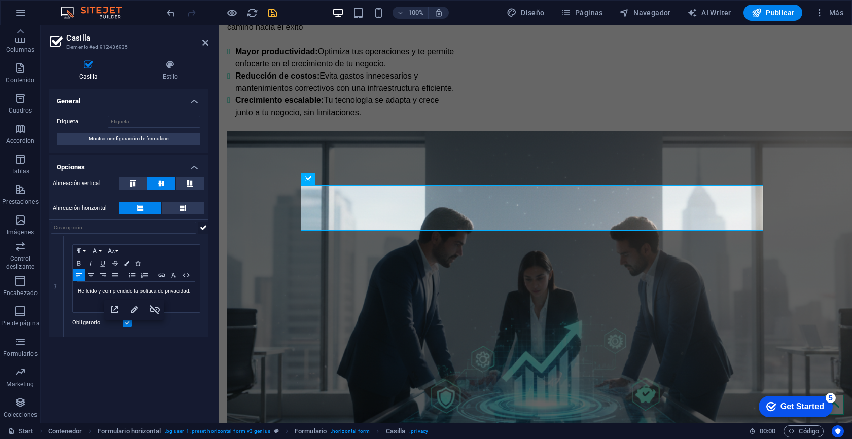
click at [202, 226] on icon at bounding box center [203, 228] width 7 height 12
click at [272, 13] on icon "save" at bounding box center [273, 13] width 12 height 12
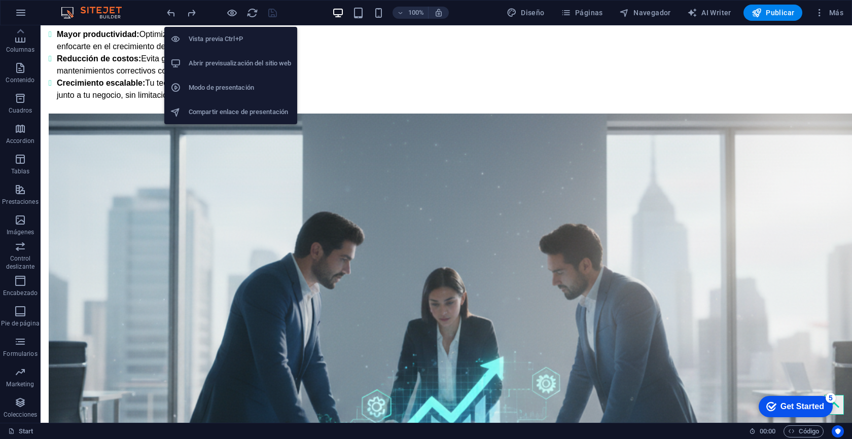
click at [231, 39] on h6 "Vista previa Ctrl+P" at bounding box center [240, 39] width 102 height 12
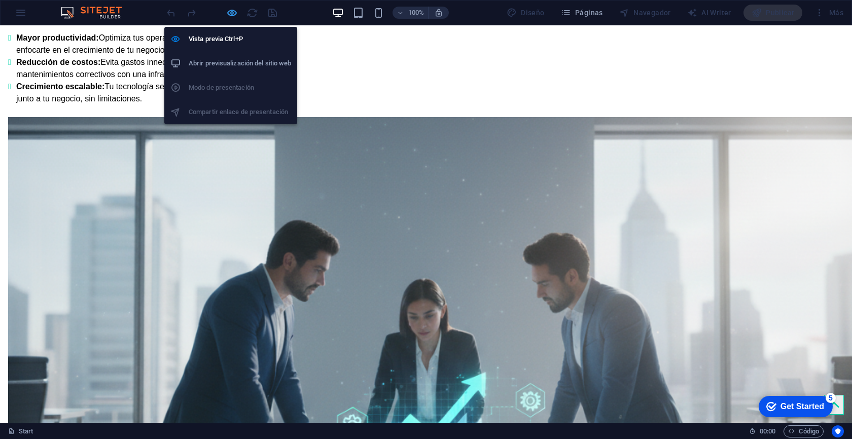
click at [231, 15] on icon "button" at bounding box center [232, 13] width 12 height 12
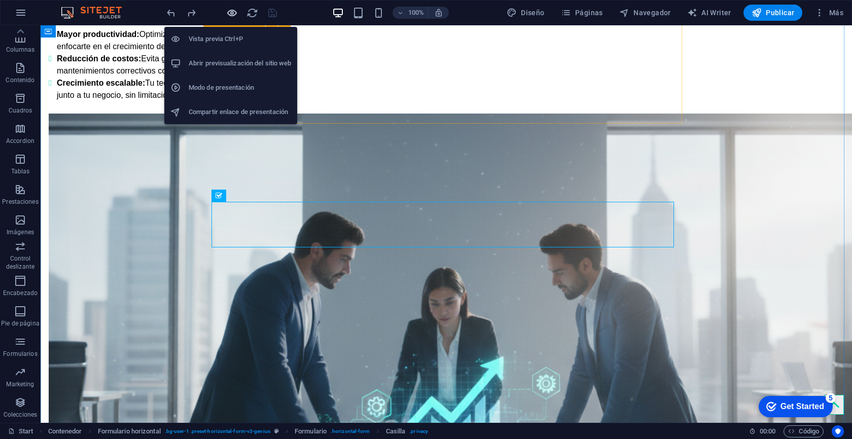
click at [228, 9] on icon "button" at bounding box center [232, 13] width 12 height 12
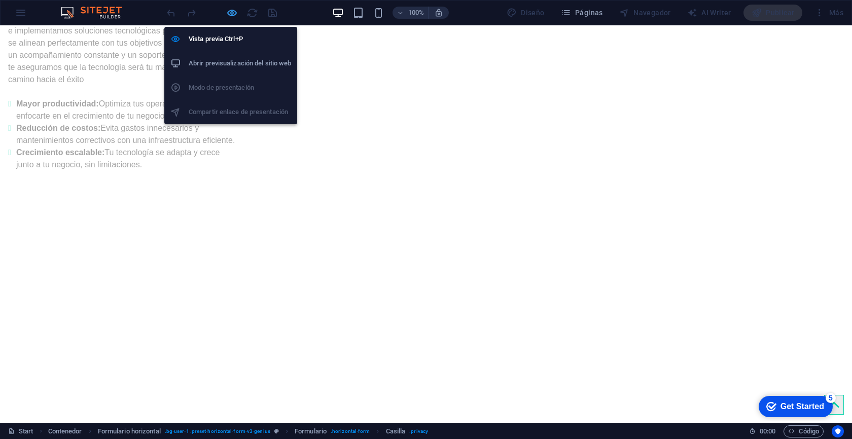
click at [228, 9] on icon "button" at bounding box center [232, 13] width 12 height 12
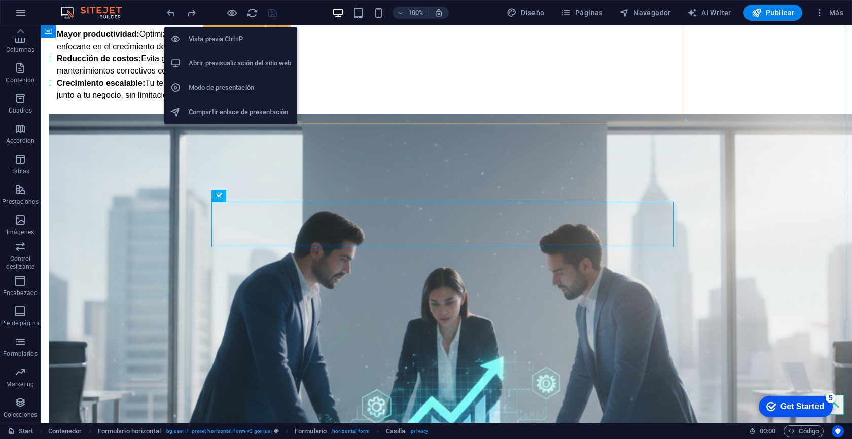
click at [233, 68] on h6 "Abrir previsualización del sitio web" at bounding box center [240, 63] width 102 height 12
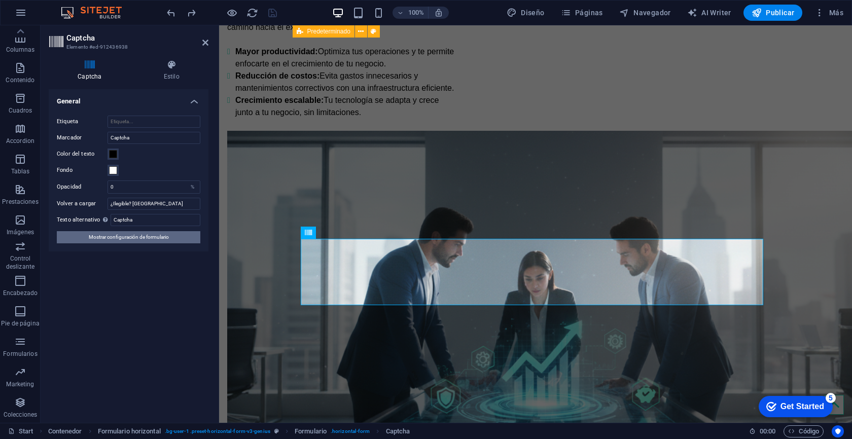
click at [136, 241] on span "Mostrar configuración de formulario" at bounding box center [129, 237] width 80 height 12
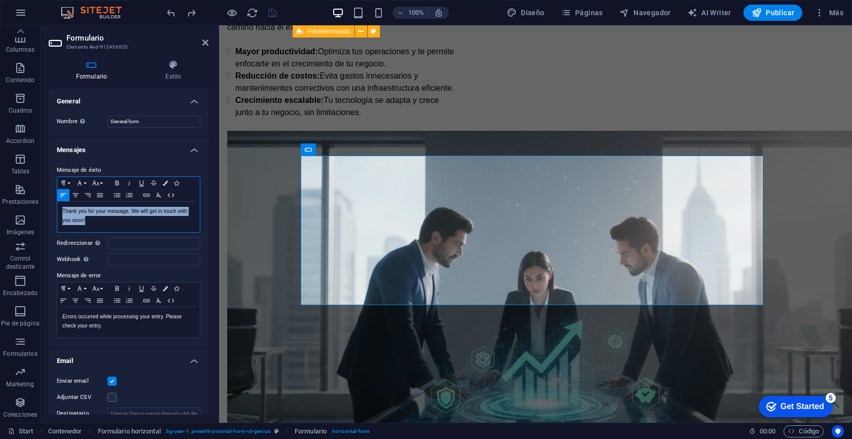
drag, startPoint x: 100, startPoint y: 220, endPoint x: 46, endPoint y: 205, distance: 56.6
click at [46, 205] on div "Formulario Estilo General Nombre Define un nombre para el formulario. General f…" at bounding box center [129, 237] width 176 height 371
copy p "Thank you for your message. We will get in touch with you soon!"
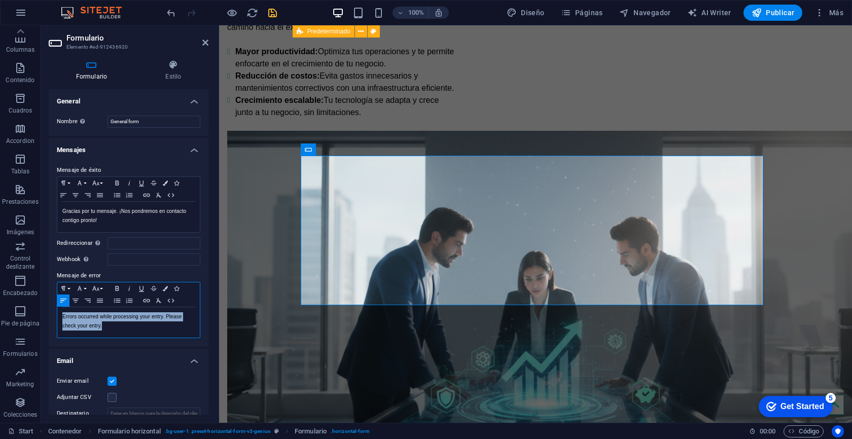
drag, startPoint x: 112, startPoint y: 327, endPoint x: 61, endPoint y: 313, distance: 52.5
click at [61, 313] on div "Errors occurred while processing your entry. Please check your entry." at bounding box center [128, 322] width 143 height 30
copy p "Errors occurred while processing your entry. Please check your entry."
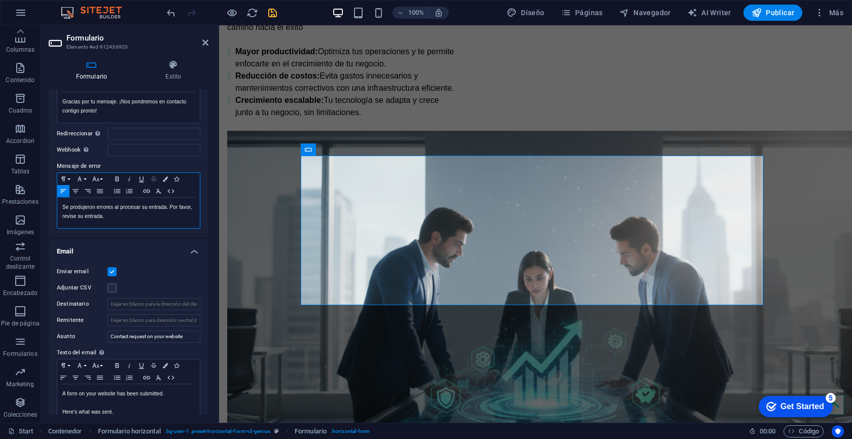
scroll to position [118, 0]
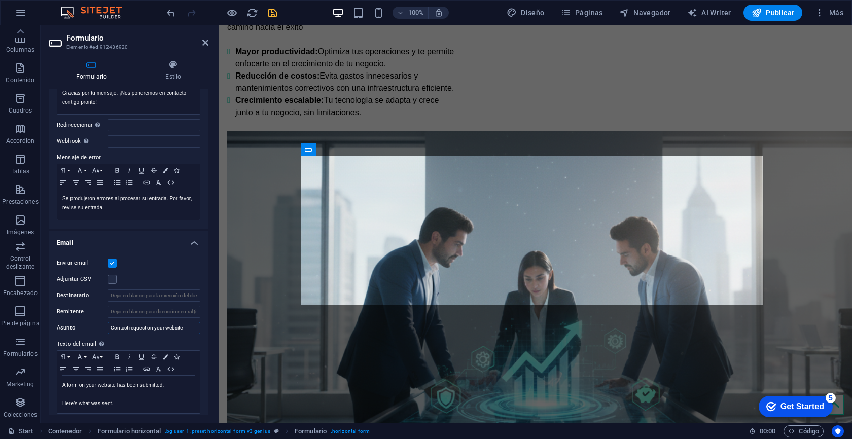
drag, startPoint x: 187, startPoint y: 329, endPoint x: 86, endPoint y: 321, distance: 100.8
click at [86, 321] on div "Enviar email Adjuntar CSV Destinatario Remitente Asunto Contact request on your…" at bounding box center [129, 335] width 160 height 173
type input "Contacto desde el sitio"
drag, startPoint x: 172, startPoint y: 387, endPoint x: 62, endPoint y: 378, distance: 110.9
click at [62, 378] on div "A form on your website has been submitted. Here's what was sent." at bounding box center [128, 395] width 143 height 38
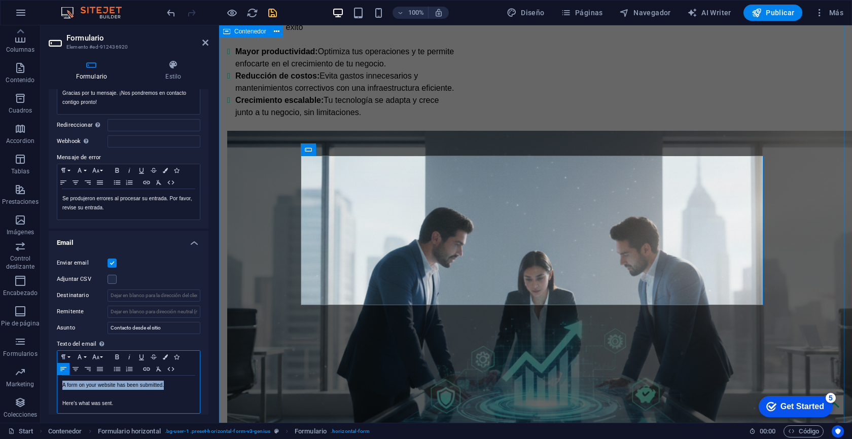
copy p "A form on your website has been submitted."
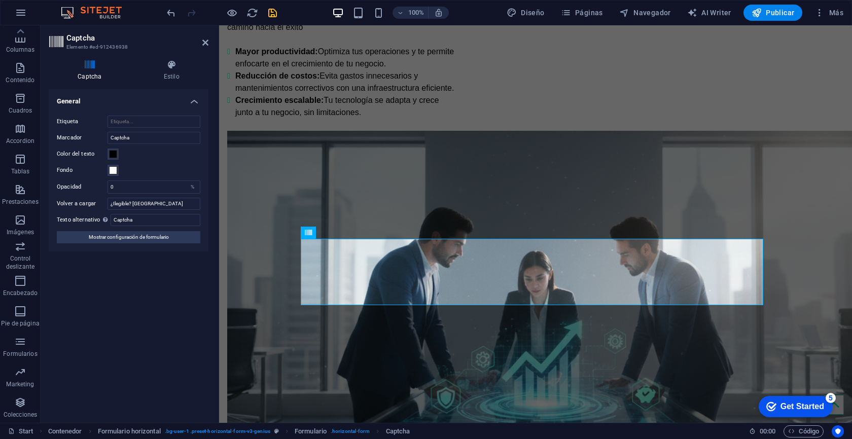
click at [185, 58] on div "Captcha Estilo Turnstile Turnstile de Cloudfare es una integración de terceros …" at bounding box center [129, 237] width 176 height 371
click at [171, 74] on h4 "Estilo" at bounding box center [172, 70] width 74 height 21
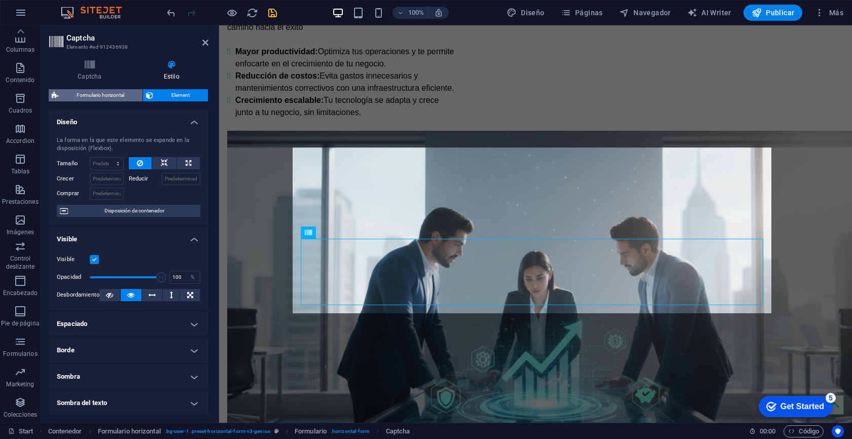
click at [95, 93] on span "Formulario horizontal" at bounding box center [100, 95] width 78 height 12
select select "rem"
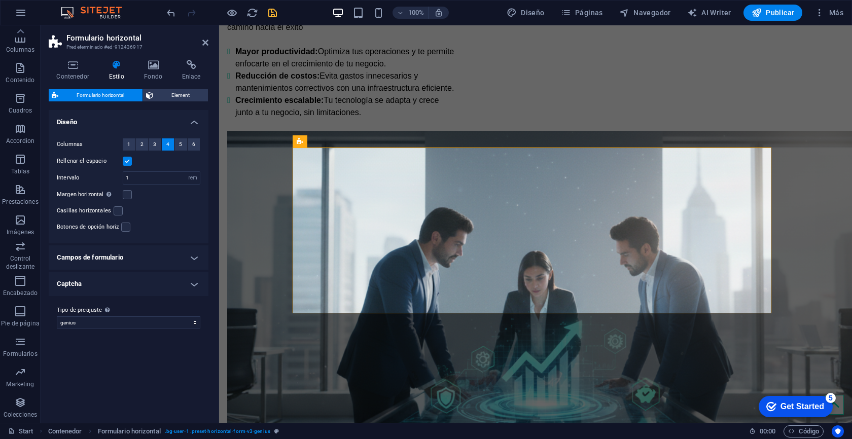
click at [179, 102] on div "Formulario horizontal Element Diseño La forma en la que este elemento se expand…" at bounding box center [129, 252] width 160 height 326
click at [182, 97] on span "Element" at bounding box center [180, 95] width 49 height 12
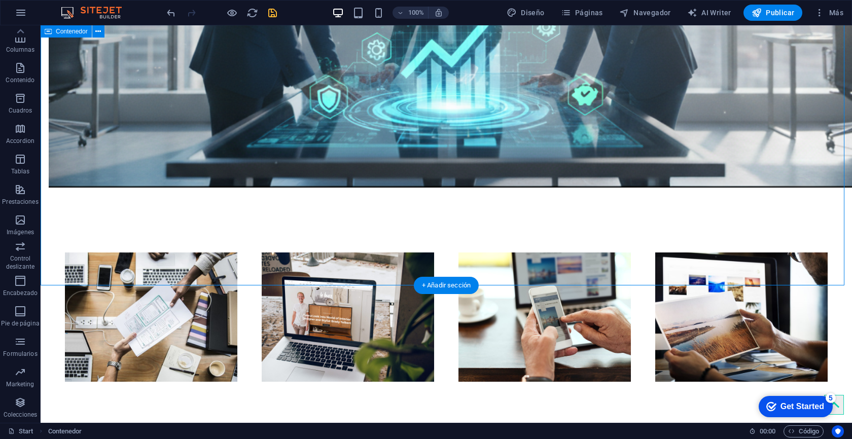
scroll to position [1391, 0]
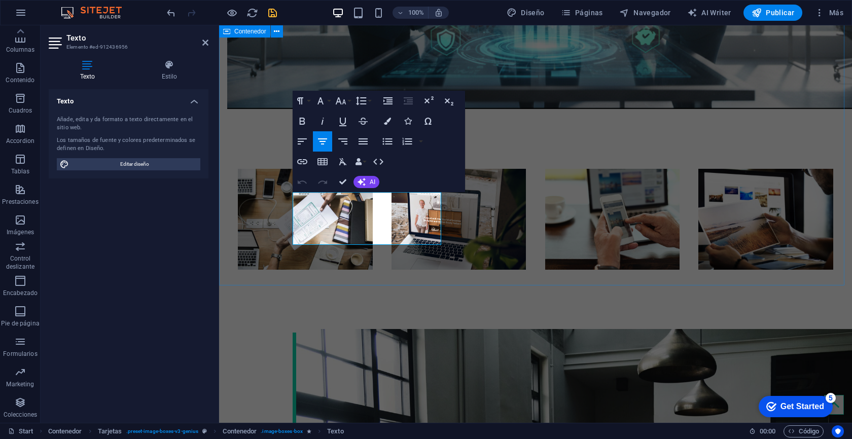
scroll to position [1375, 0]
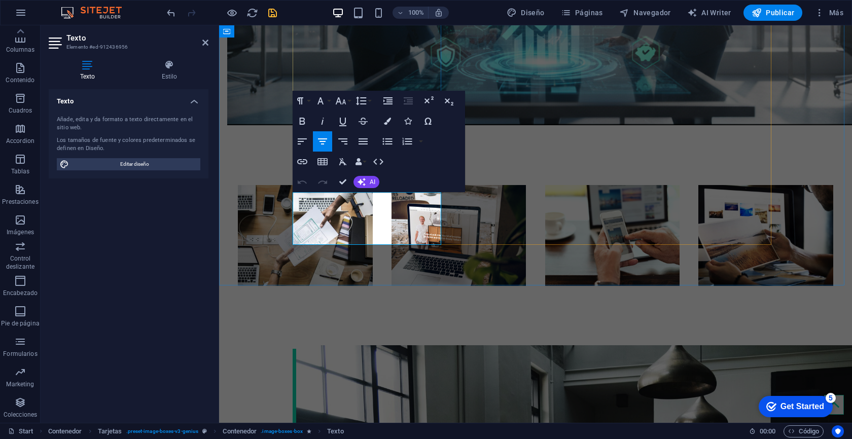
drag, startPoint x: 315, startPoint y: 200, endPoint x: 410, endPoint y: 228, distance: 99.0
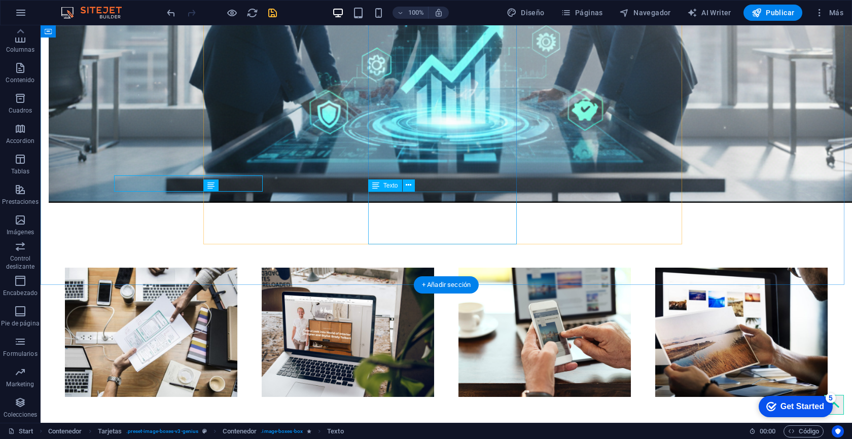
scroll to position [1391, 0]
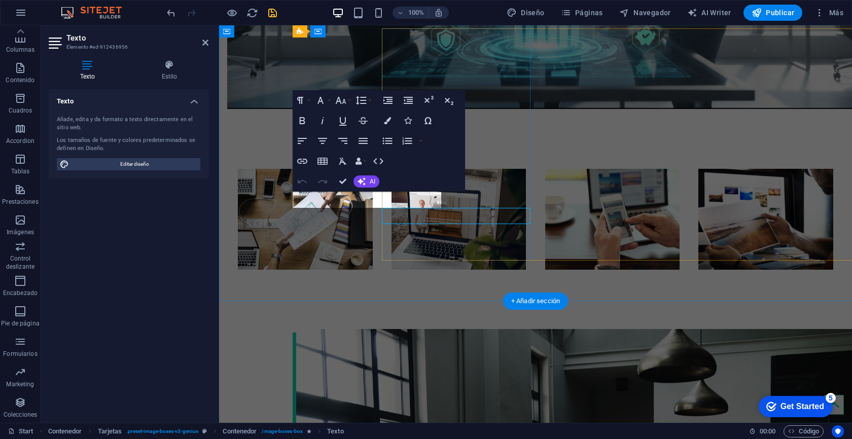
scroll to position [1375, 0]
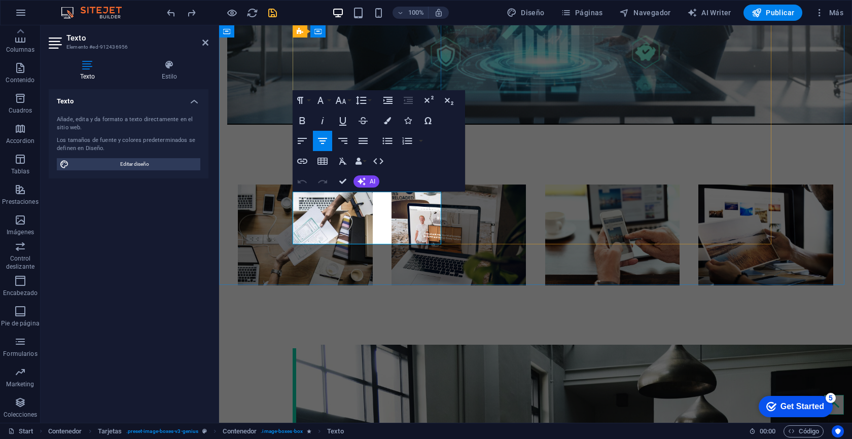
drag, startPoint x: 403, startPoint y: 222, endPoint x: 316, endPoint y: 198, distance: 90.5
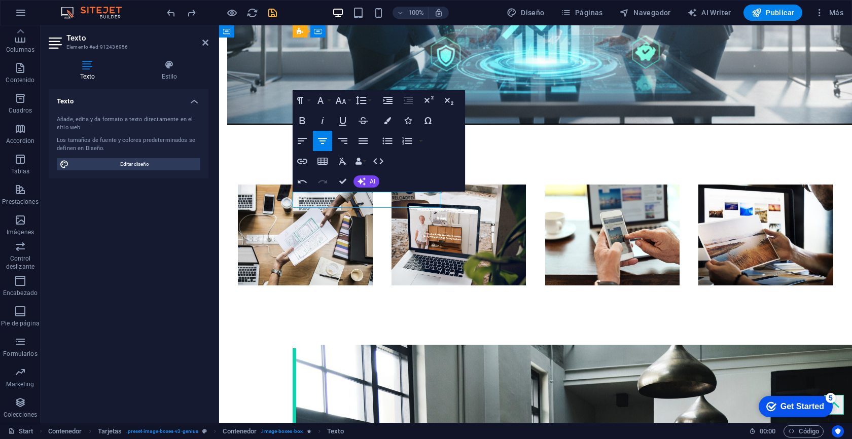
drag, startPoint x: 404, startPoint y: 202, endPoint x: 342, endPoint y: 201, distance: 61.9
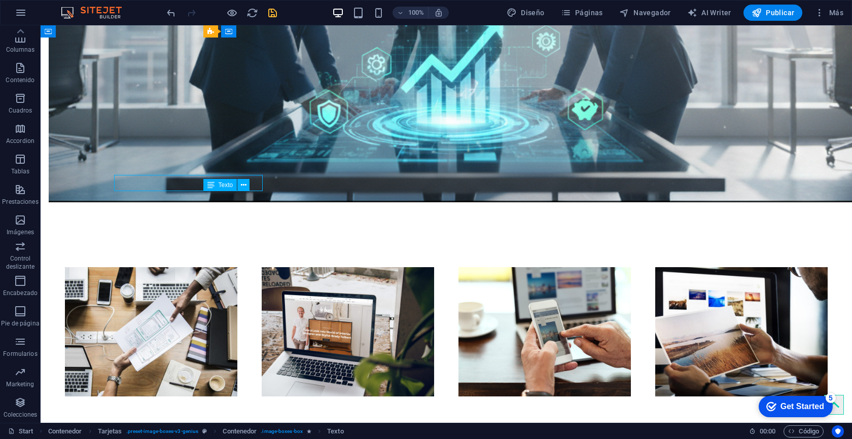
scroll to position [1391, 0]
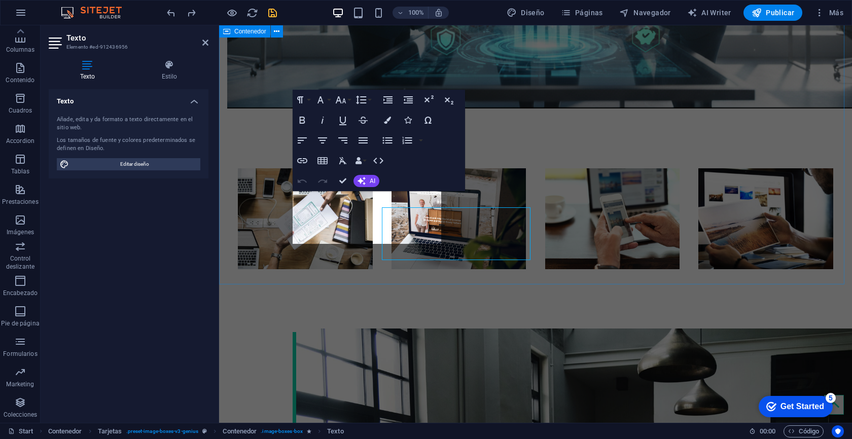
scroll to position [1375, 0]
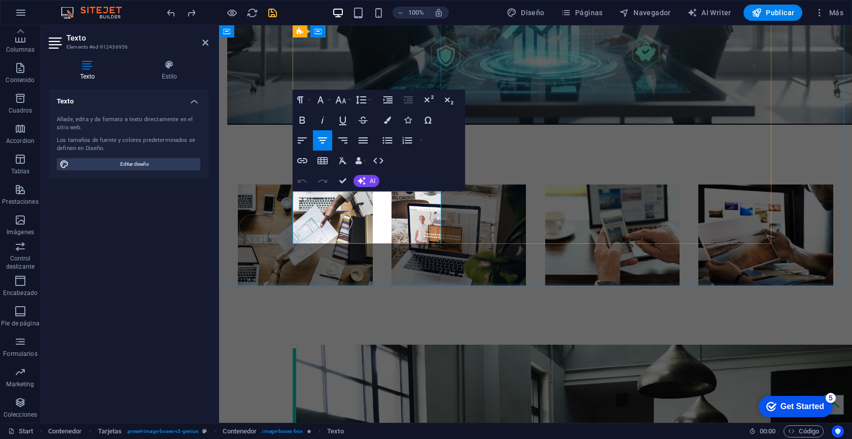
drag, startPoint x: 341, startPoint y: 200, endPoint x: 405, endPoint y: 220, distance: 67.1
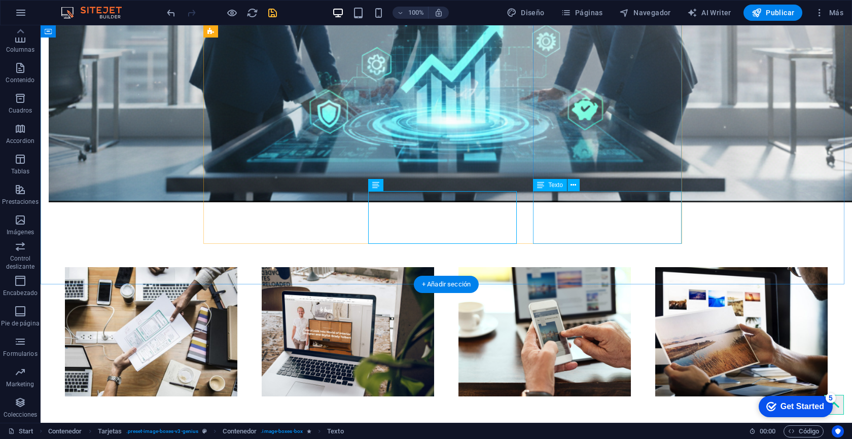
scroll to position [1391, 0]
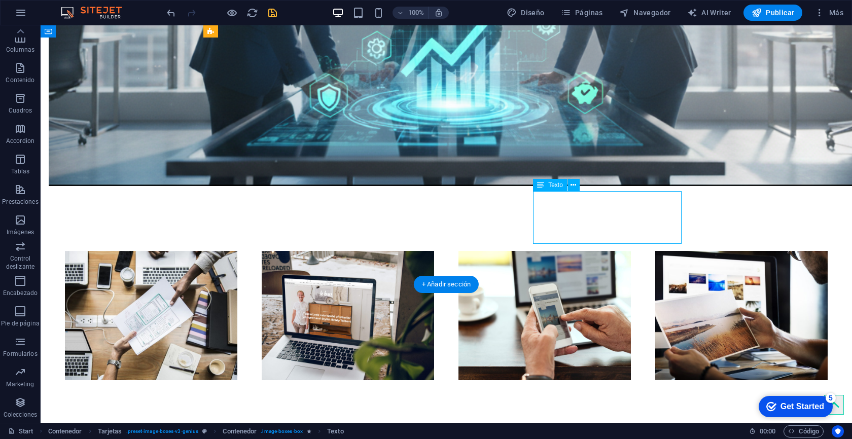
drag, startPoint x: 540, startPoint y: 221, endPoint x: 570, endPoint y: 220, distance: 30.5
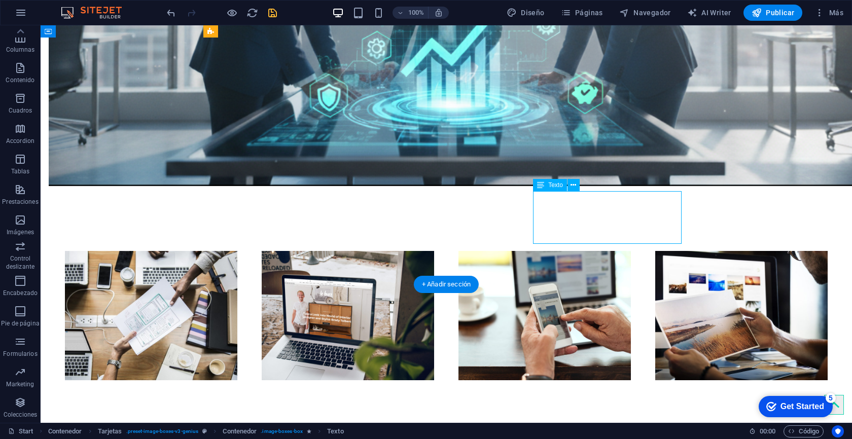
scroll to position [1375, 0]
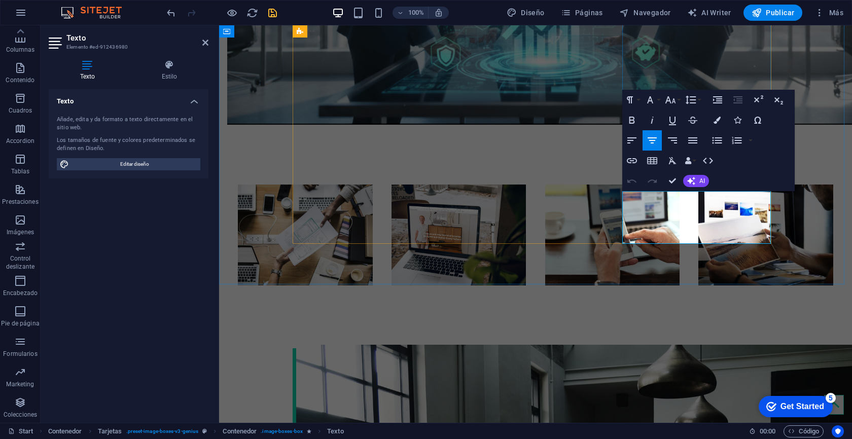
drag, startPoint x: 669, startPoint y: 198, endPoint x: 736, endPoint y: 226, distance: 72.5
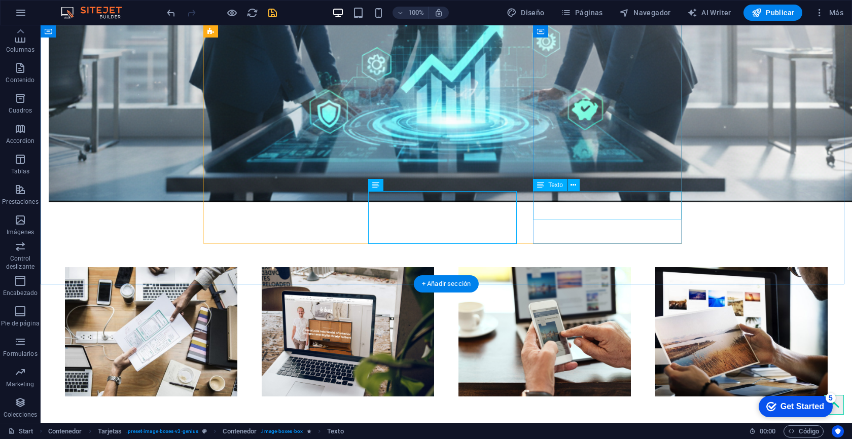
scroll to position [1391, 0]
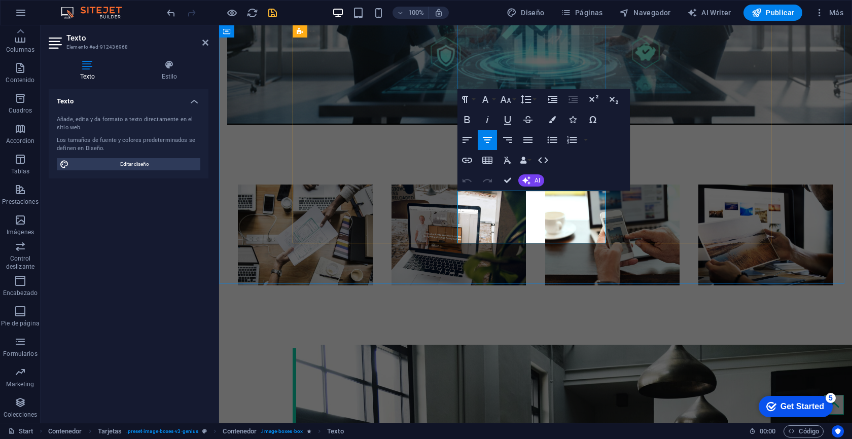
drag, startPoint x: 569, startPoint y: 221, endPoint x: 508, endPoint y: 198, distance: 65.0
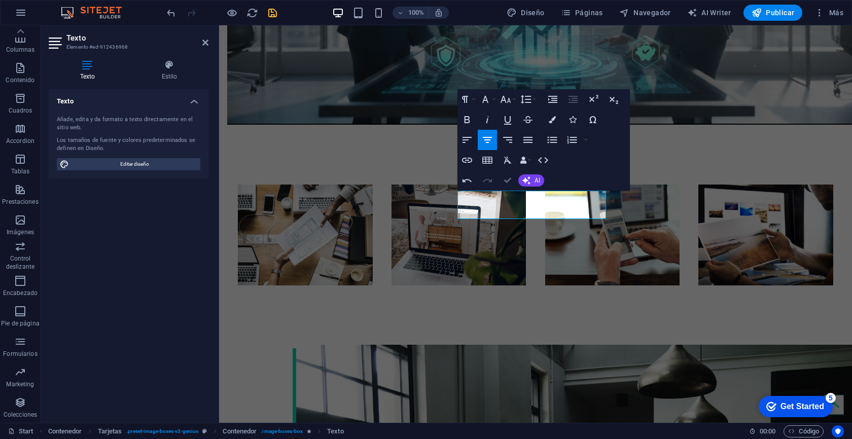
scroll to position [1391, 0]
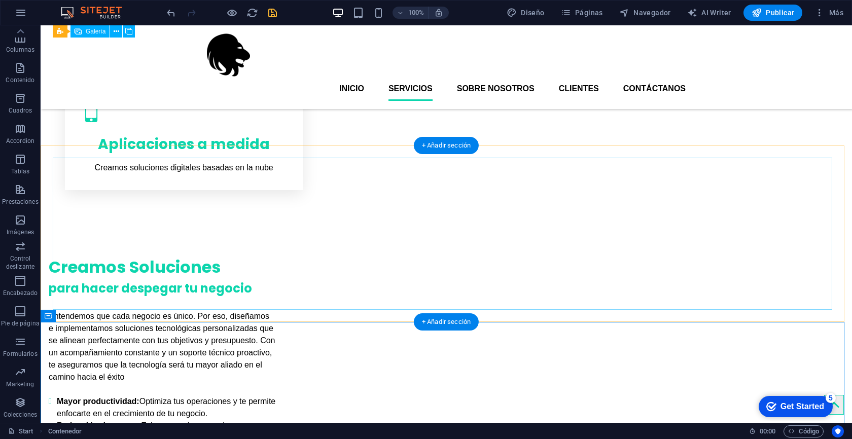
scroll to position [628, 0]
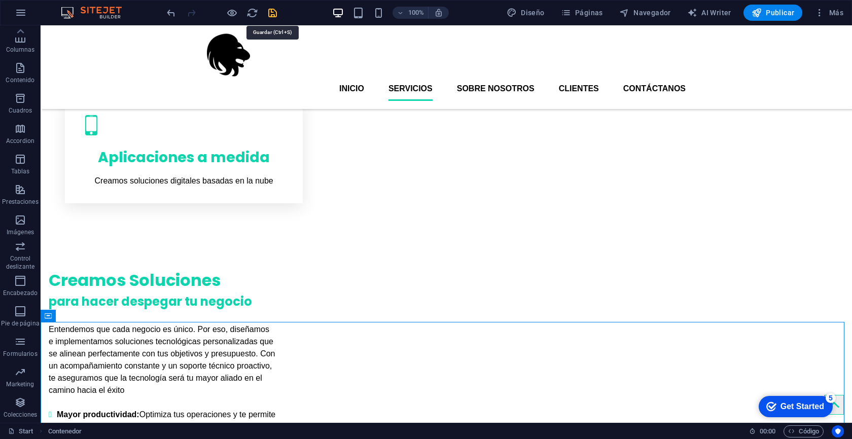
click at [277, 11] on icon "save" at bounding box center [273, 13] width 12 height 12
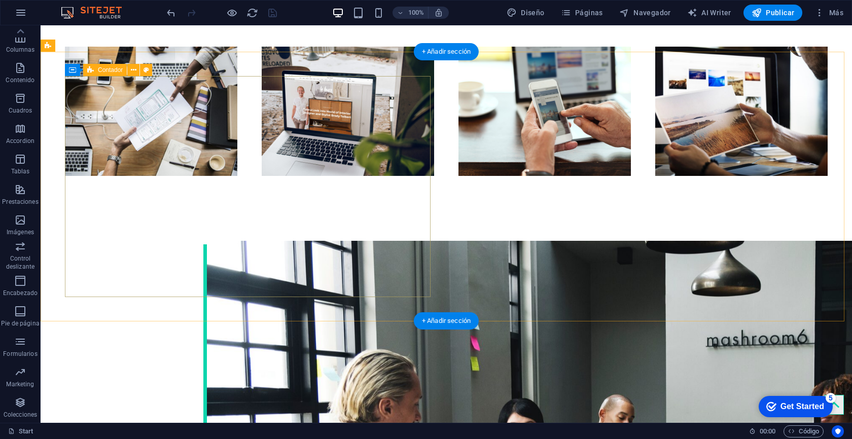
scroll to position [1604, 0]
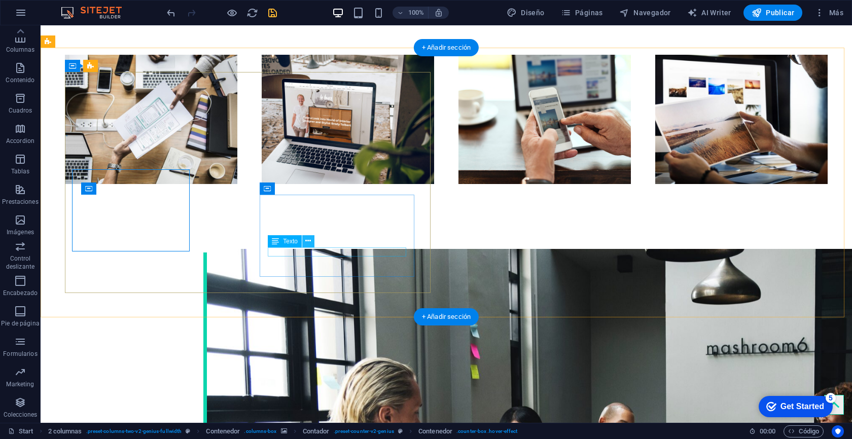
scroll to position [1604, 0]
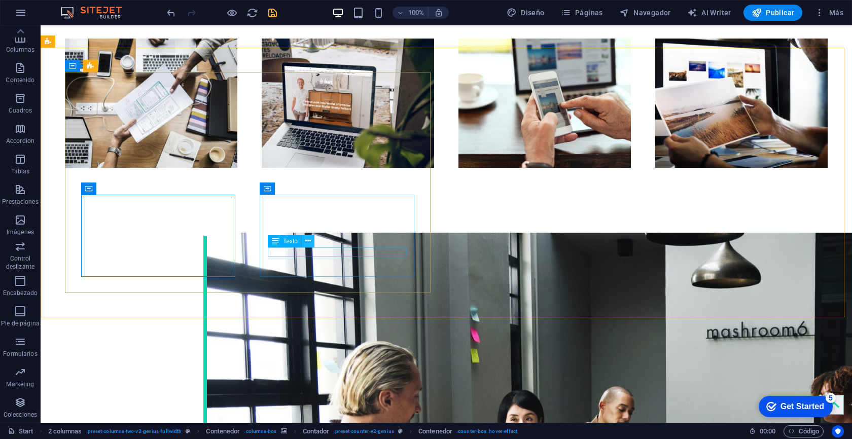
click at [307, 243] on icon at bounding box center [308, 241] width 6 height 11
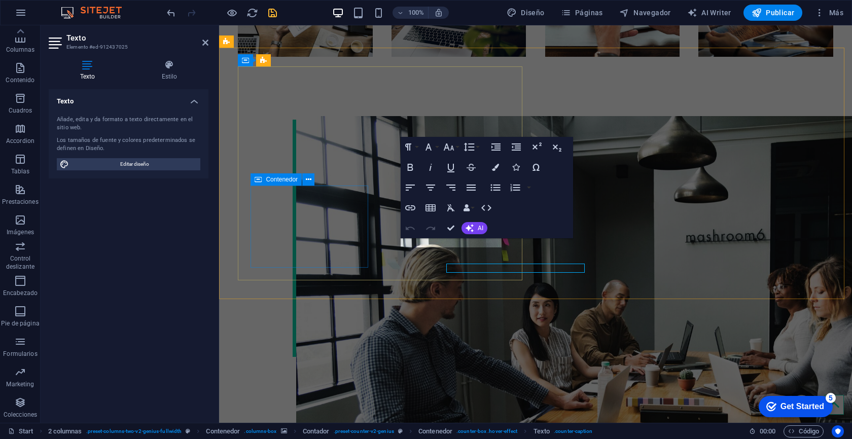
scroll to position [1588, 0]
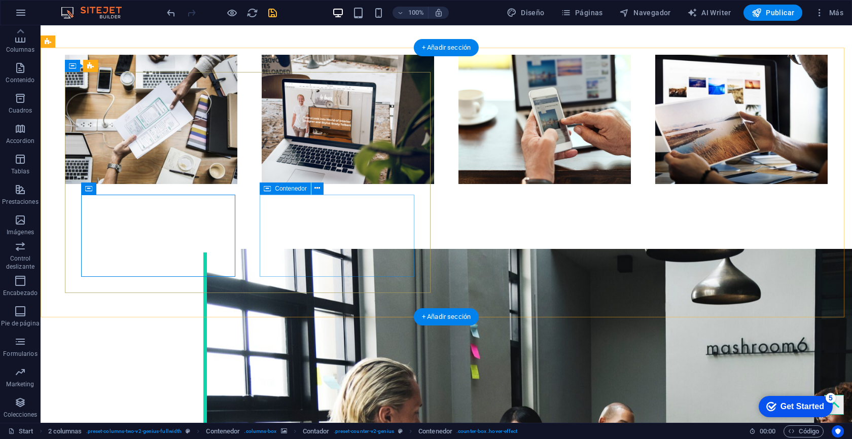
scroll to position [1604, 0]
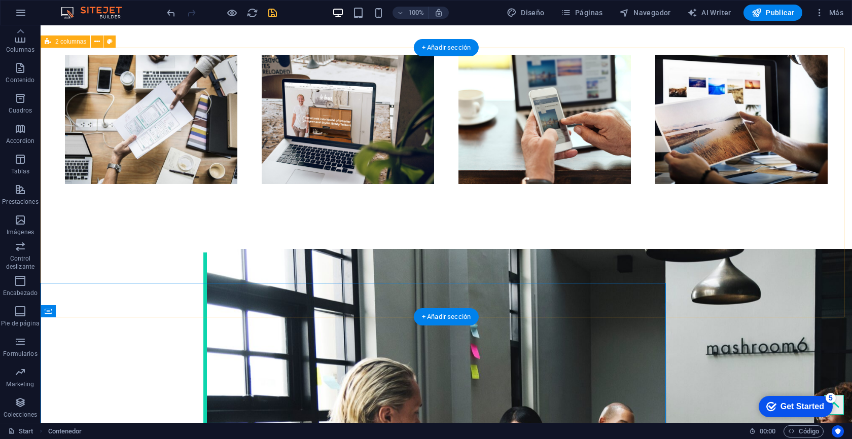
scroll to position [1604, 0]
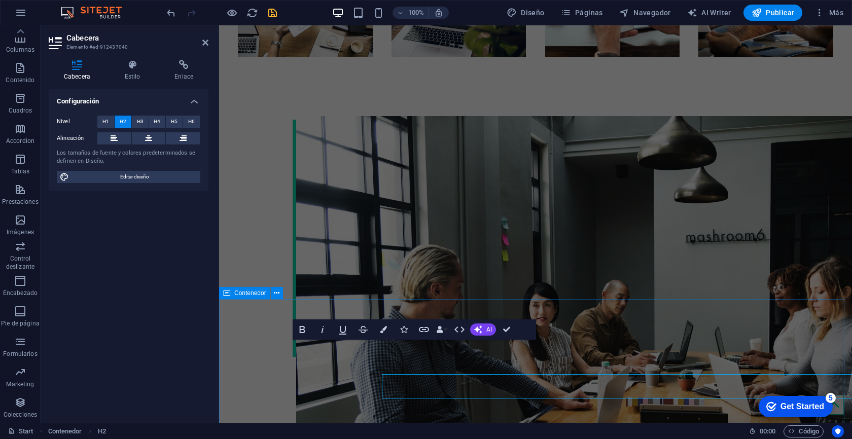
scroll to position [1588, 0]
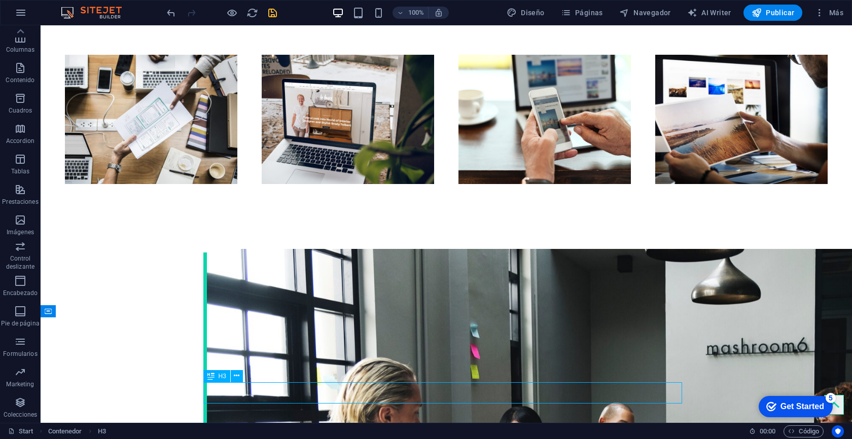
scroll to position [1604, 0]
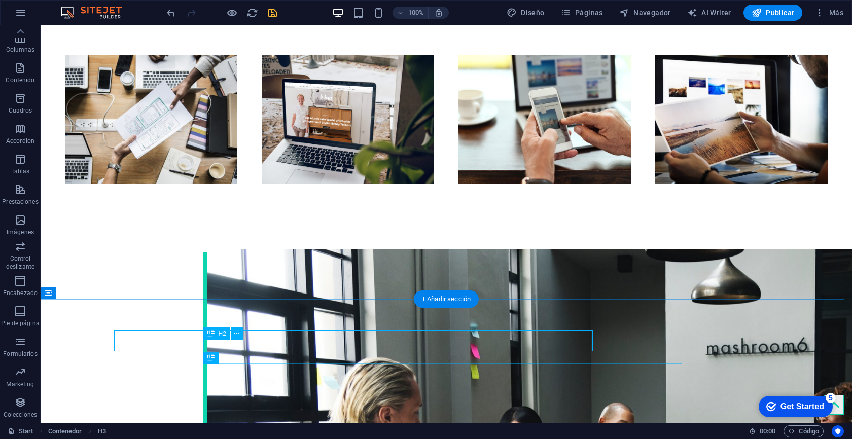
scroll to position [1622, 0]
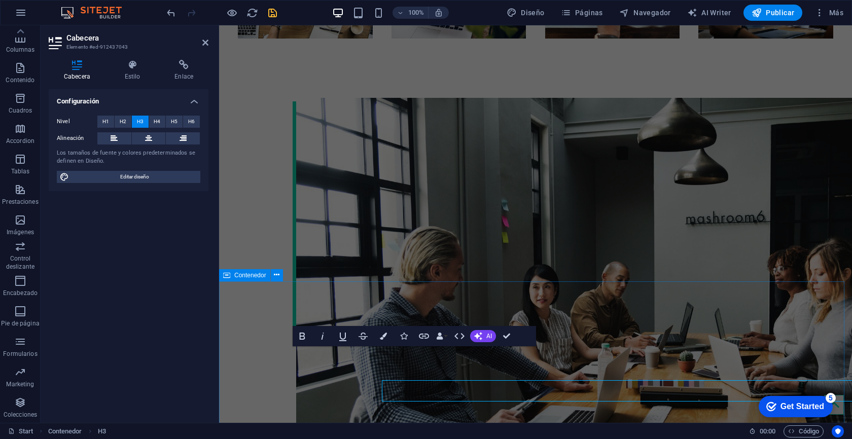
scroll to position [1606, 0]
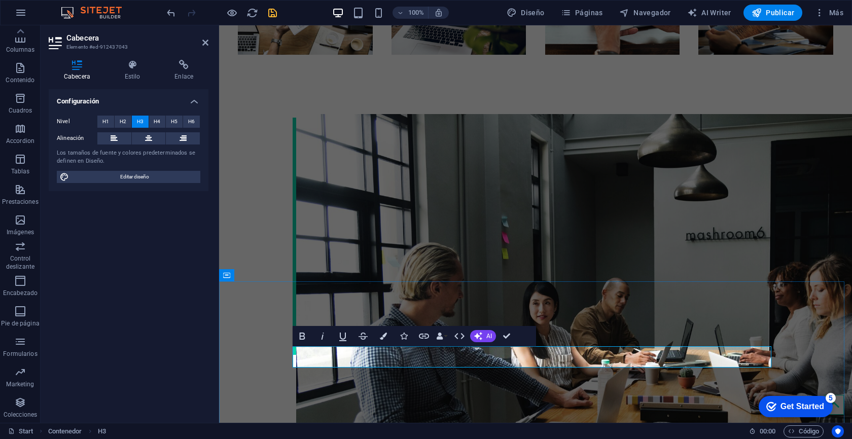
click at [274, 17] on icon "save" at bounding box center [273, 13] width 12 height 12
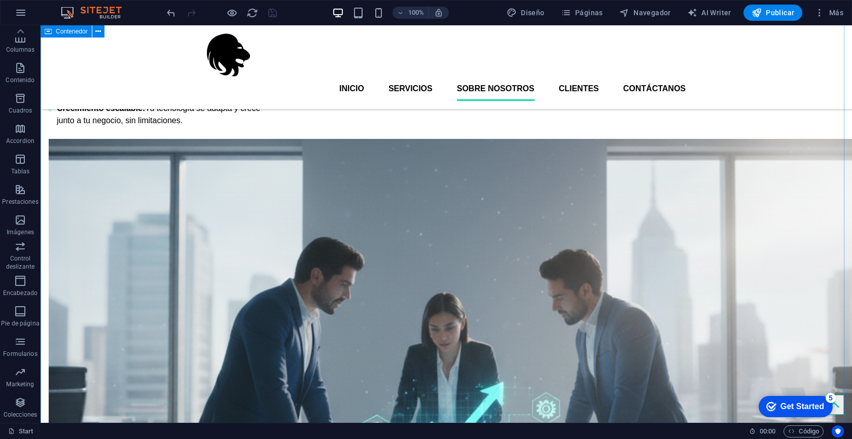
scroll to position [953, 0]
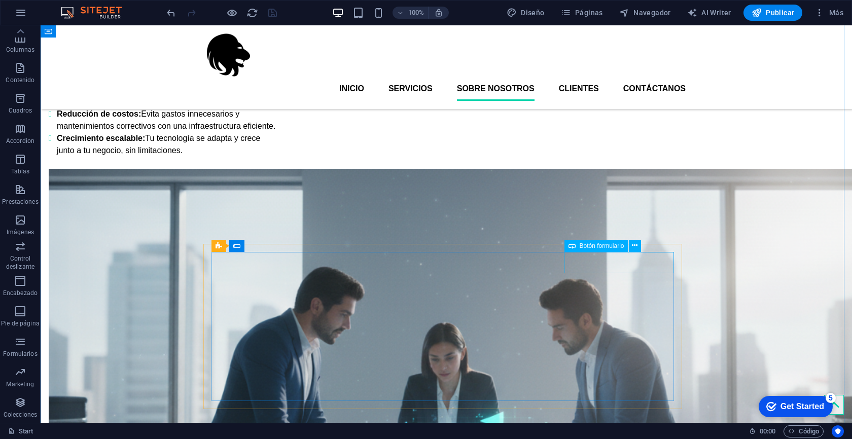
click at [609, 248] on span "Botón formulario" at bounding box center [602, 246] width 45 height 6
click at [637, 242] on icon at bounding box center [635, 245] width 6 height 11
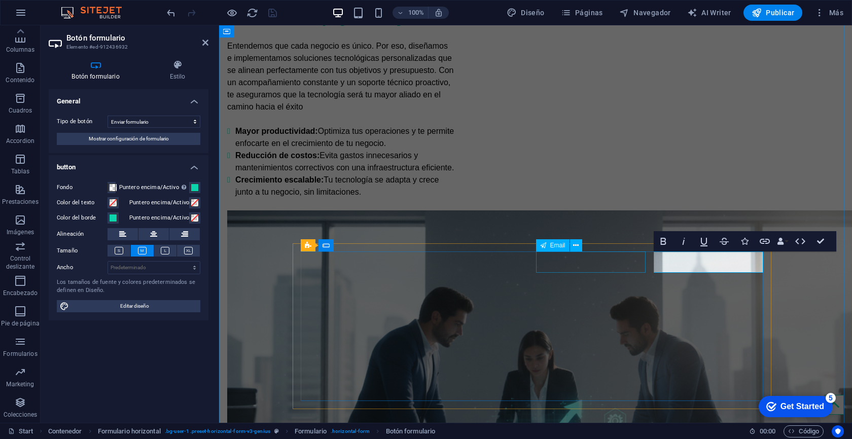
scroll to position [937, 0]
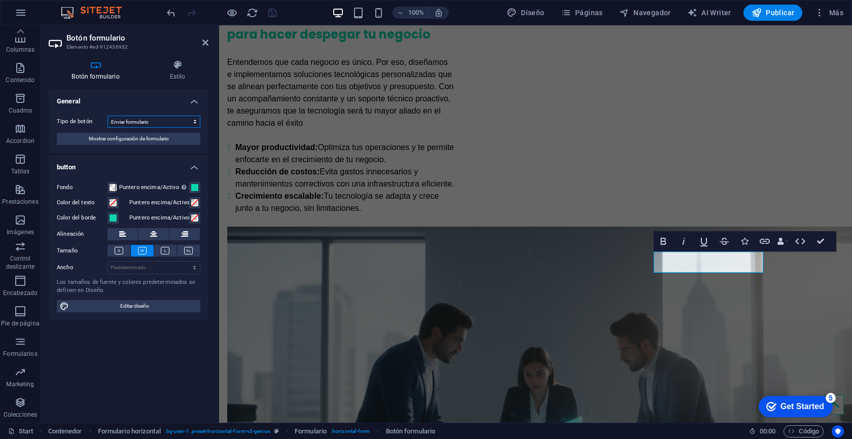
click at [177, 122] on select "Enviar formulario Restablecer formulario Ninguna acción" at bounding box center [154, 122] width 93 height 12
click at [108, 116] on select "Enviar formulario Restablecer formulario Ninguna acción" at bounding box center [154, 122] width 93 height 12
click at [140, 142] on span "Mostrar configuración de formulario" at bounding box center [129, 139] width 80 height 12
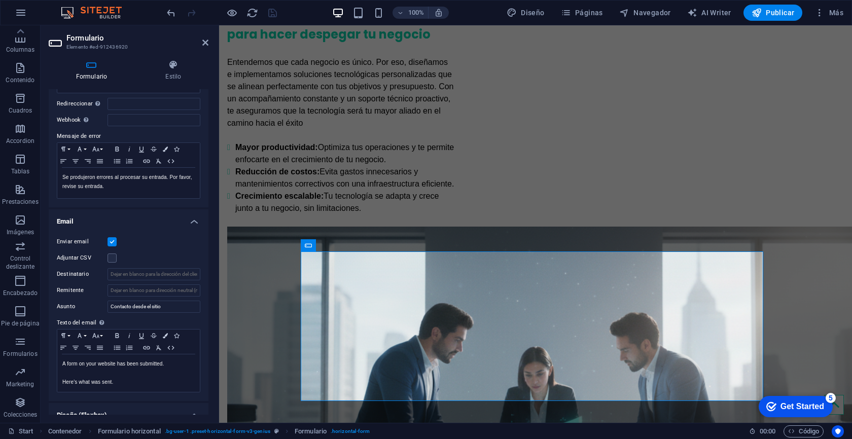
scroll to position [183, 0]
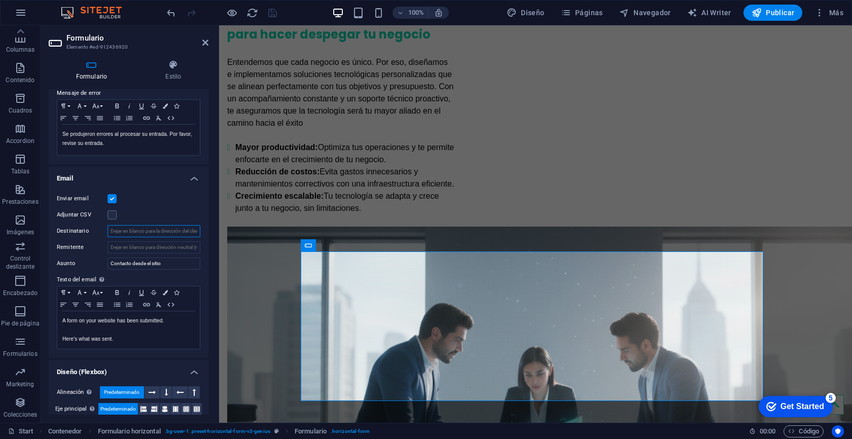
click at [142, 233] on input "Destinatario" at bounding box center [154, 231] width 93 height 12
type input "contacto"
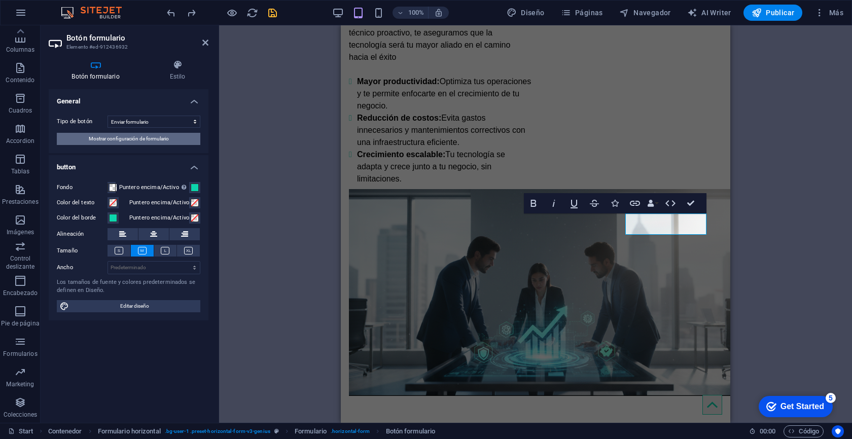
click at [137, 142] on span "Mostrar configuración de formulario" at bounding box center [129, 139] width 80 height 12
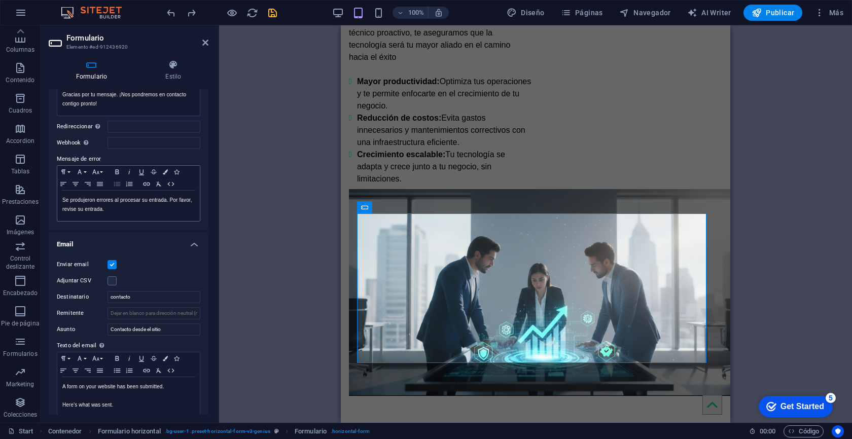
scroll to position [118, 0]
click at [151, 294] on input "contacto" at bounding box center [154, 296] width 93 height 12
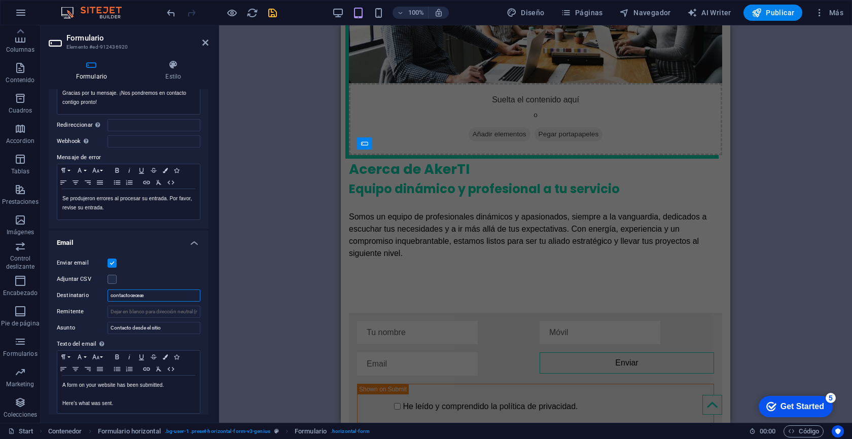
scroll to position [1001, 0]
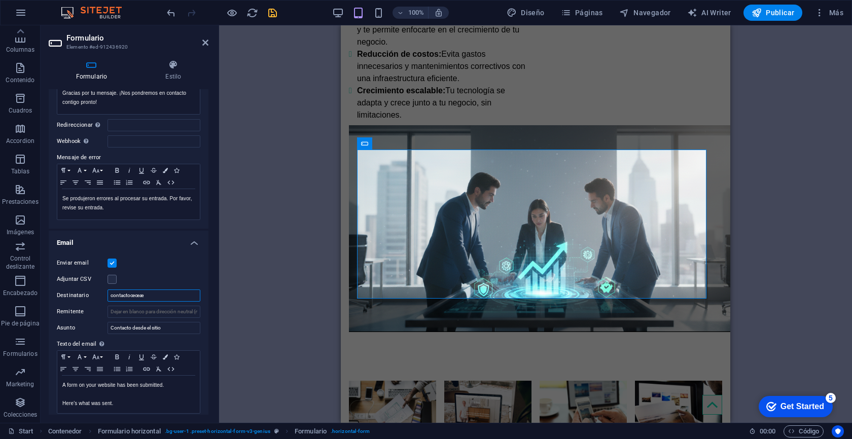
type input "contactoœœæ"
click at [165, 304] on div "Enviar email Adjuntar CSV Destinatario contactoœœæ Remitente Asunto Contacto de…" at bounding box center [129, 335] width 160 height 173
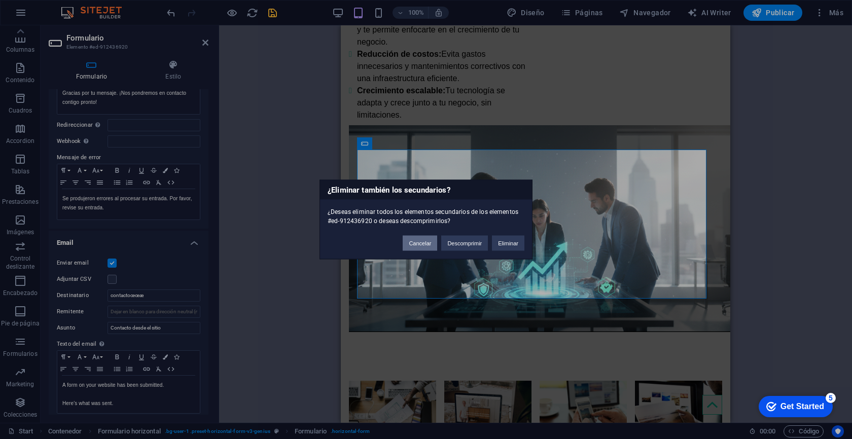
click at [421, 241] on button "Cancelar" at bounding box center [420, 243] width 34 height 15
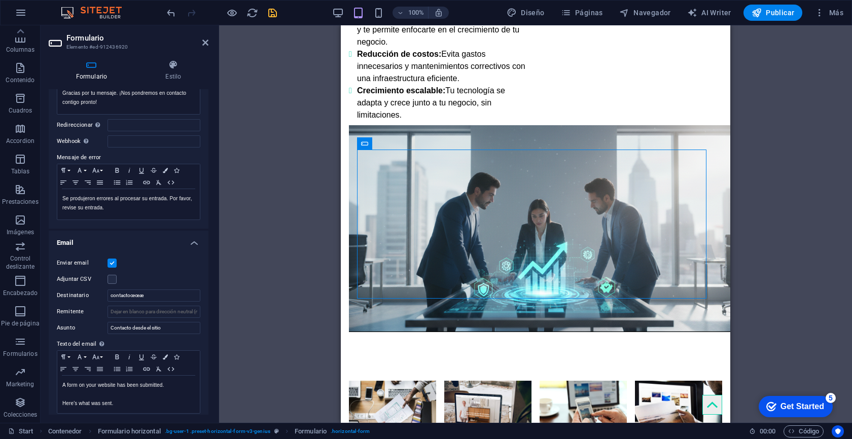
click at [171, 284] on div "Adjuntar CSV" at bounding box center [129, 279] width 144 height 12
click at [164, 299] on input "contactoœœæ" at bounding box center [154, 296] width 93 height 12
type input "contacto"
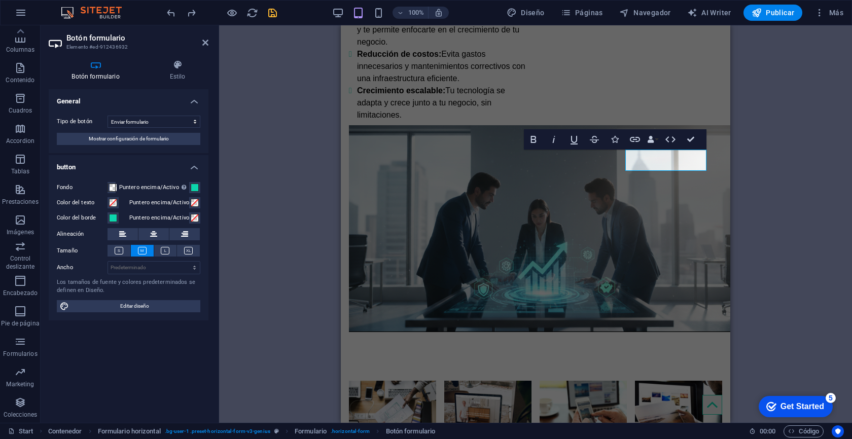
click at [137, 146] on div "Tipo de botón Enviar formulario Restablecer formulario Ninguna acción Mostrar c…" at bounding box center [129, 131] width 160 height 46
click at [147, 141] on span "Mostrar configuración de formulario" at bounding box center [129, 139] width 80 height 12
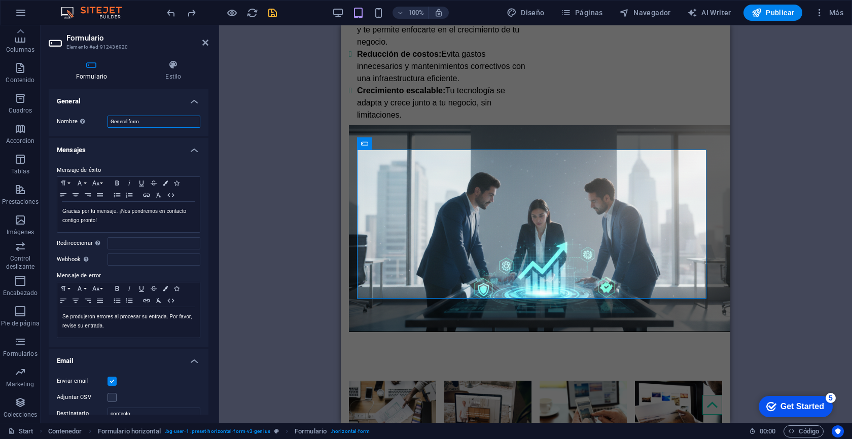
click at [159, 123] on input "General form" at bounding box center [154, 122] width 93 height 12
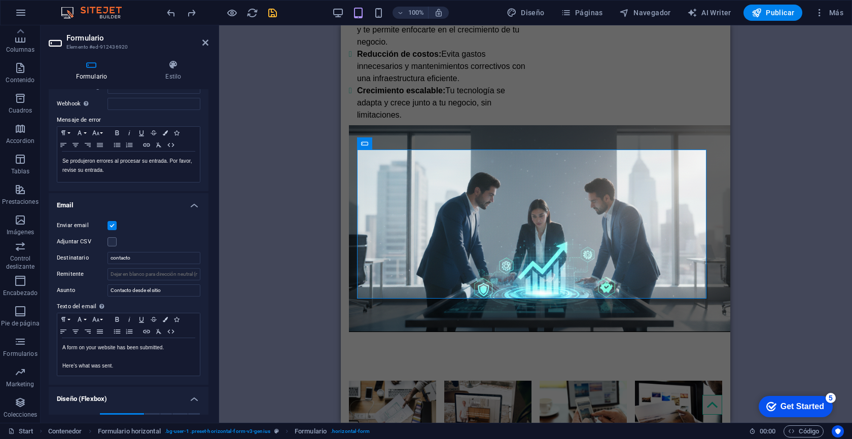
scroll to position [179, 0]
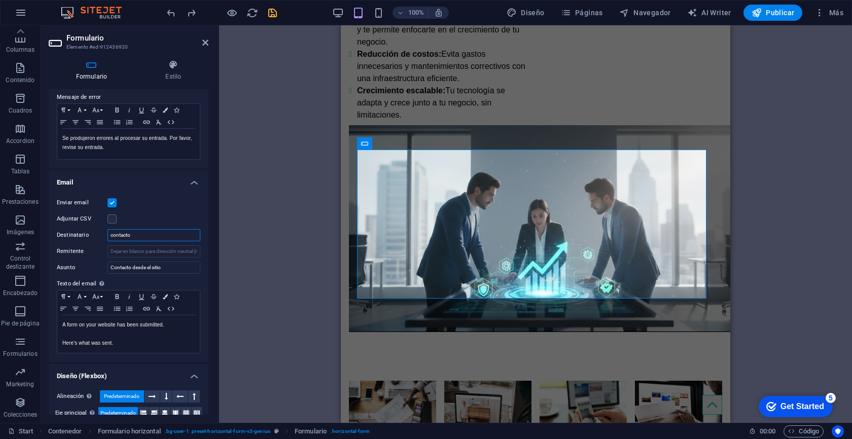
click at [143, 239] on input "contacto" at bounding box center [154, 235] width 93 height 12
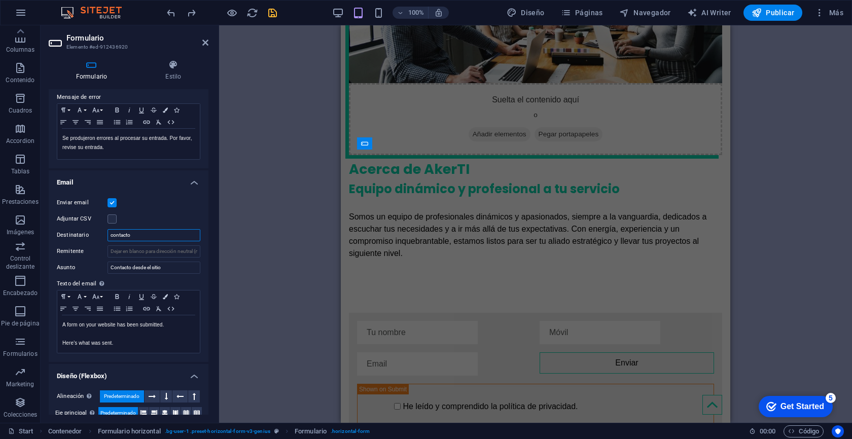
scroll to position [1001, 0]
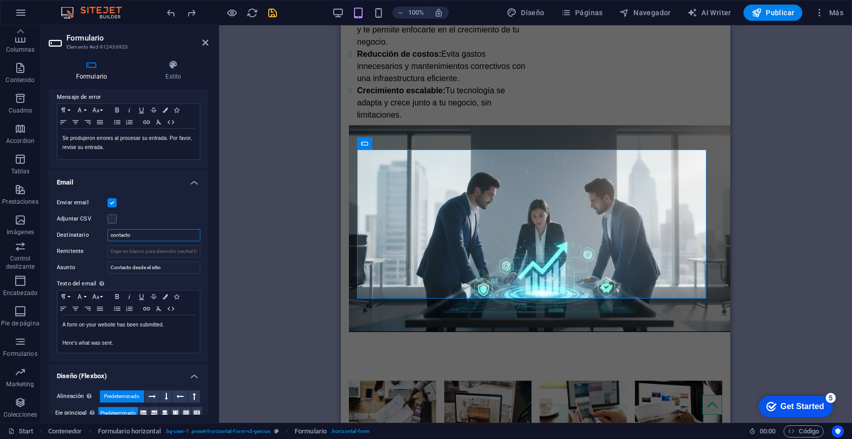
click at [148, 238] on input "contacto" at bounding box center [154, 235] width 93 height 12
type input "contacto"
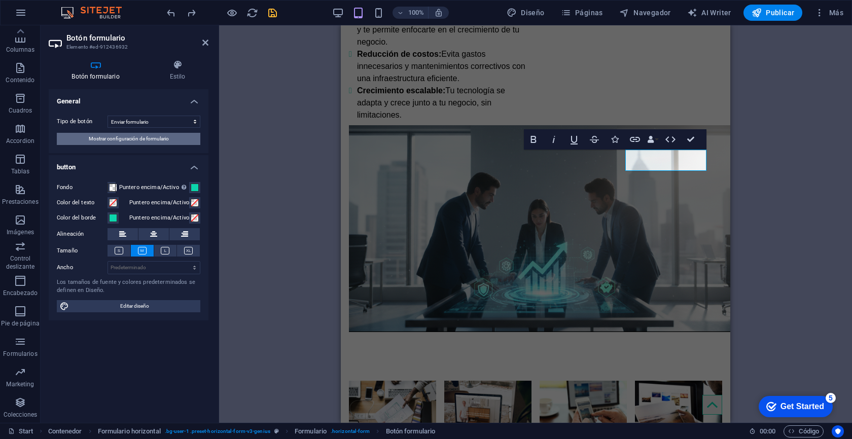
click at [144, 139] on span "Mostrar configuración de formulario" at bounding box center [129, 139] width 80 height 12
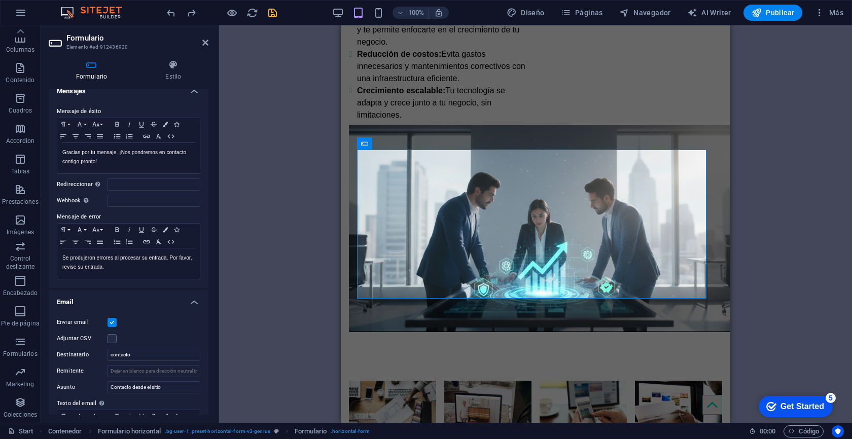
scroll to position [142, 0]
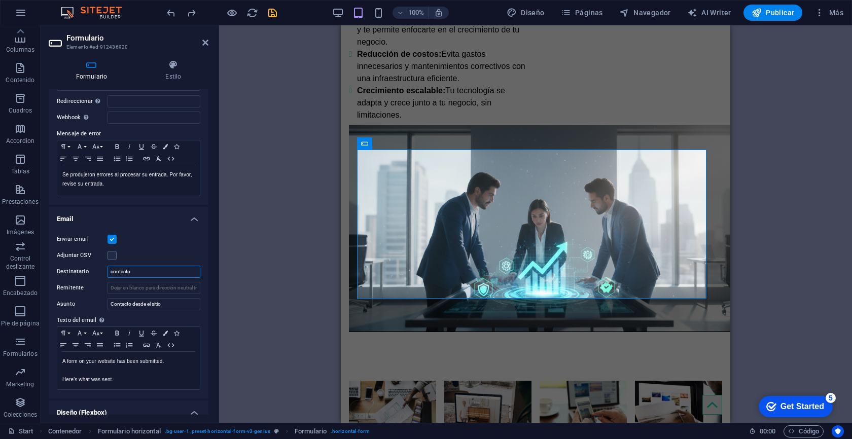
drag, startPoint x: 148, startPoint y: 268, endPoint x: 74, endPoint y: 265, distance: 73.6
click at [74, 266] on div "Destinatario contacto" at bounding box center [129, 272] width 144 height 12
paste input "@[DOMAIN_NAME]"
type input "[EMAIL_ADDRESS][DOMAIN_NAME]"
click at [142, 289] on input "Remitente" at bounding box center [154, 288] width 93 height 12
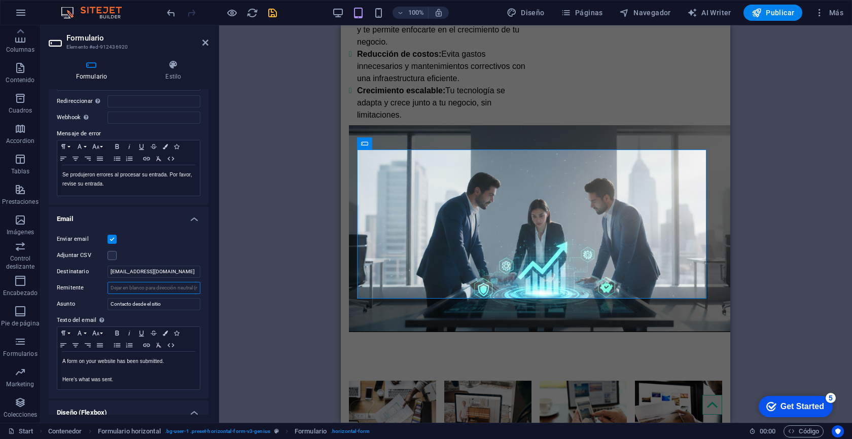
paste input "[EMAIL_ADDRESS][DOMAIN_NAME]"
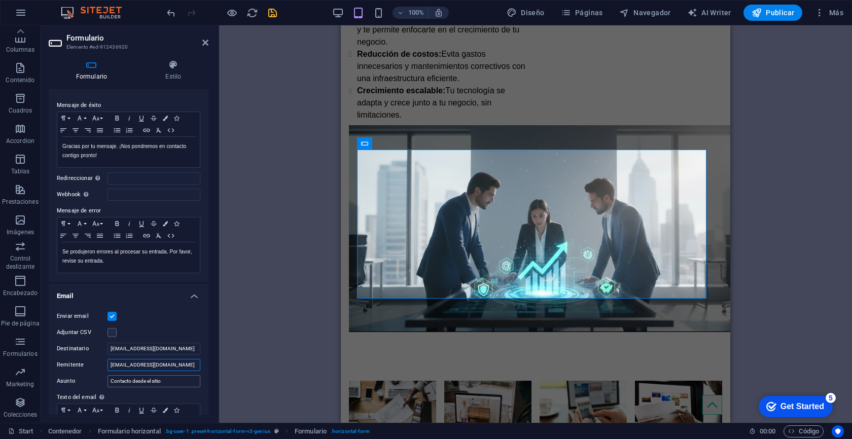
scroll to position [0, 0]
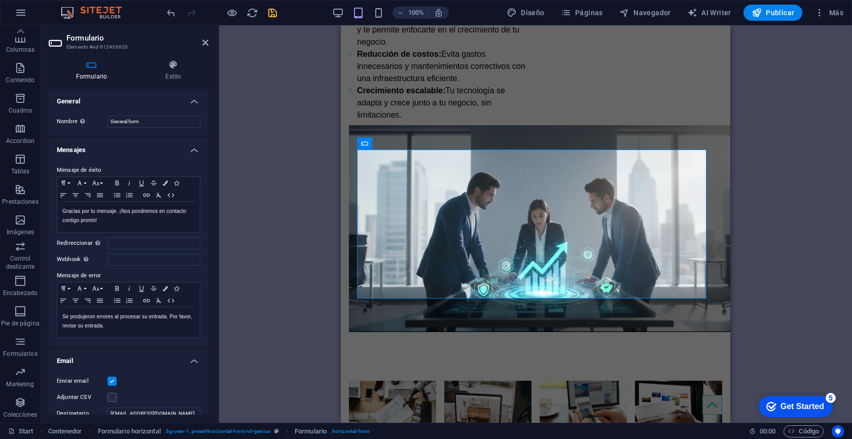
type input "[EMAIL_ADDRESS][DOMAIN_NAME]"
click at [271, 7] on button "save" at bounding box center [272, 13] width 12 height 12
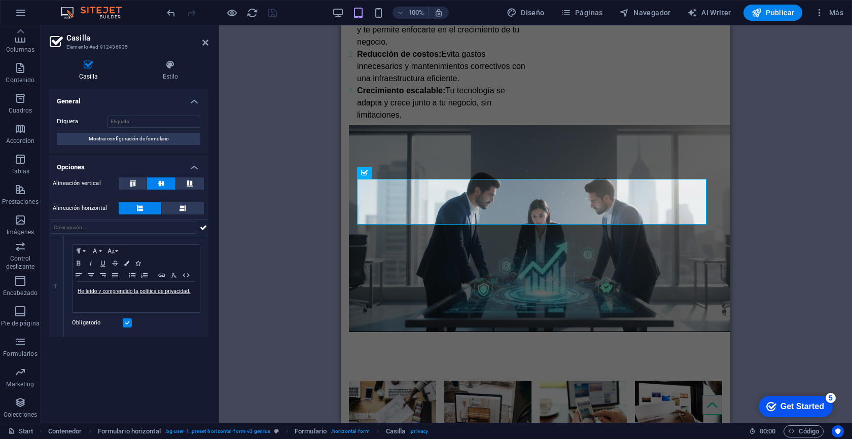
click at [335, 202] on div "H1 Banner Contenedor 2 columnas 2 columnas Contenedor Barra de menús Menú Conte…" at bounding box center [535, 224] width 633 height 398
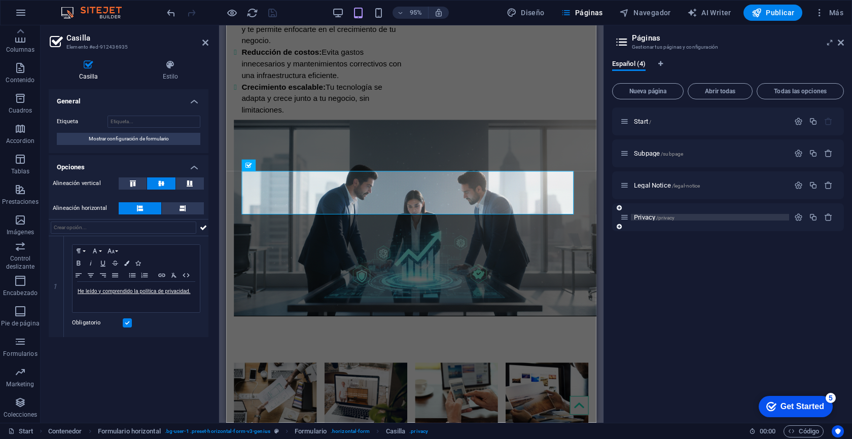
click at [644, 220] on span "Privacy /privacy" at bounding box center [654, 218] width 41 height 8
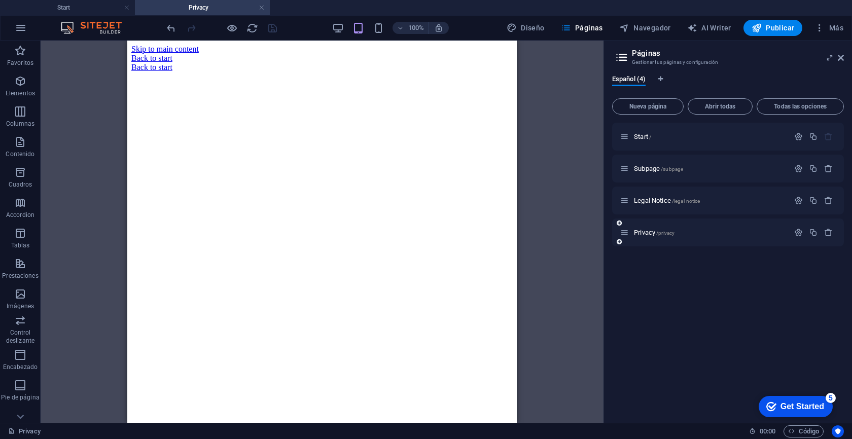
click at [626, 235] on icon at bounding box center [624, 232] width 9 height 9
click at [650, 236] on div "Privacy /privacy" at bounding box center [704, 233] width 169 height 12
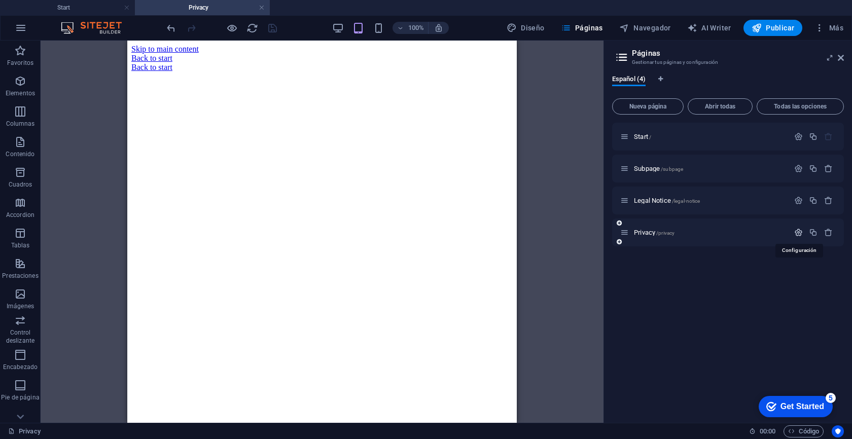
click at [801, 233] on icon "button" at bounding box center [798, 232] width 9 height 9
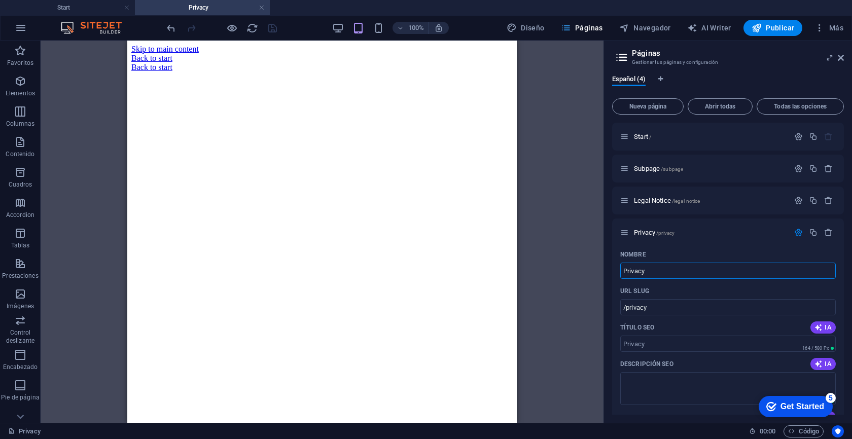
click at [583, 28] on span "Páginas" at bounding box center [582, 28] width 42 height 10
click at [26, 182] on p "Cuadros" at bounding box center [21, 185] width 24 height 8
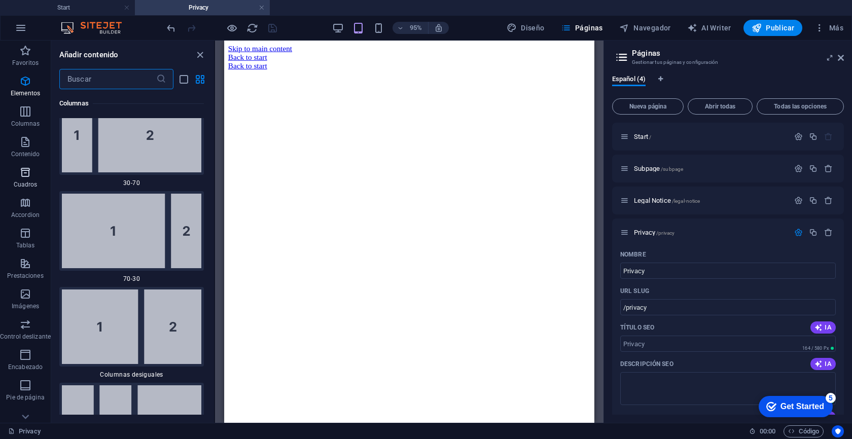
scroll to position [5044, 0]
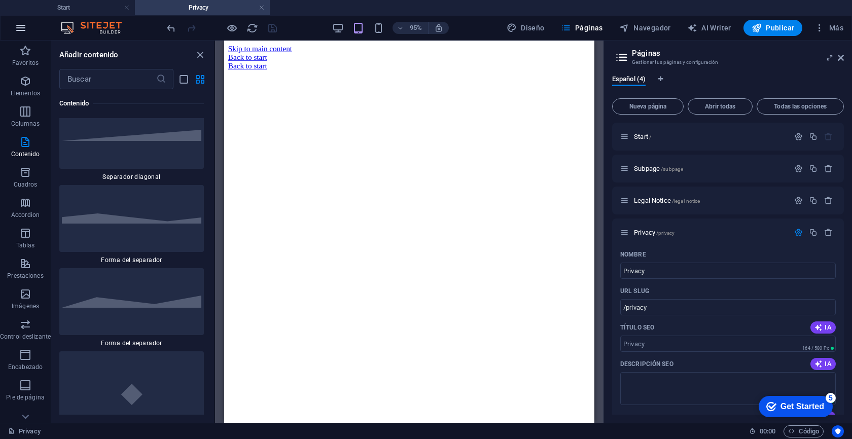
click at [27, 28] on button "button" at bounding box center [21, 28] width 24 height 24
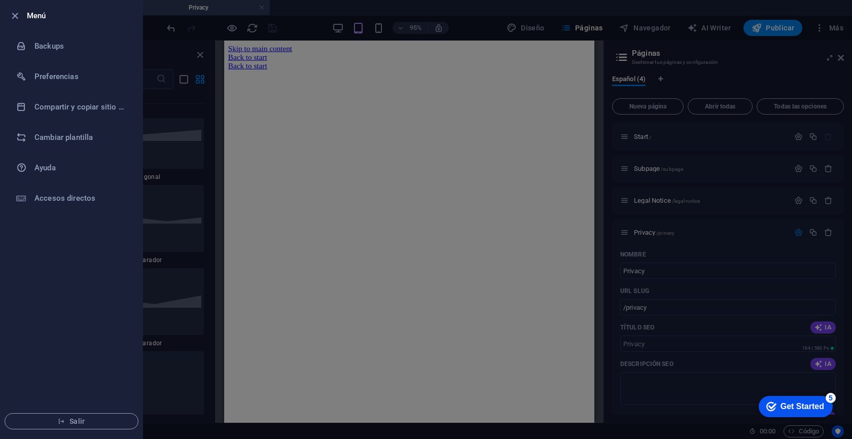
click at [696, 398] on div at bounding box center [426, 219] width 852 height 439
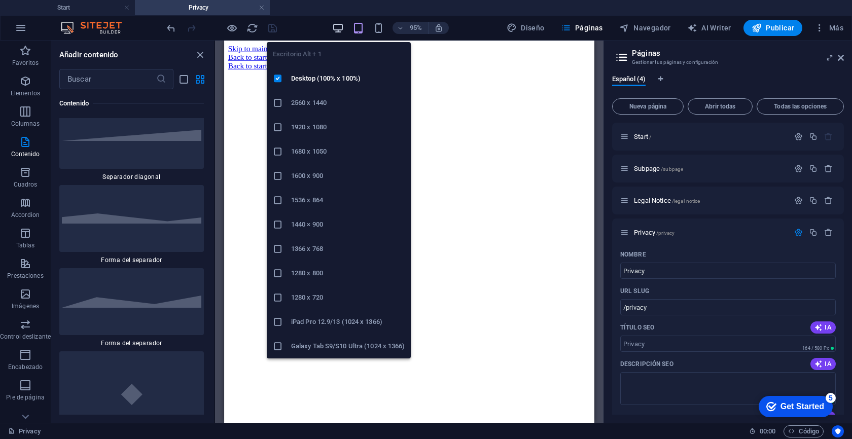
click at [341, 27] on icon "button" at bounding box center [338, 28] width 12 height 12
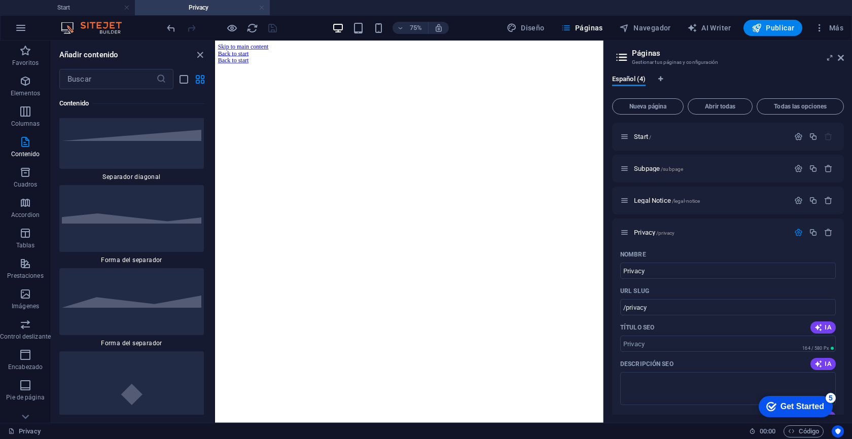
click at [262, 10] on link at bounding box center [262, 8] width 6 height 10
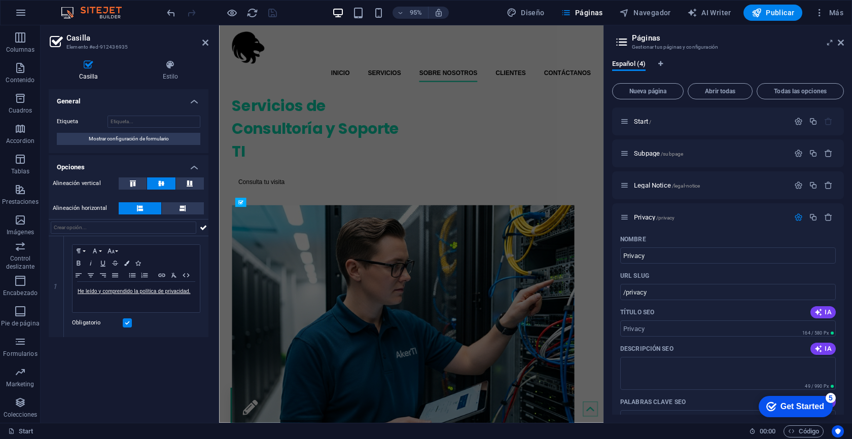
scroll to position [1001, 0]
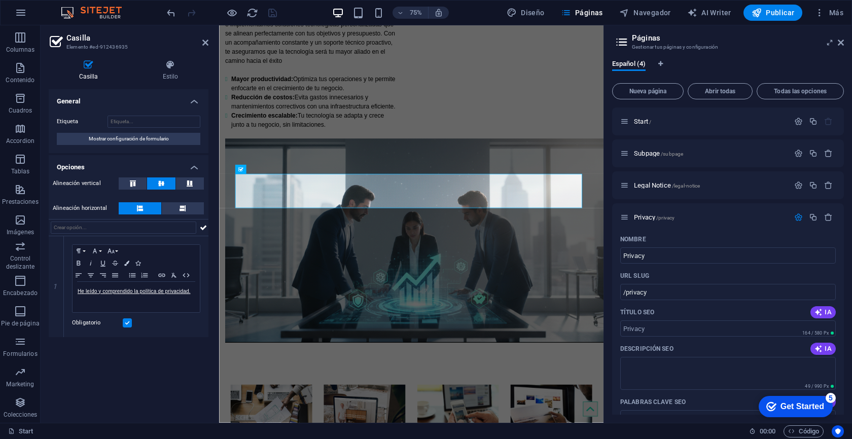
click at [134, 367] on div "General Etiqueta Mostrar configuración de formulario Opciones Alineación vertic…" at bounding box center [129, 252] width 160 height 326
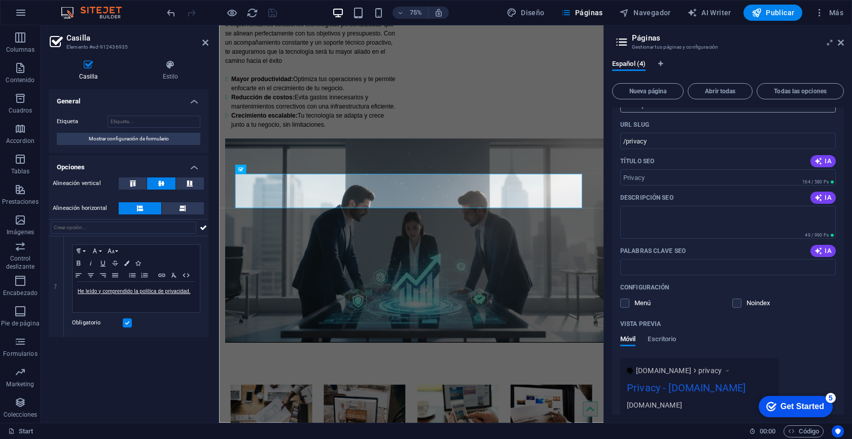
scroll to position [0, 0]
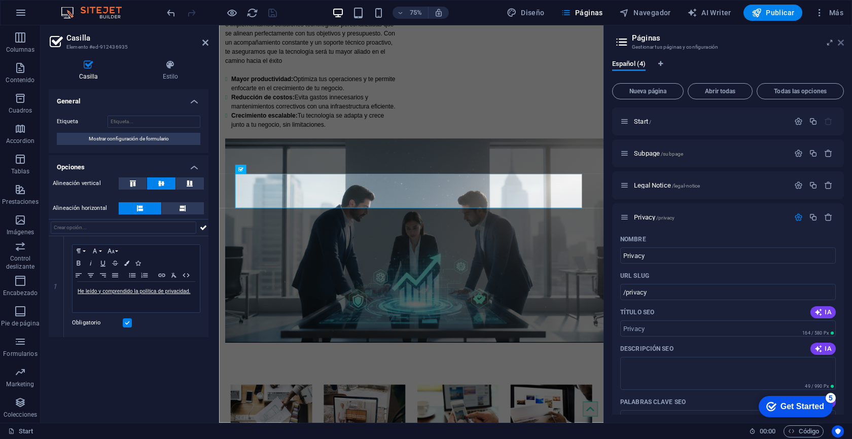
click at [841, 44] on icon at bounding box center [841, 43] width 6 height 8
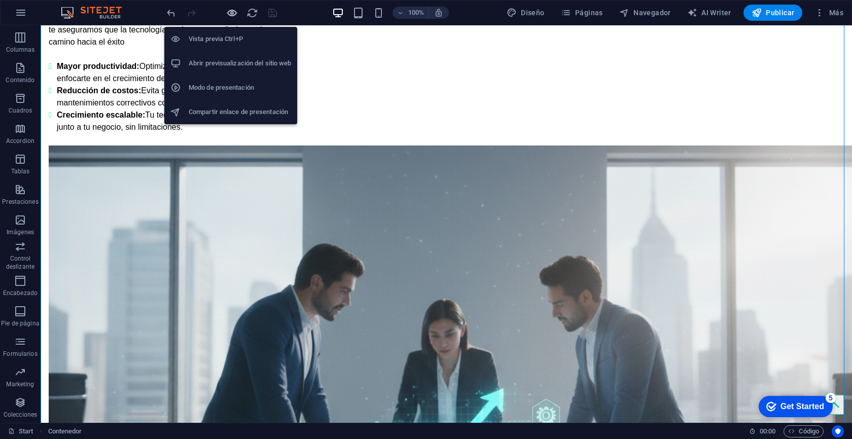
click at [236, 13] on icon "button" at bounding box center [232, 13] width 12 height 12
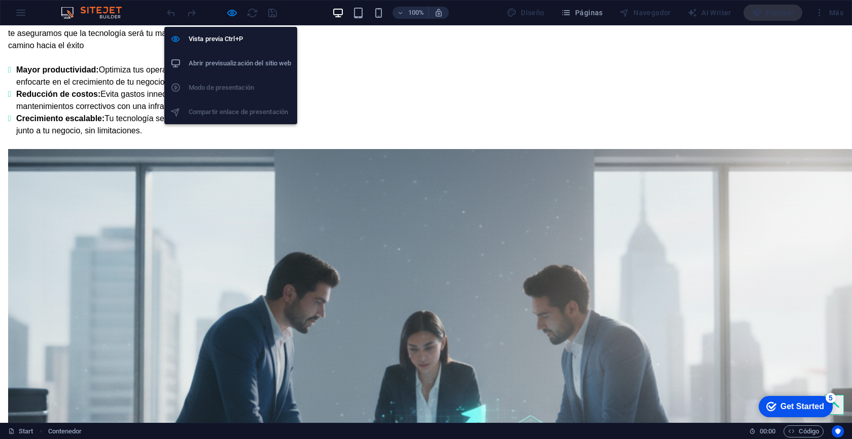
click at [247, 63] on h6 "Abrir previsualización del sitio web" at bounding box center [240, 63] width 102 height 12
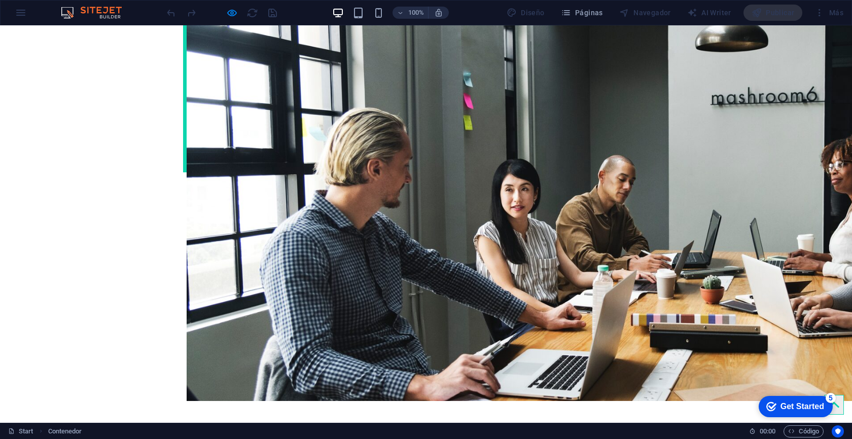
scroll to position [1916, 0]
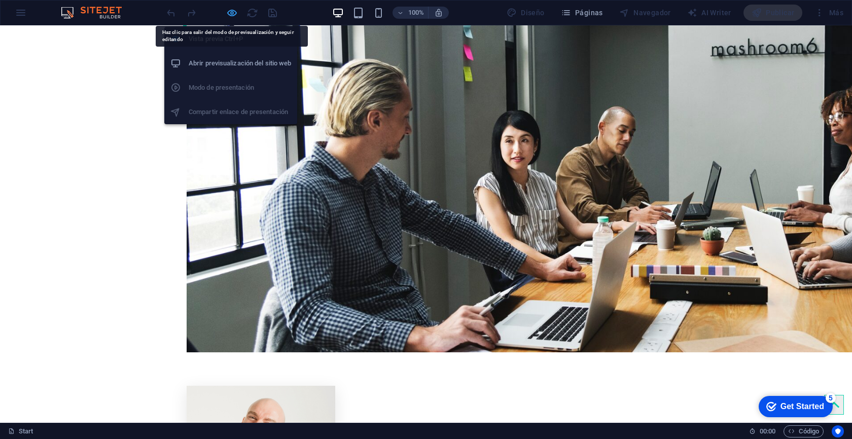
click at [233, 15] on icon "button" at bounding box center [232, 13] width 12 height 12
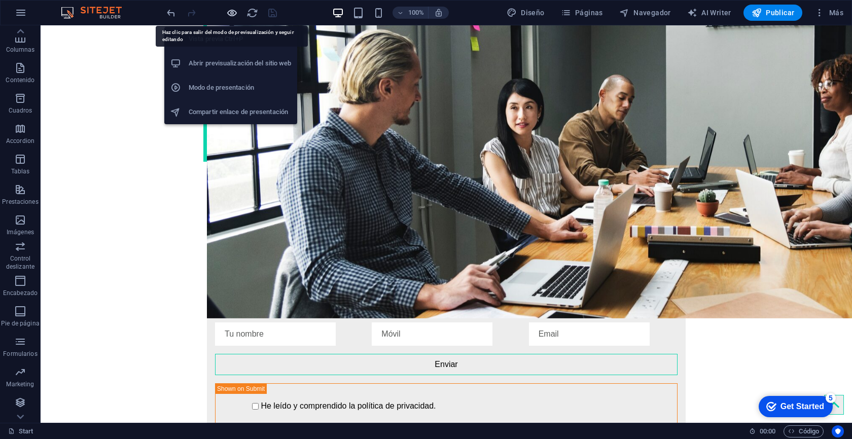
scroll to position [2029, 0]
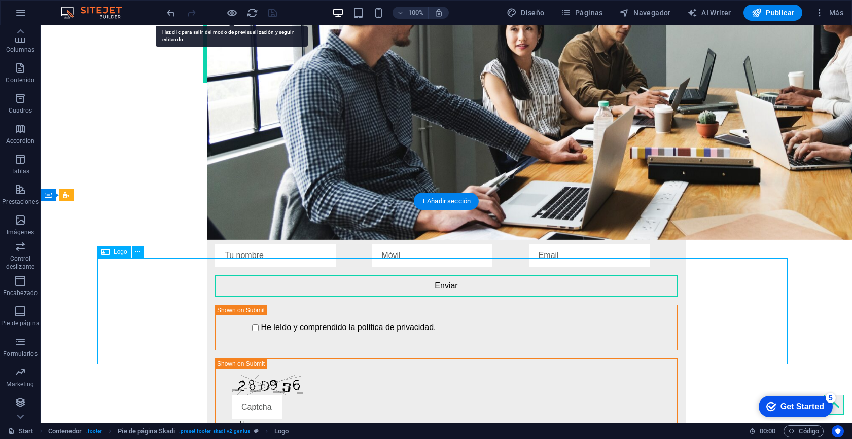
select select "px"
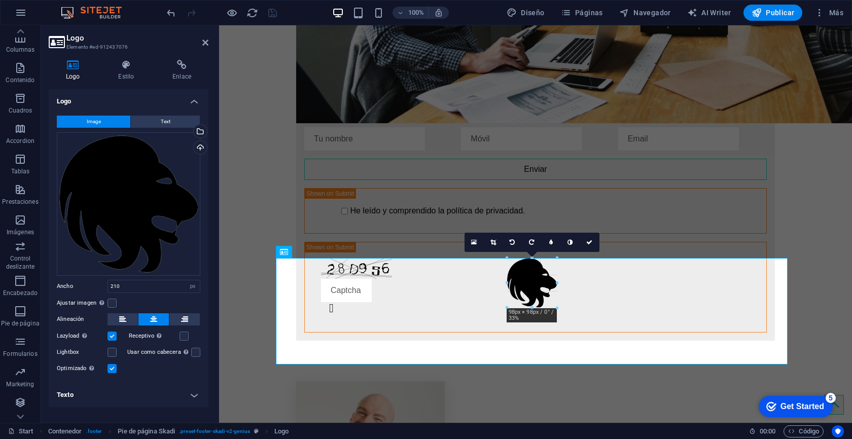
scroll to position [1994, 0]
drag, startPoint x: 583, startPoint y: 363, endPoint x: 520, endPoint y: 280, distance: 104.6
type input "91"
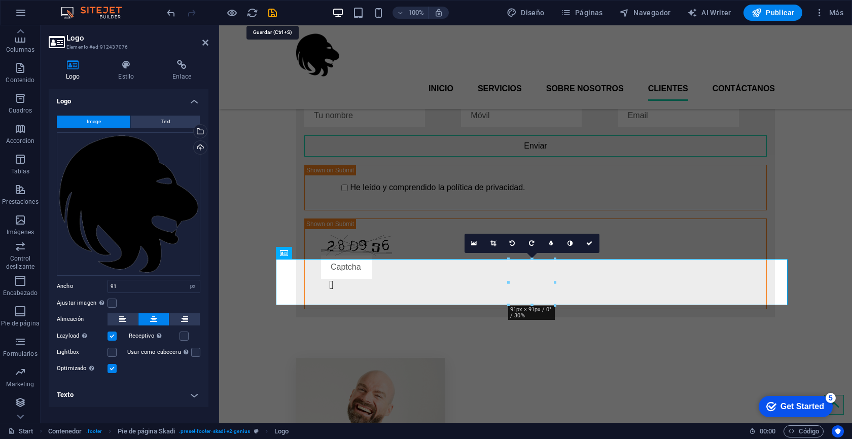
click at [270, 18] on icon "save" at bounding box center [273, 13] width 12 height 12
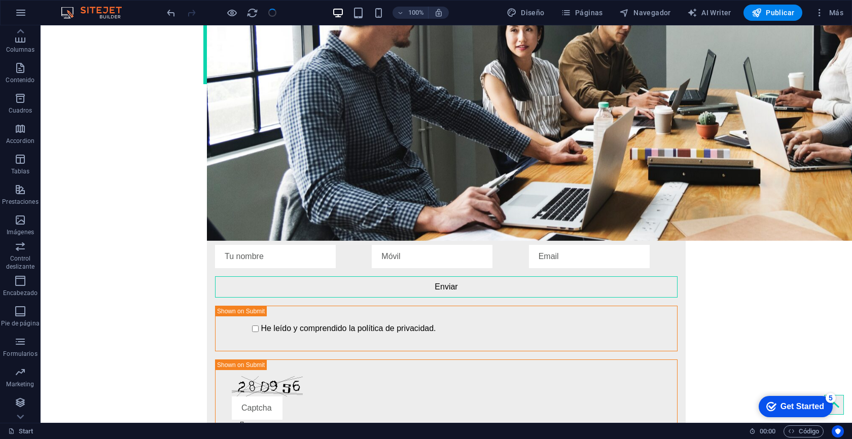
scroll to position [2028, 0]
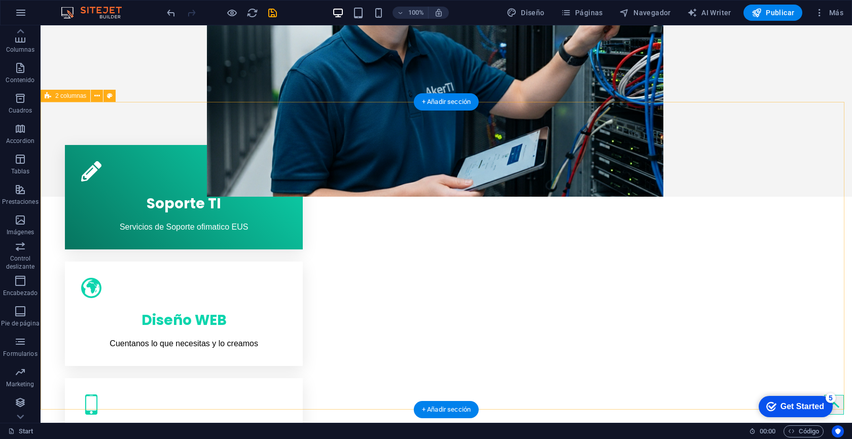
scroll to position [376, 0]
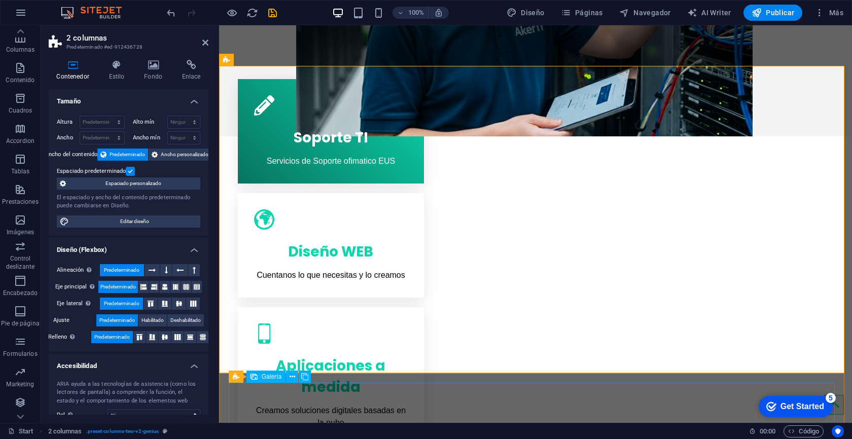
scroll to position [445, 0]
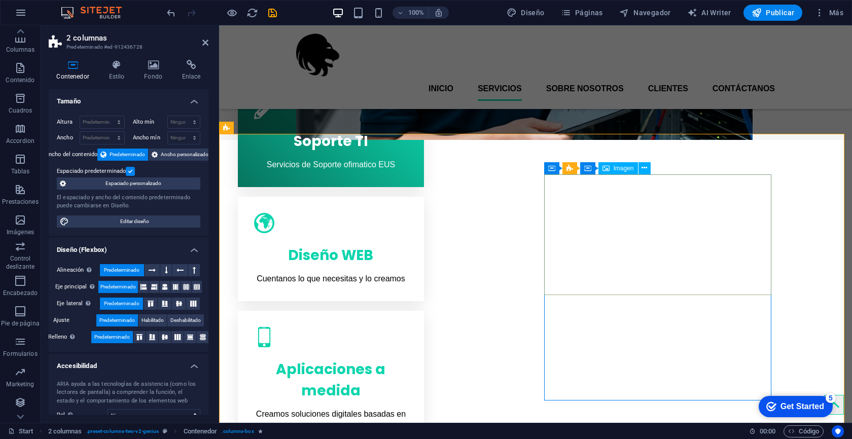
scroll to position [329, 0]
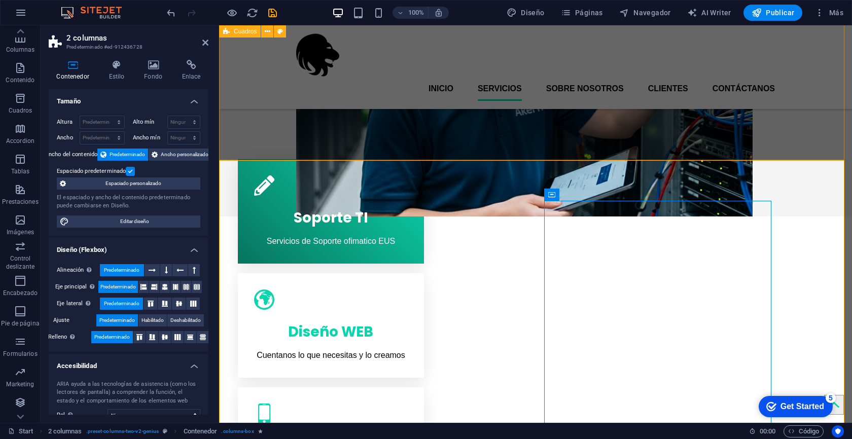
click at [514, 152] on div "Soporte TI Servicios de Soporte ofimatico EUS Diseño WEB Cuentanos lo que neces…" at bounding box center [535, 343] width 633 height 404
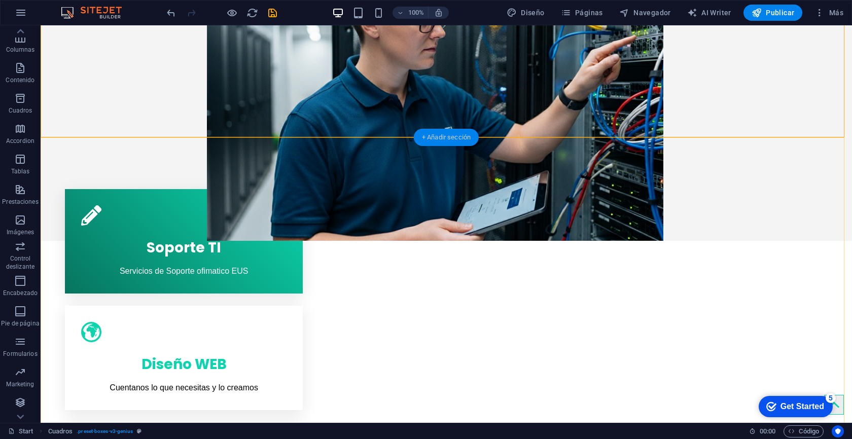
click at [449, 137] on div "+ Añadir sección" at bounding box center [446, 137] width 65 height 17
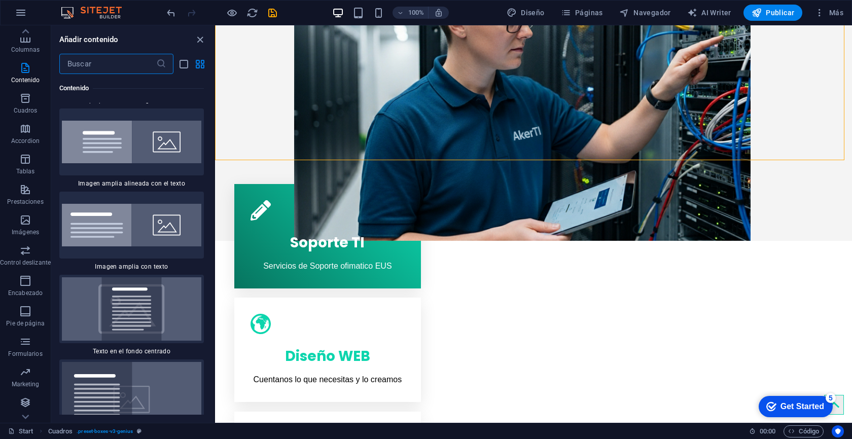
scroll to position [3975, 0]
click at [111, 124] on img at bounding box center [132, 141] width 140 height 43
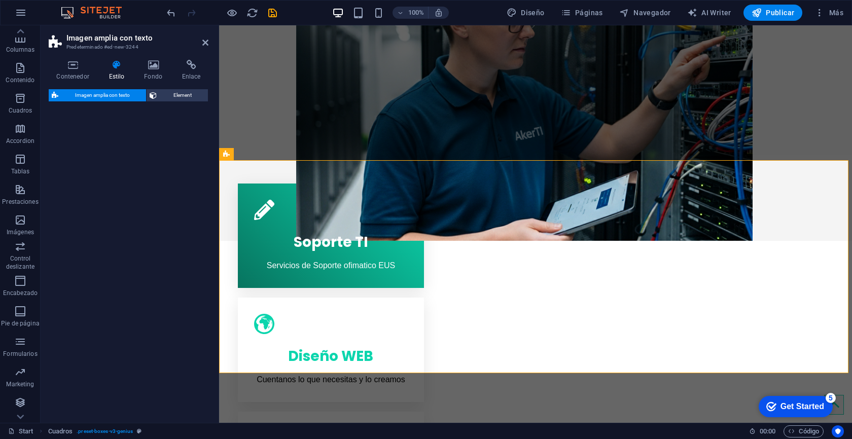
select select "%"
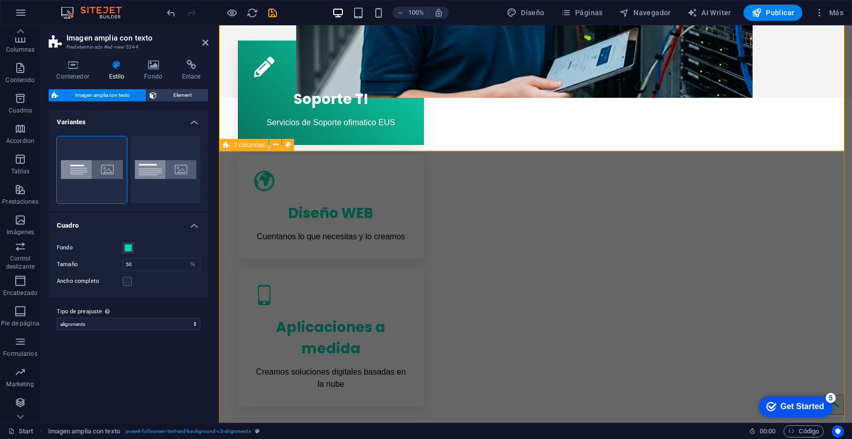
scroll to position [491, 0]
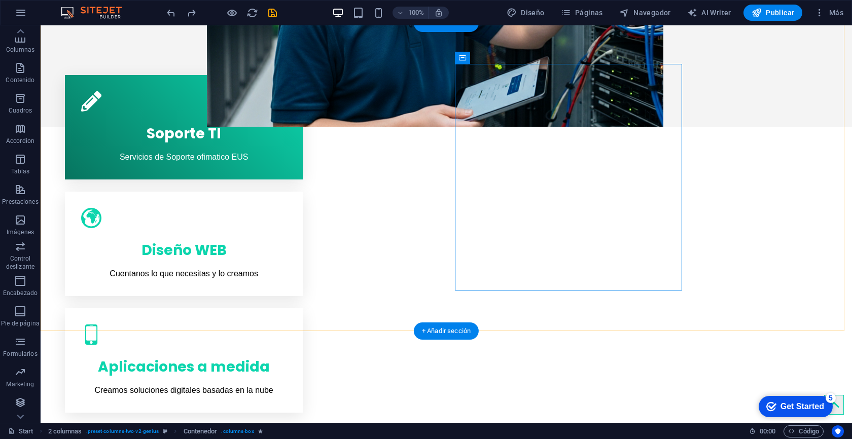
scroll to position [446, 0]
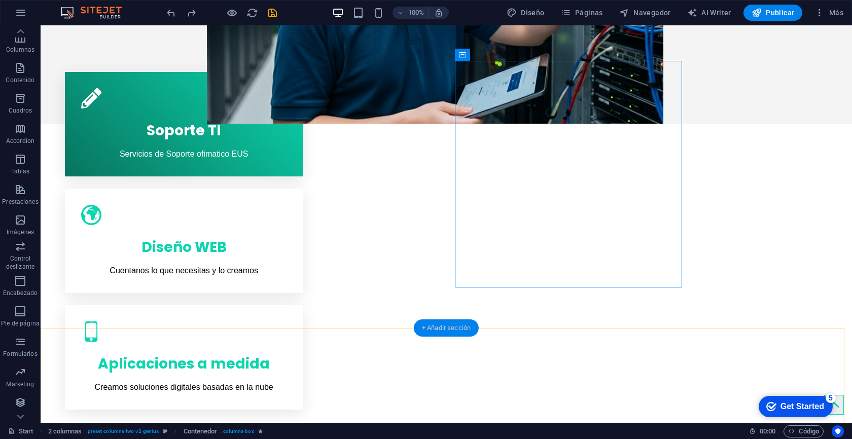
click at [446, 329] on div "+ Añadir sección" at bounding box center [446, 328] width 65 height 17
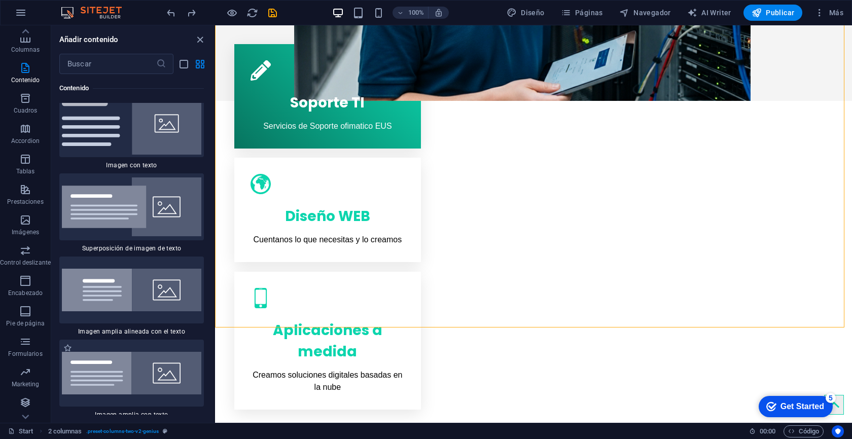
scroll to position [3826, 0]
click at [111, 302] on img at bounding box center [132, 289] width 140 height 43
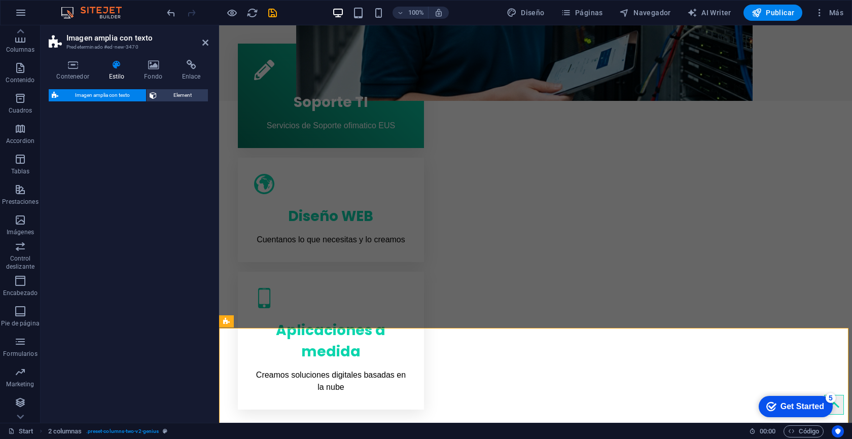
scroll to position [469, 0]
select select "%"
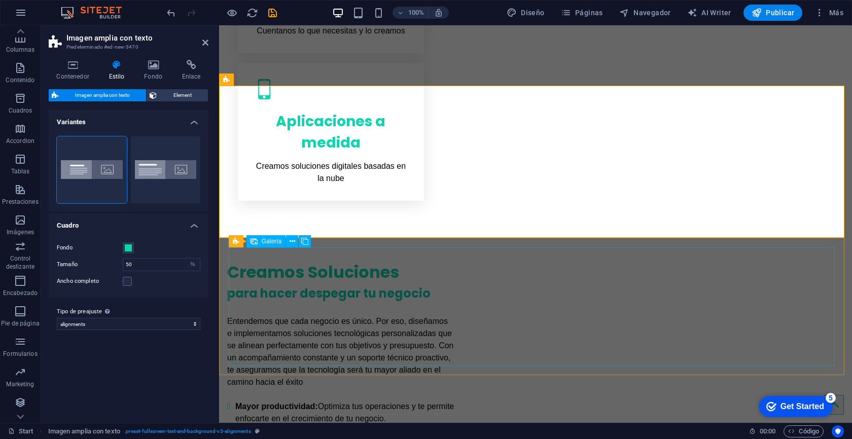
scroll to position [715, 0]
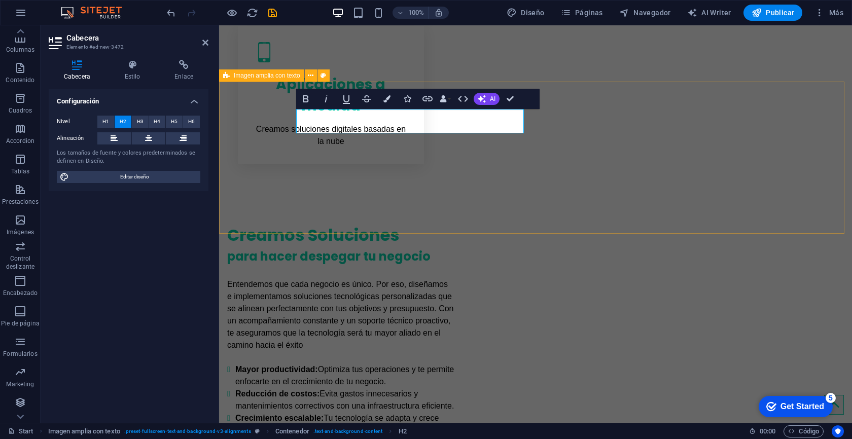
drag, startPoint x: 476, startPoint y: 126, endPoint x: 281, endPoint y: 121, distance: 195.4
copy h2 "Soporte Usuario Final"
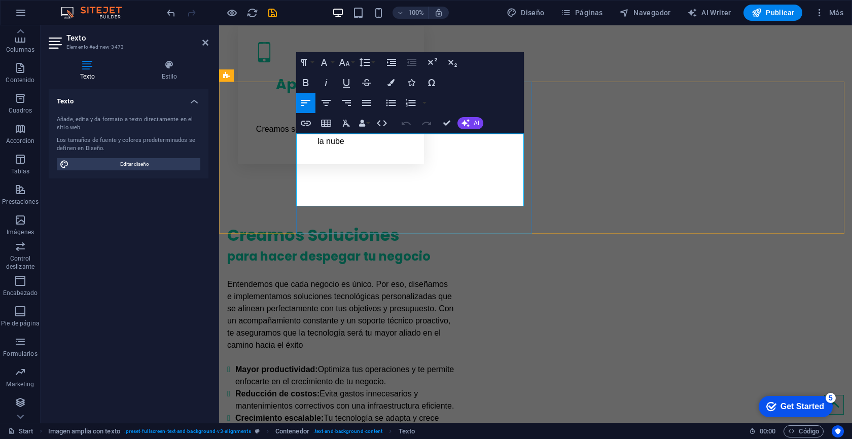
drag, startPoint x: 378, startPoint y: 197, endPoint x: 297, endPoint y: 141, distance: 98.4
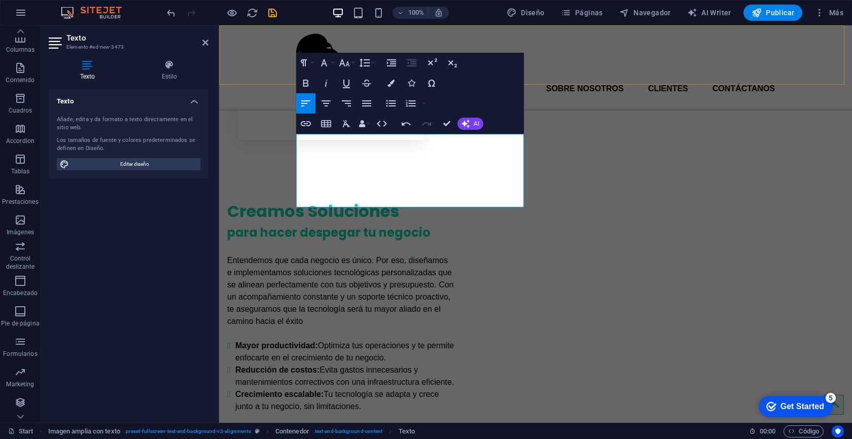
click at [515, 33] on div "Inicio Servicios Sobre Nosotros Clientes Contáctanos" at bounding box center [535, 67] width 633 height 84
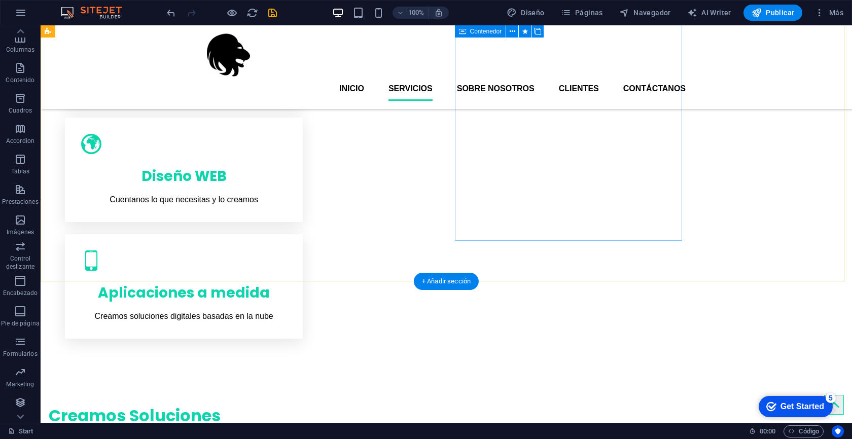
scroll to position [483, 0]
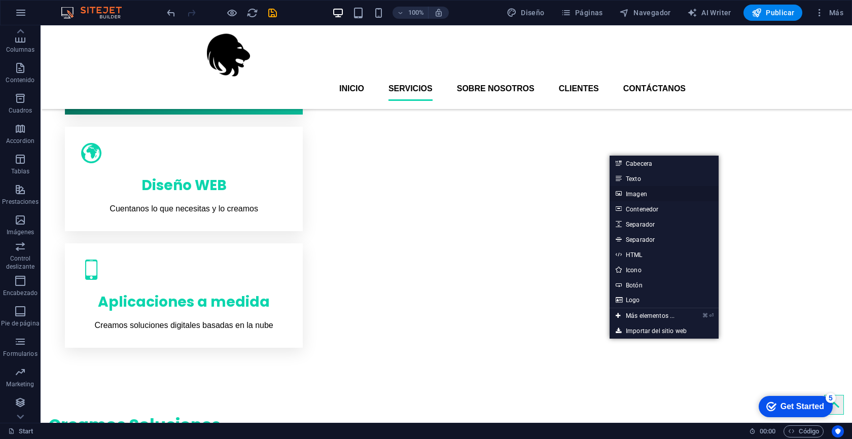
click at [647, 194] on link "Imagen" at bounding box center [664, 193] width 109 height 15
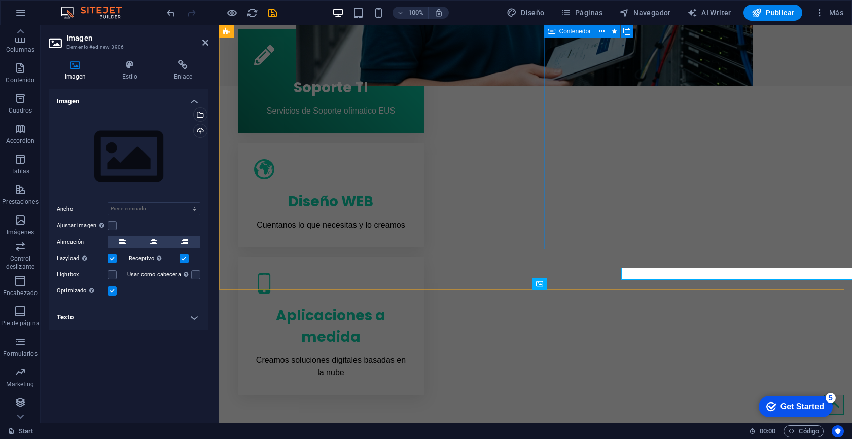
scroll to position [506, 0]
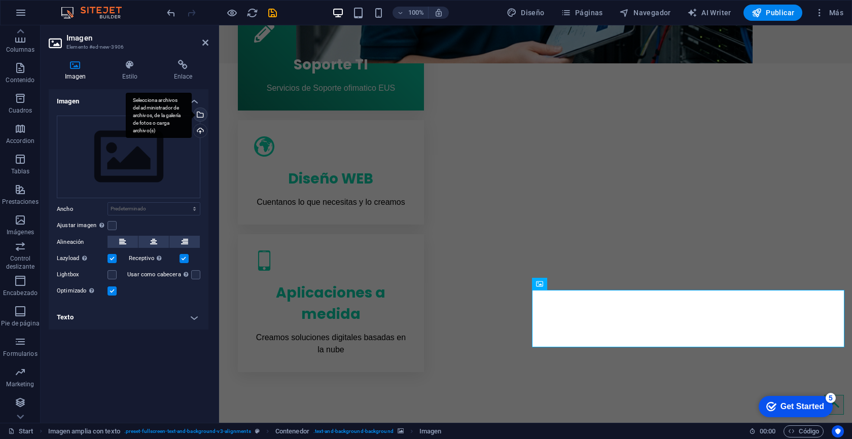
click at [200, 114] on div "Selecciona archivos del administrador de archivos, de la galería de fotos o car…" at bounding box center [199, 115] width 15 height 15
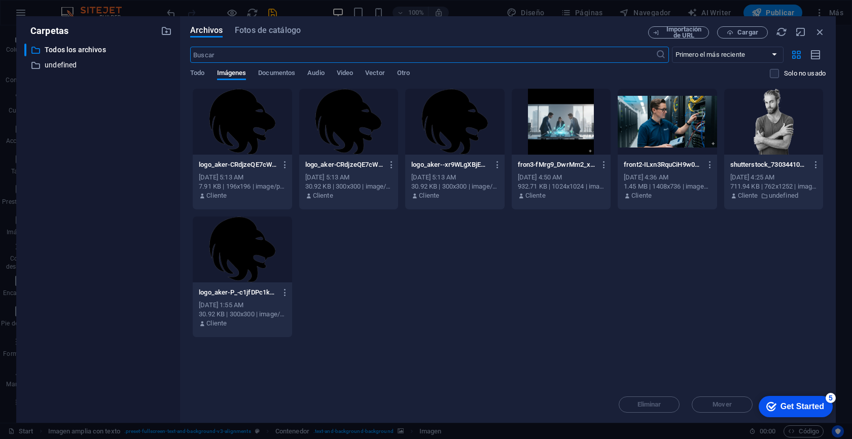
scroll to position [539, 0]
click at [743, 34] on span "Cargar" at bounding box center [748, 32] width 21 height 6
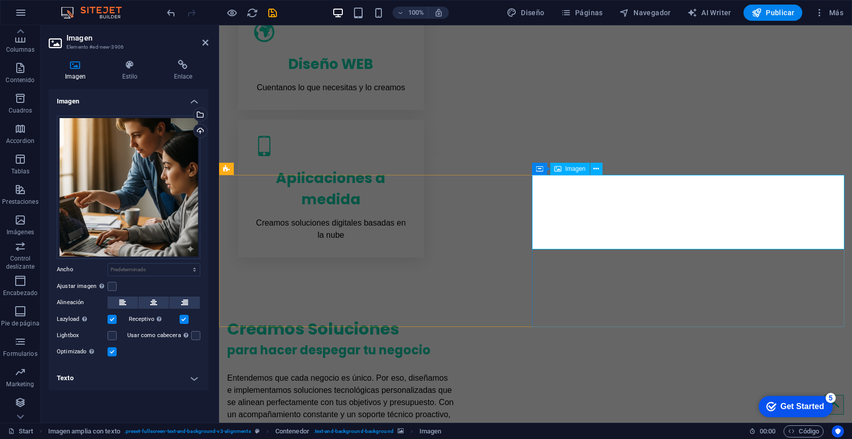
scroll to position [621, 0]
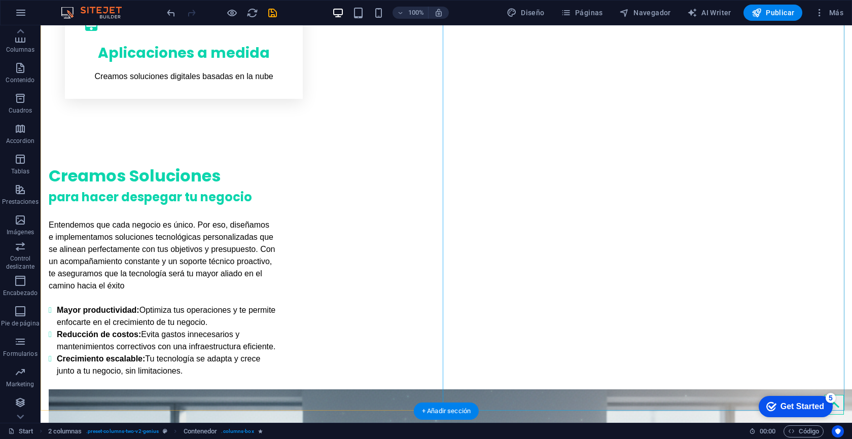
scroll to position [764, 0]
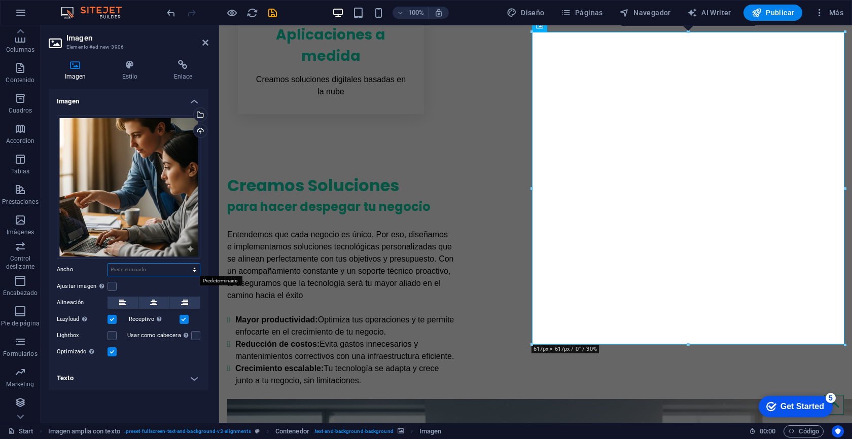
click at [143, 274] on select "Predeterminado automático px rem % em vh vw" at bounding box center [154, 270] width 92 height 12
click at [112, 286] on label at bounding box center [112, 286] width 9 height 9
click at [0, 0] on input "Ajustar imagen Ajustar imagen automáticamente a un ancho y alto fijo" at bounding box center [0, 0] width 0 height 0
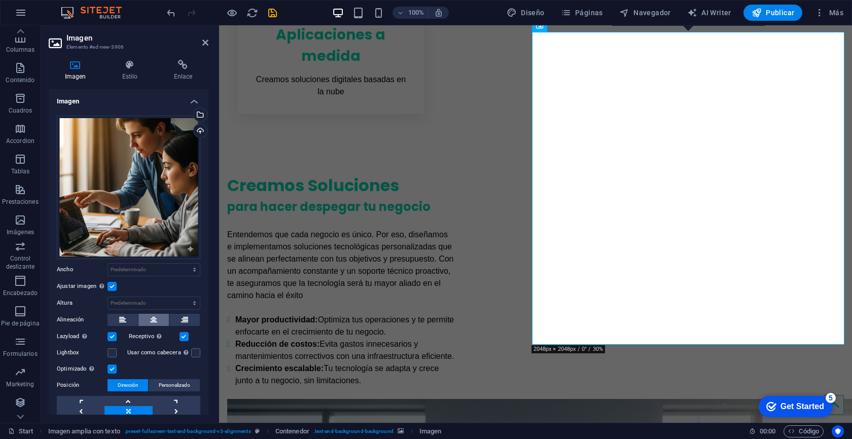
click at [146, 315] on button at bounding box center [153, 320] width 30 height 12
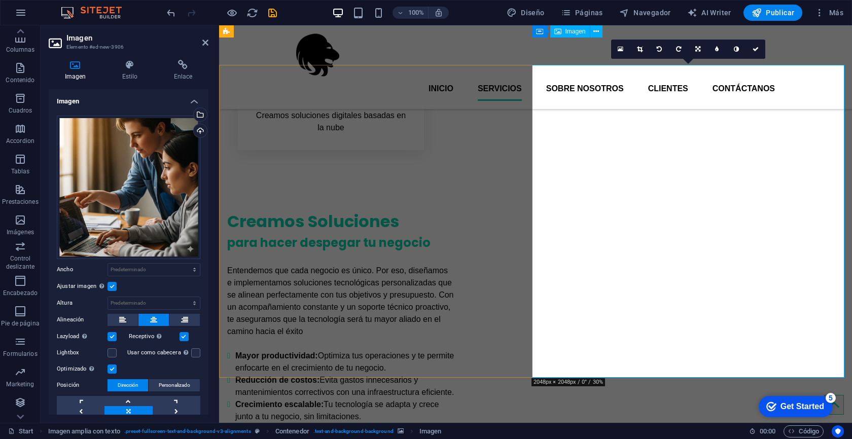
scroll to position [698, 0]
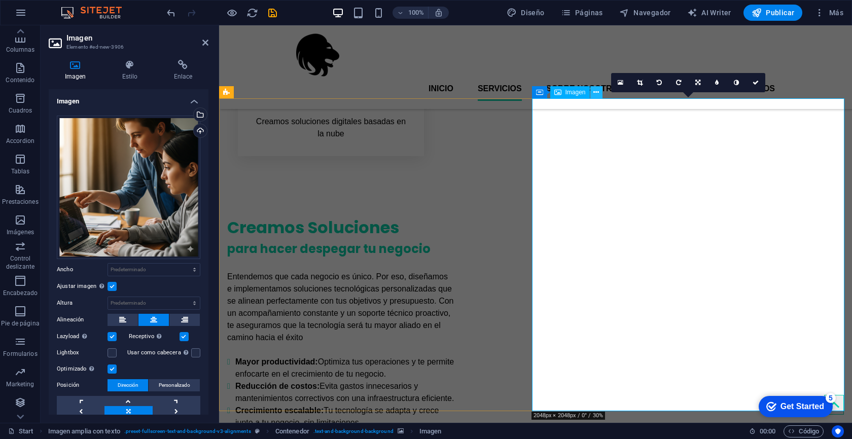
click at [597, 94] on icon at bounding box center [597, 92] width 6 height 11
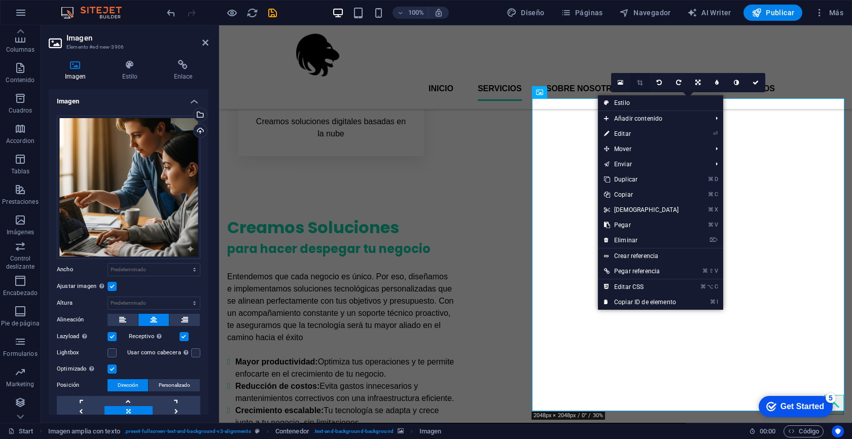
click at [642, 83] on icon at bounding box center [640, 83] width 6 height 6
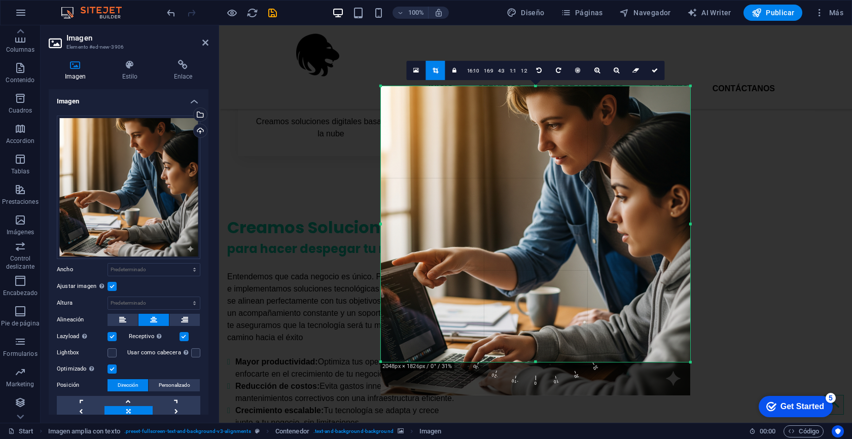
drag, startPoint x: 696, startPoint y: 384, endPoint x: 688, endPoint y: 342, distance: 43.0
click at [688, 342] on div "180 170 160 150 140 130 120 110 100 90 80 70 60 50 40 30 20 10 0 -10 -20 -30 -4…" at bounding box center [535, 224] width 309 height 276
click at [654, 74] on link at bounding box center [655, 70] width 19 height 19
type input "610"
select select "px"
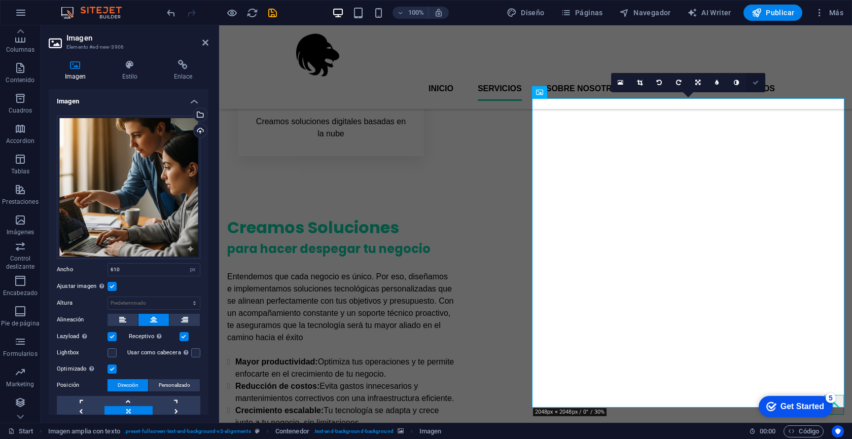
click at [757, 82] on icon at bounding box center [756, 83] width 6 height 6
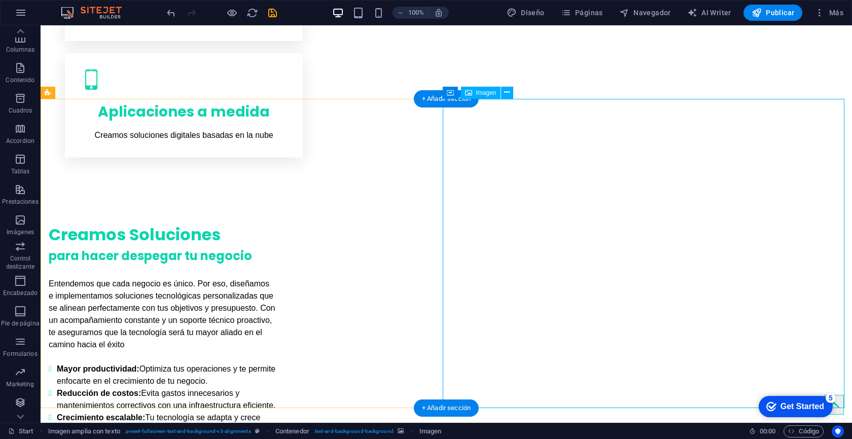
select select "px"
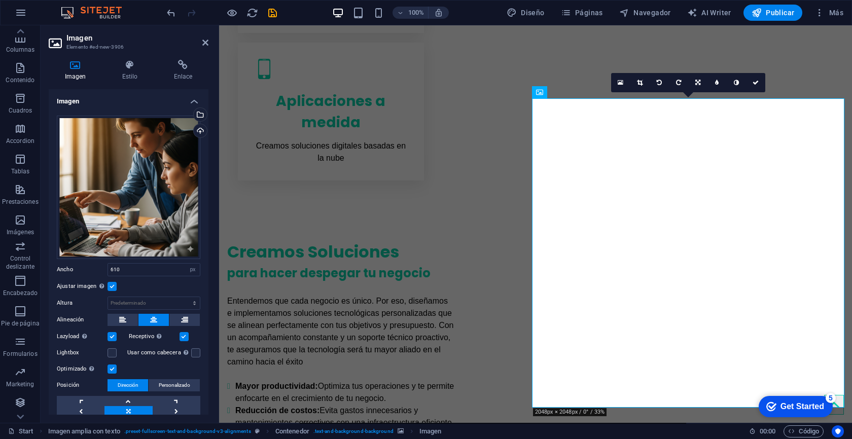
click at [110, 284] on label at bounding box center [112, 286] width 9 height 9
click at [0, 0] on input "Ajustar imagen Ajustar imagen automáticamente a un ancho y alto fijo" at bounding box center [0, 0] width 0 height 0
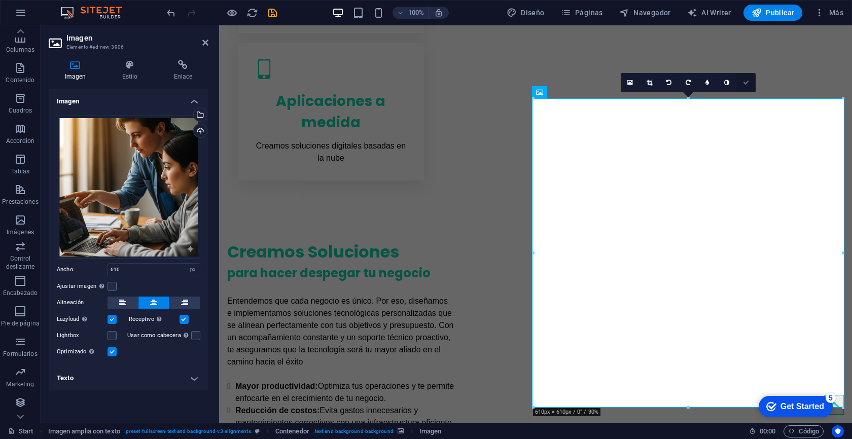
click at [746, 85] on icon at bounding box center [746, 83] width 6 height 6
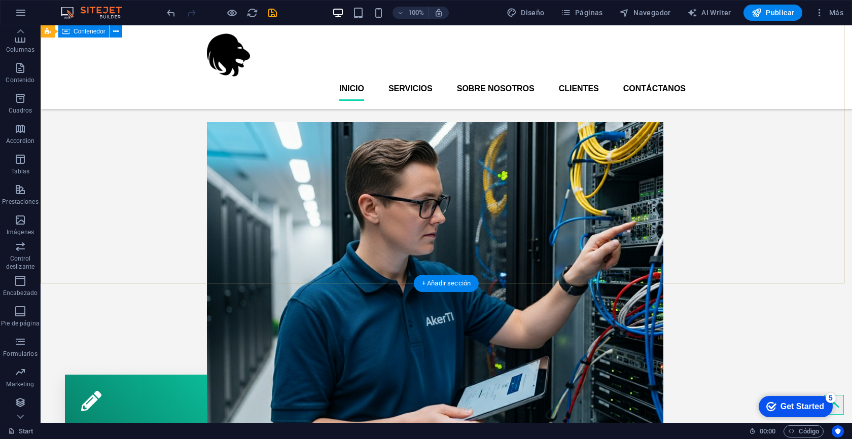
scroll to position [0, 0]
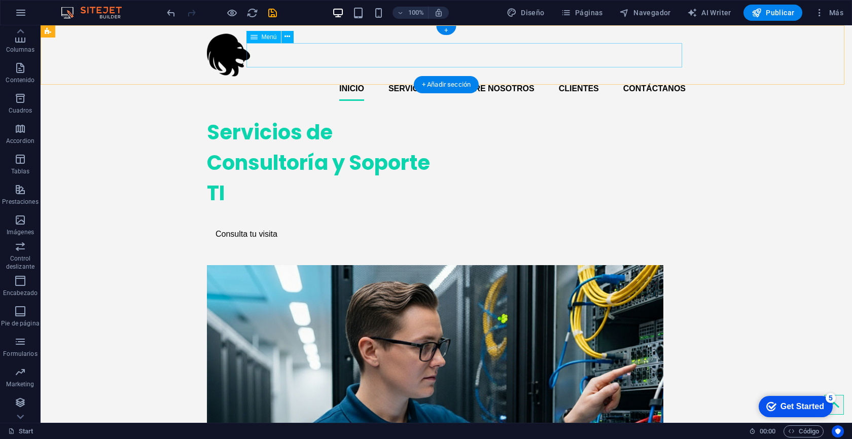
click at [425, 77] on nav "Inicio Servicios Sobre Nosotros Clientes Contáctanos" at bounding box center [446, 89] width 479 height 24
click at [414, 77] on nav "Inicio Servicios Sobre Nosotros Clientes Contáctanos" at bounding box center [446, 89] width 479 height 24
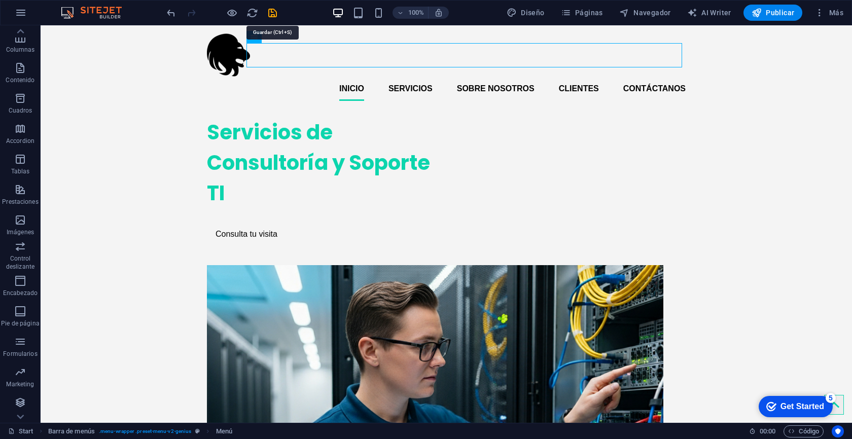
click at [273, 11] on icon "save" at bounding box center [273, 13] width 12 height 12
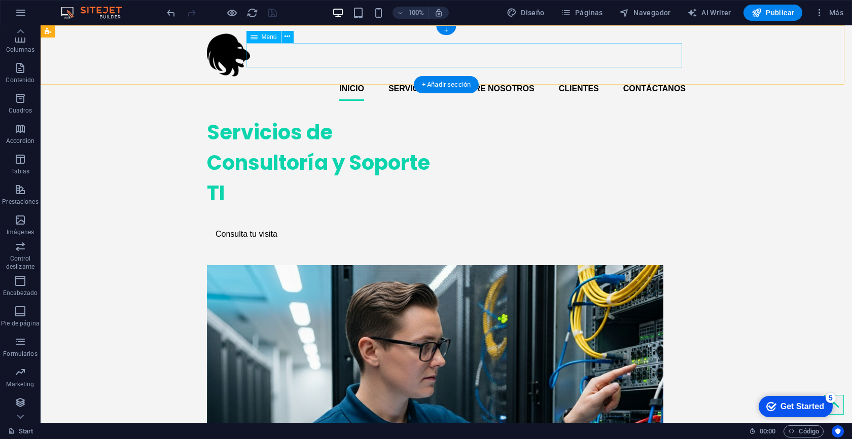
click at [415, 77] on nav "Inicio Servicios Sobre Nosotros Clientes Contáctanos" at bounding box center [446, 89] width 479 height 24
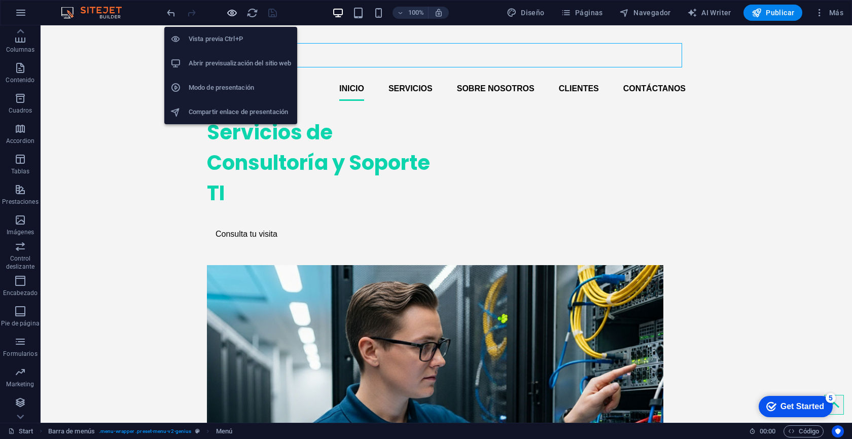
click at [234, 14] on icon "button" at bounding box center [232, 13] width 12 height 12
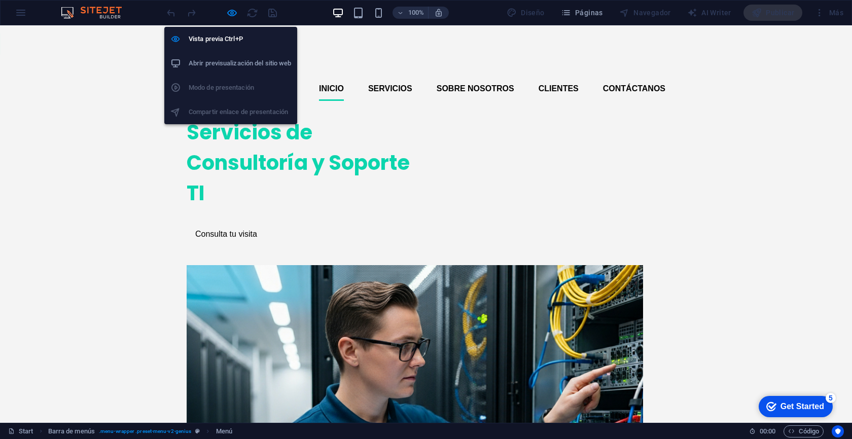
click at [234, 67] on h6 "Abrir previsualización del sitio web" at bounding box center [240, 63] width 102 height 12
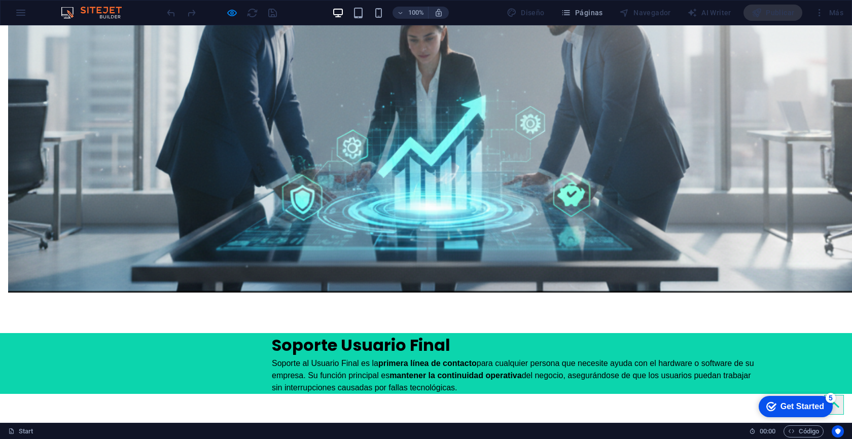
scroll to position [1328, 0]
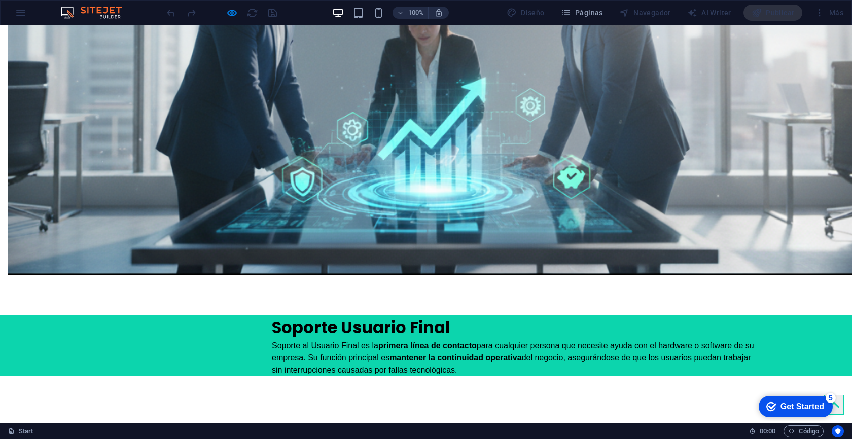
type input "Enri"
type input "976594393"
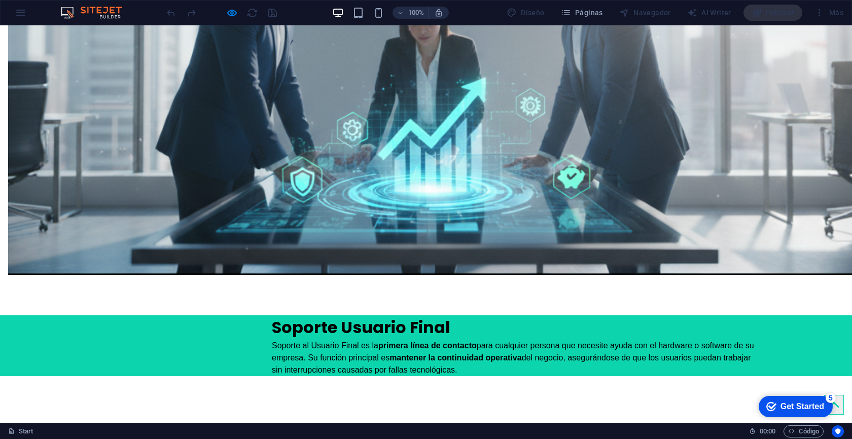
type input "[EMAIL_ADDRESS][DOMAIN_NAME]"
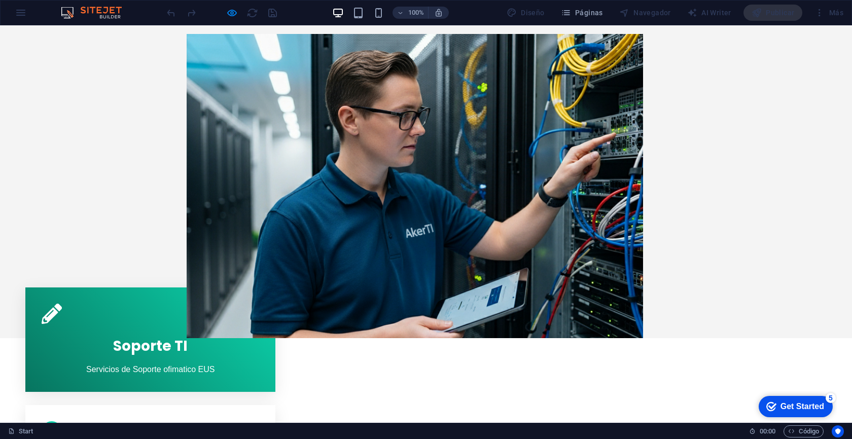
scroll to position [0, 0]
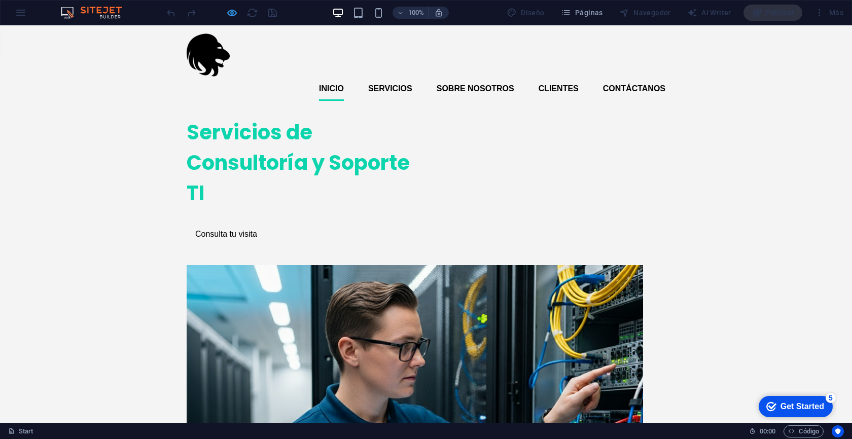
click at [232, 11] on icon "button" at bounding box center [232, 13] width 12 height 12
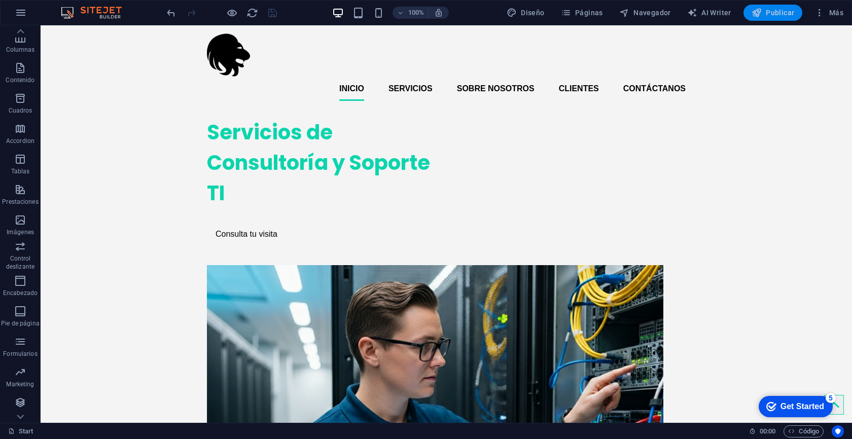
click at [764, 19] on button "Publicar" at bounding box center [773, 13] width 59 height 16
click at [764, 11] on span "Publicar" at bounding box center [773, 13] width 43 height 10
click at [275, 16] on div at bounding box center [222, 13] width 114 height 16
click at [756, 17] on icon "button" at bounding box center [757, 13] width 10 height 10
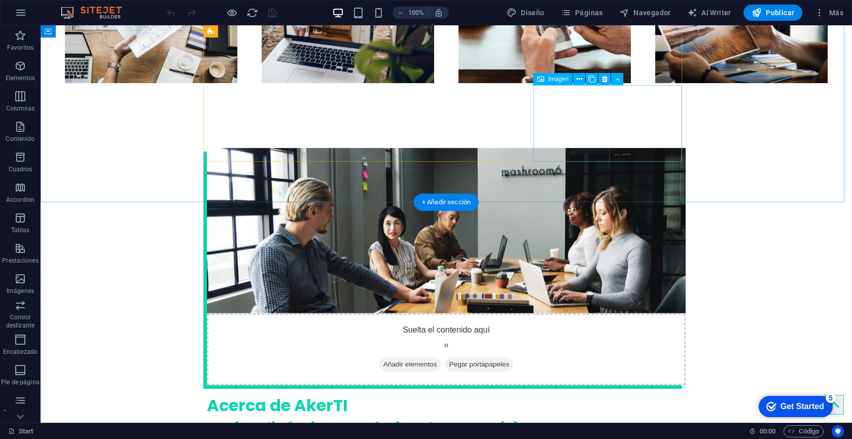
scroll to position [2304, 0]
